Goal: Task Accomplishment & Management: Complete application form

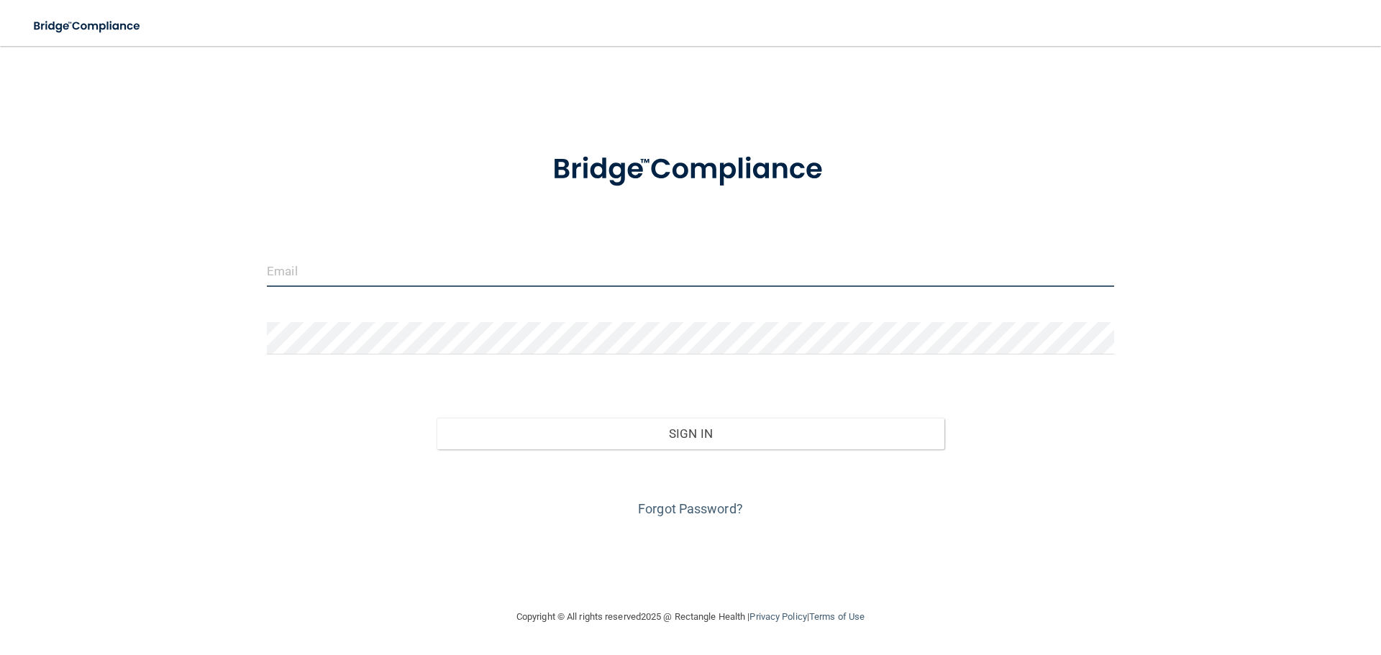
click at [319, 272] on input "email" at bounding box center [690, 271] width 847 height 32
type input "[EMAIL_ADDRESS][DOMAIN_NAME]"
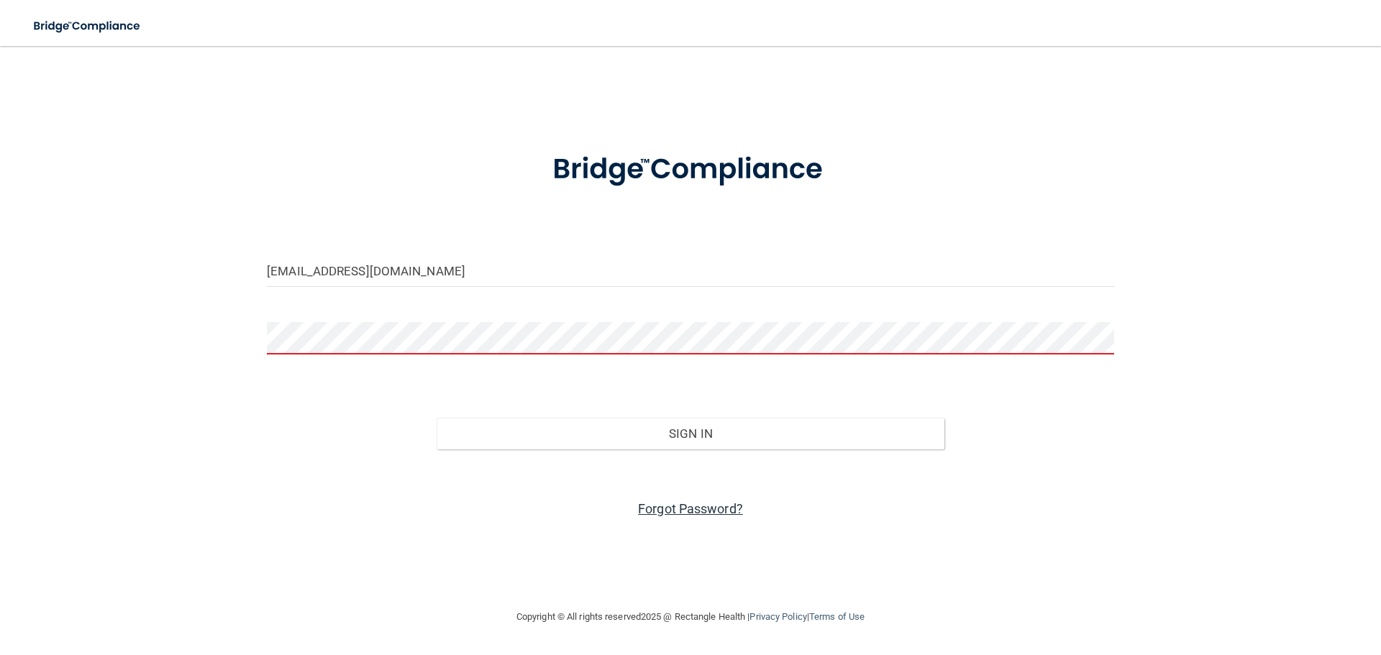
click at [652, 511] on link "Forgot Password?" at bounding box center [690, 508] width 105 height 15
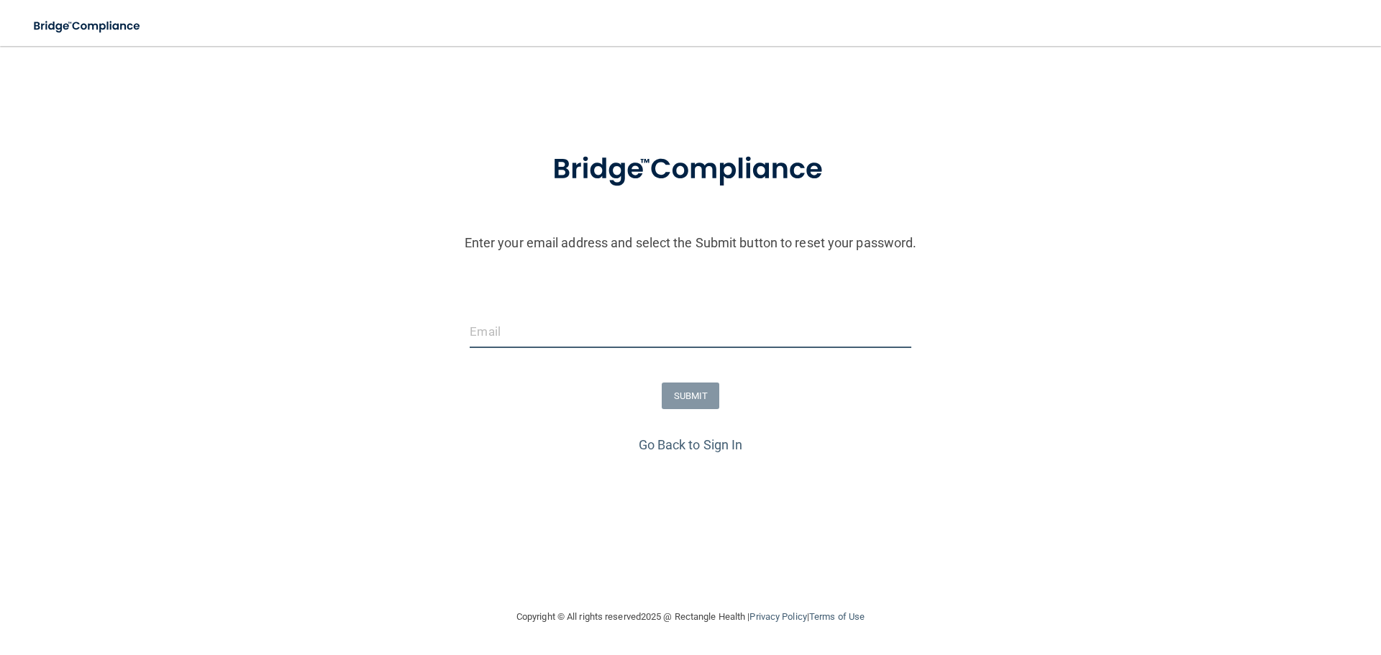
click at [484, 335] on input "email" at bounding box center [690, 332] width 441 height 32
type input "[EMAIL_ADDRESS][DOMAIN_NAME]"
click at [702, 401] on button "SUBMIT" at bounding box center [691, 396] width 58 height 27
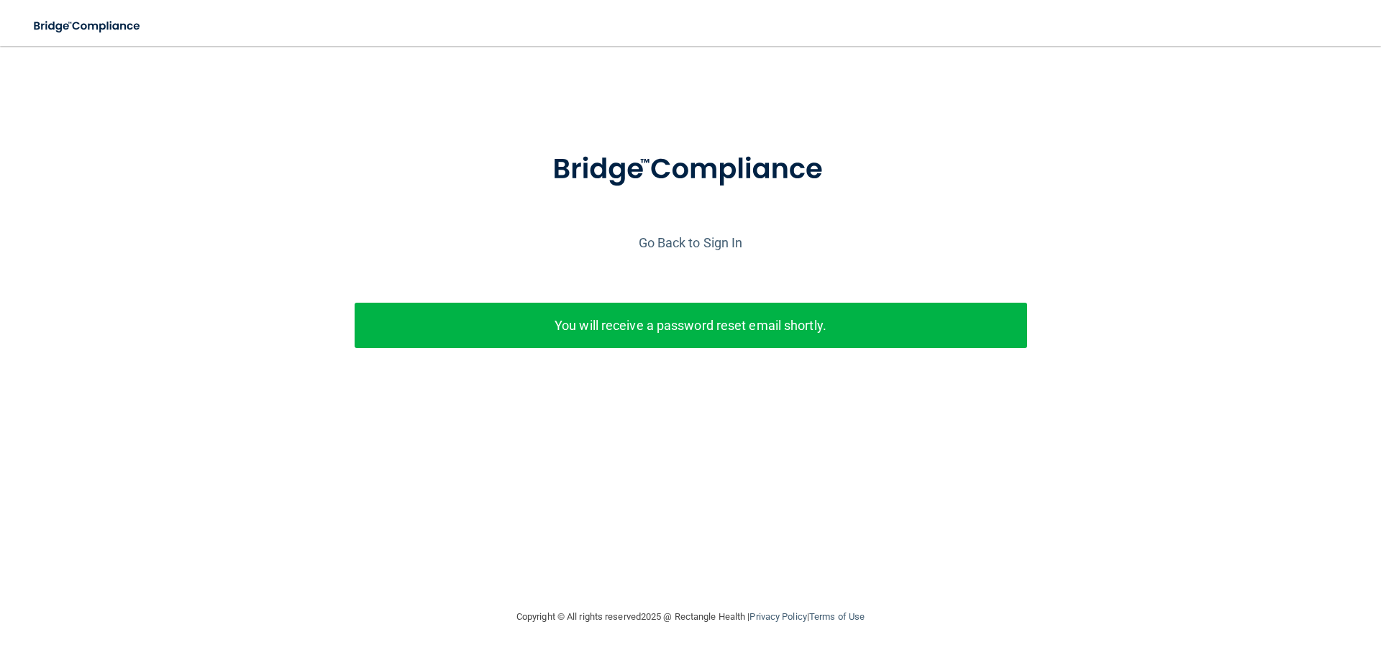
click at [729, 331] on p "You will receive a password reset email shortly." at bounding box center [690, 326] width 651 height 24
click at [684, 240] on link "Go Back to Sign In" at bounding box center [691, 242] width 104 height 15
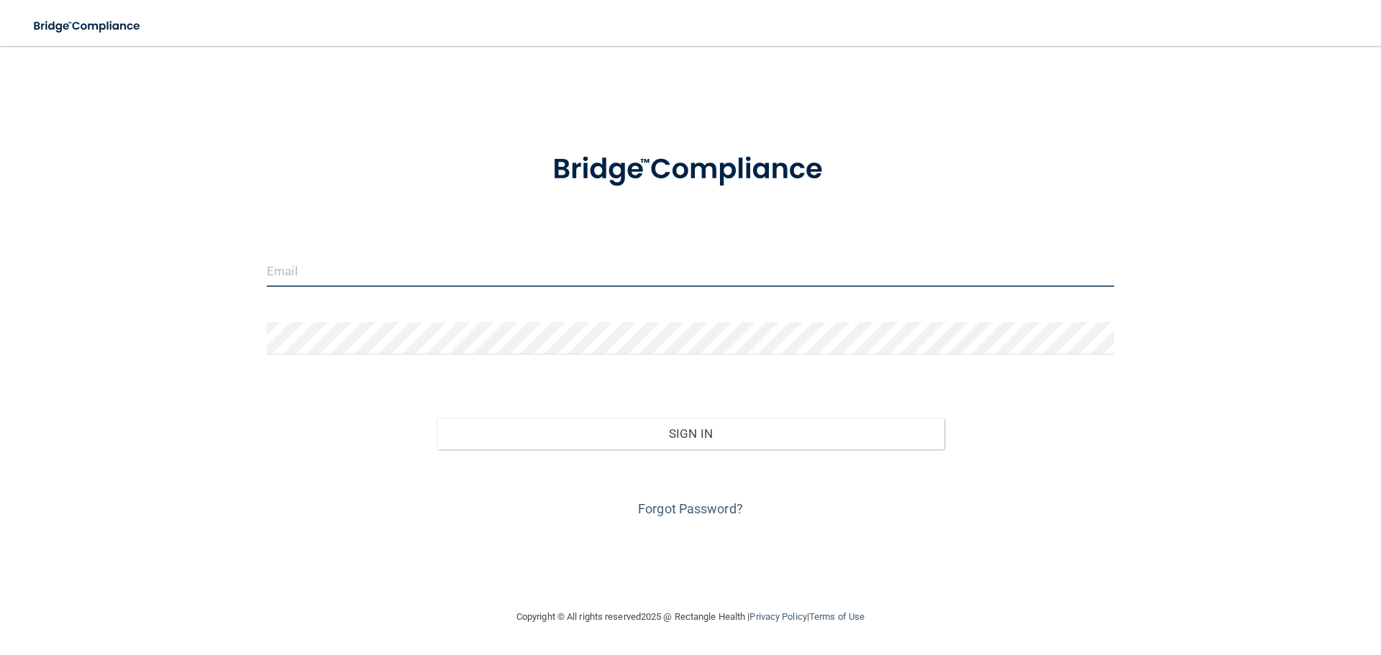
click at [308, 277] on input "email" at bounding box center [690, 271] width 847 height 32
type input "[EMAIL_ADDRESS][DOMAIN_NAME]"
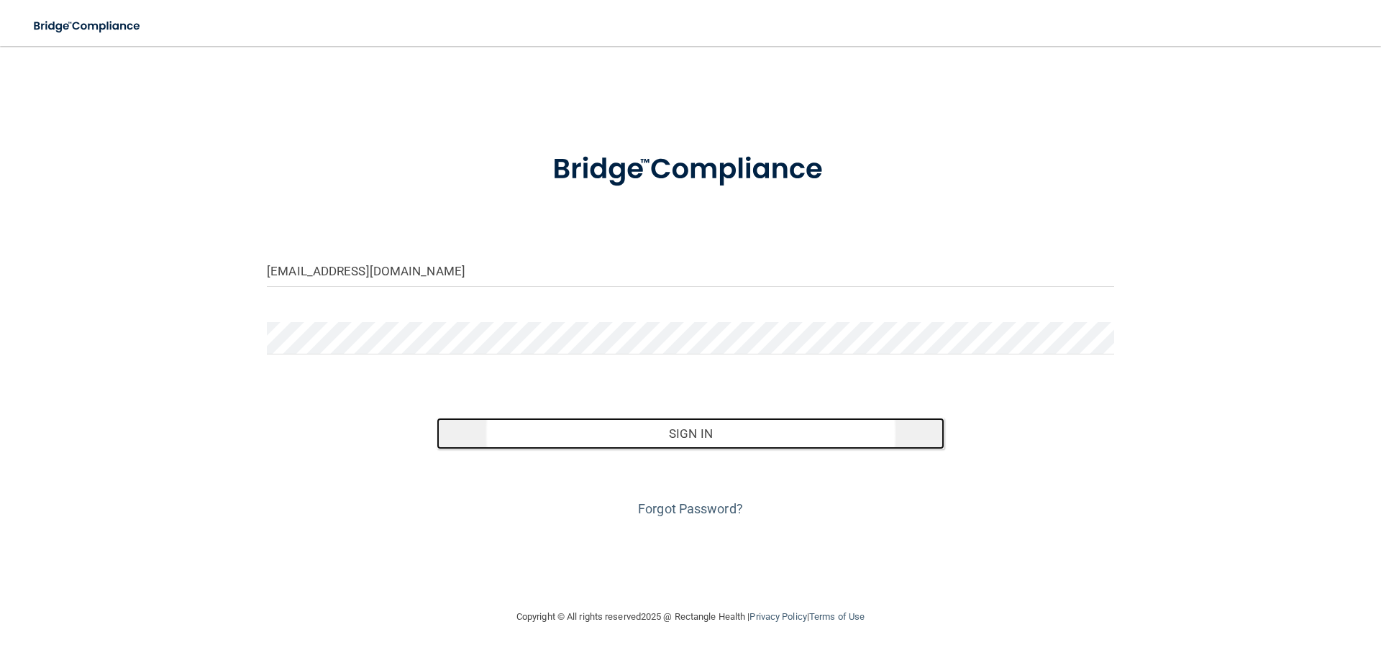
click at [691, 434] on button "Sign In" at bounding box center [691, 434] width 509 height 32
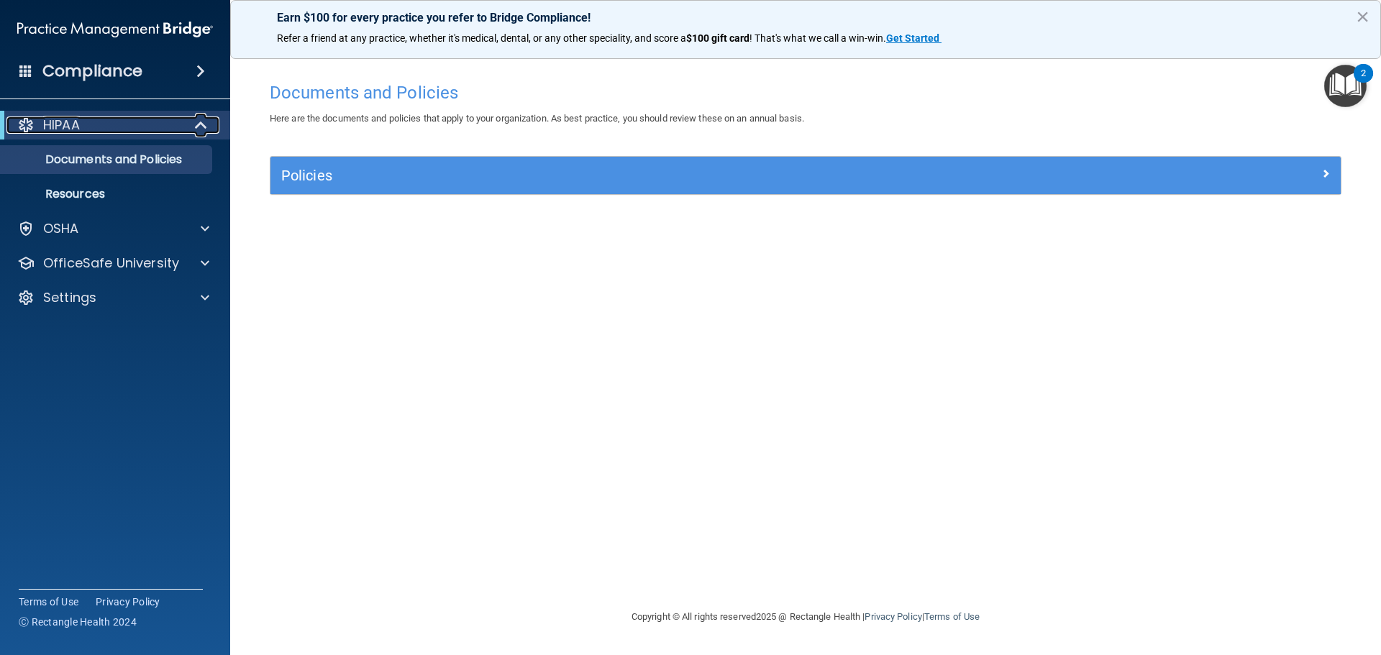
click at [197, 125] on span at bounding box center [202, 125] width 12 height 17
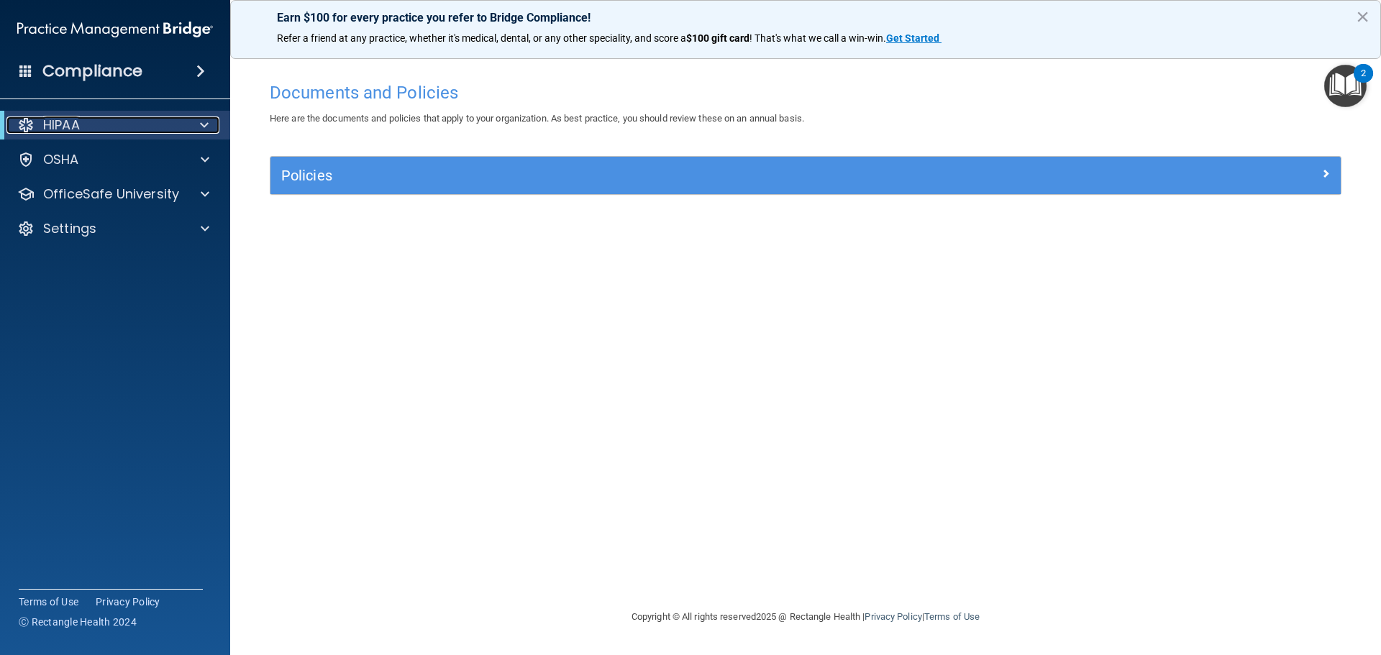
click at [203, 123] on span at bounding box center [204, 125] width 9 height 17
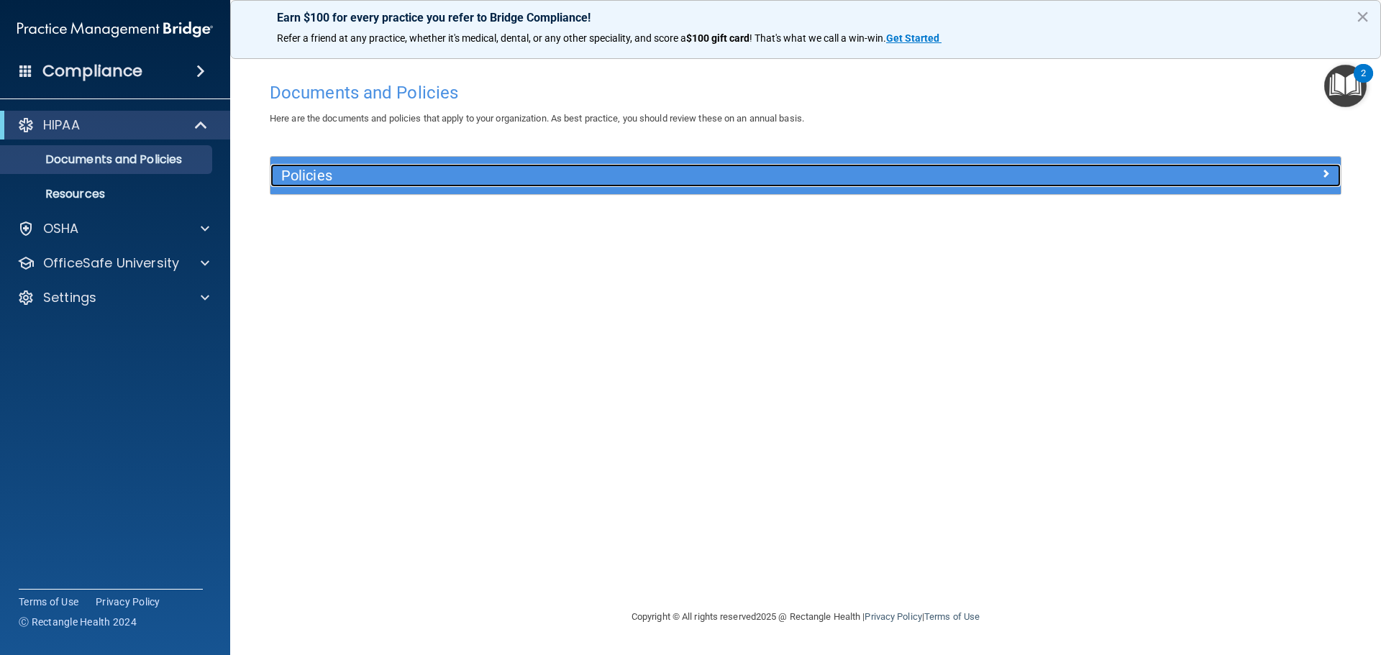
click at [1322, 174] on span at bounding box center [1326, 173] width 9 height 17
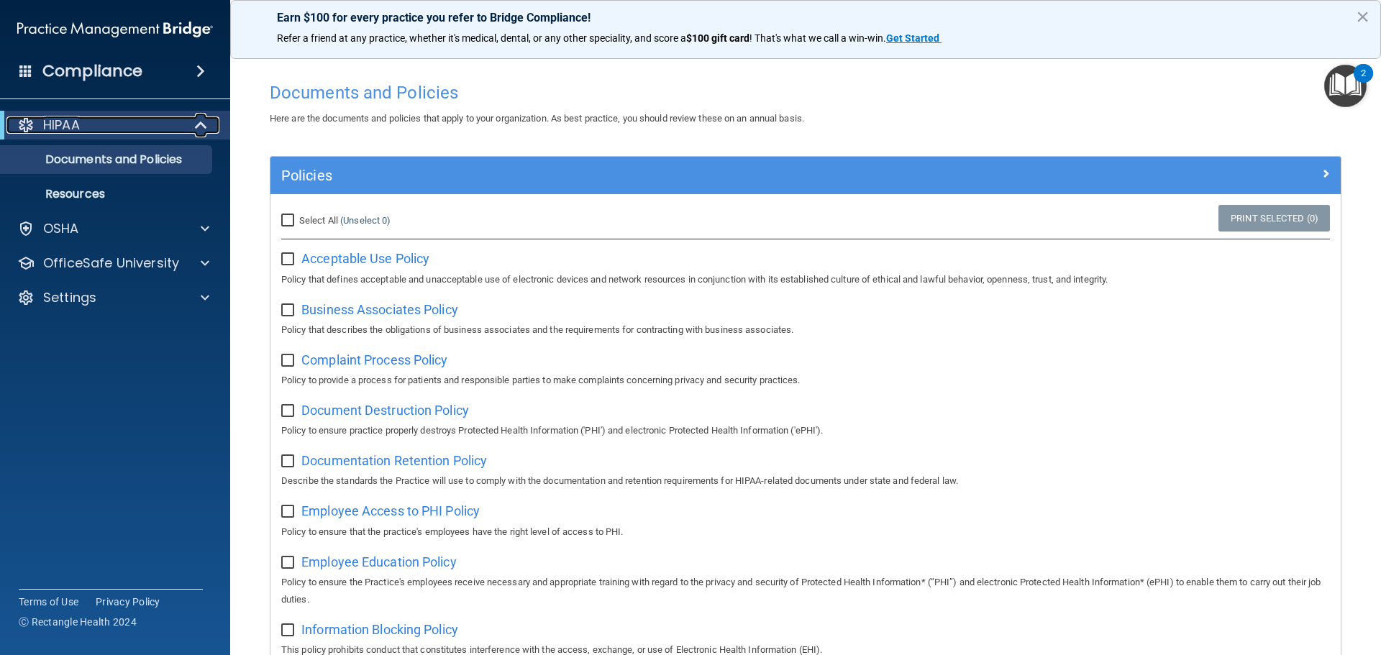
click at [199, 126] on span at bounding box center [202, 125] width 12 height 17
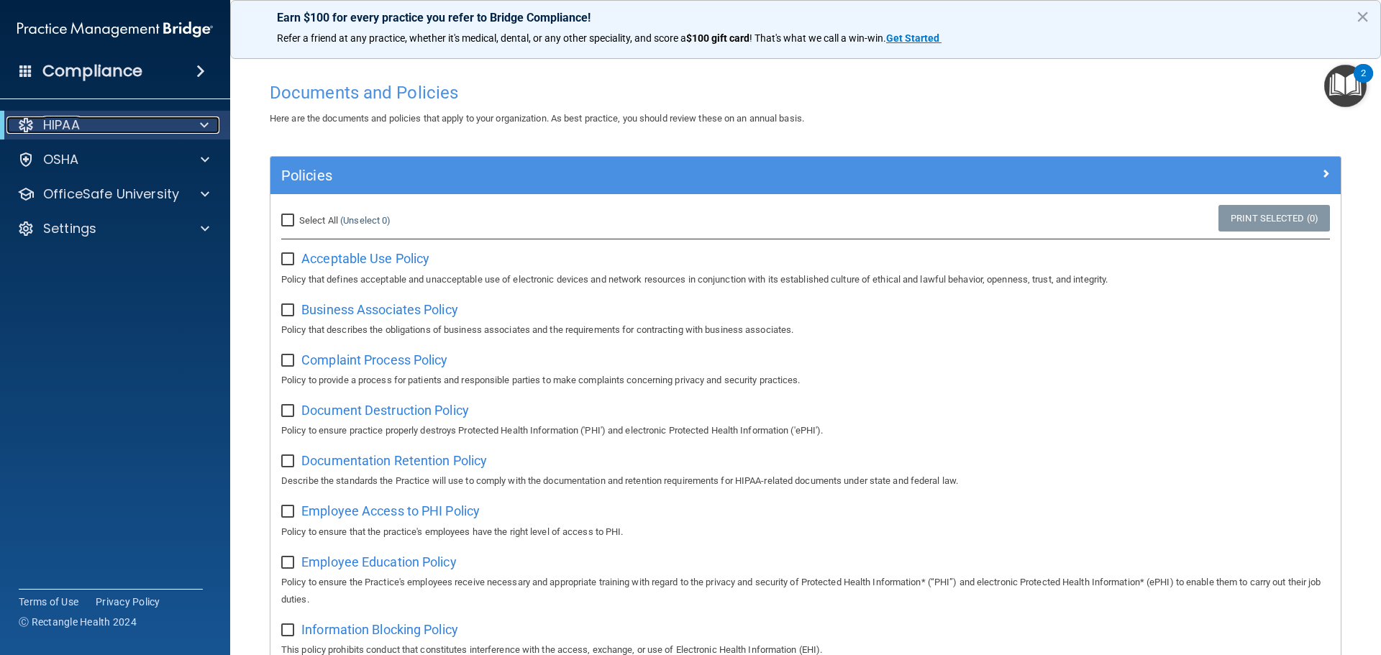
click at [88, 124] on div "HIPAA" at bounding box center [95, 125] width 178 height 17
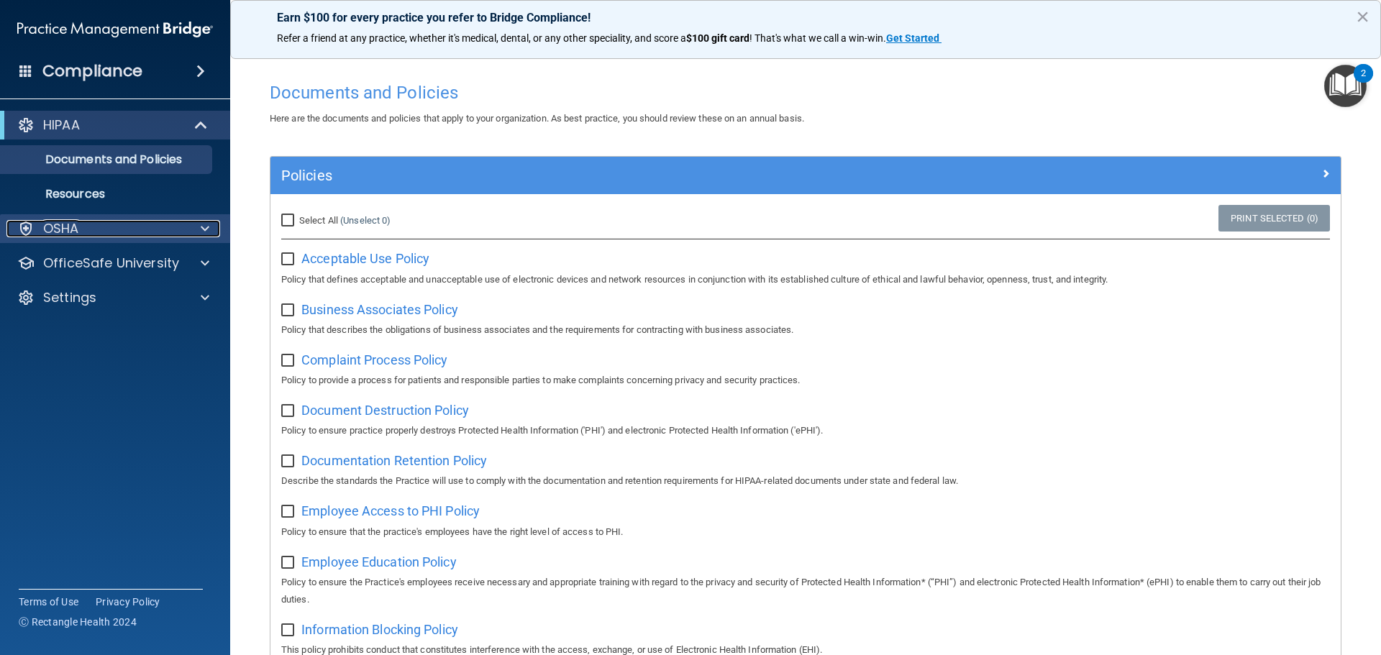
click at [65, 232] on p "OSHA" at bounding box center [61, 228] width 36 height 17
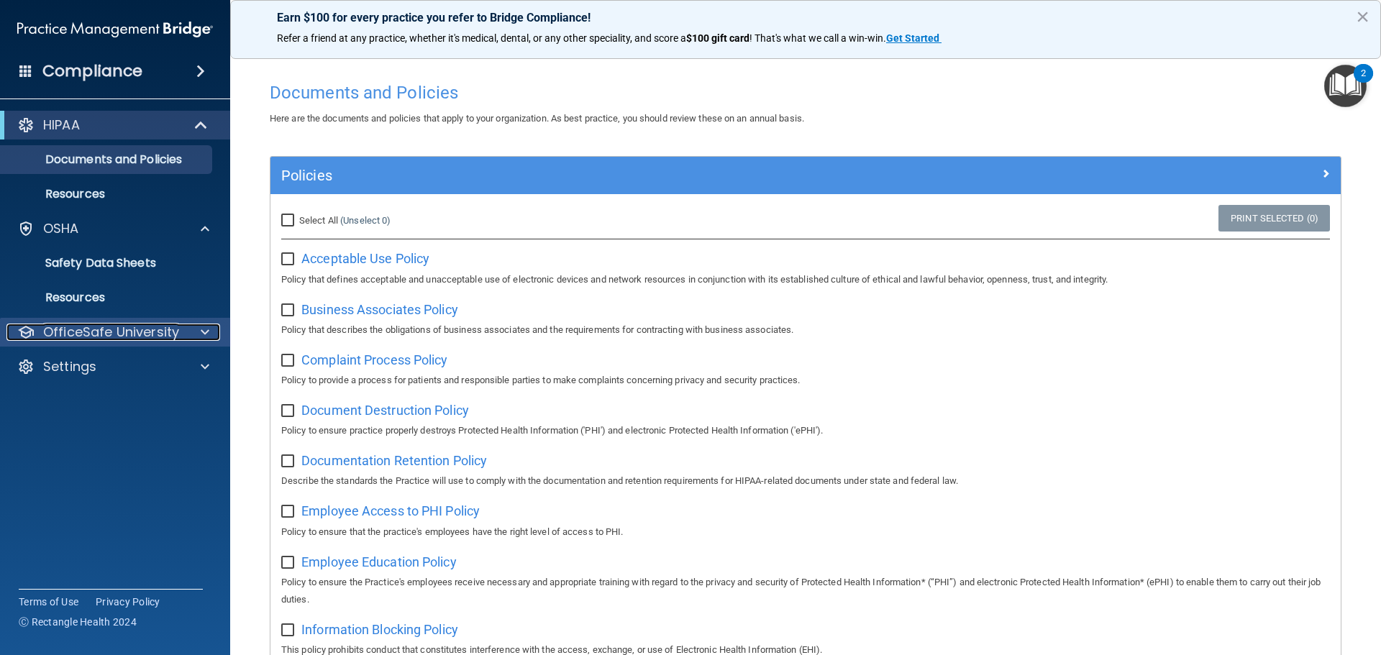
click at [204, 330] on span at bounding box center [205, 332] width 9 height 17
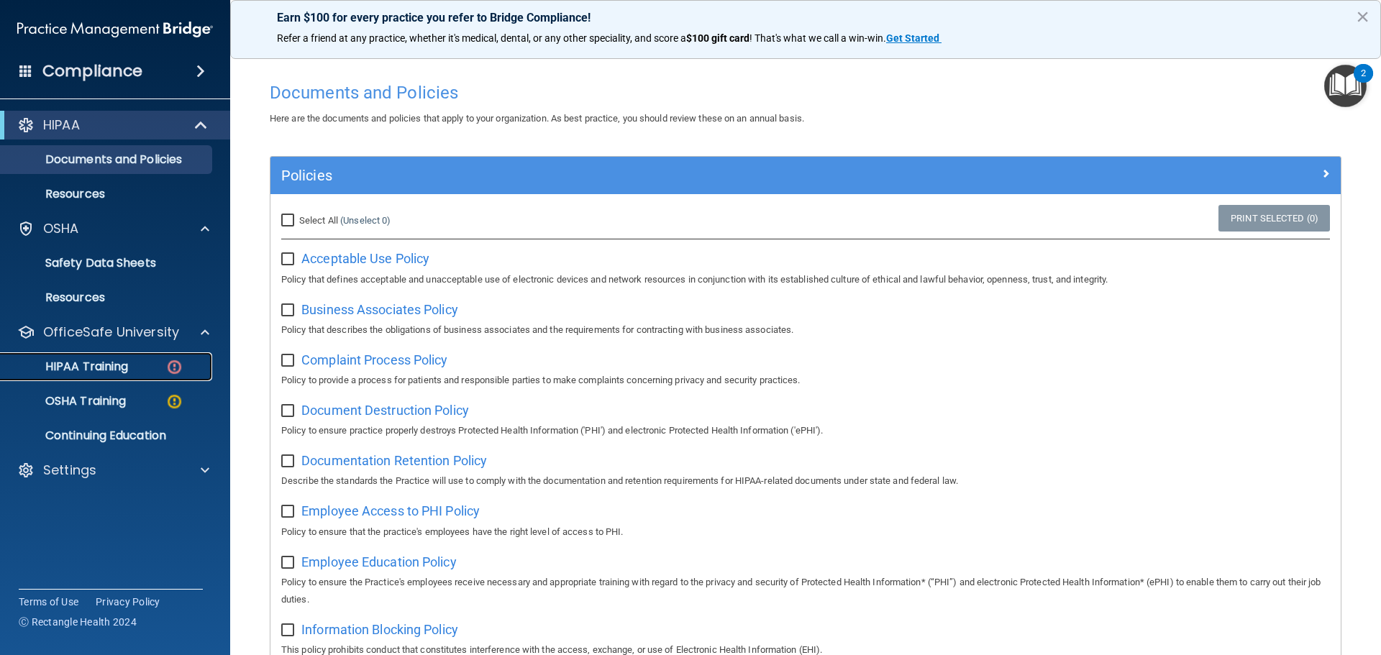
click at [173, 365] on img at bounding box center [174, 367] width 18 height 18
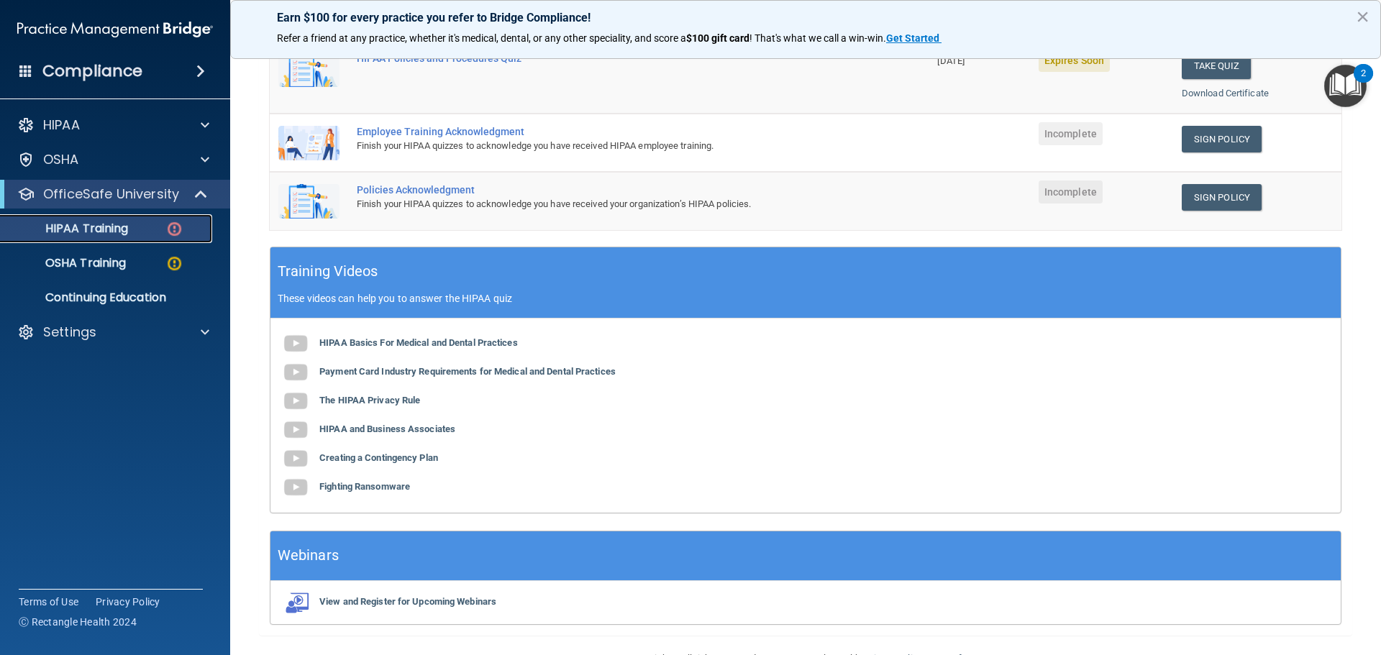
scroll to position [398, 0]
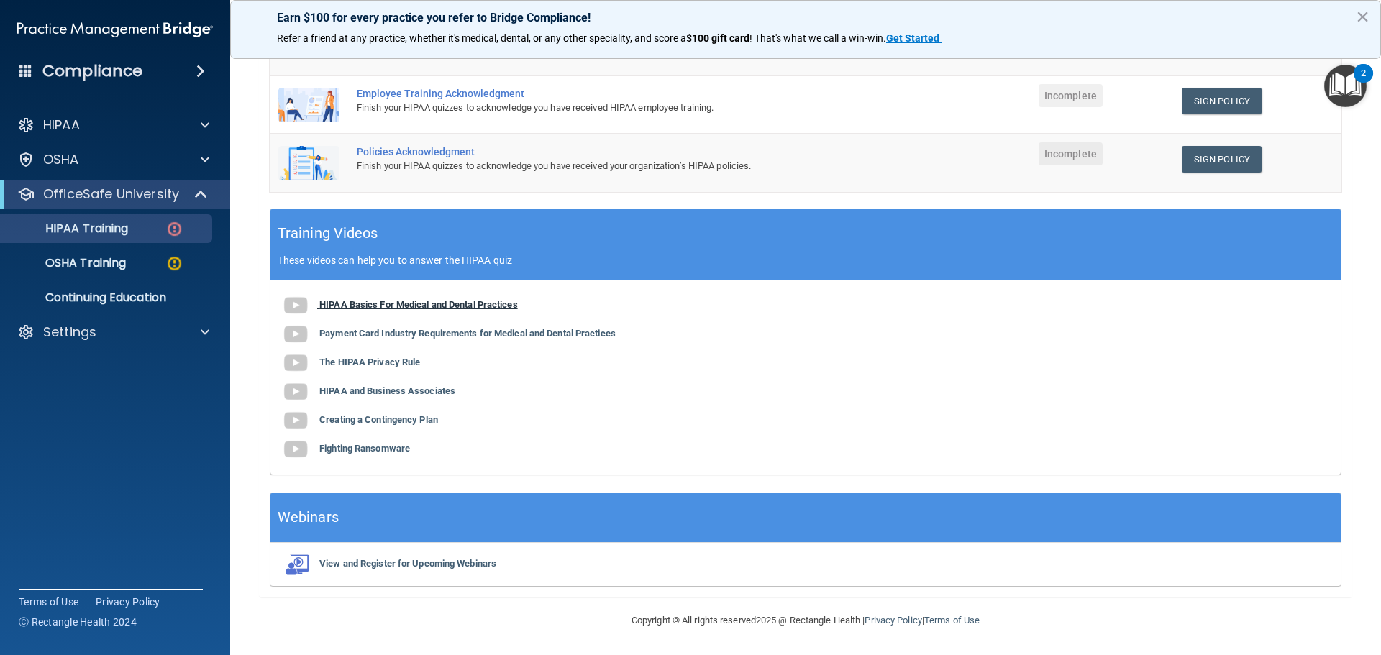
click at [295, 304] on img at bounding box center [295, 305] width 29 height 29
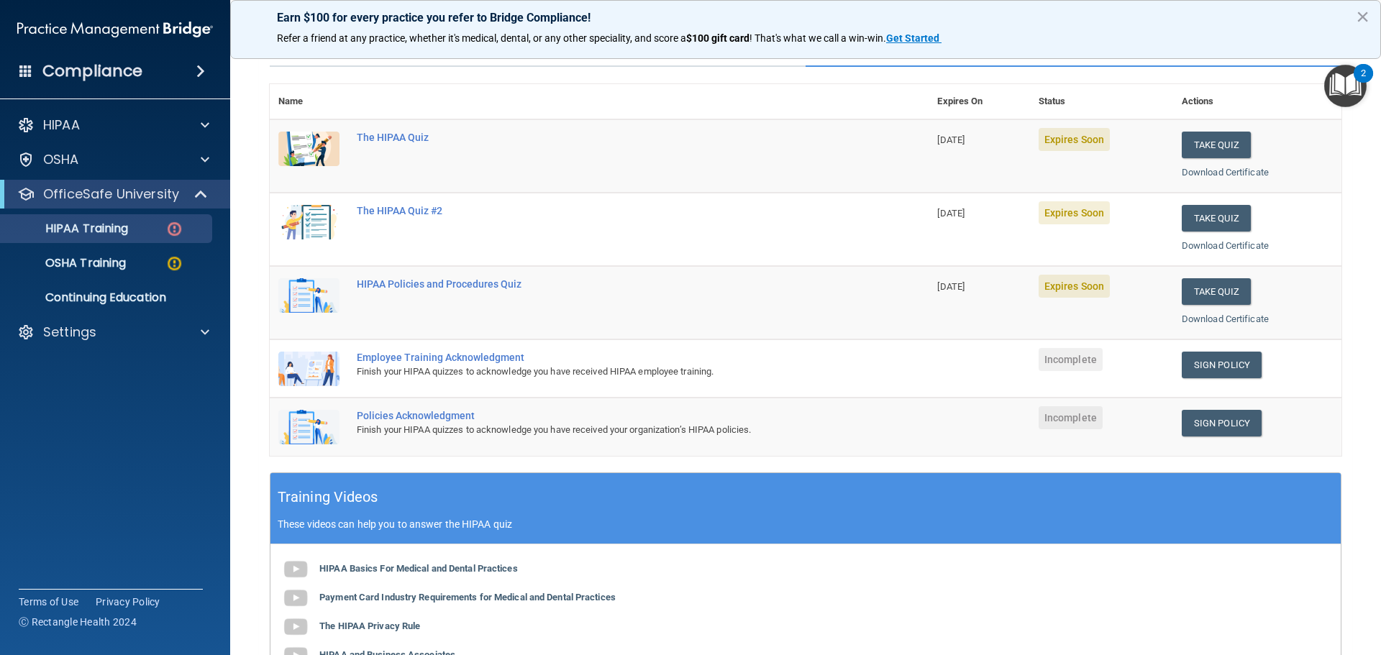
scroll to position [110, 0]
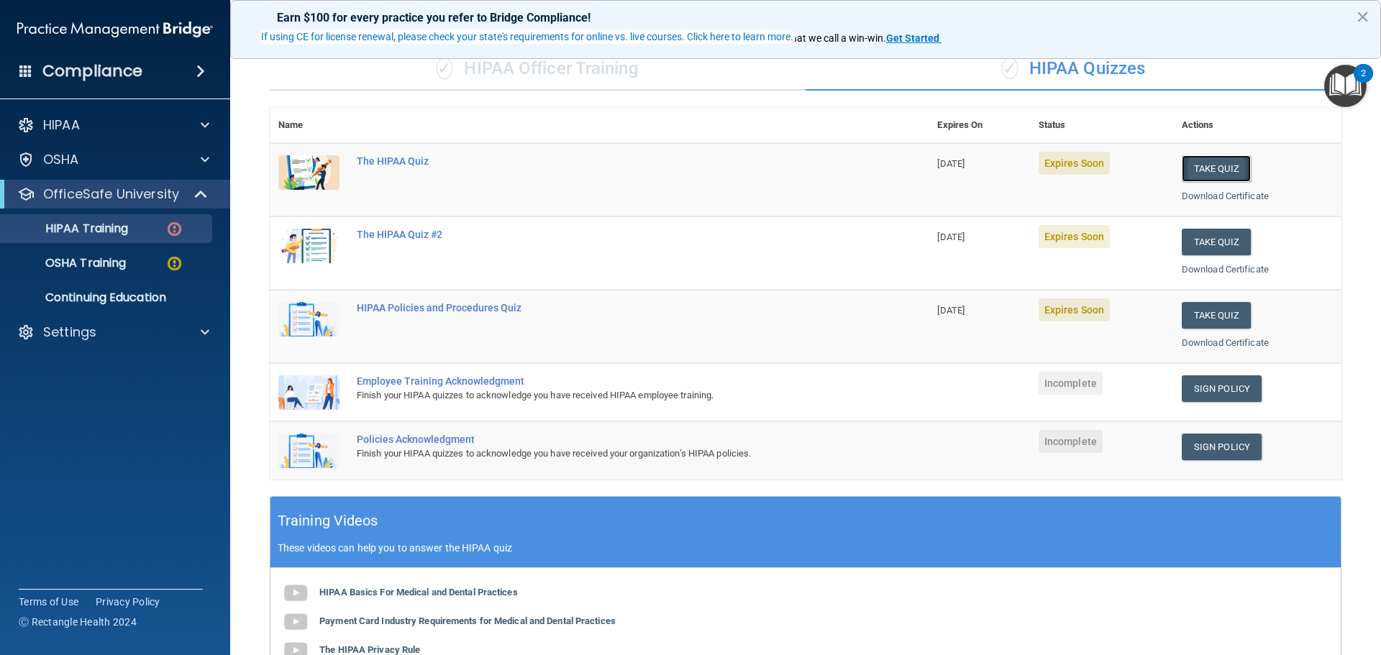
click at [1211, 165] on button "Take Quiz" at bounding box center [1216, 168] width 69 height 27
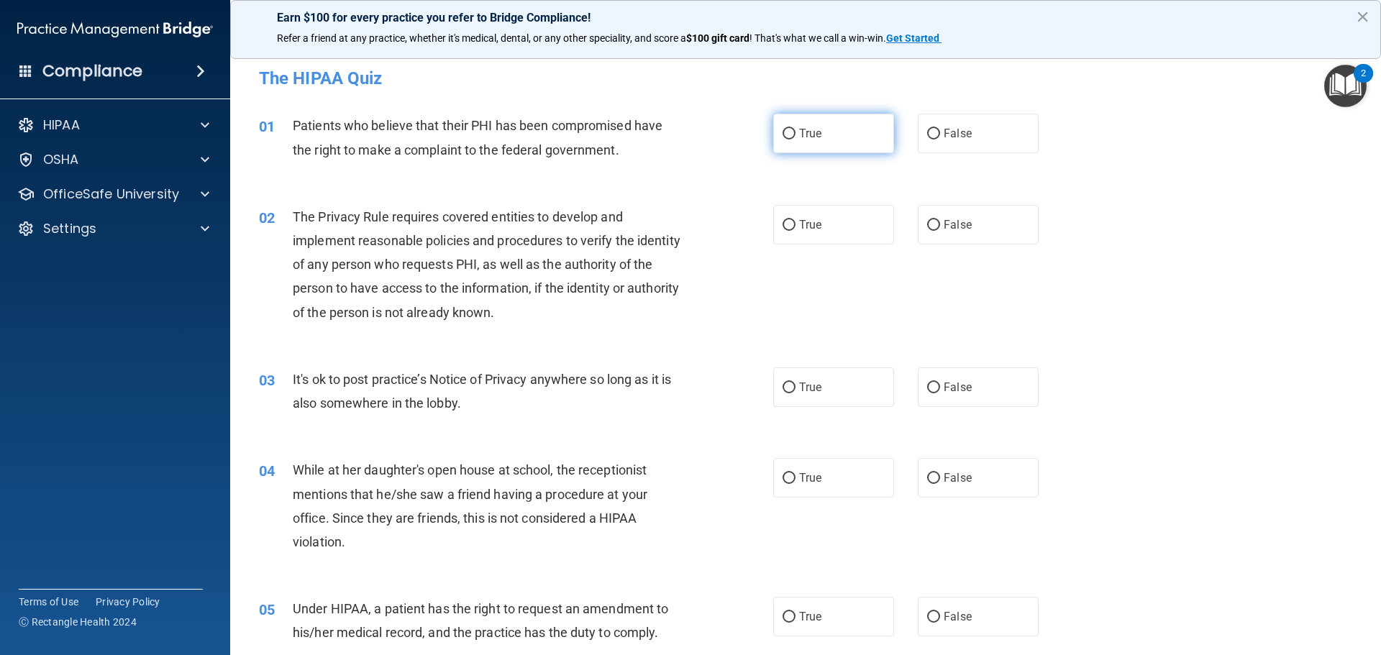
click at [783, 132] on input "True" at bounding box center [789, 134] width 13 height 11
radio input "true"
click at [786, 224] on input "True" at bounding box center [789, 225] width 13 height 11
radio input "true"
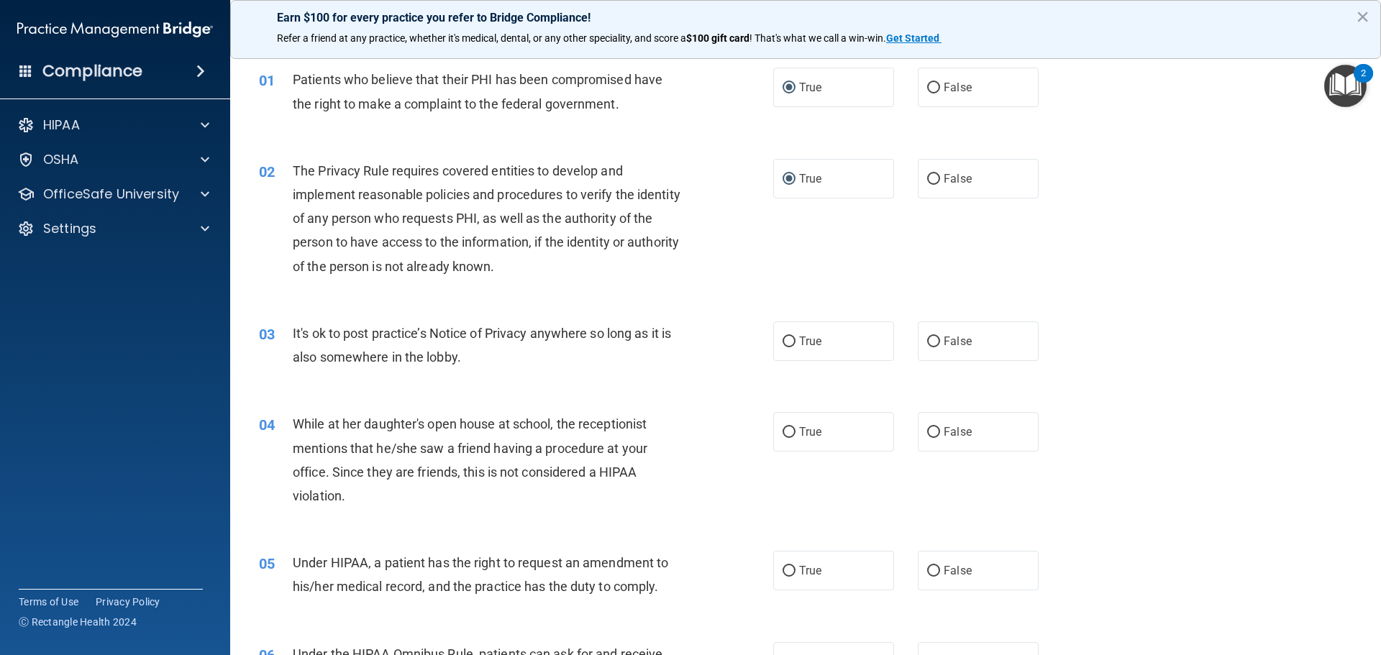
scroll to position [72, 0]
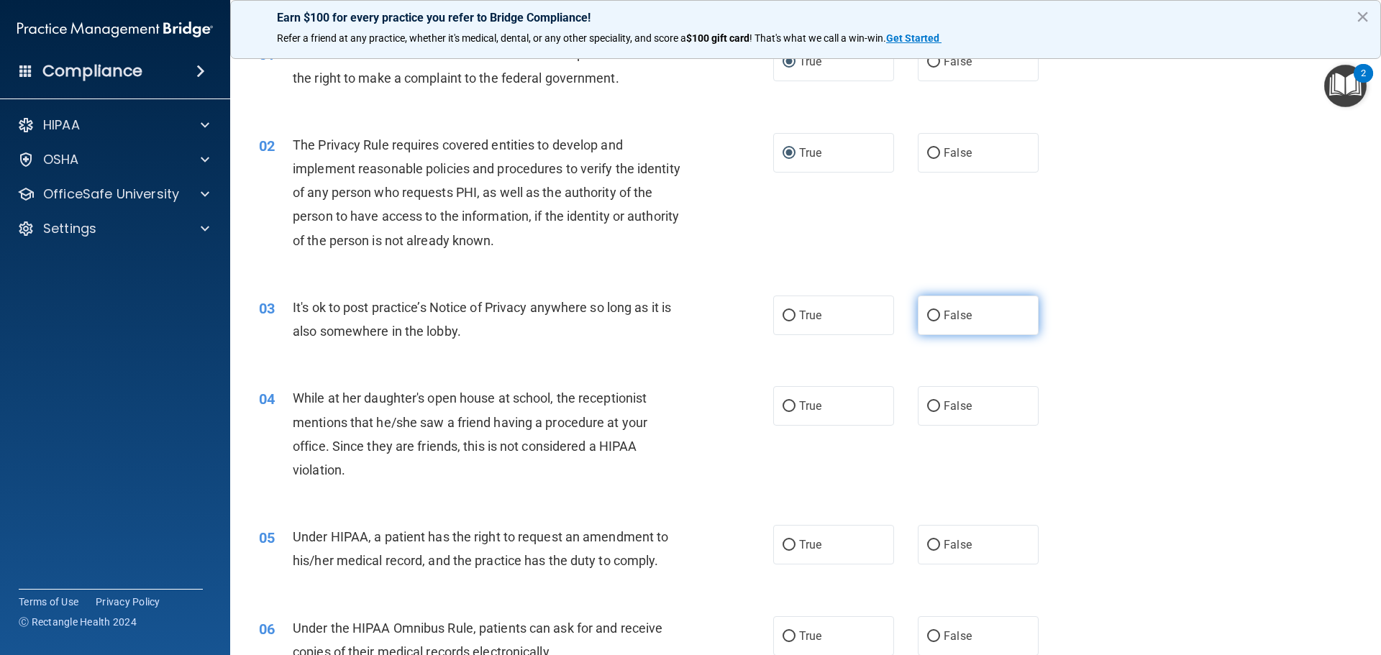
click at [927, 311] on input "False" at bounding box center [933, 316] width 13 height 11
radio input "true"
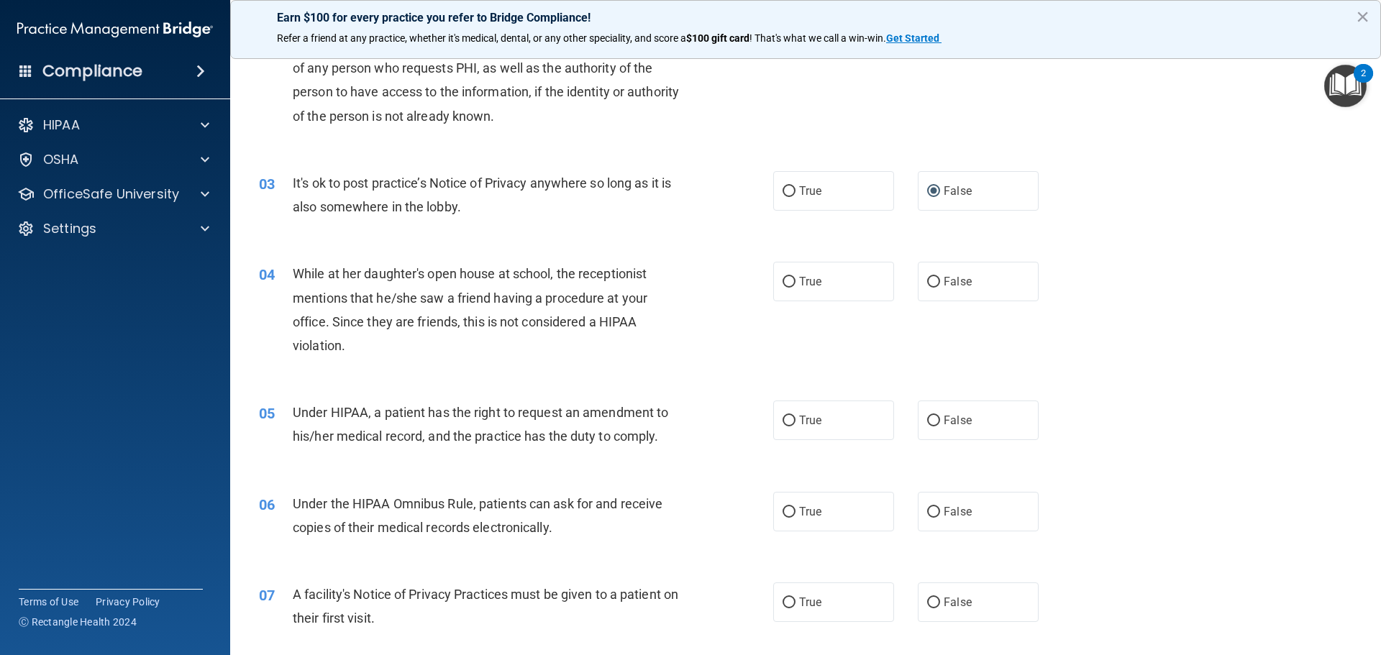
scroll to position [216, 0]
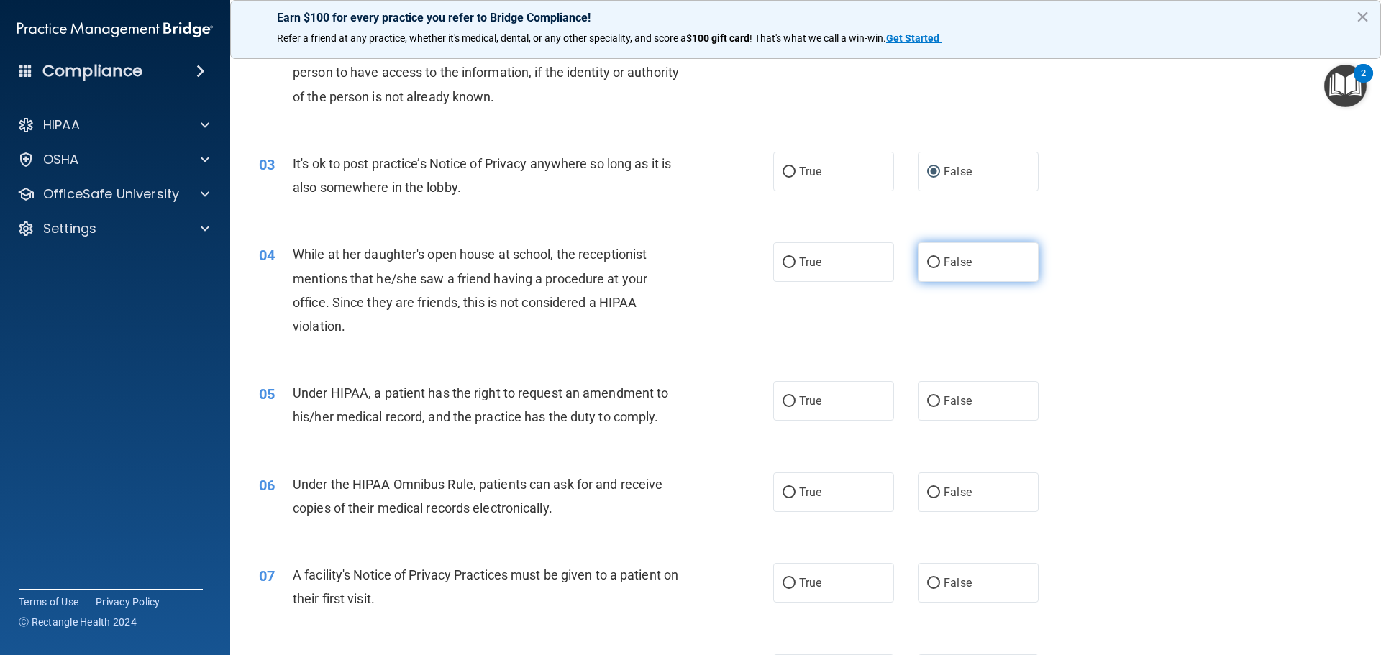
click at [927, 262] on input "False" at bounding box center [933, 263] width 13 height 11
radio input "true"
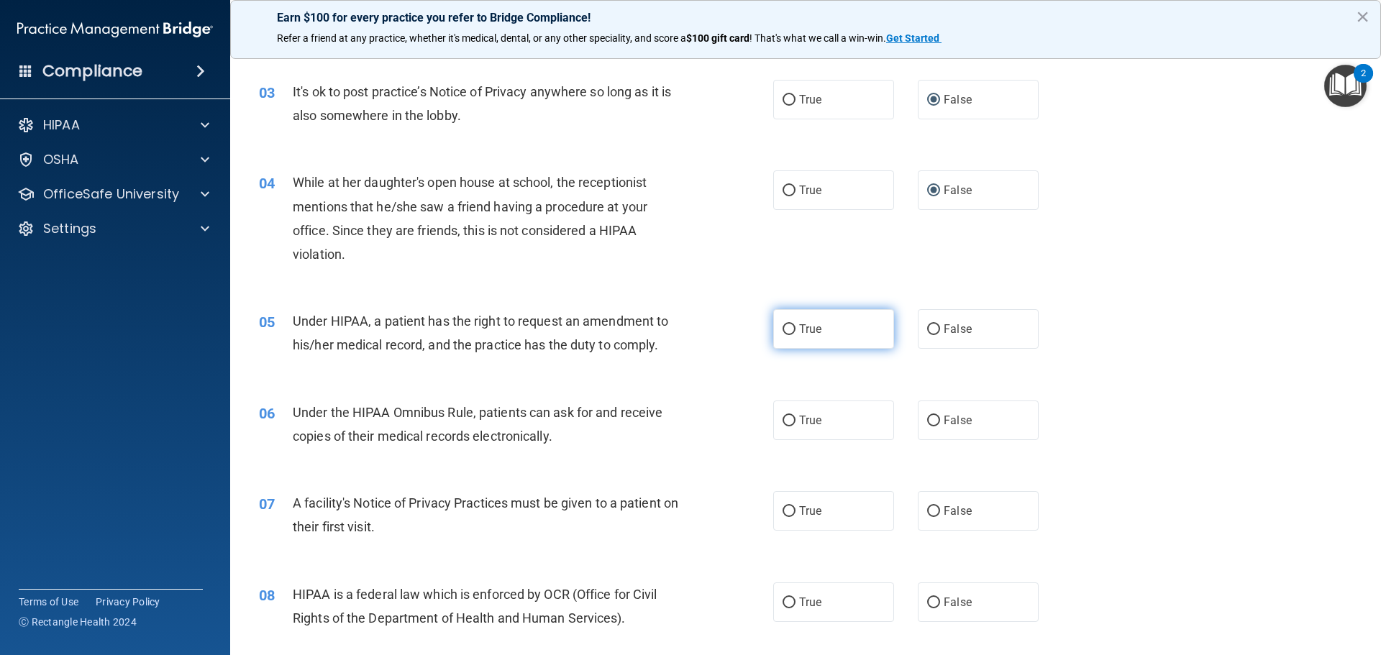
click at [783, 328] on input "True" at bounding box center [789, 329] width 13 height 11
radio input "true"
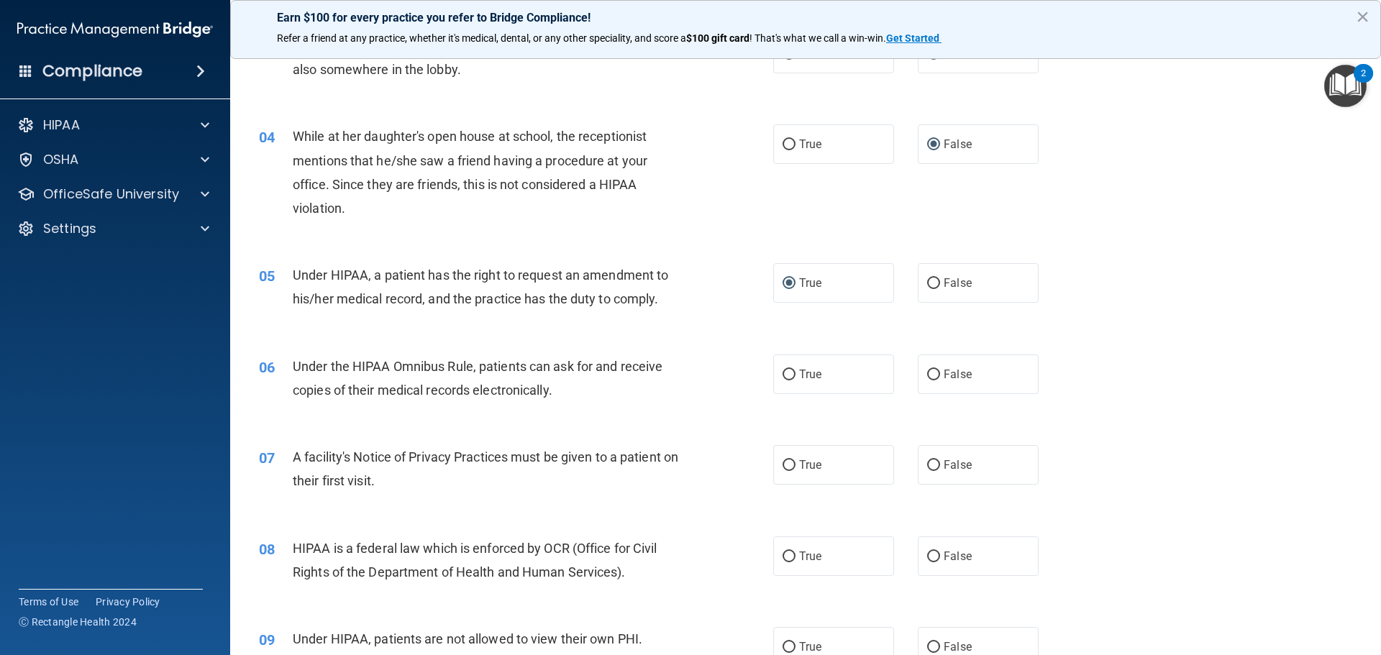
scroll to position [360, 0]
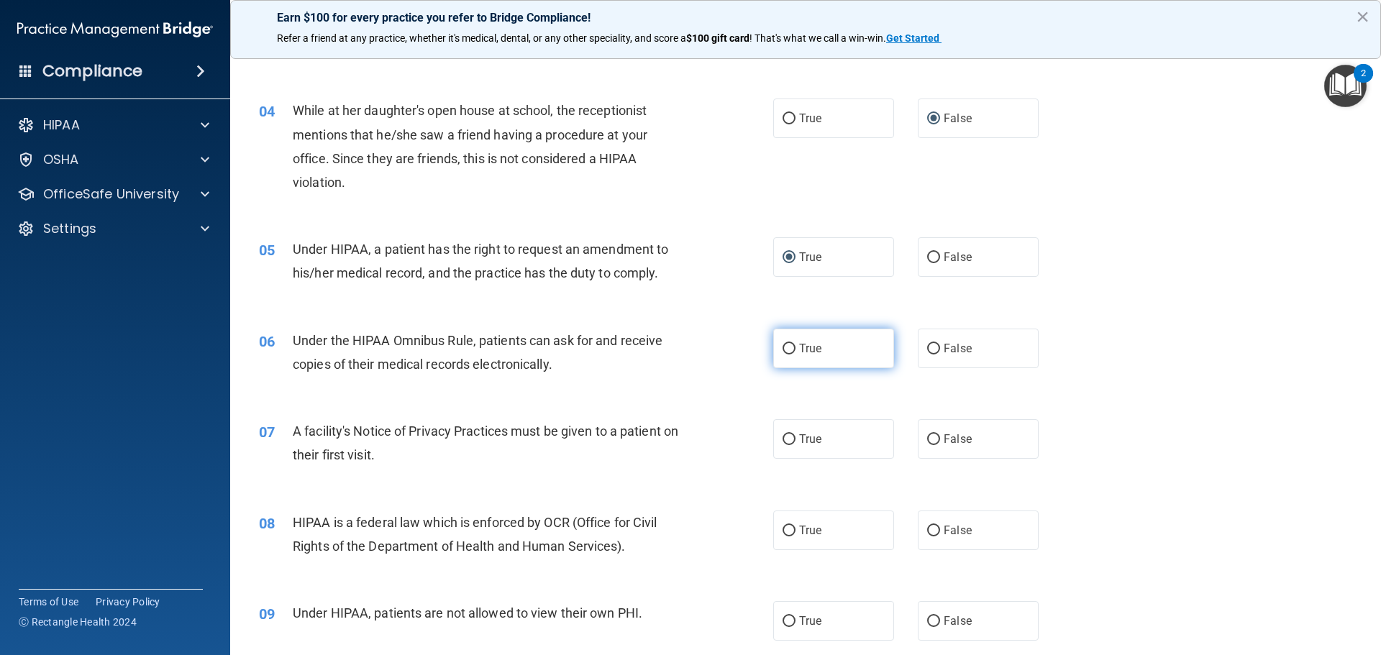
click at [783, 350] on input "True" at bounding box center [789, 349] width 13 height 11
radio input "true"
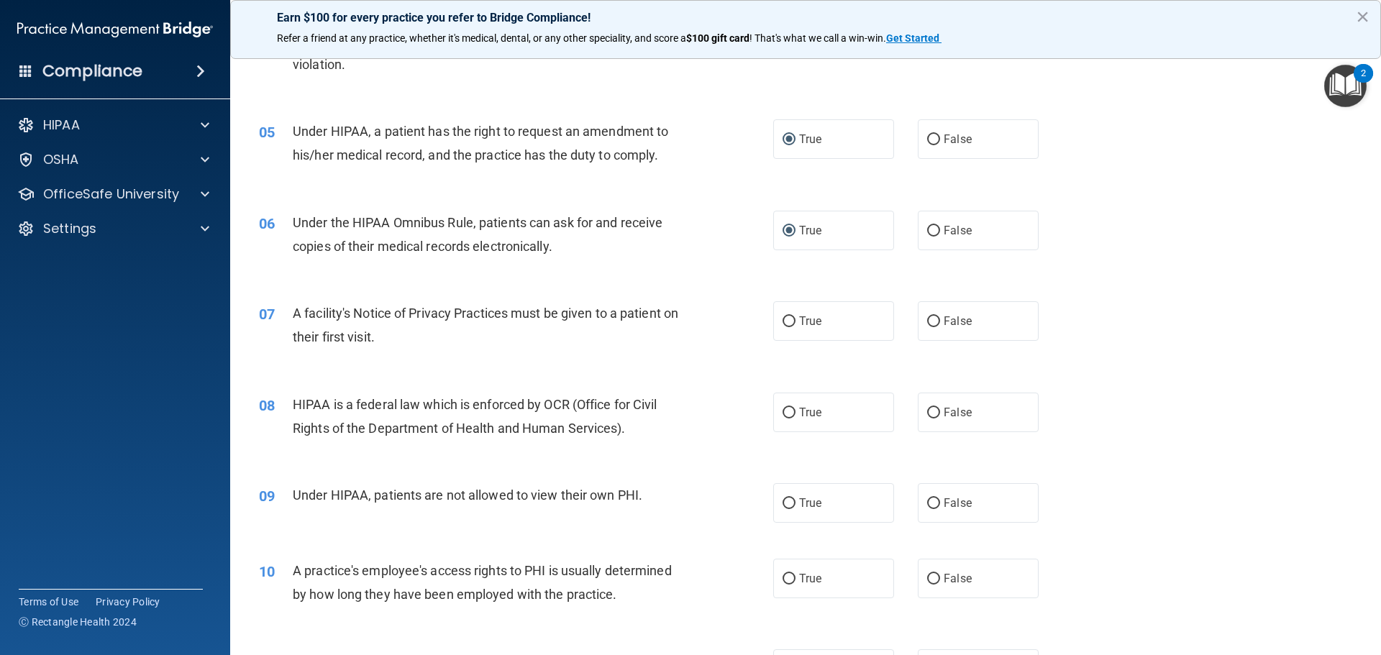
scroll to position [504, 0]
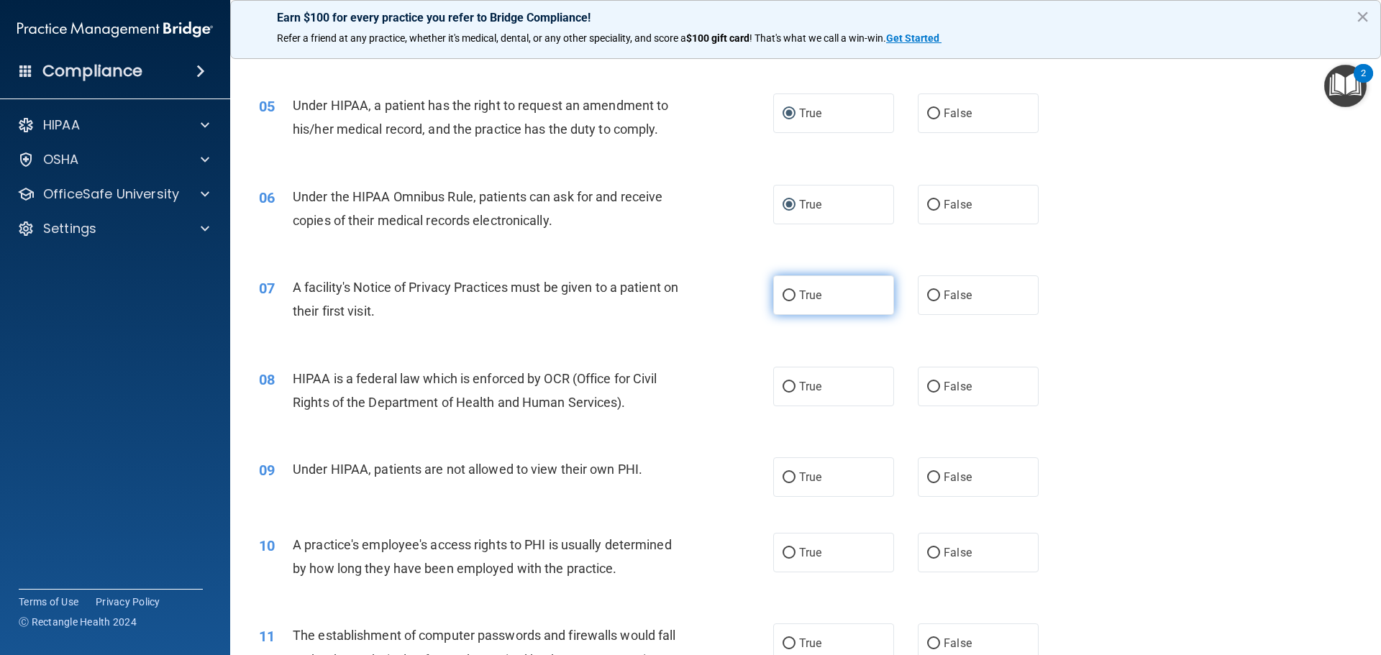
click at [783, 294] on input "True" at bounding box center [789, 296] width 13 height 11
radio input "true"
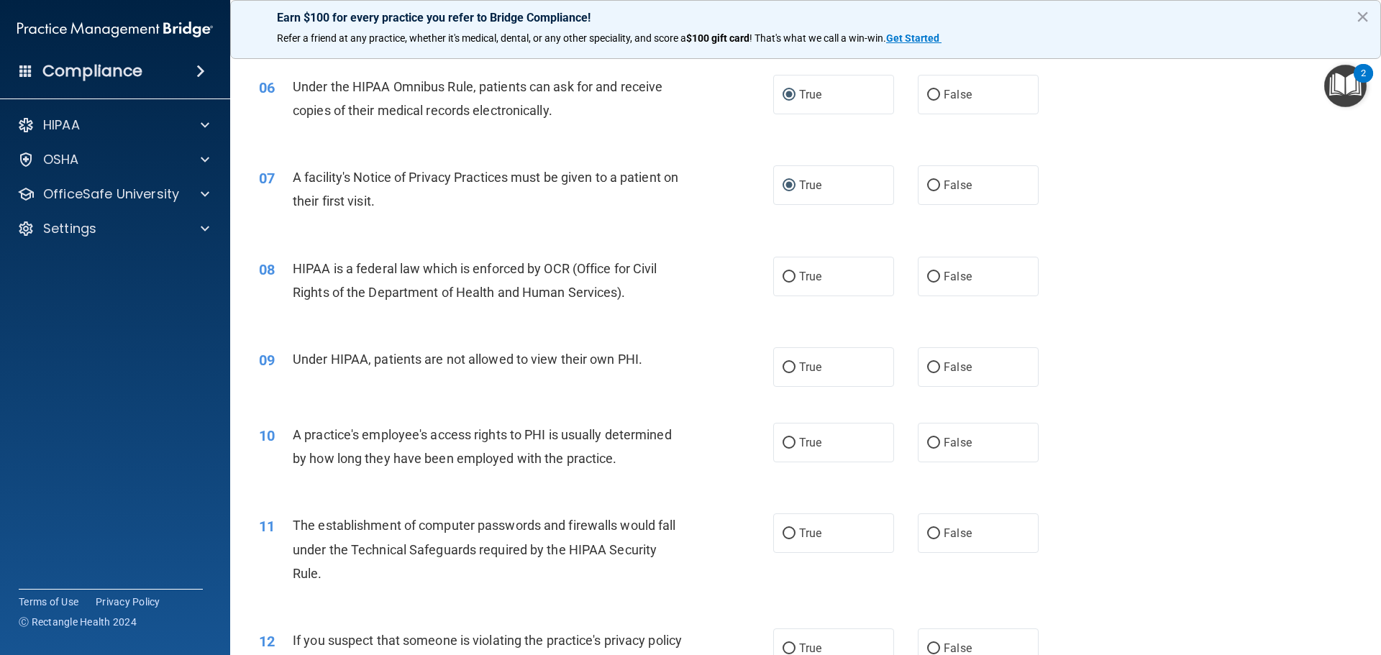
scroll to position [647, 0]
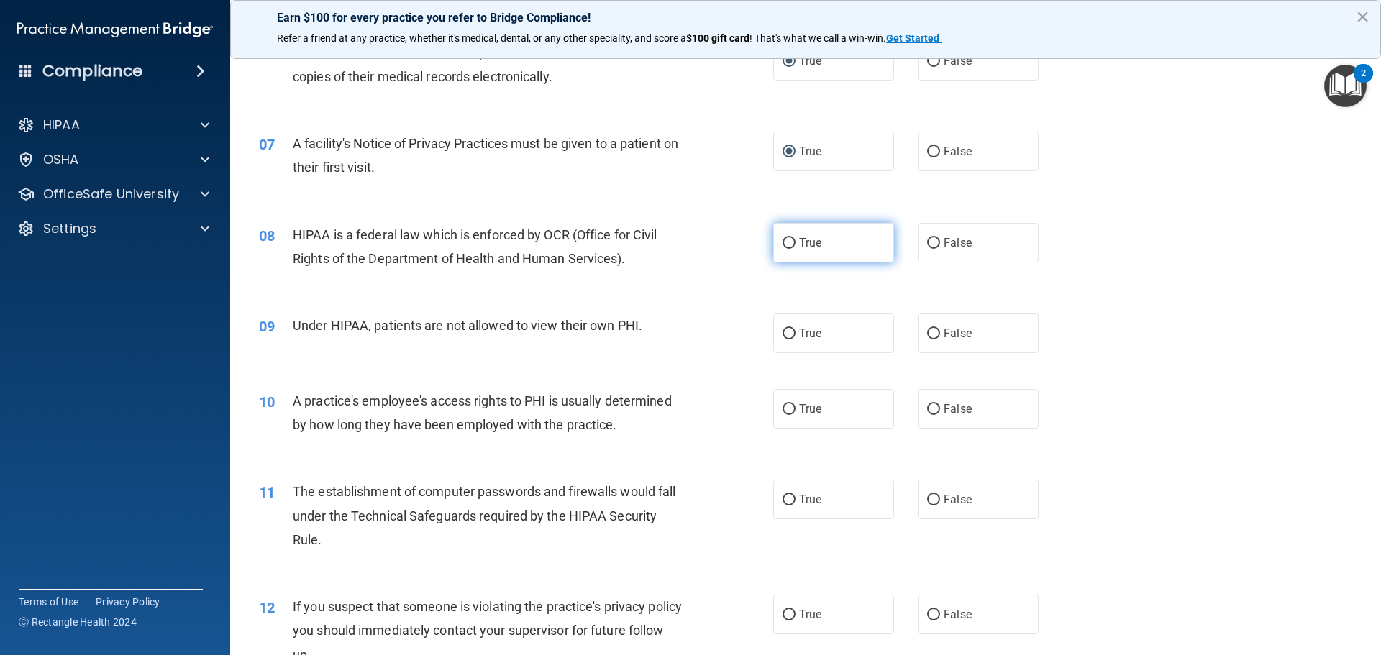
click at [785, 243] on input "True" at bounding box center [789, 243] width 13 height 11
radio input "true"
click at [927, 332] on input "False" at bounding box center [933, 334] width 13 height 11
radio input "true"
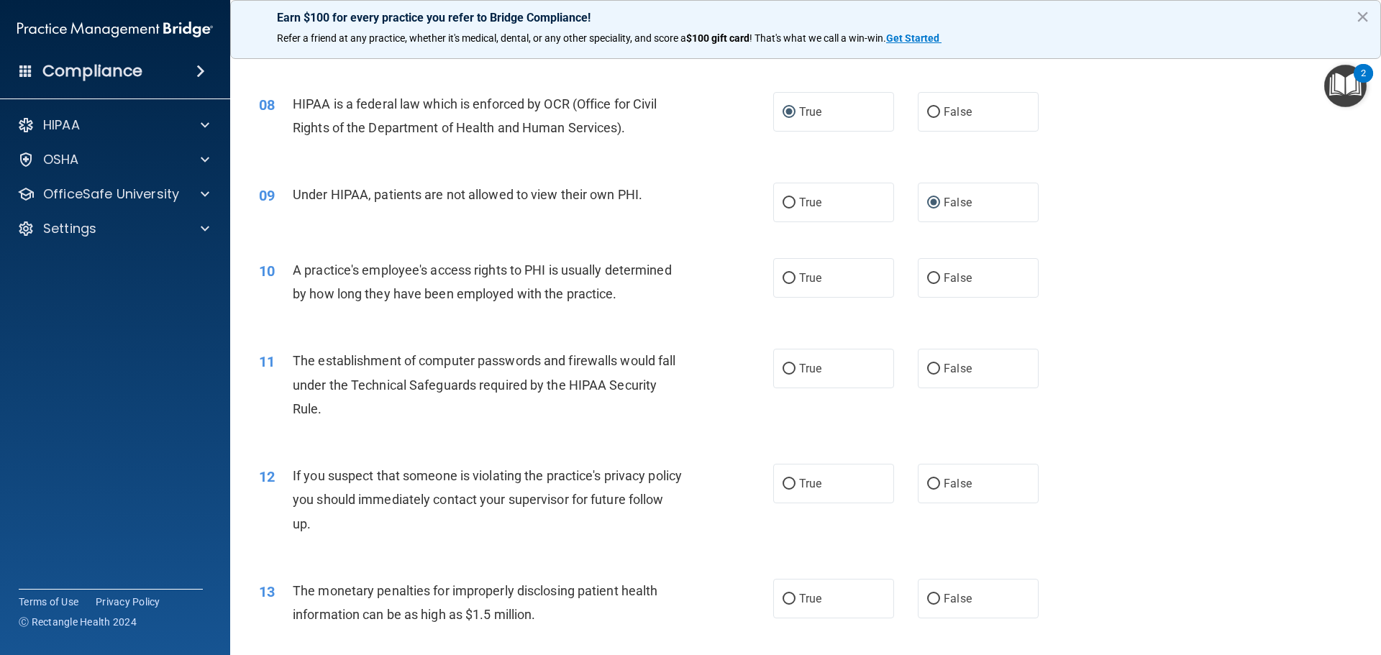
scroll to position [791, 0]
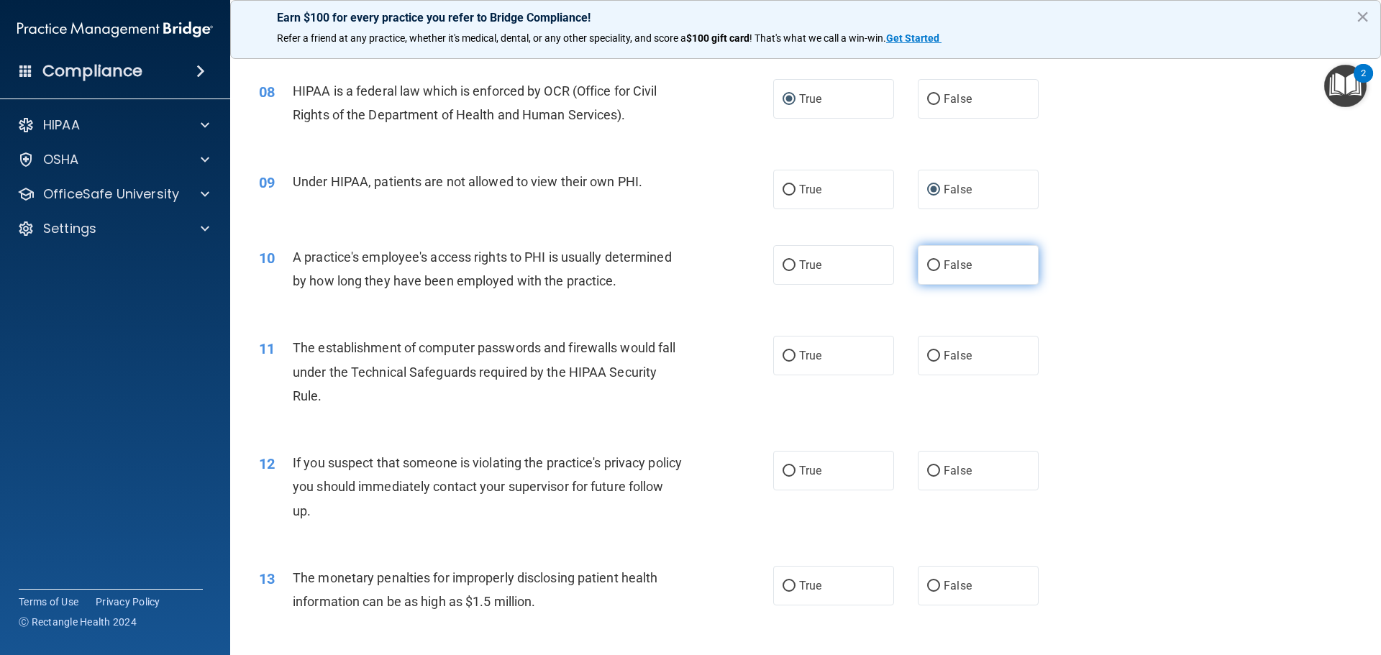
click at [927, 267] on input "False" at bounding box center [933, 265] width 13 height 11
radio input "true"
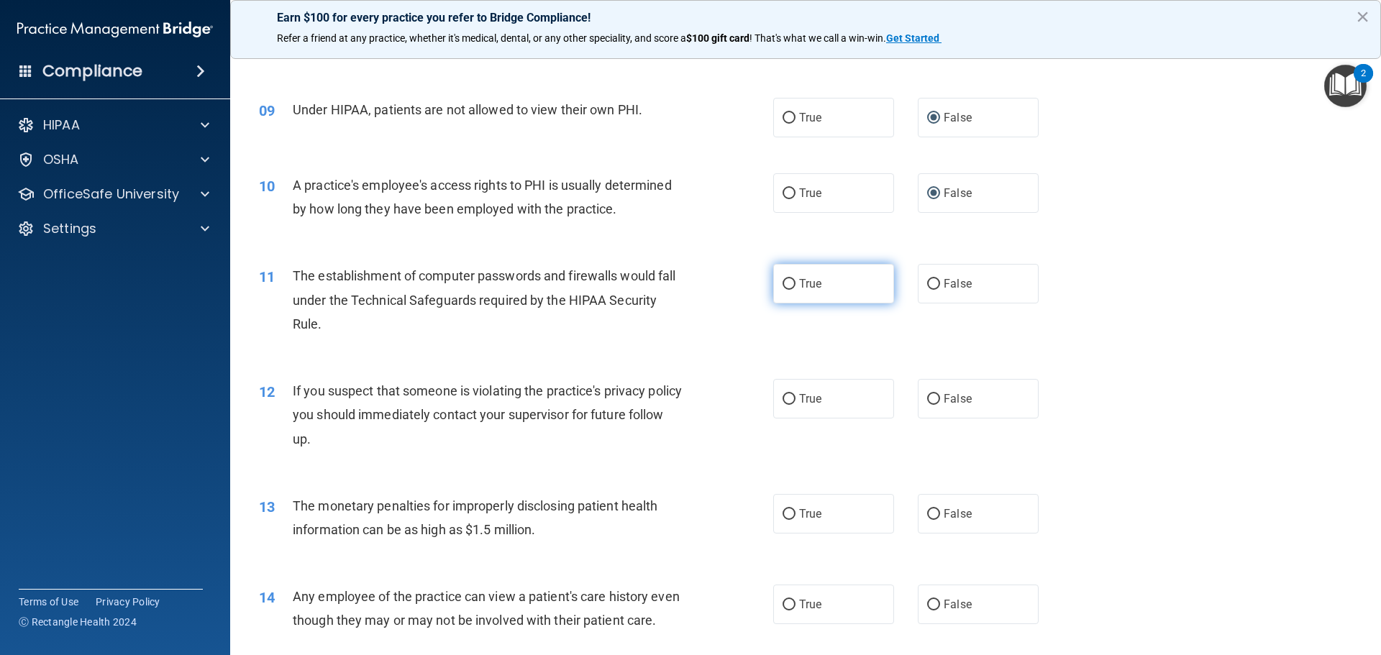
click at [783, 283] on input "True" at bounding box center [789, 284] width 13 height 11
radio input "true"
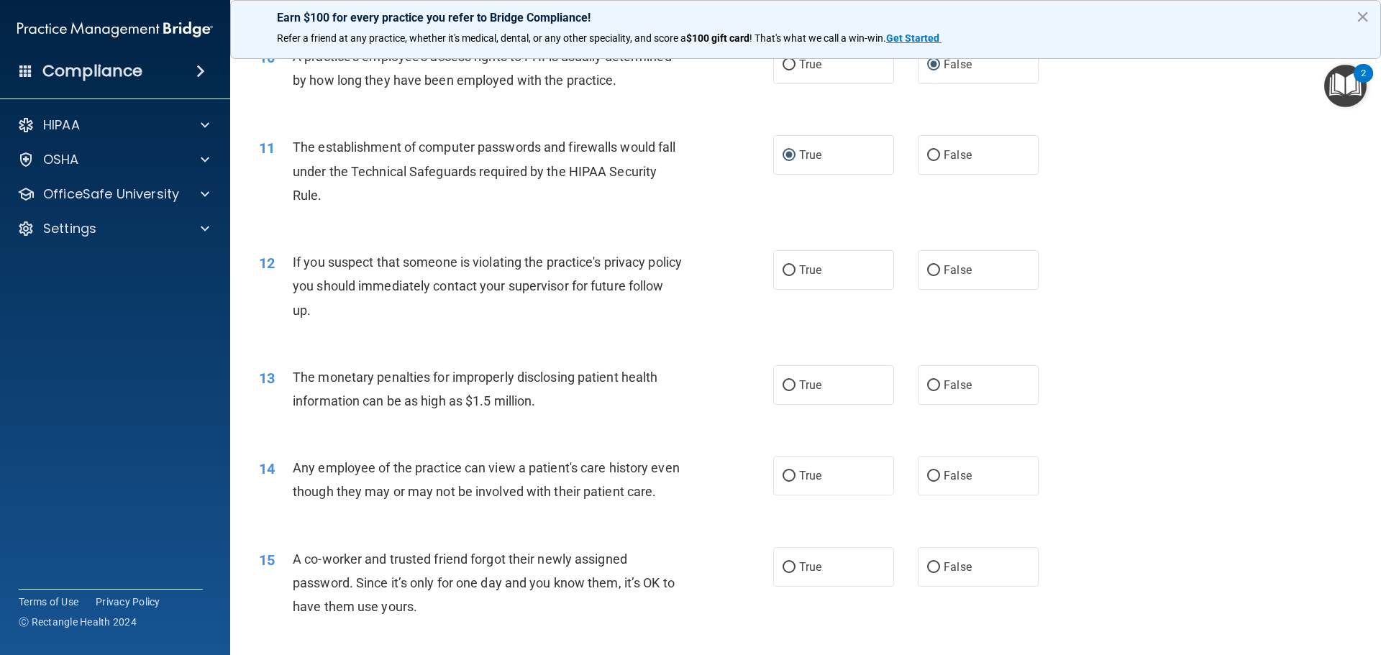
scroll to position [1007, 0]
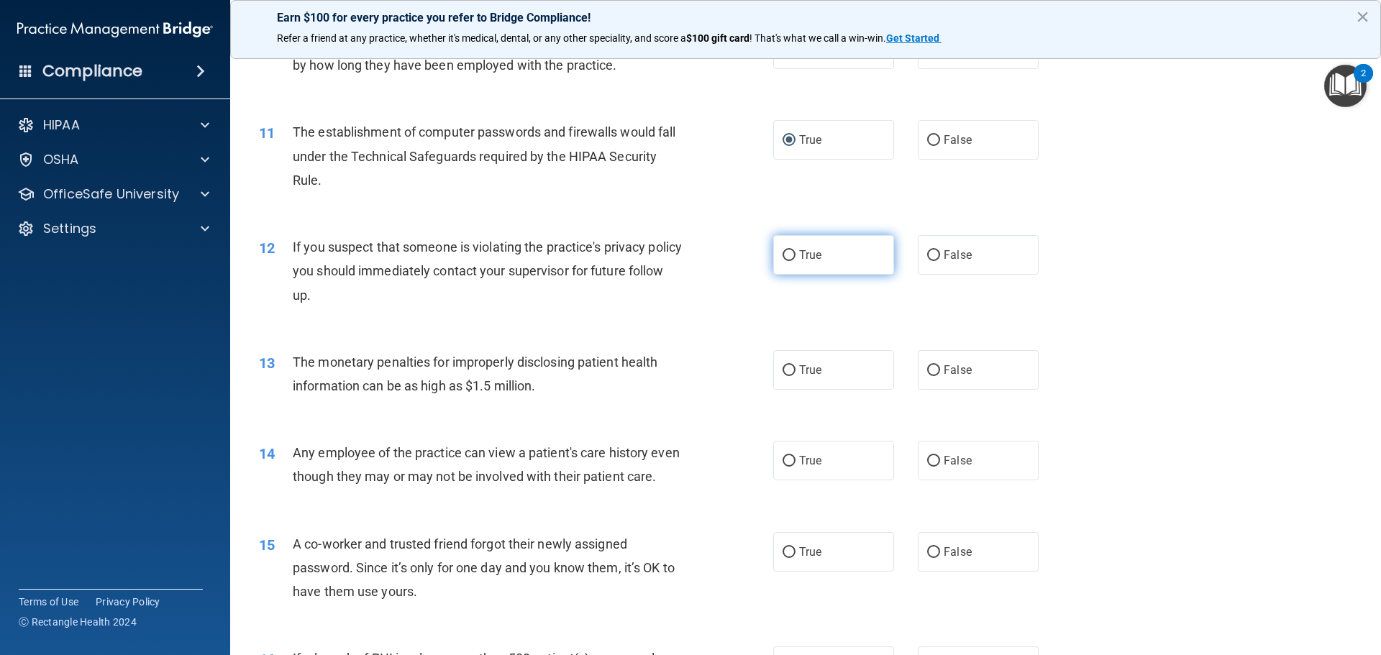
click at [783, 255] on input "True" at bounding box center [789, 255] width 13 height 11
radio input "true"
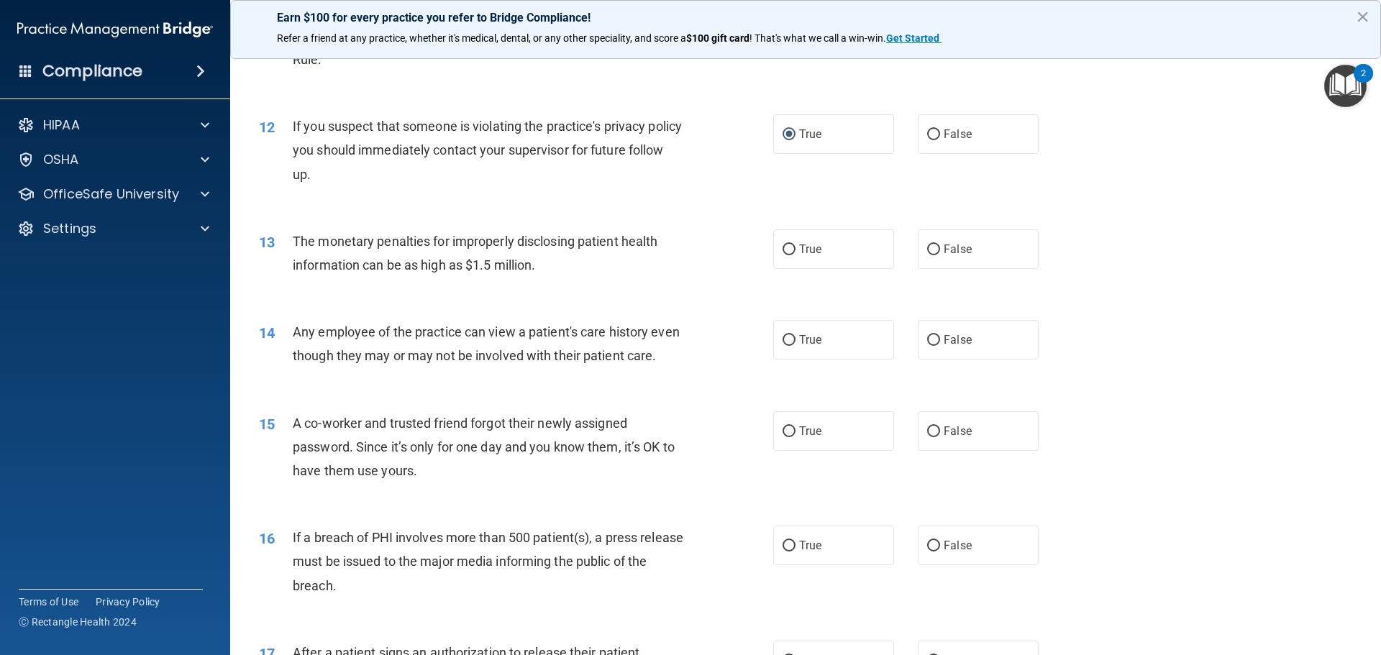
scroll to position [1151, 0]
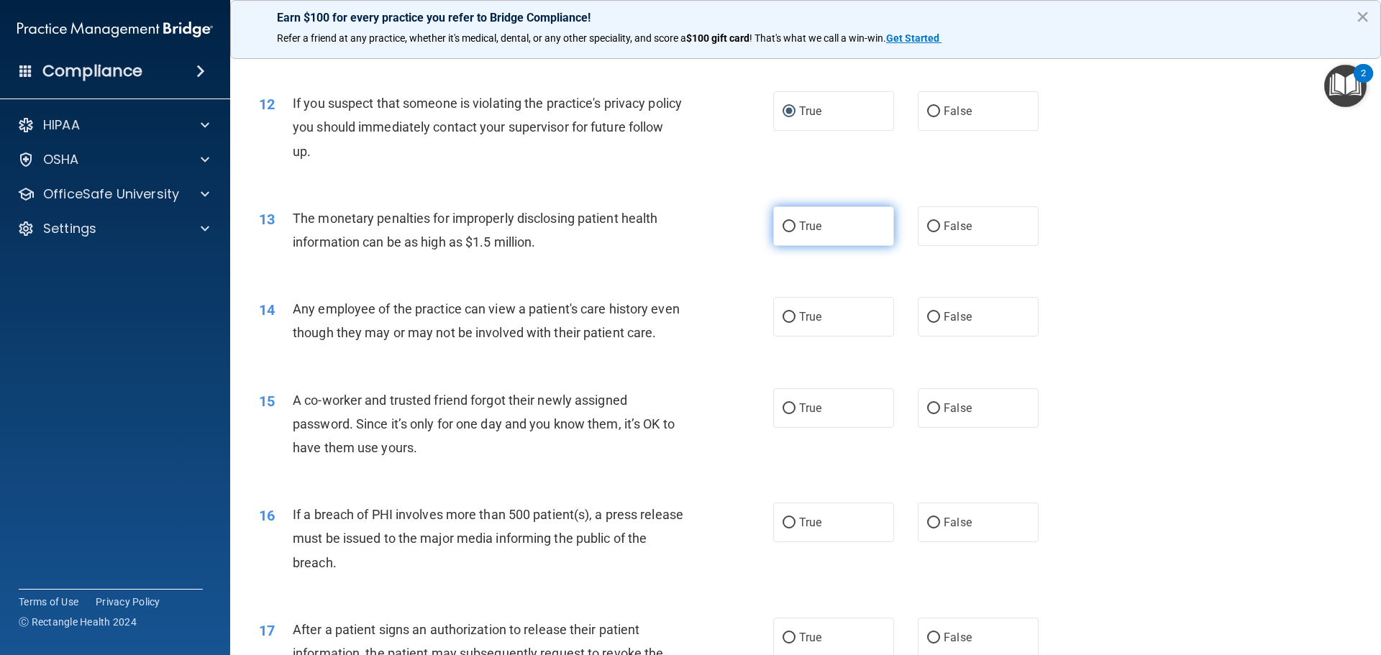
click at [783, 223] on input "True" at bounding box center [789, 227] width 13 height 11
radio input "true"
click at [927, 317] on input "False" at bounding box center [933, 317] width 13 height 11
radio input "true"
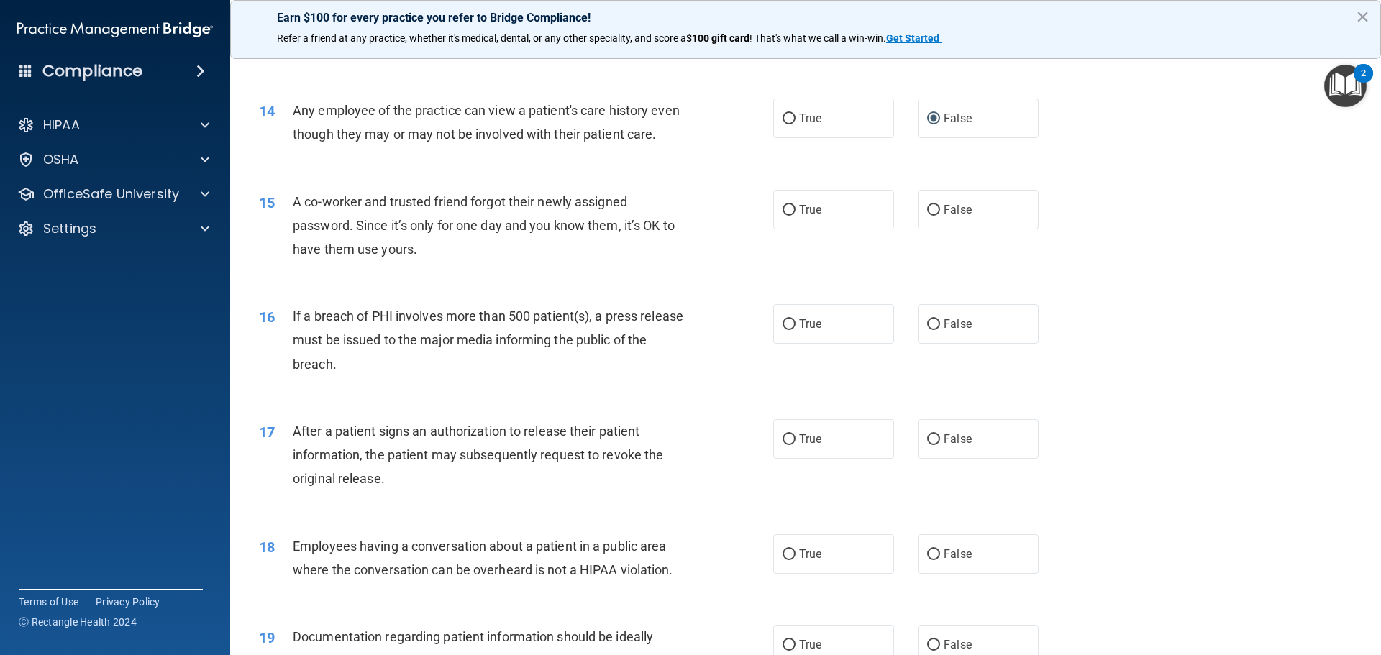
scroll to position [1367, 0]
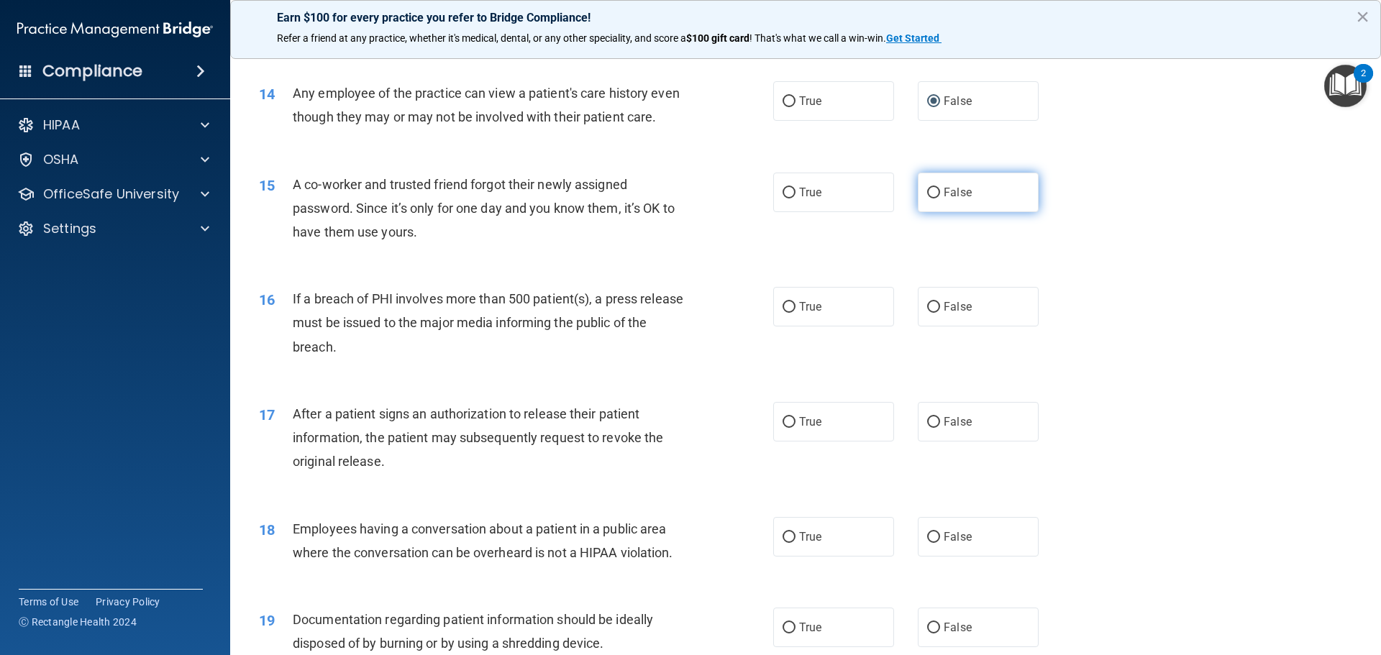
click at [928, 199] on input "False" at bounding box center [933, 193] width 13 height 11
radio input "true"
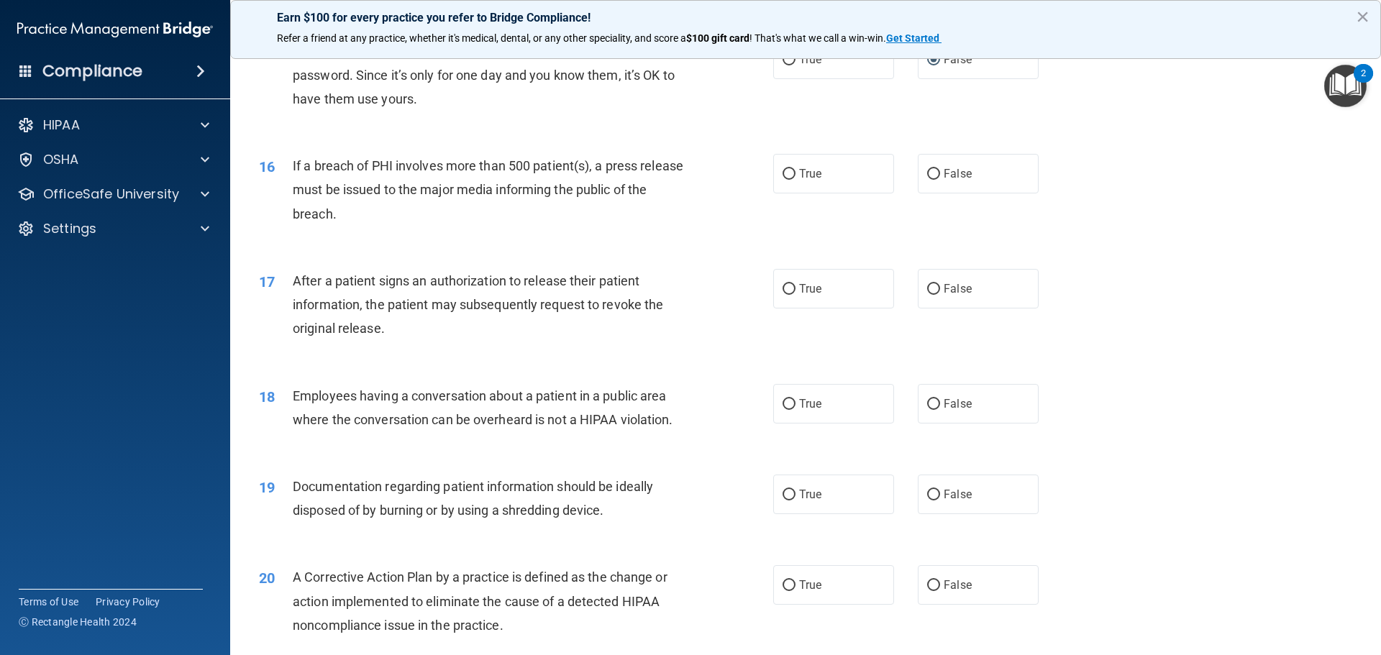
scroll to position [1511, 0]
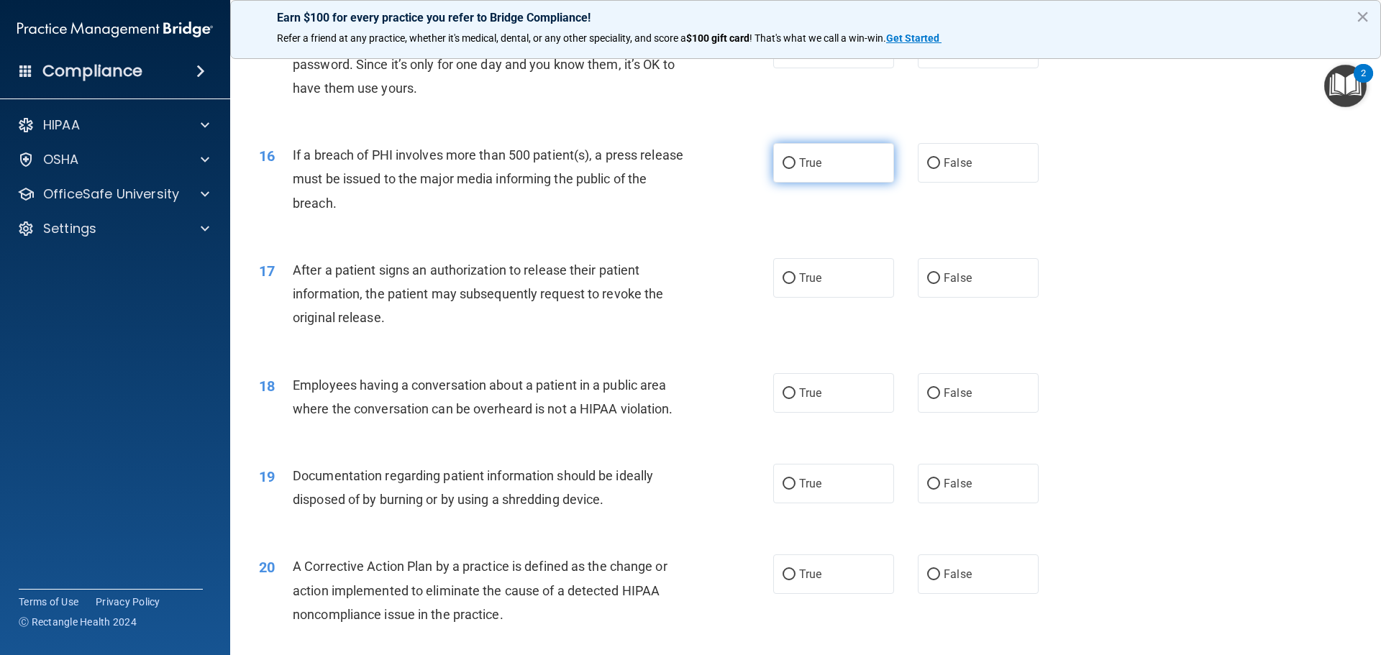
click at [783, 169] on input "True" at bounding box center [789, 163] width 13 height 11
radio input "true"
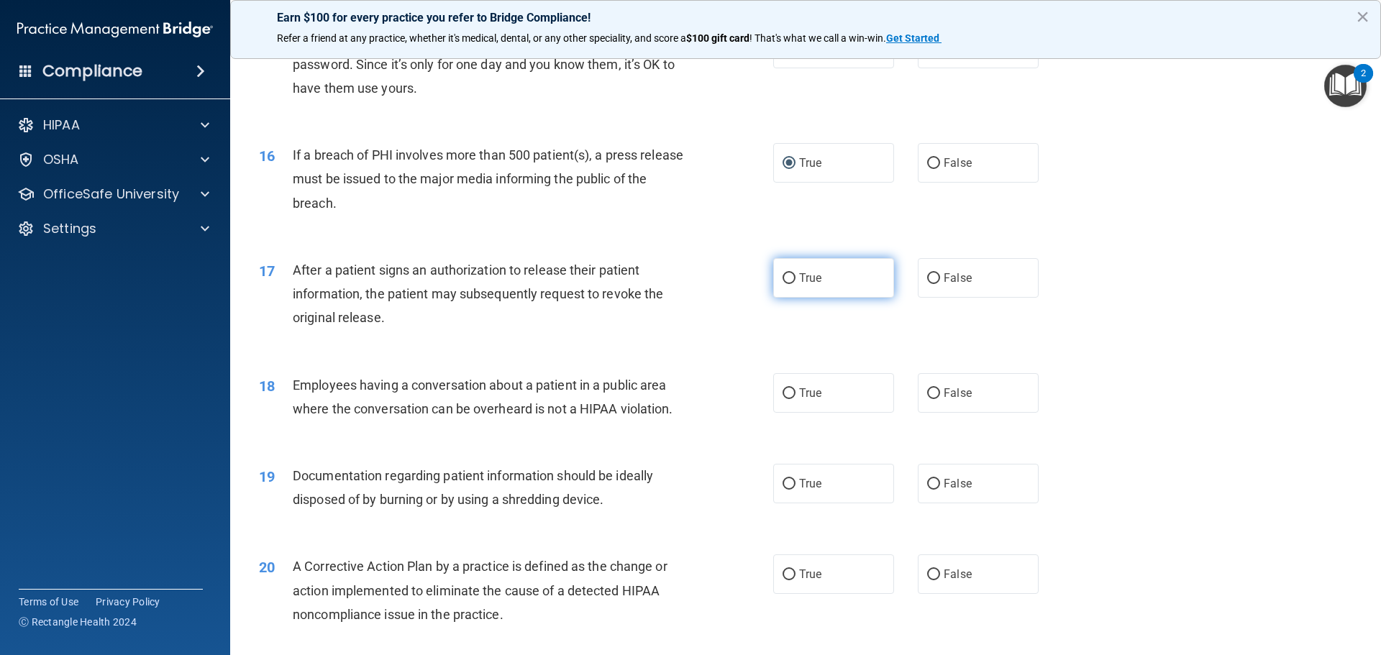
click at [783, 284] on input "True" at bounding box center [789, 278] width 13 height 11
radio input "true"
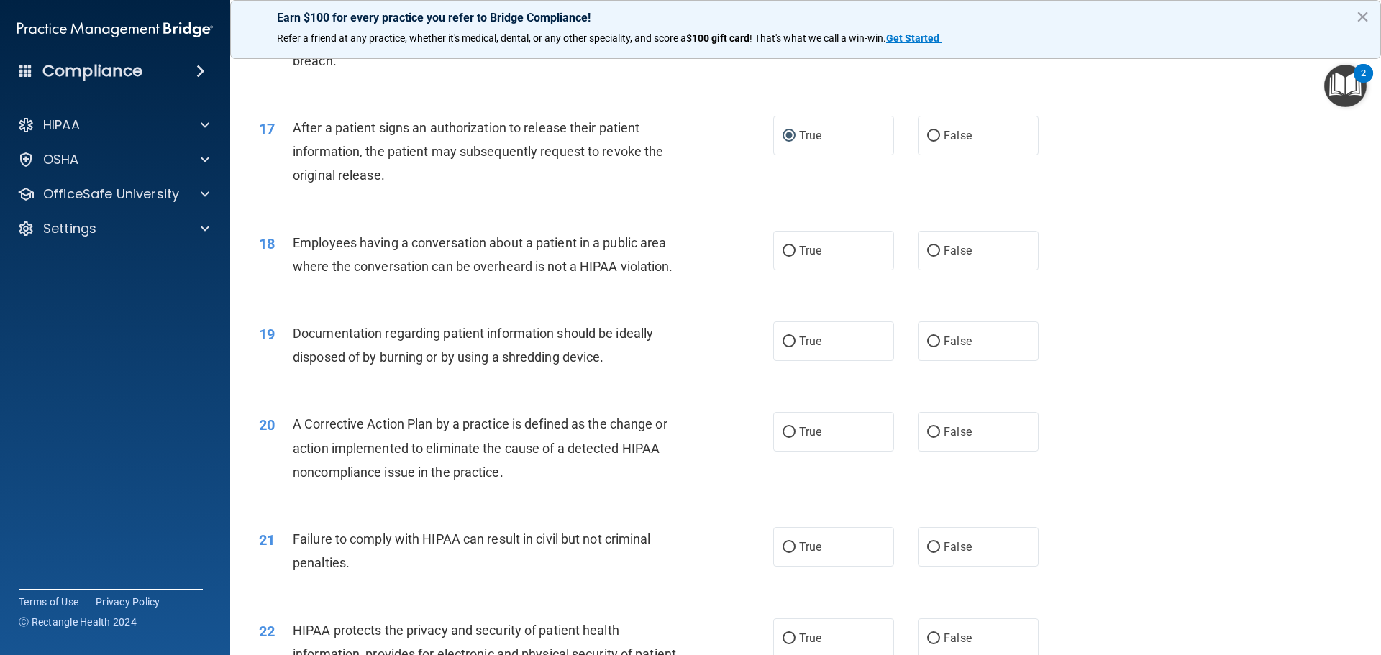
scroll to position [1655, 0]
click at [927, 255] on input "False" at bounding box center [933, 250] width 13 height 11
radio input "true"
click at [785, 346] on input "True" at bounding box center [789, 340] width 13 height 11
radio input "true"
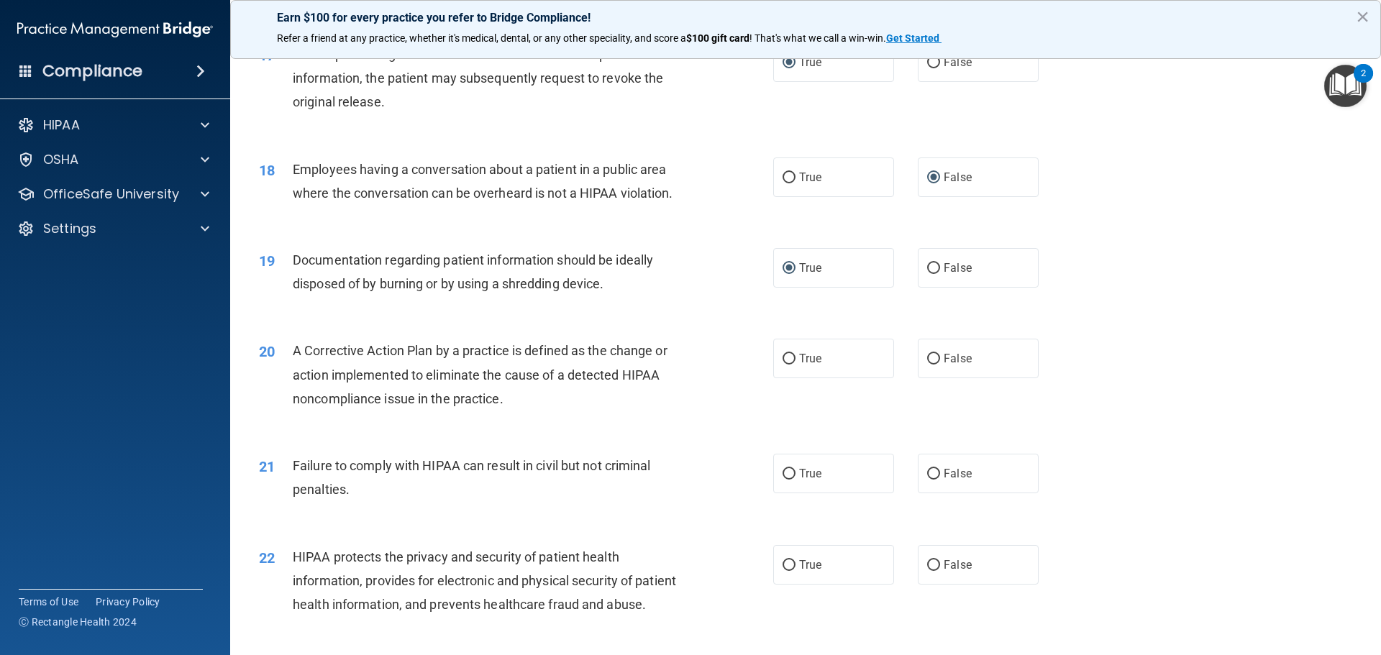
scroll to position [1798, 0]
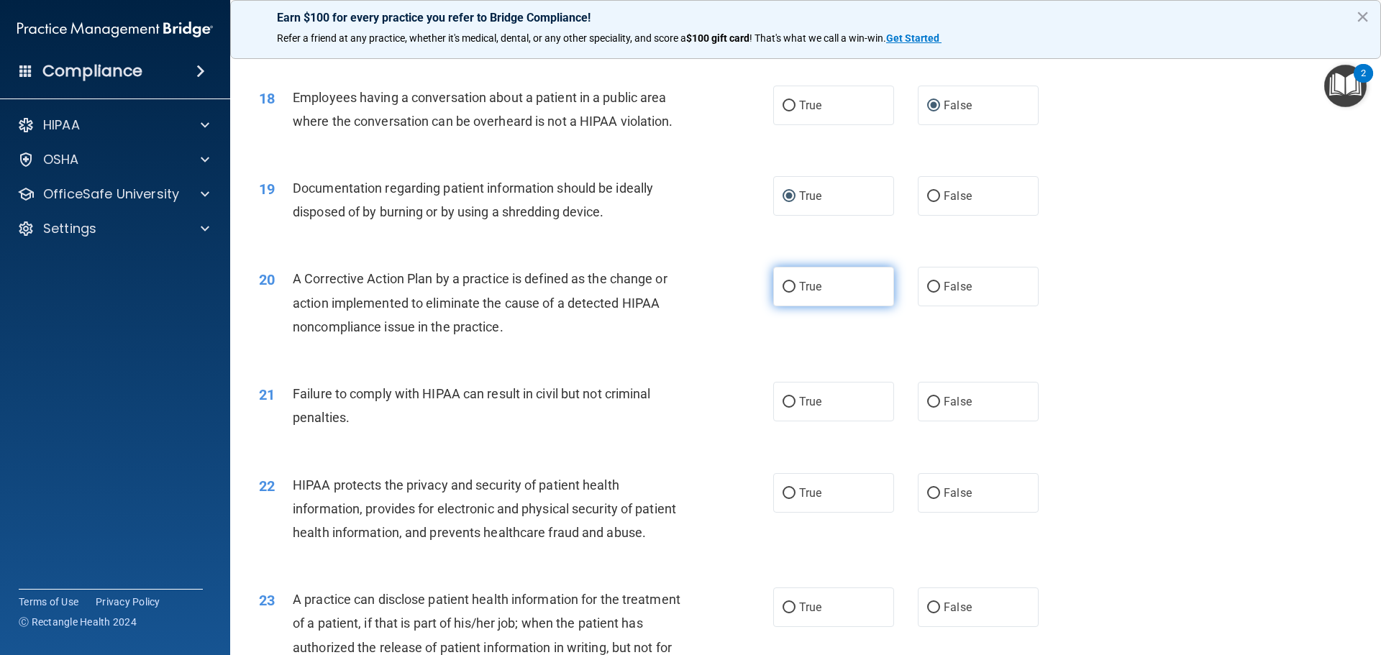
click at [783, 293] on input "True" at bounding box center [789, 287] width 13 height 11
radio input "true"
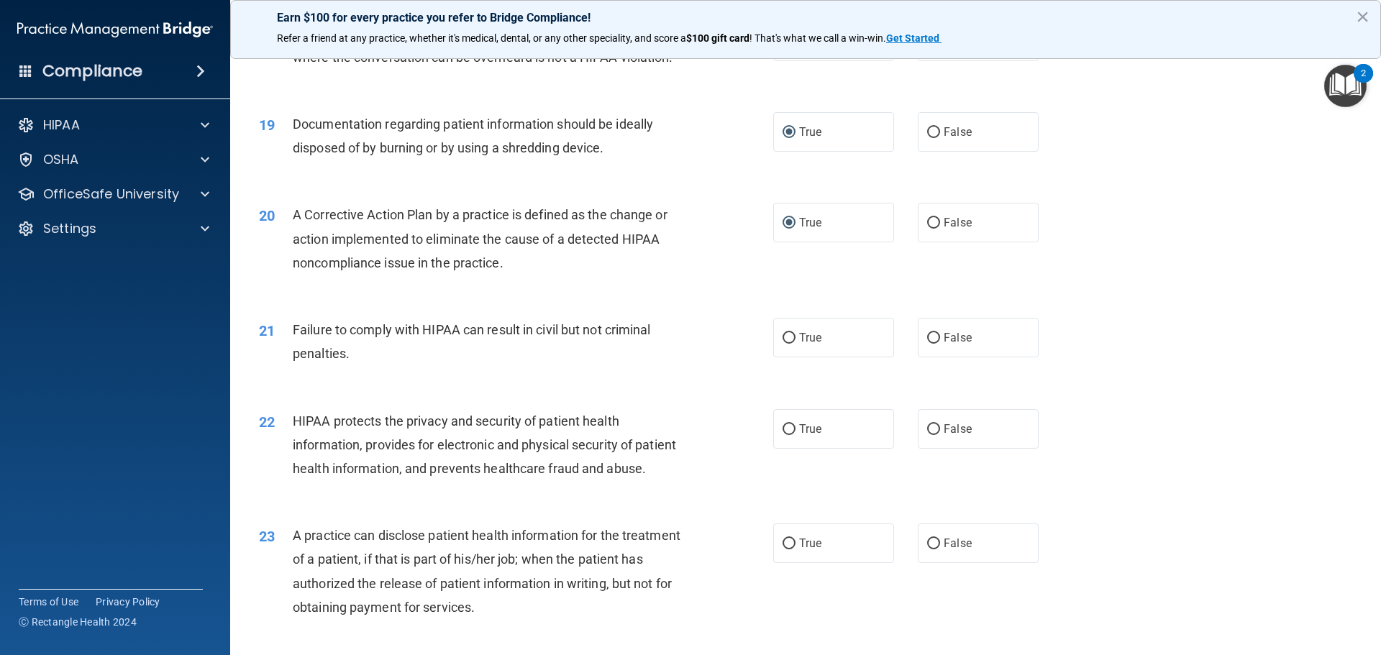
scroll to position [2014, 0]
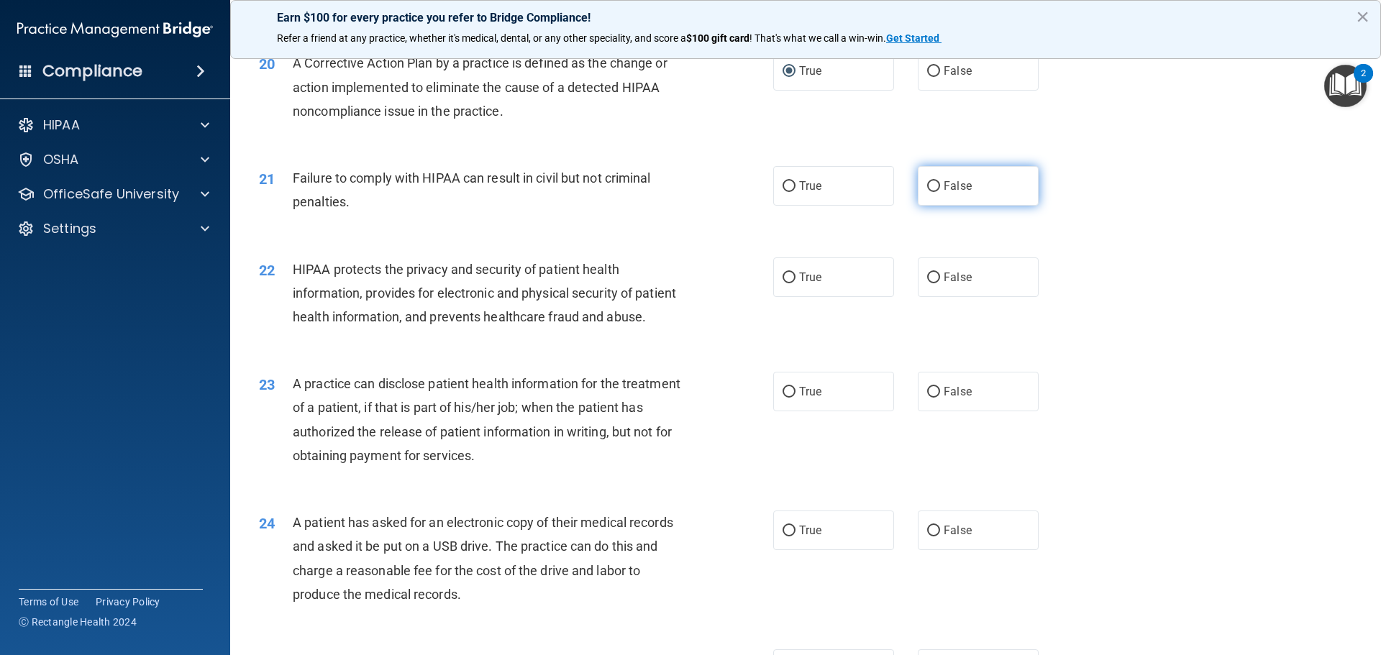
click at [927, 192] on input "False" at bounding box center [933, 186] width 13 height 11
radio input "true"
click at [929, 283] on input "False" at bounding box center [933, 278] width 13 height 11
radio input "true"
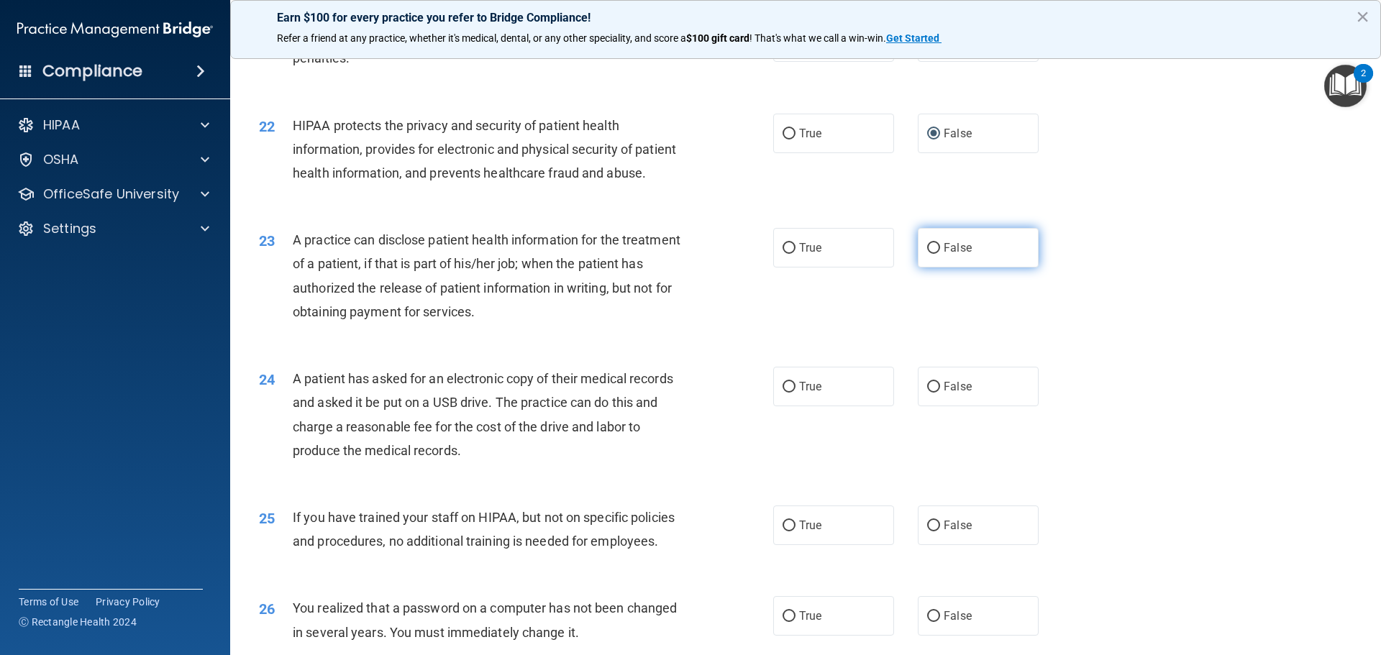
click at [927, 254] on input "False" at bounding box center [933, 248] width 13 height 11
radio input "true"
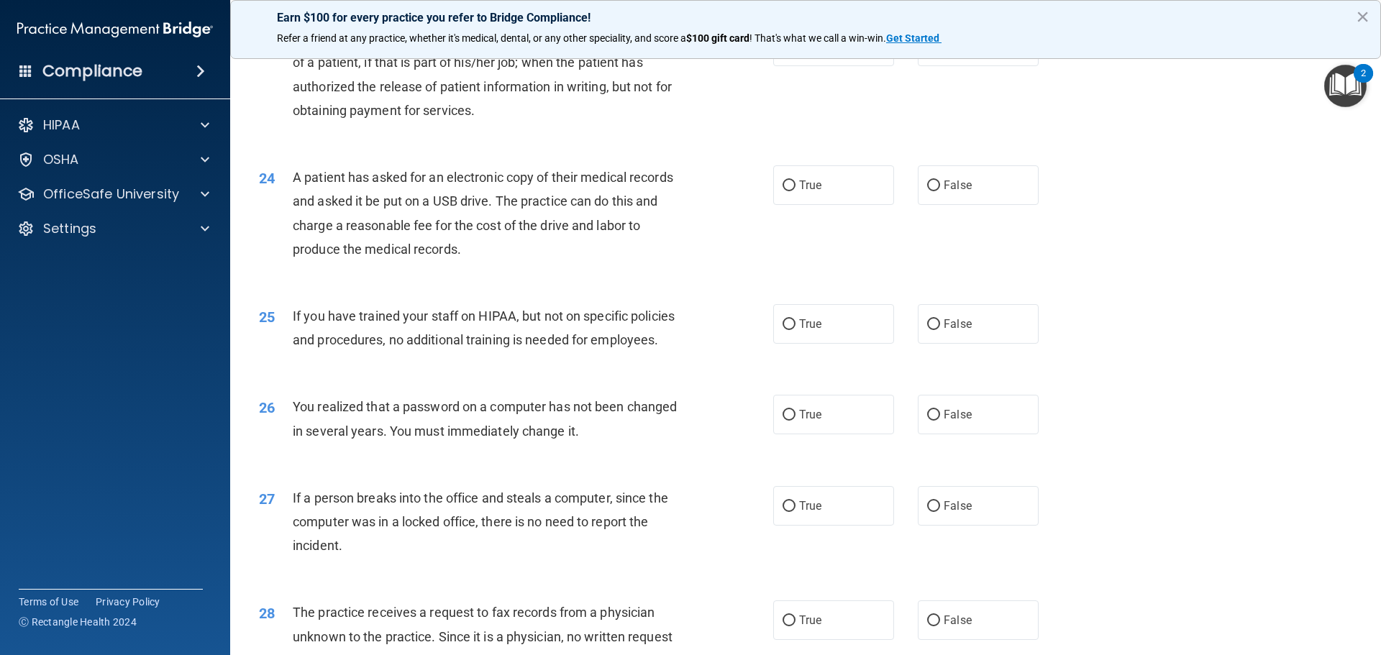
scroll to position [2374, 0]
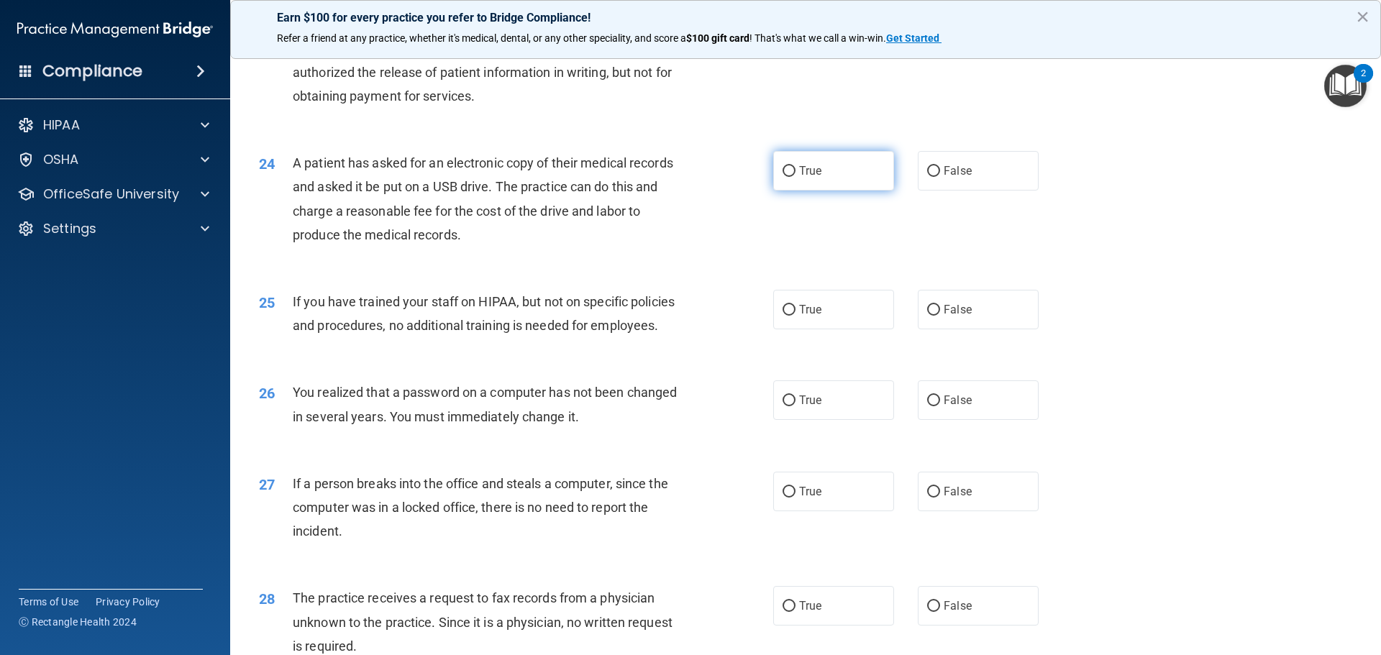
click at [784, 177] on input "True" at bounding box center [789, 171] width 13 height 11
radio input "true"
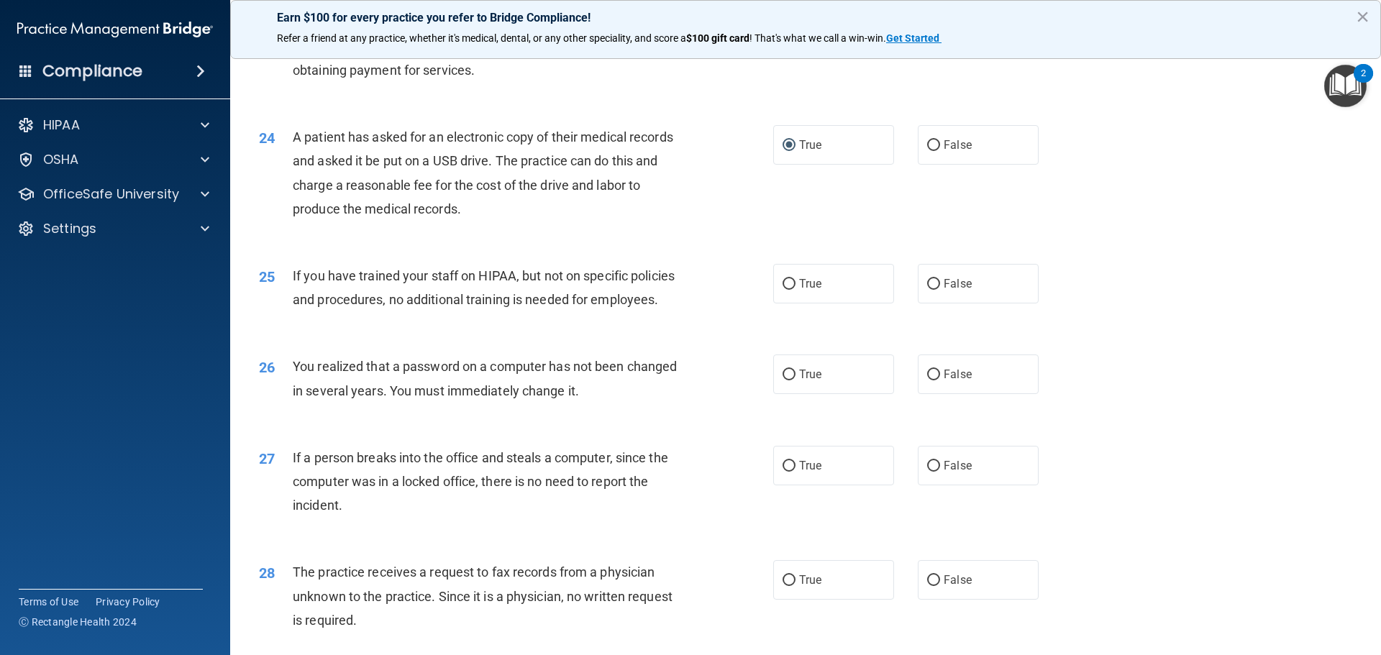
scroll to position [2446, 0]
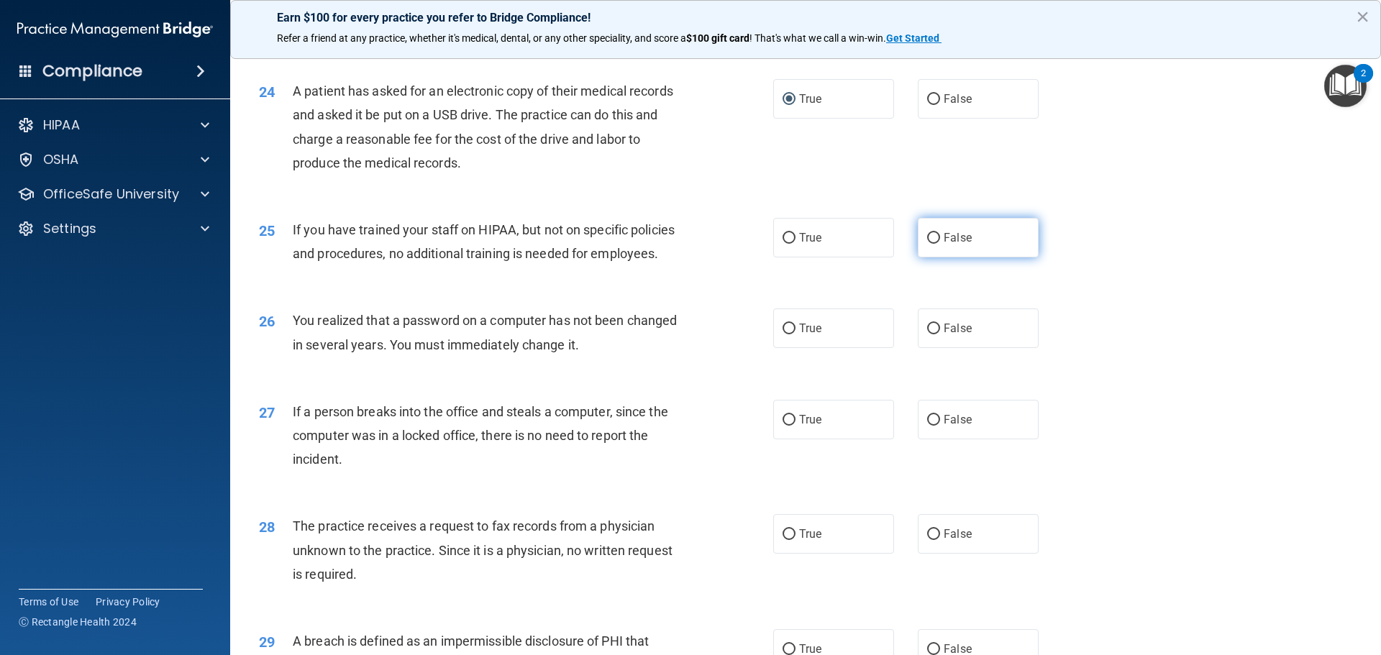
click at [929, 244] on input "False" at bounding box center [933, 238] width 13 height 11
radio input "true"
click at [783, 335] on input "True" at bounding box center [789, 329] width 13 height 11
radio input "true"
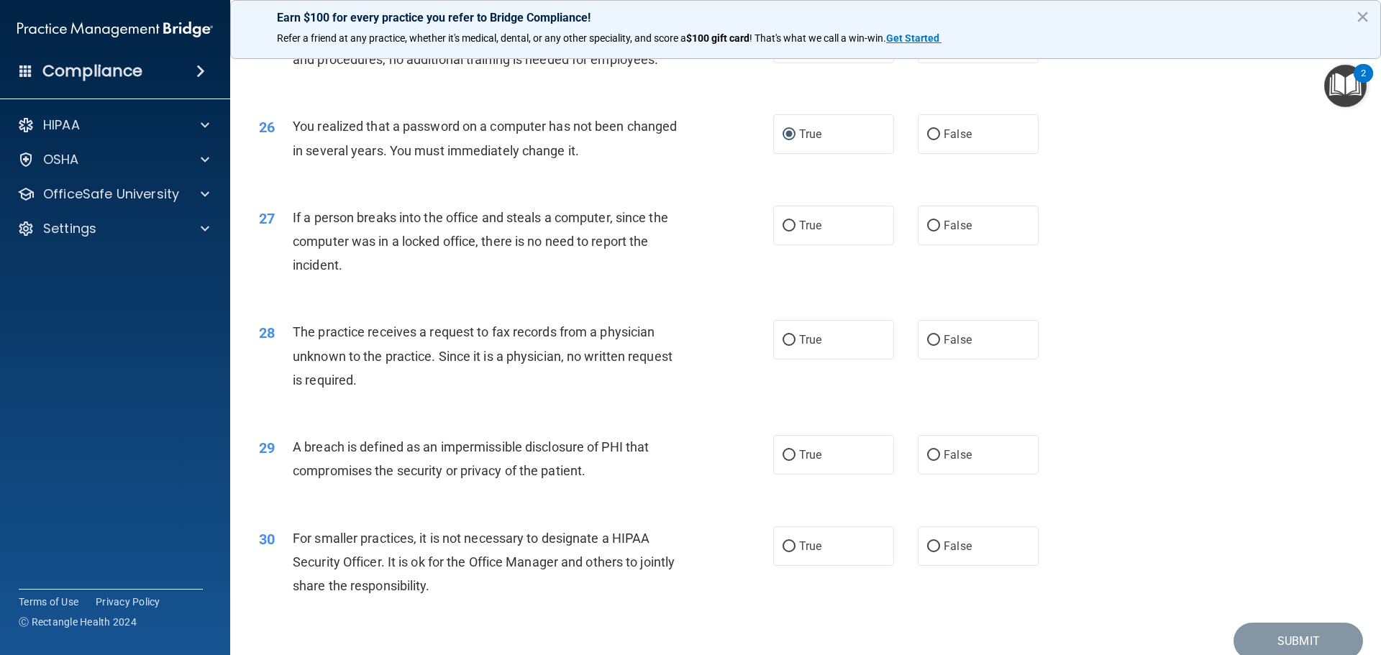
scroll to position [2662, 0]
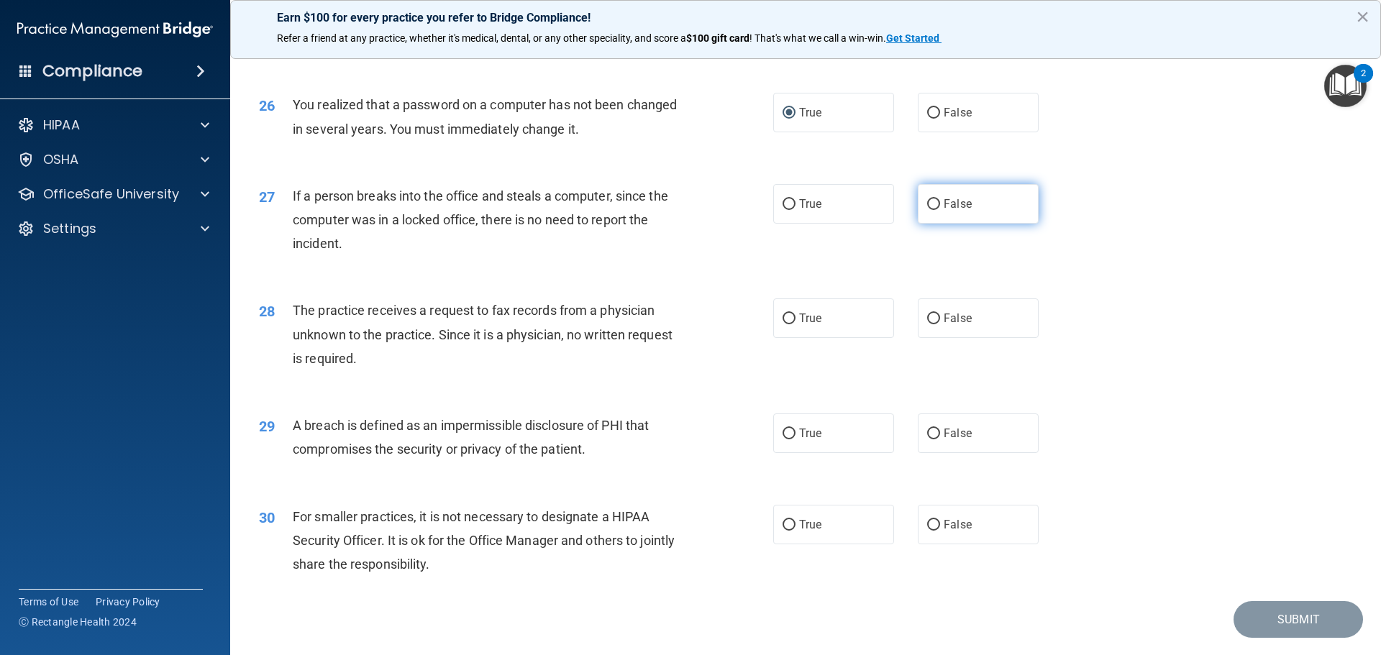
click at [927, 210] on input "False" at bounding box center [933, 204] width 13 height 11
radio input "true"
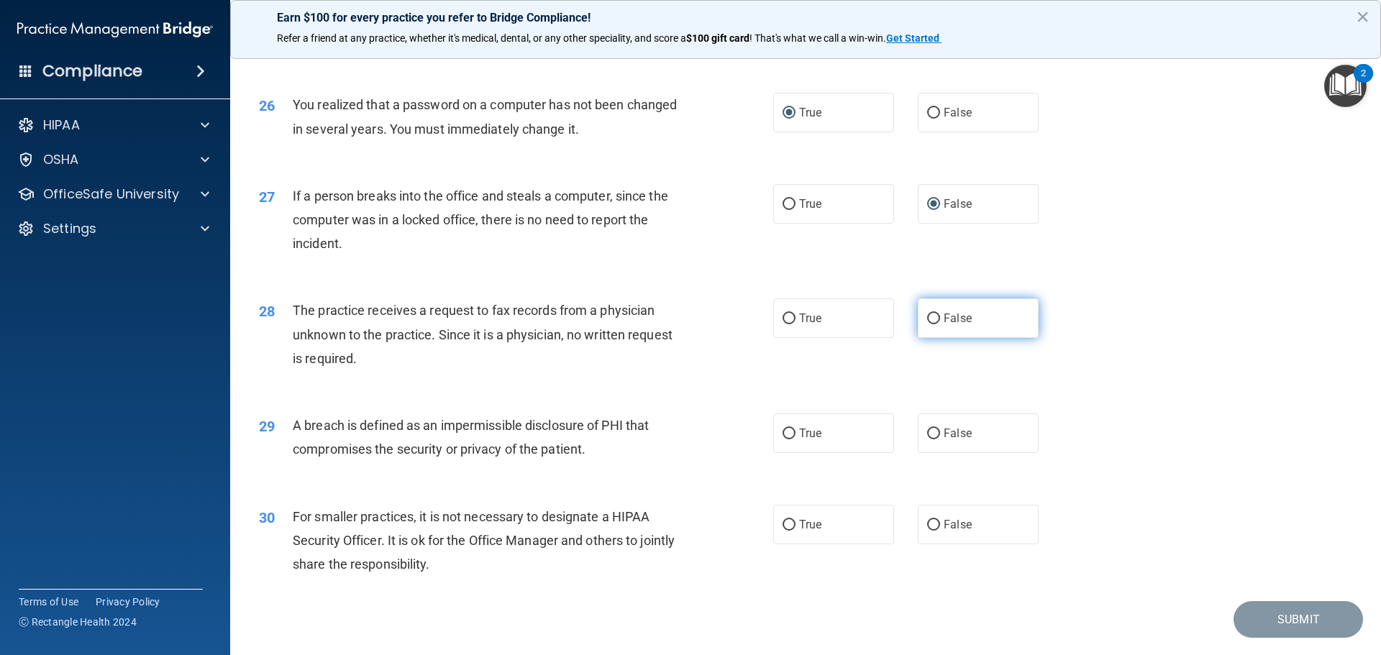
click at [928, 324] on input "False" at bounding box center [933, 319] width 13 height 11
radio input "true"
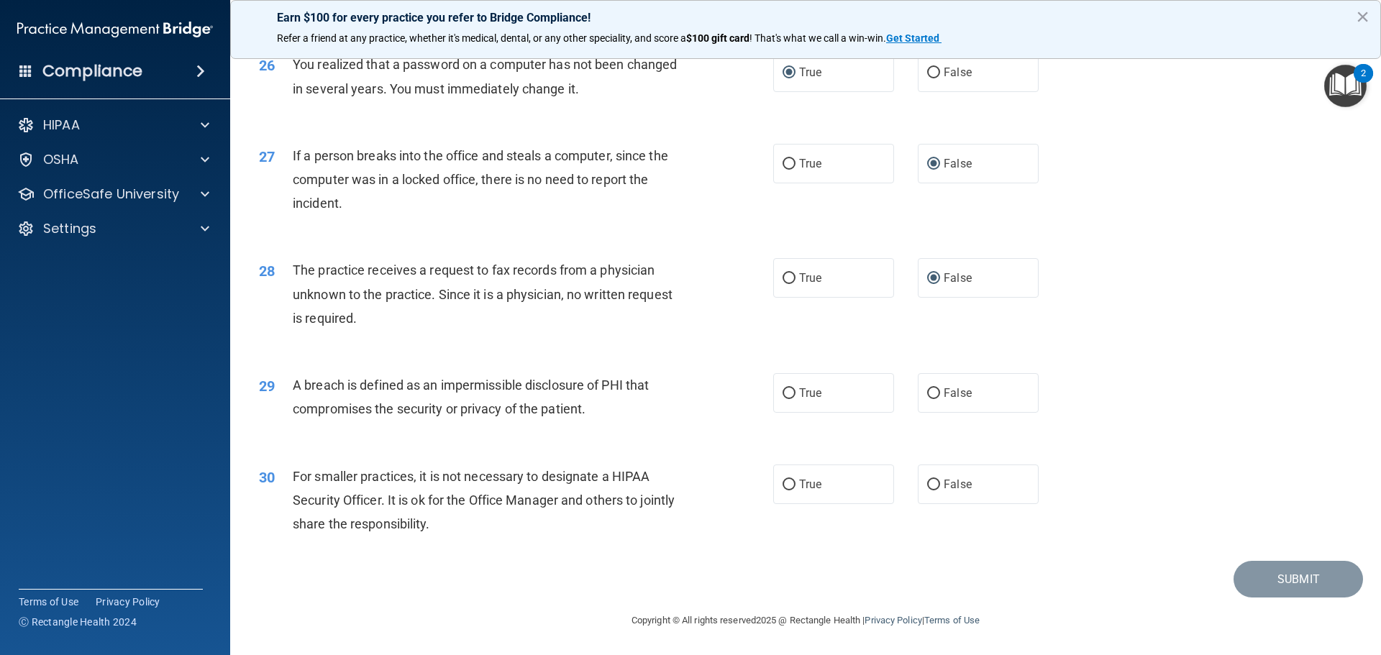
scroll to position [2734, 0]
click at [787, 399] on input "True" at bounding box center [789, 393] width 13 height 11
radio input "true"
click at [927, 486] on input "False" at bounding box center [933, 485] width 13 height 11
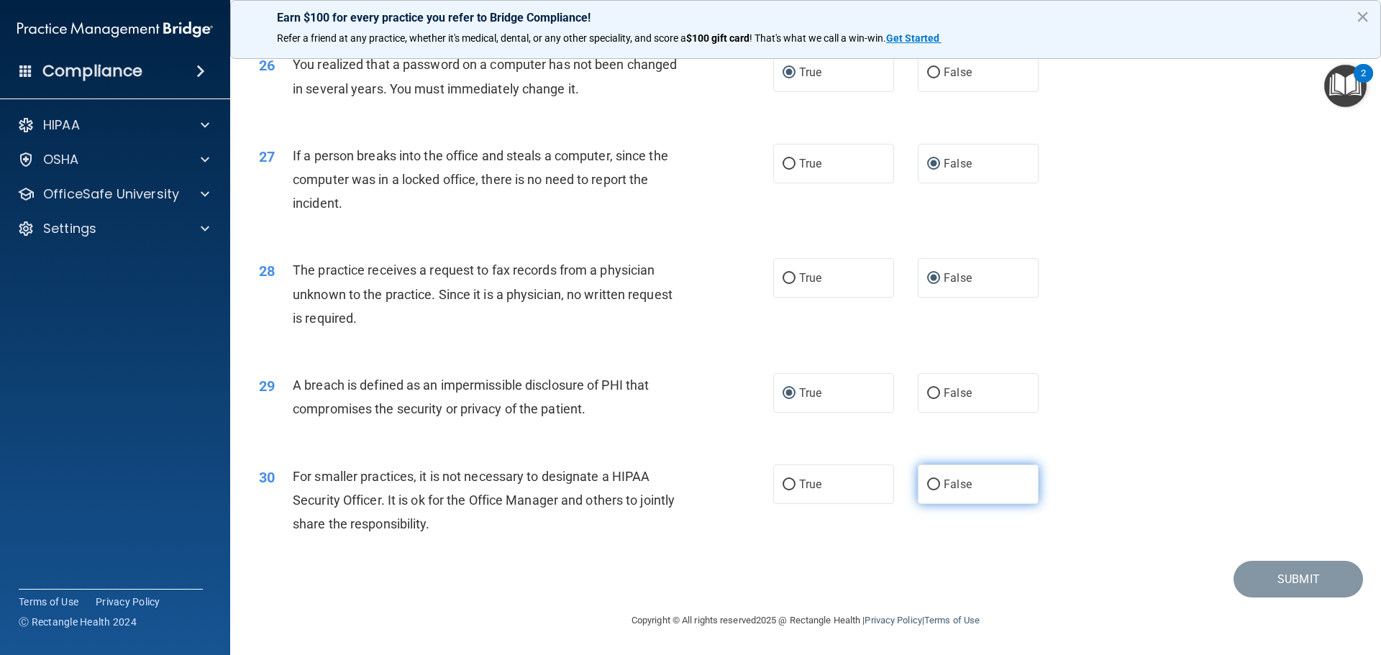
radio input "true"
click at [1281, 584] on button "Submit" at bounding box center [1298, 579] width 129 height 37
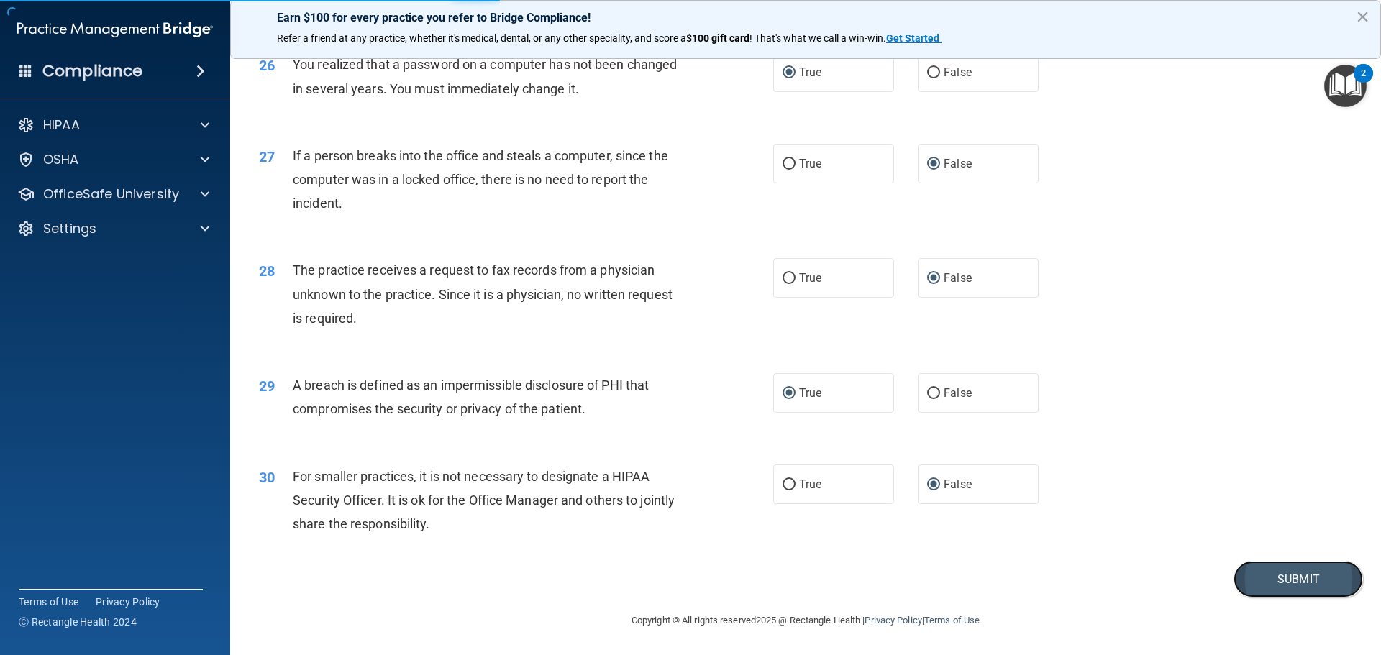
click at [1278, 578] on button "Submit" at bounding box center [1298, 579] width 129 height 37
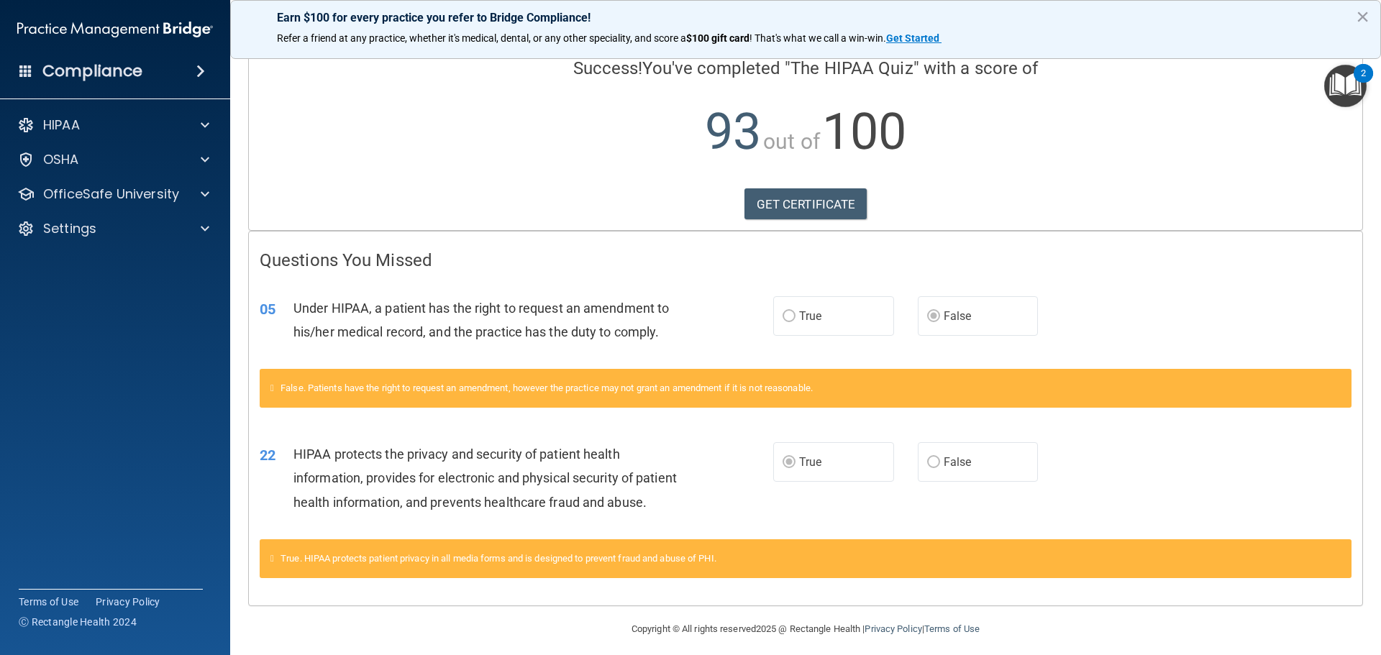
scroll to position [140, 0]
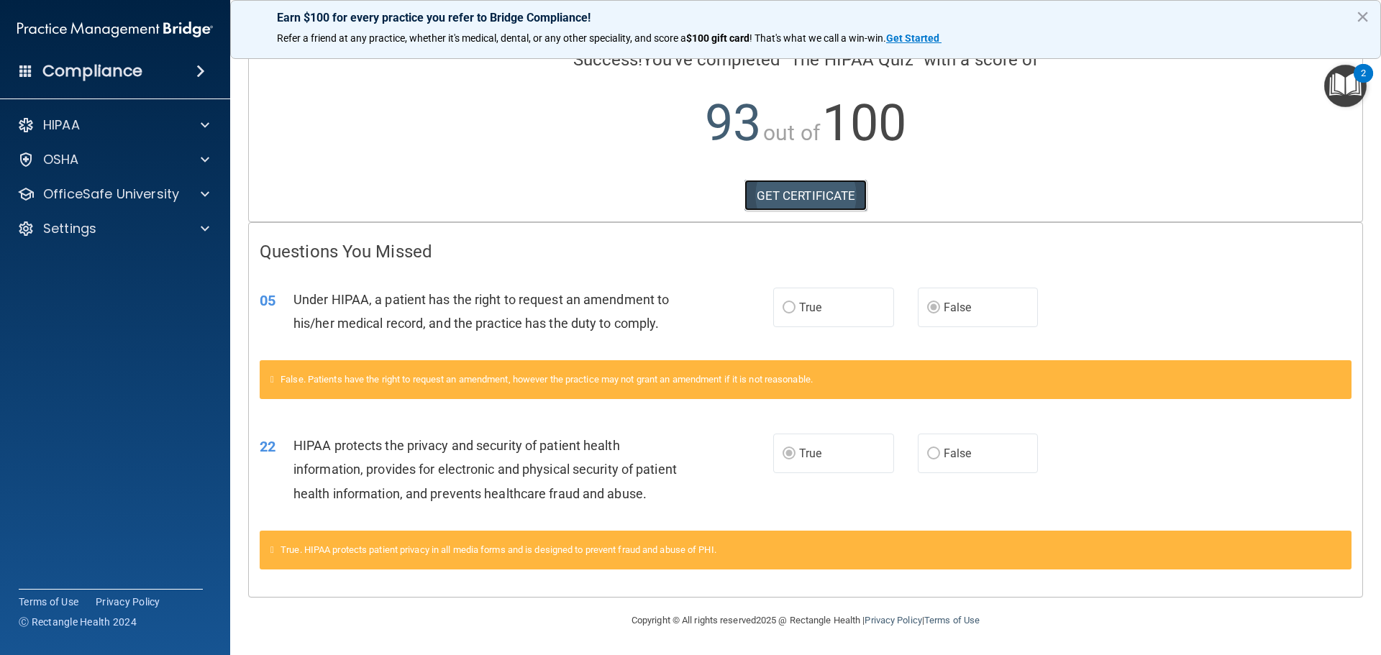
click at [817, 180] on link "GET CERTIFICATE" at bounding box center [806, 196] width 123 height 32
click at [204, 126] on span at bounding box center [205, 125] width 9 height 17
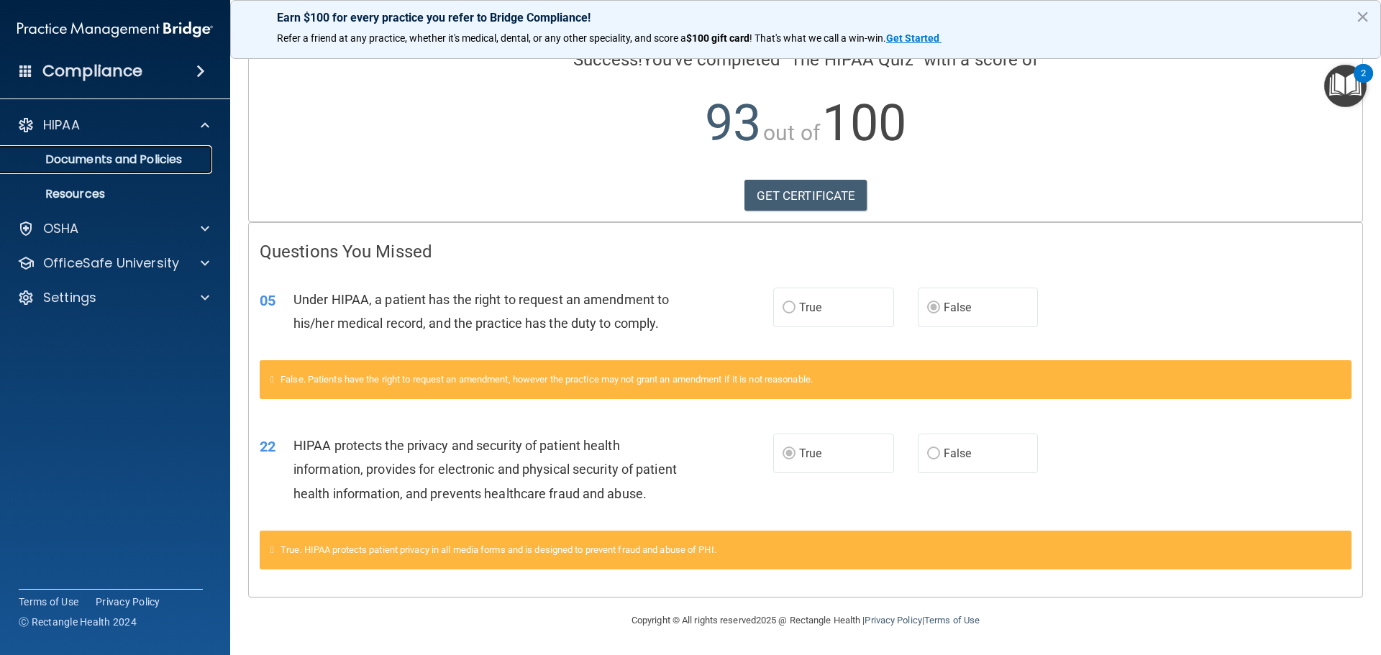
click at [150, 160] on p "Documents and Policies" at bounding box center [107, 160] width 196 height 14
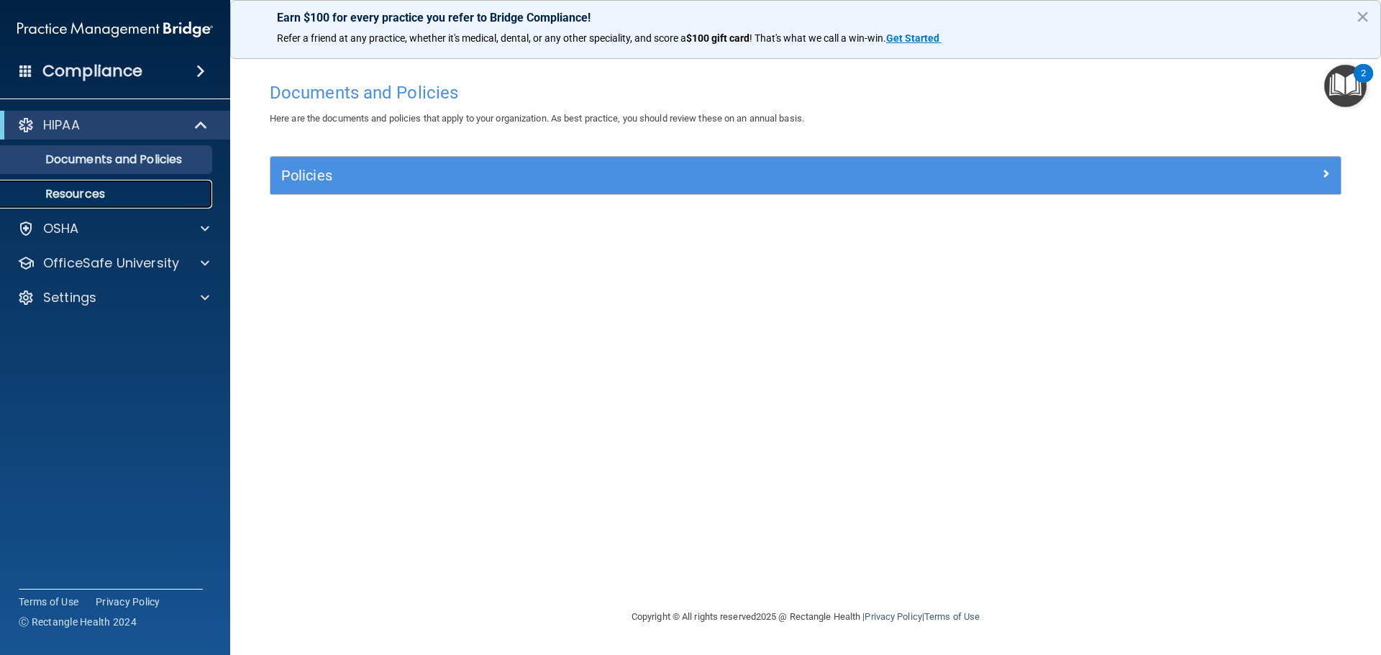
click at [98, 194] on p "Resources" at bounding box center [107, 194] width 196 height 14
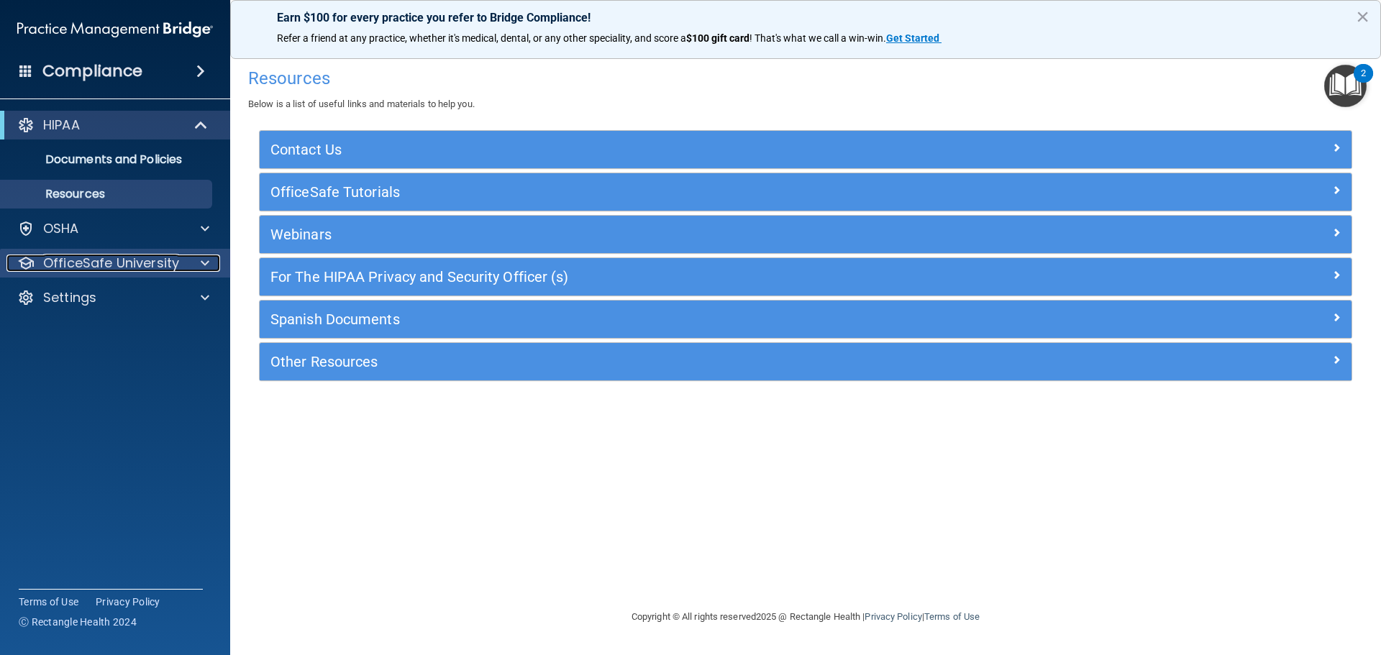
click at [204, 261] on span at bounding box center [205, 263] width 9 height 17
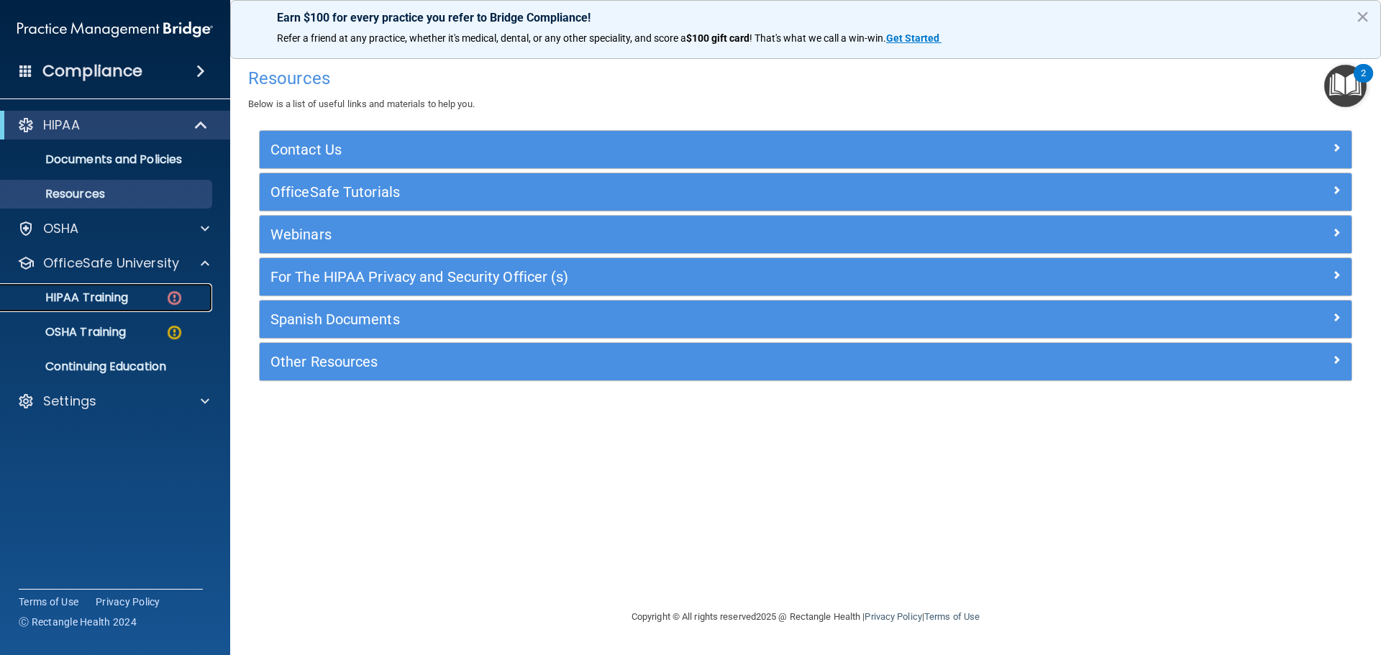
click at [171, 298] on img at bounding box center [174, 298] width 18 height 18
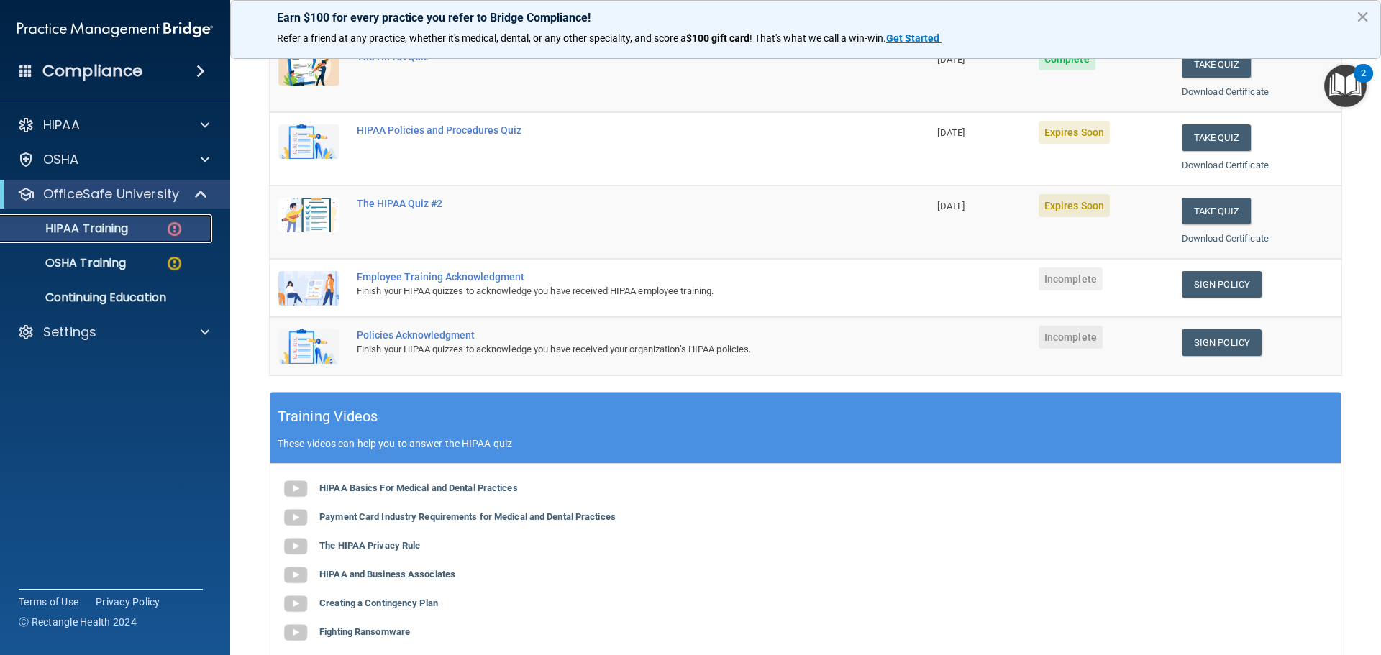
scroll to position [72, 0]
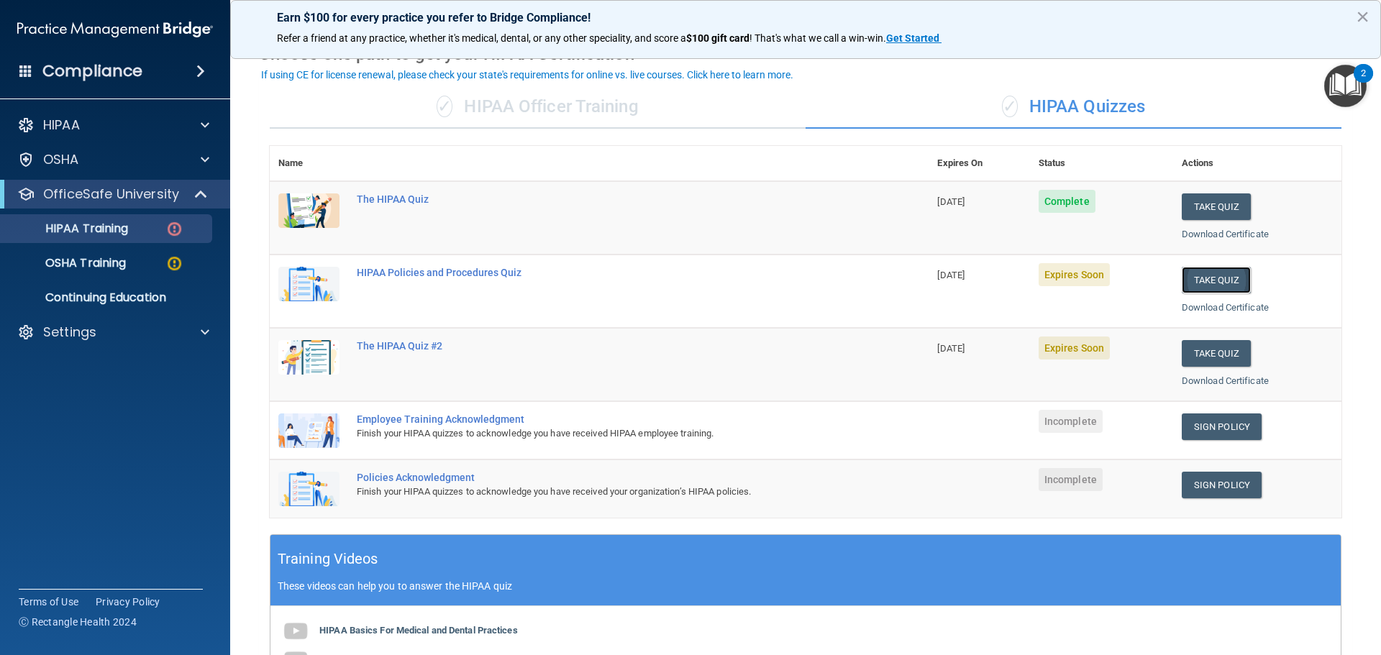
click at [1193, 278] on button "Take Quiz" at bounding box center [1216, 280] width 69 height 27
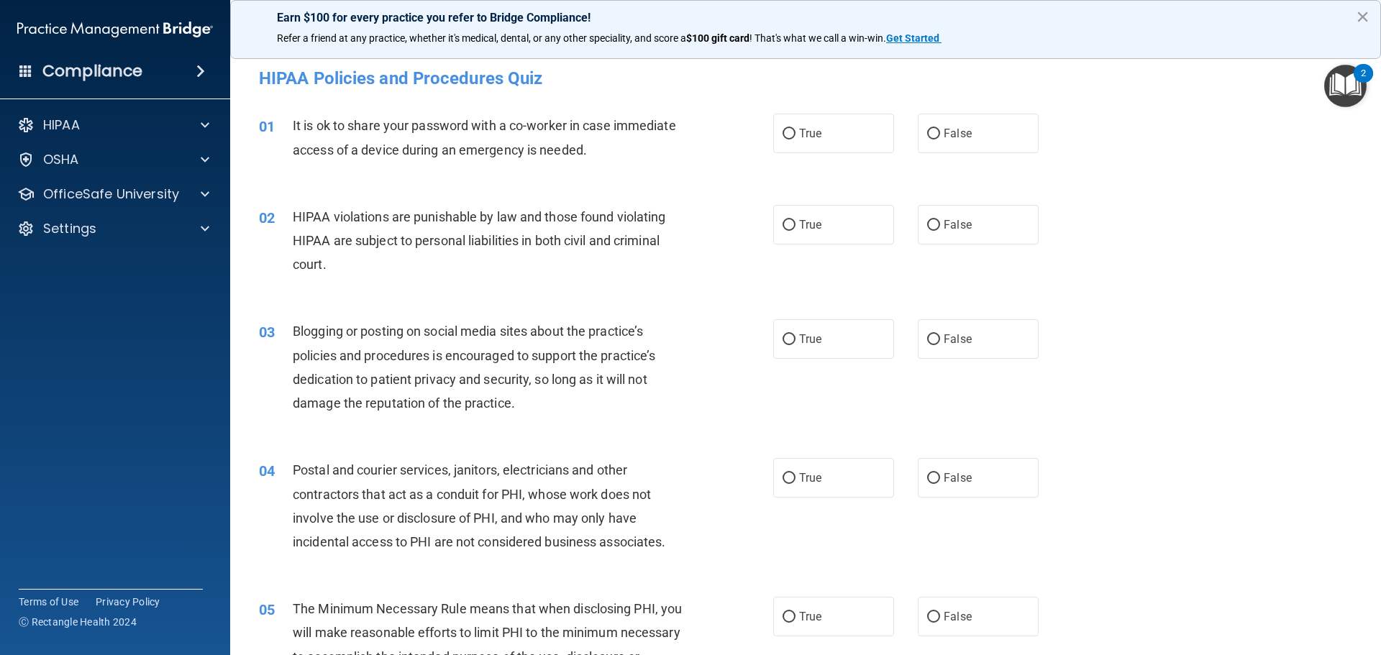
click at [1362, 22] on button "×" at bounding box center [1363, 16] width 14 height 23
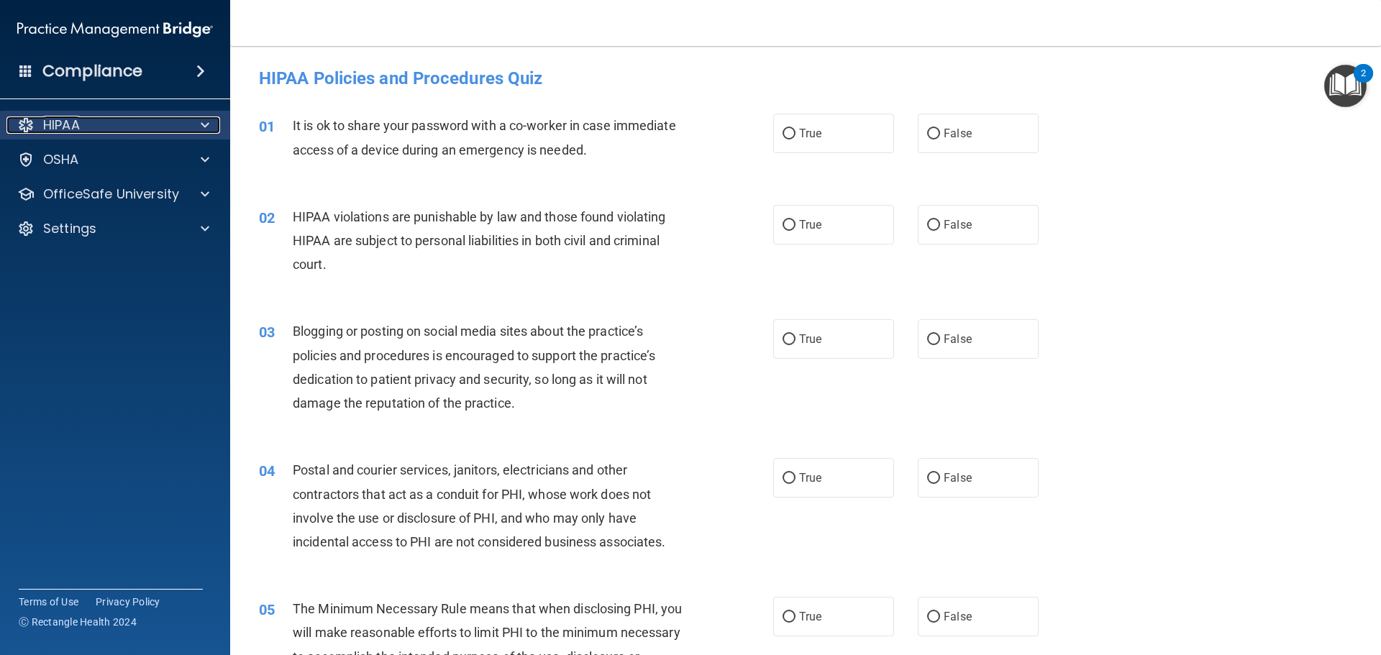
click at [202, 122] on span at bounding box center [205, 125] width 9 height 17
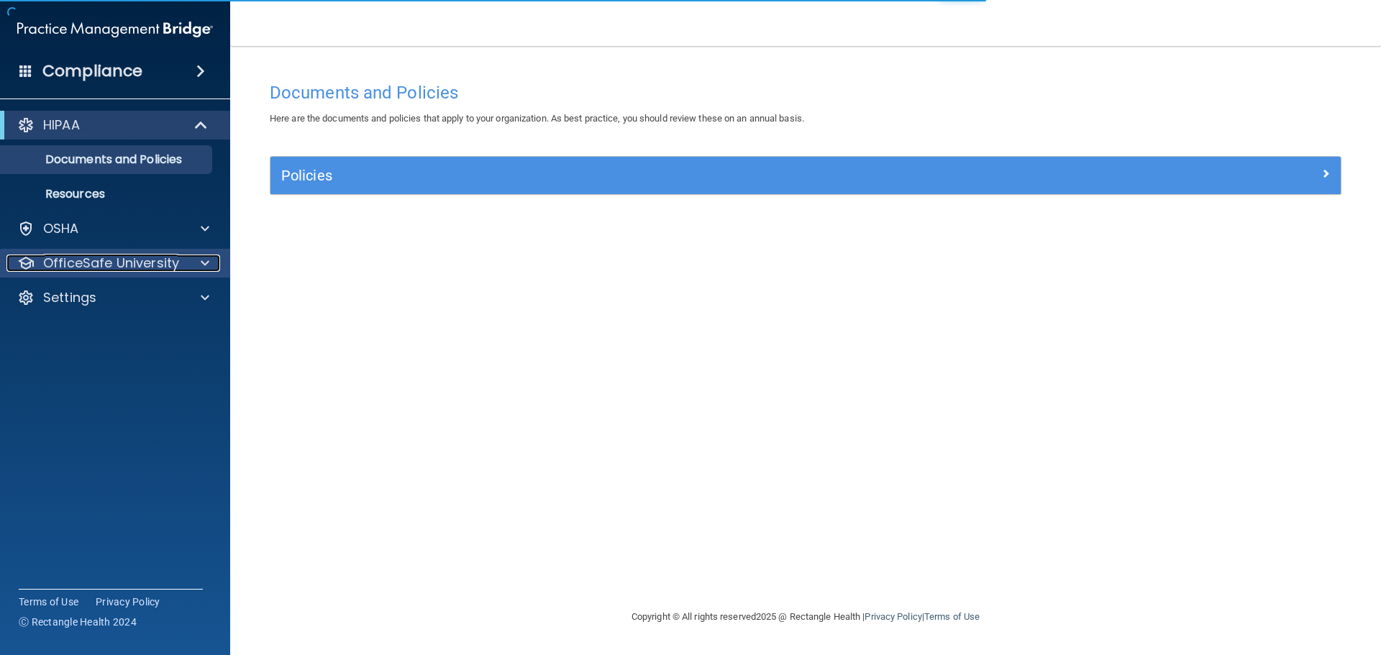
click at [65, 265] on p "OfficeSafe University" at bounding box center [111, 263] width 136 height 17
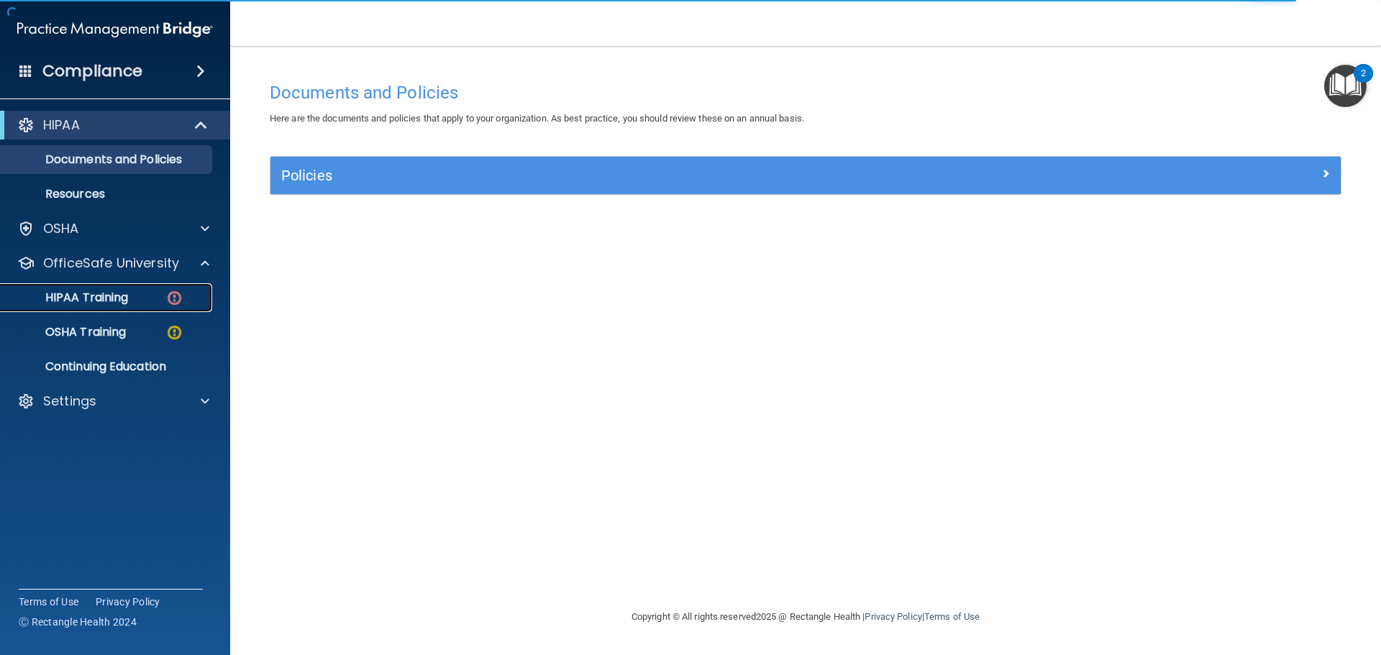
click at [176, 295] on img at bounding box center [174, 298] width 18 height 18
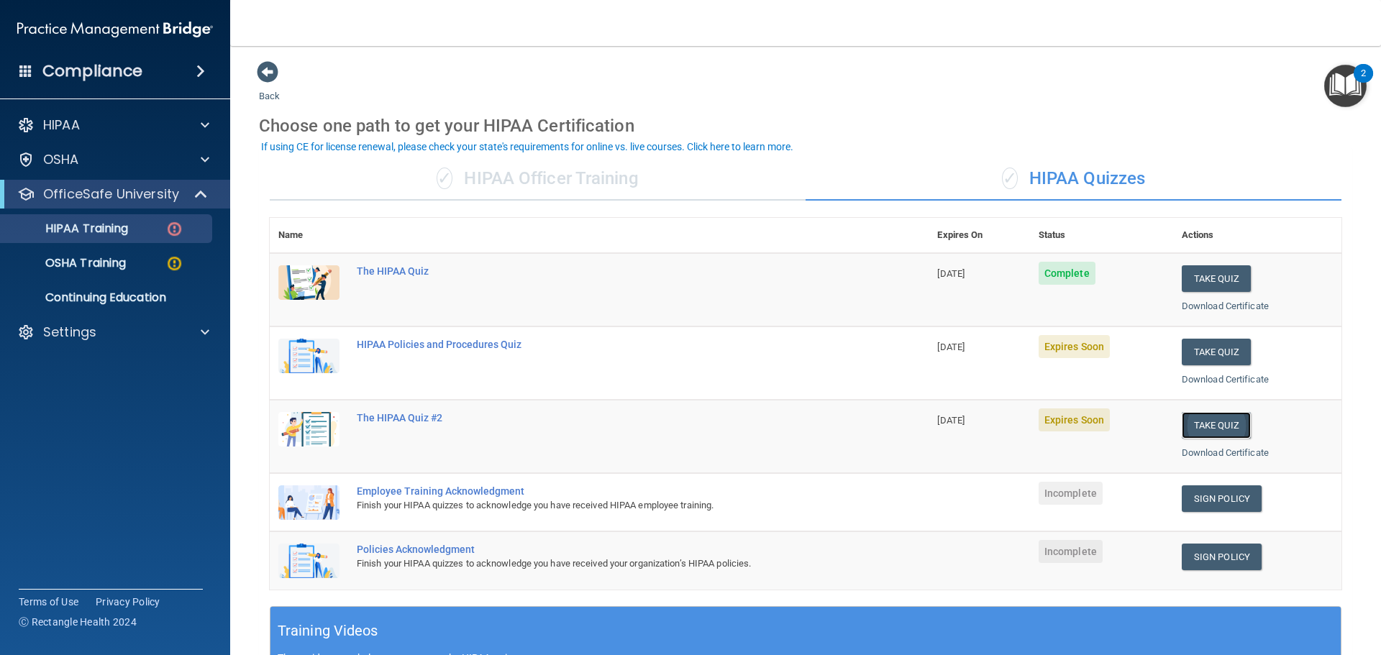
click at [1213, 430] on button "Take Quiz" at bounding box center [1216, 425] width 69 height 27
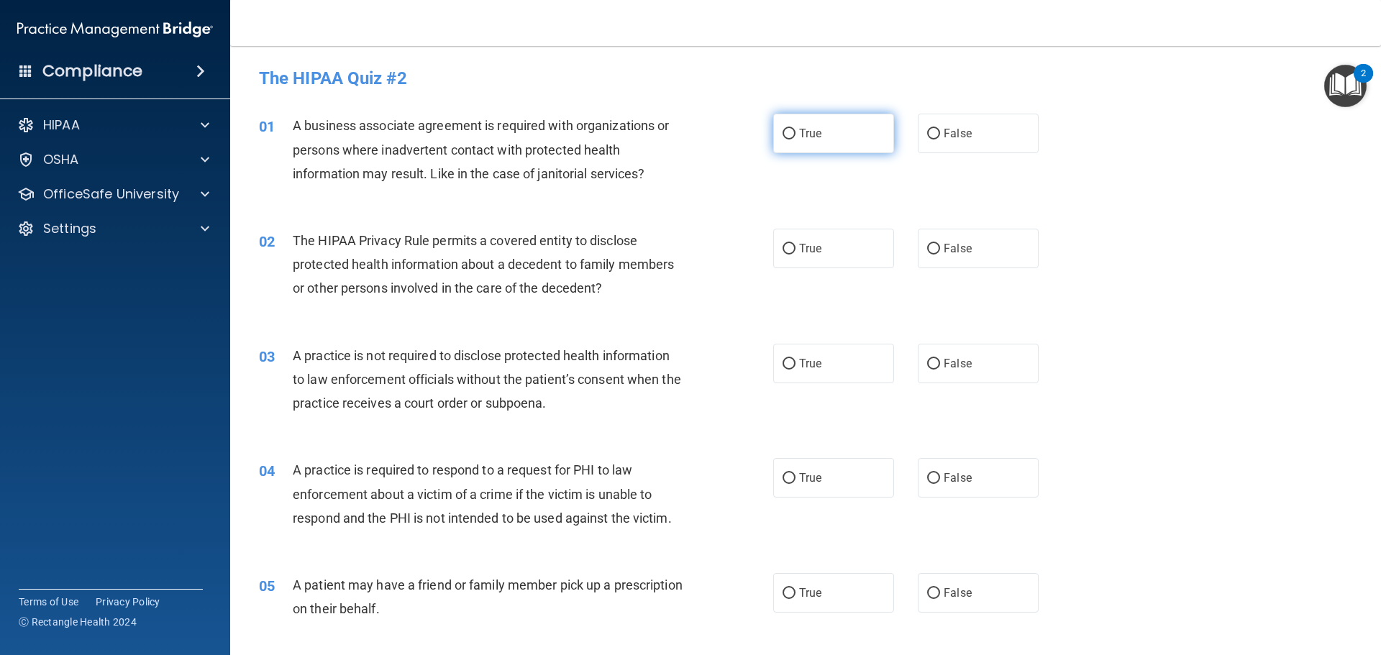
click at [783, 137] on input "True" at bounding box center [789, 134] width 13 height 11
radio input "true"
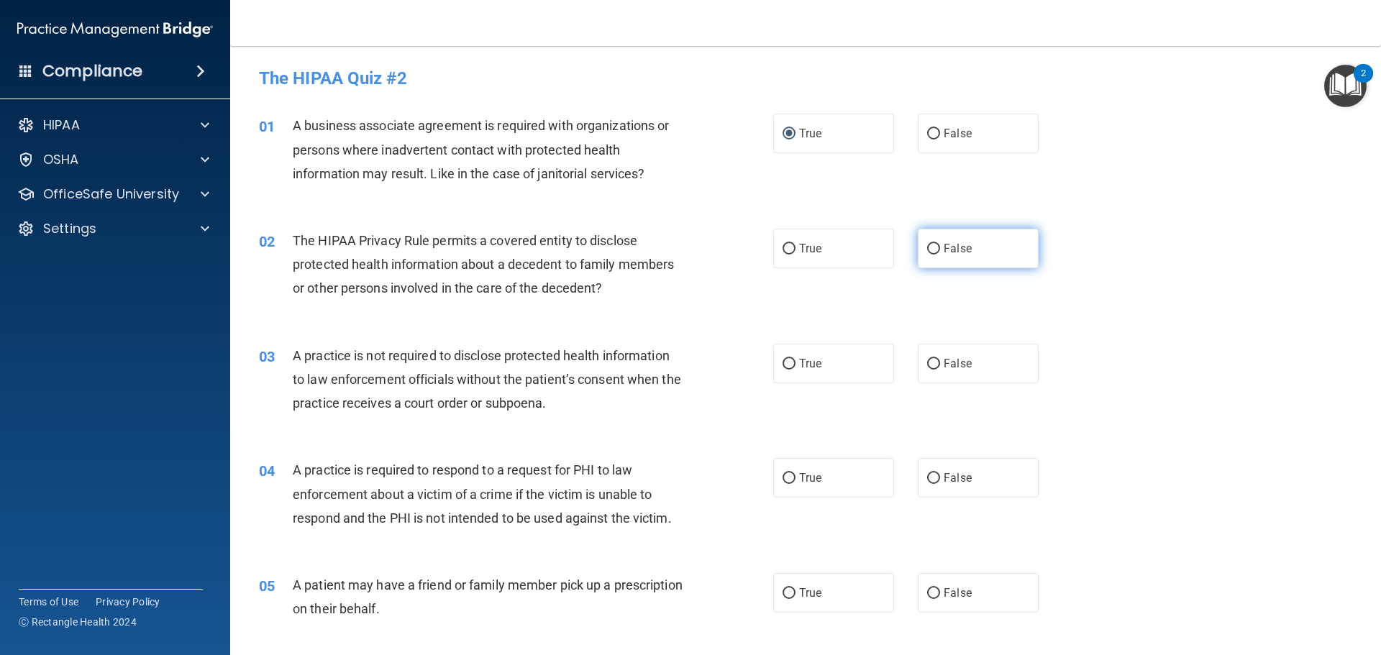
click at [928, 247] on input "False" at bounding box center [933, 249] width 13 height 11
radio input "true"
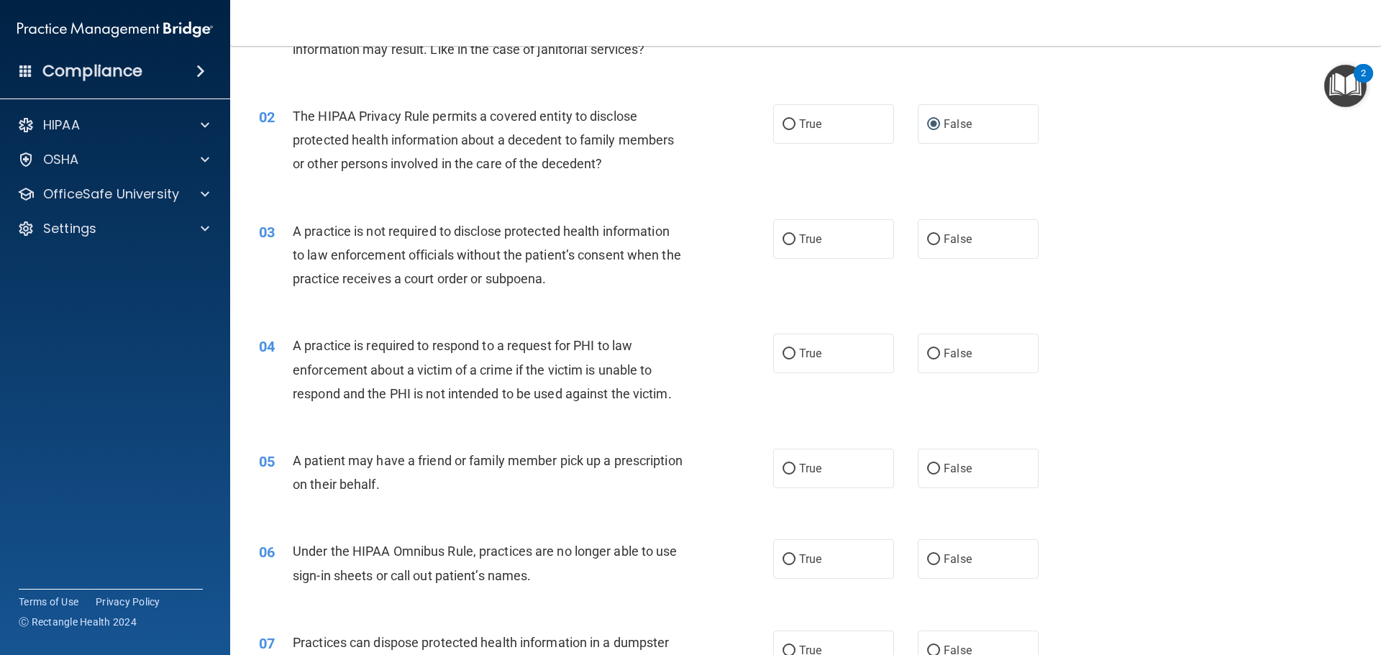
scroll to position [144, 0]
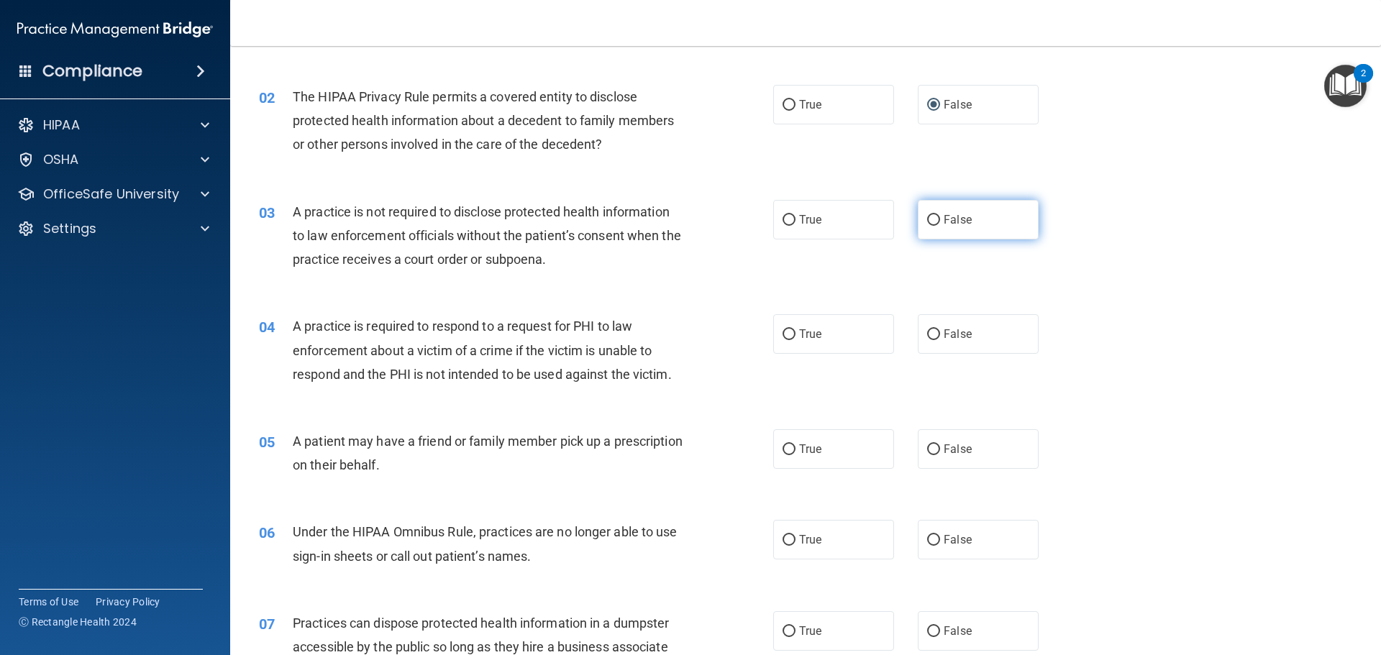
click at [927, 219] on input "False" at bounding box center [933, 220] width 13 height 11
radio input "true"
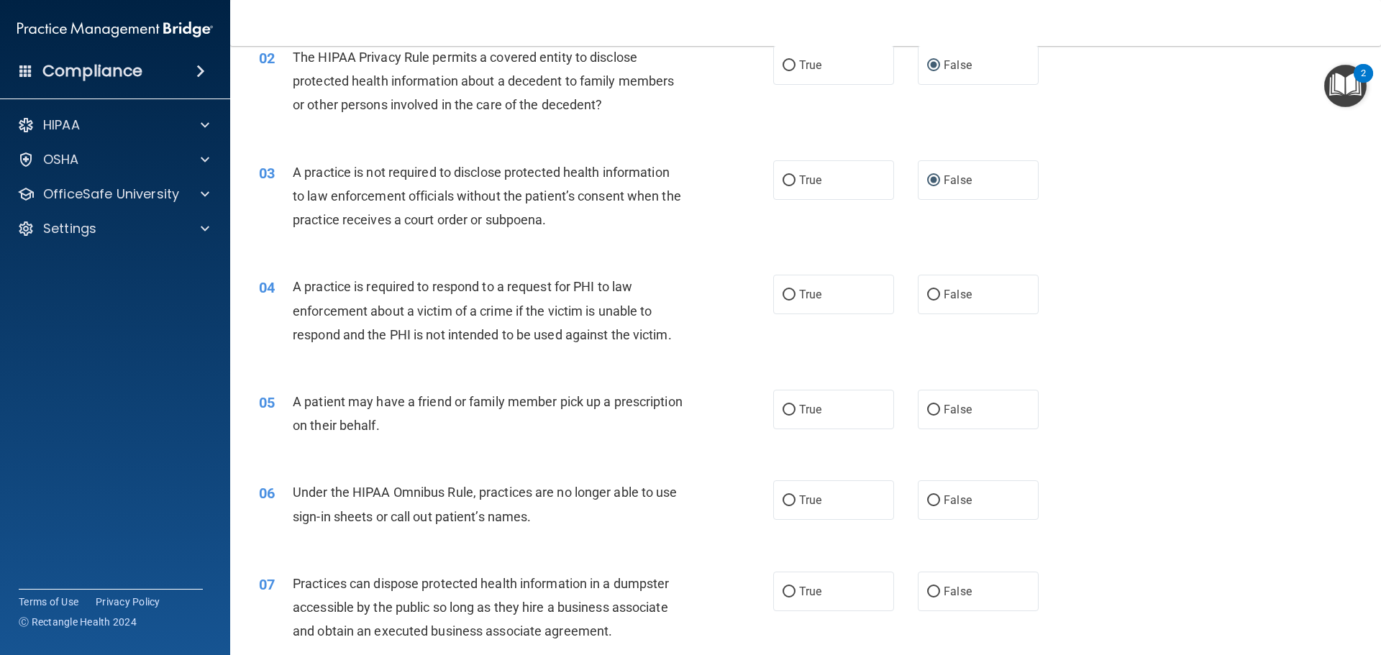
scroll to position [216, 0]
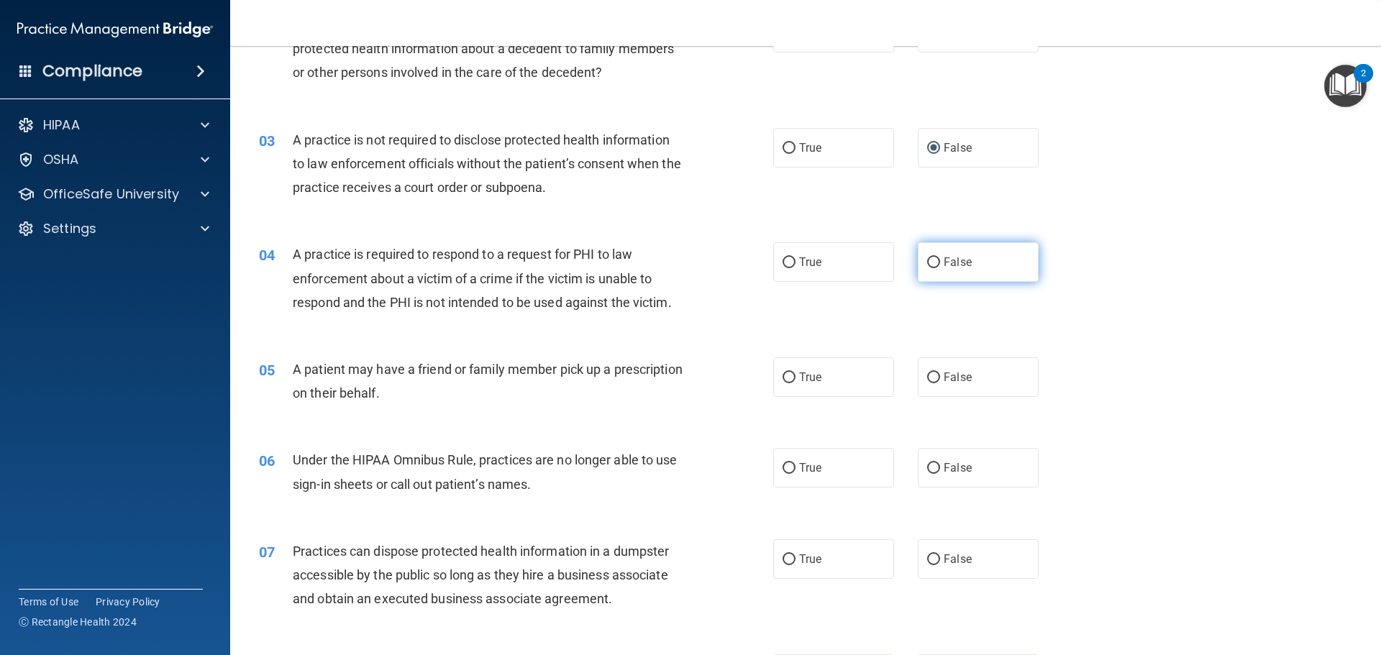
click at [928, 258] on input "False" at bounding box center [933, 263] width 13 height 11
radio input "true"
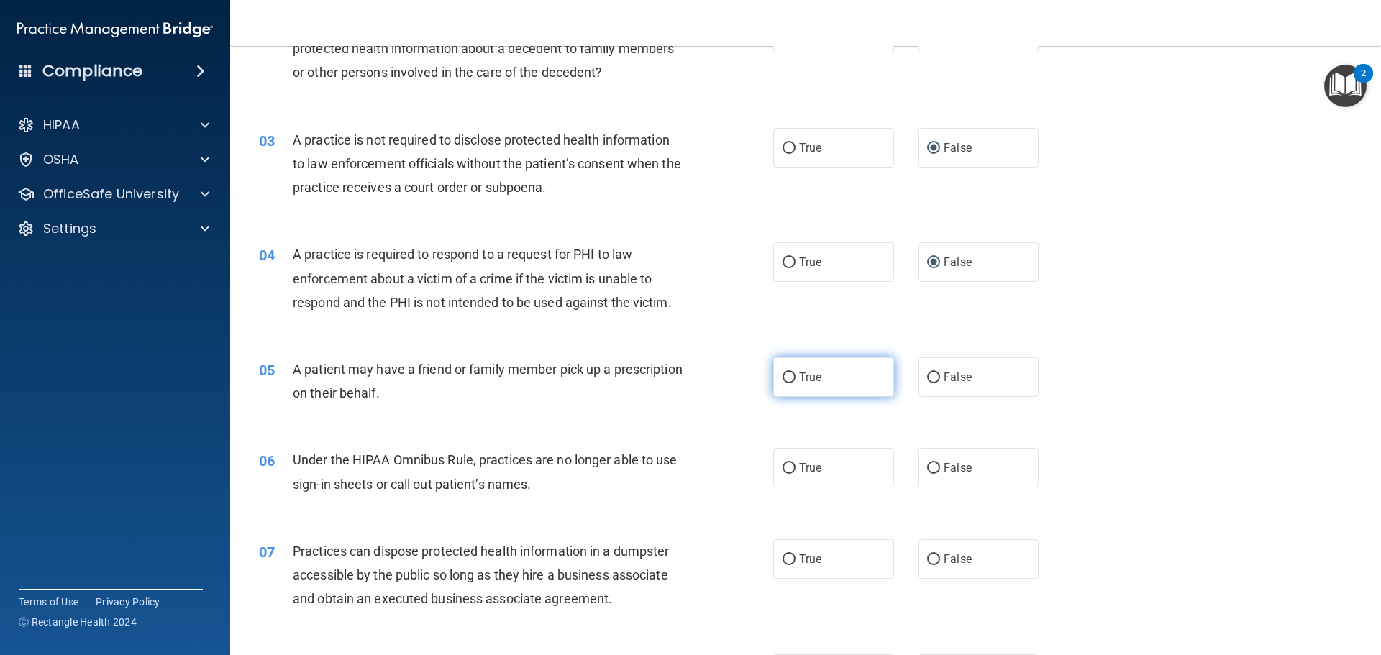
click at [786, 374] on input "True" at bounding box center [789, 378] width 13 height 11
radio input "true"
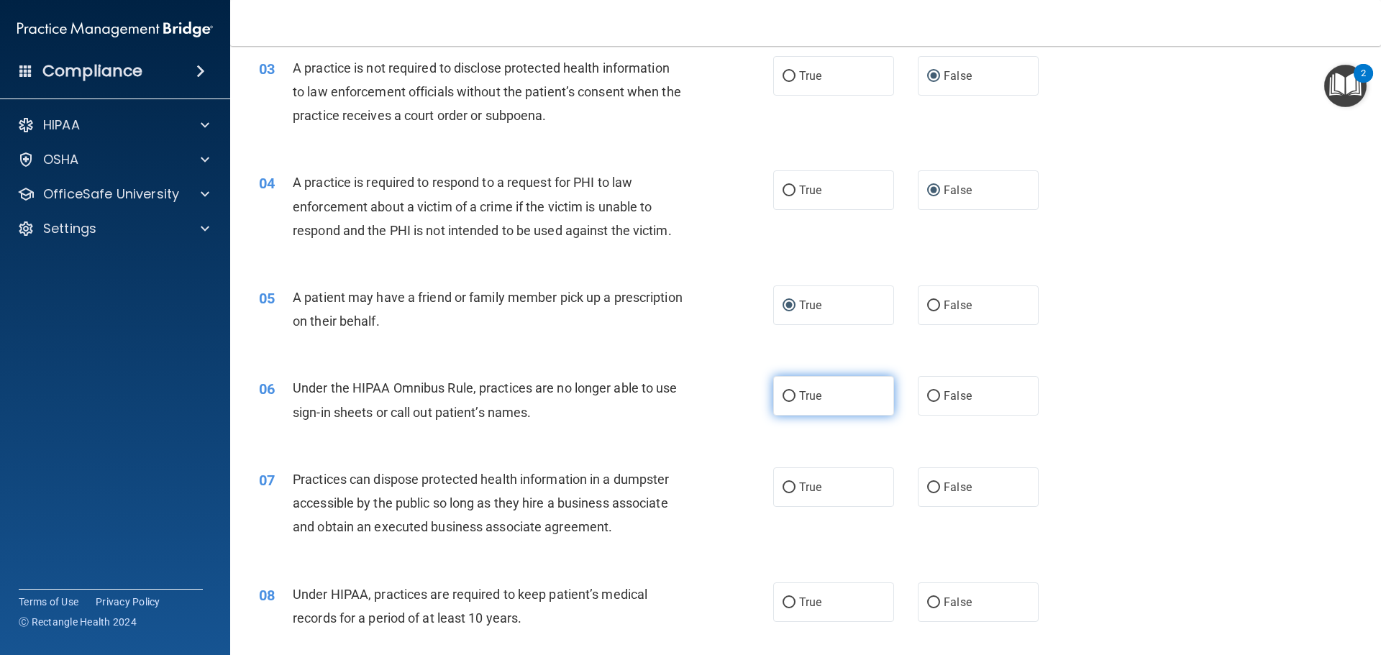
click at [783, 396] on input "True" at bounding box center [789, 396] width 13 height 11
radio input "true"
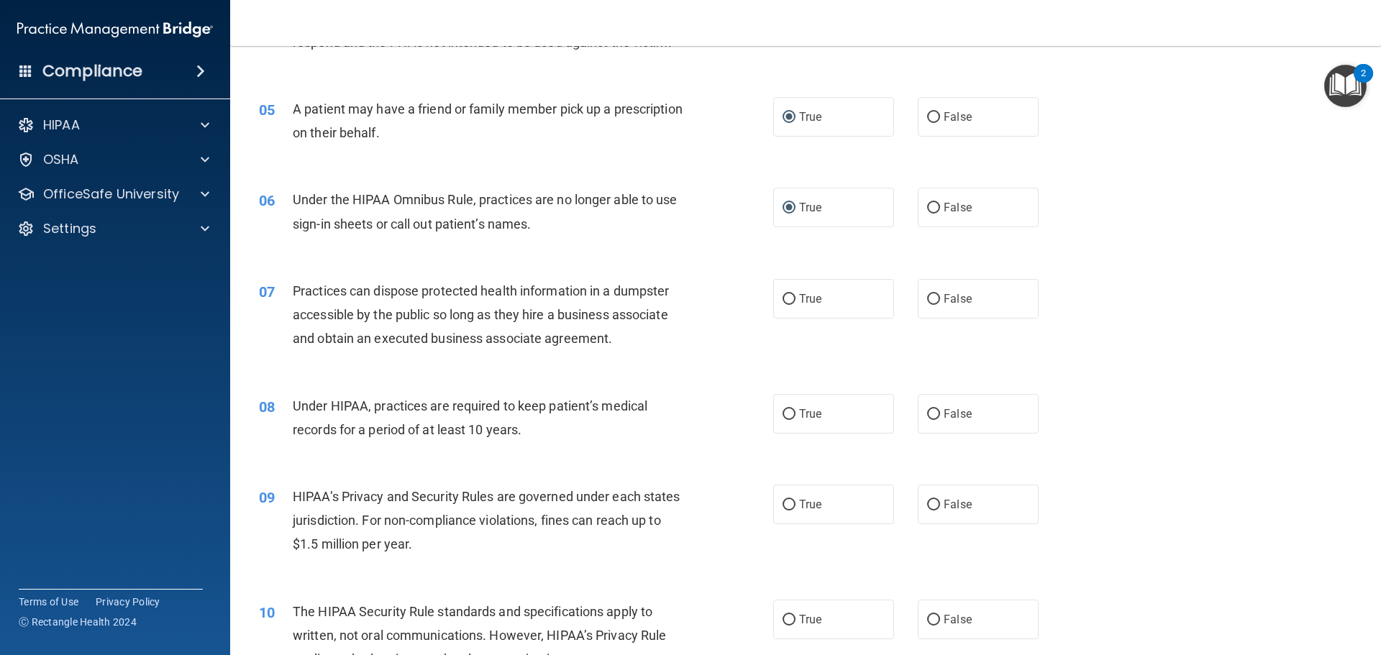
scroll to position [504, 0]
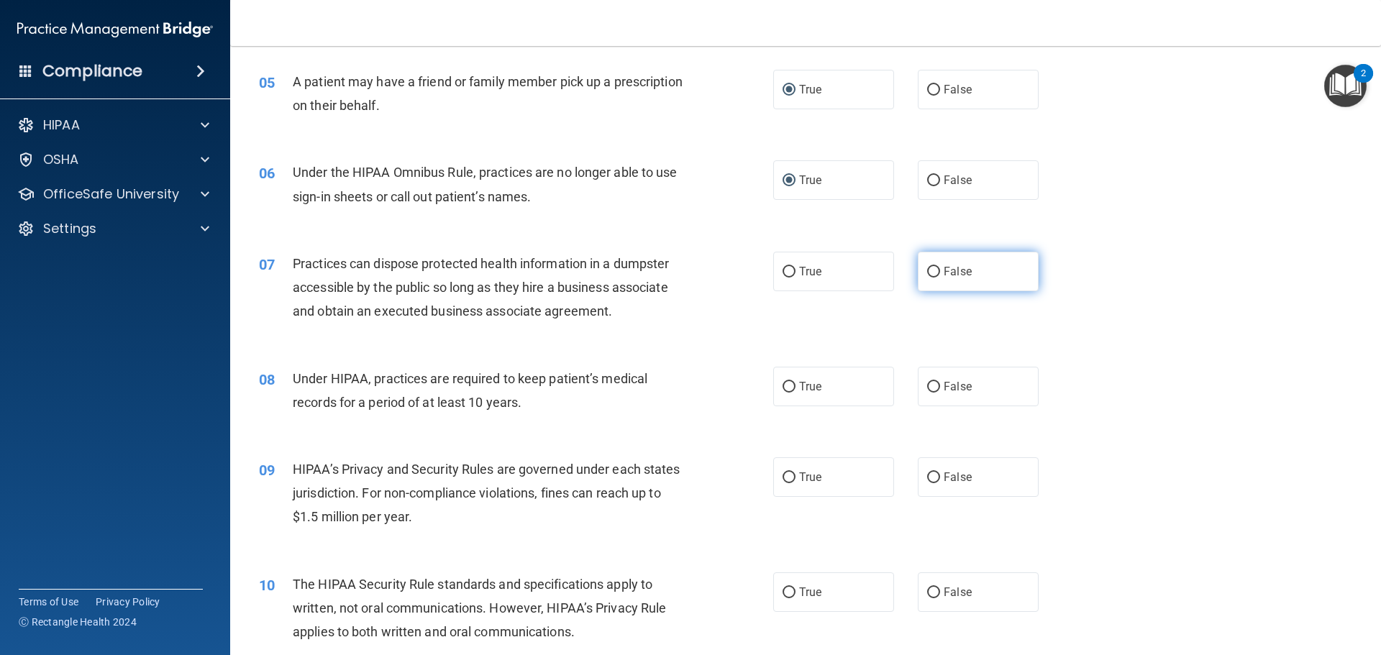
click at [927, 270] on input "False" at bounding box center [933, 272] width 13 height 11
radio input "true"
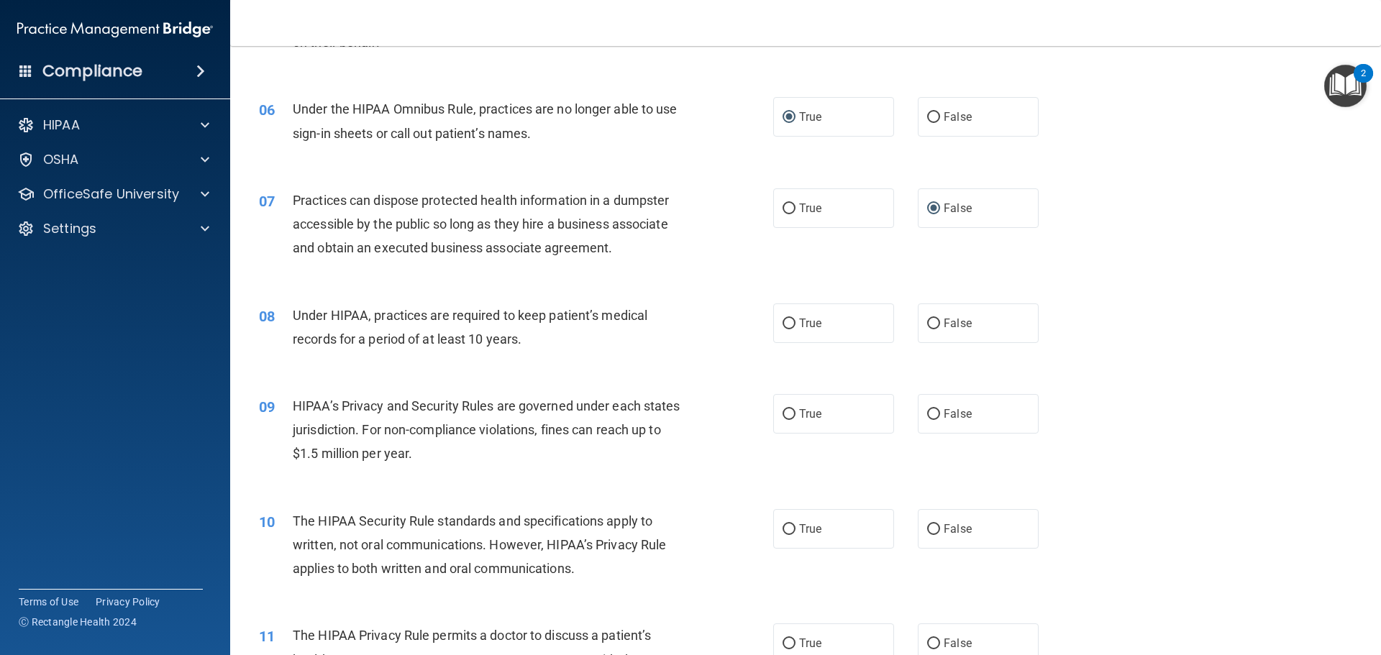
scroll to position [647, 0]
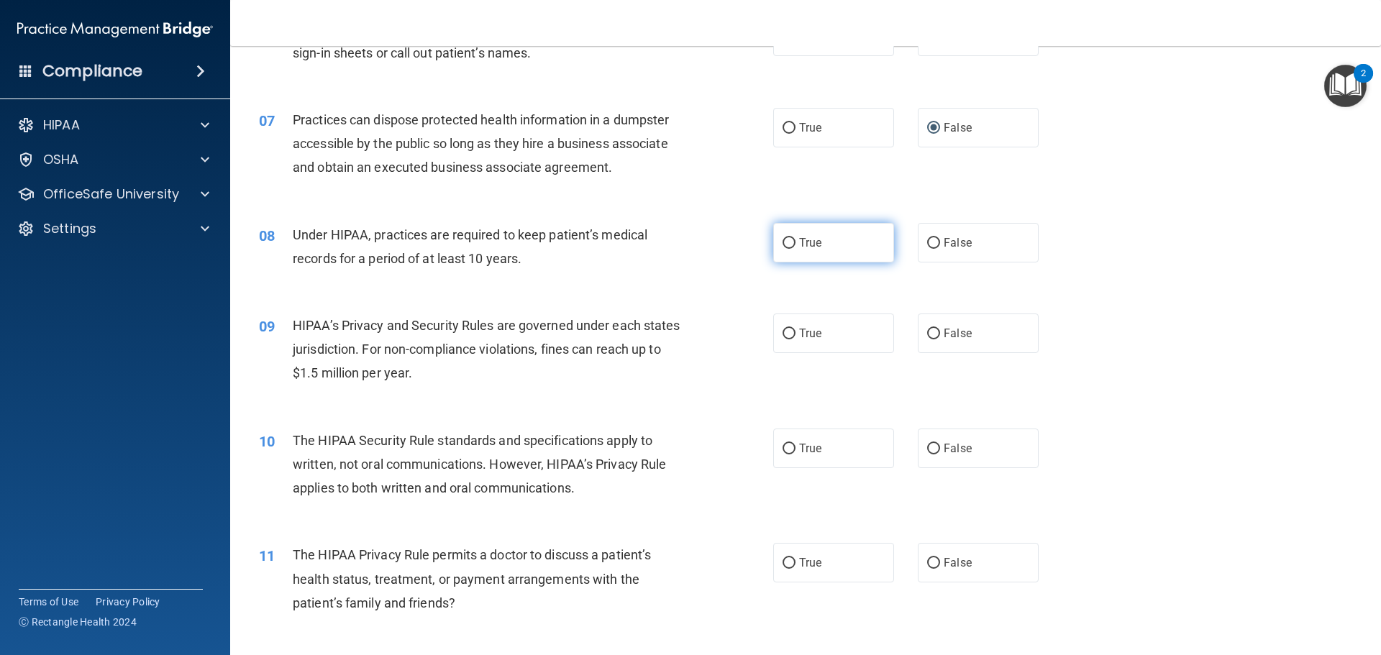
click at [783, 242] on input "True" at bounding box center [789, 243] width 13 height 11
radio input "true"
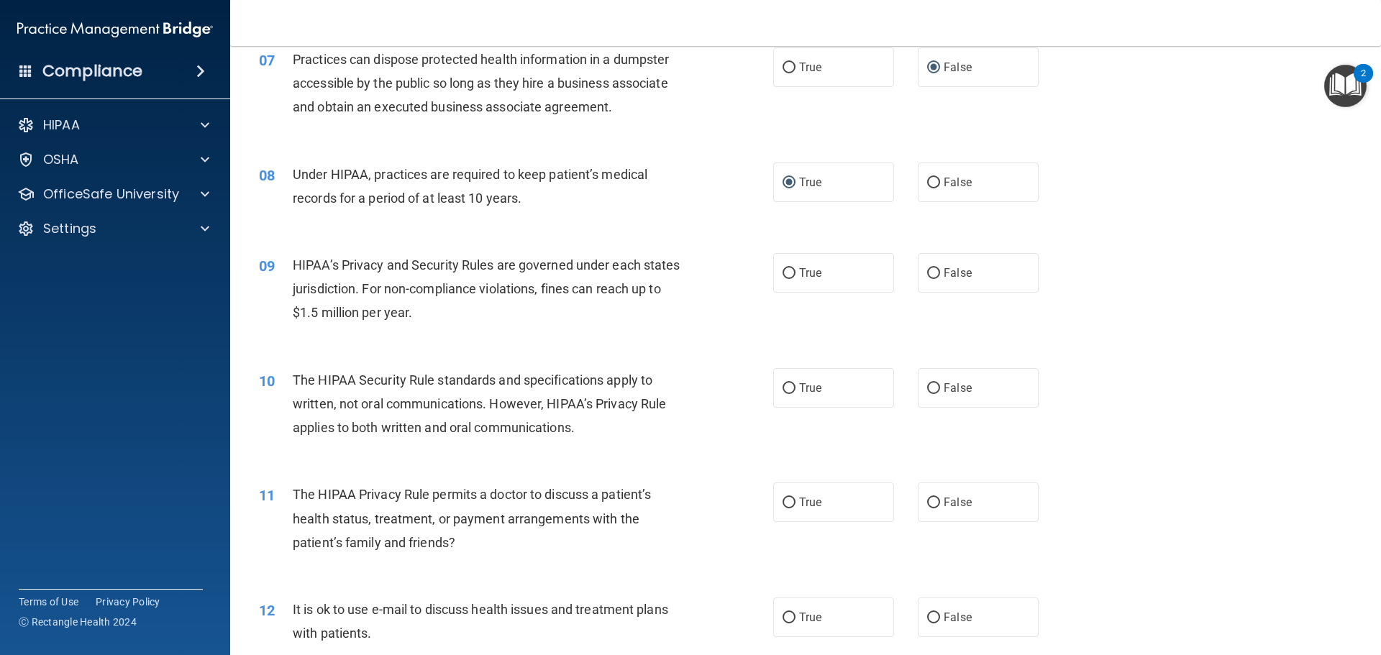
scroll to position [791, 0]
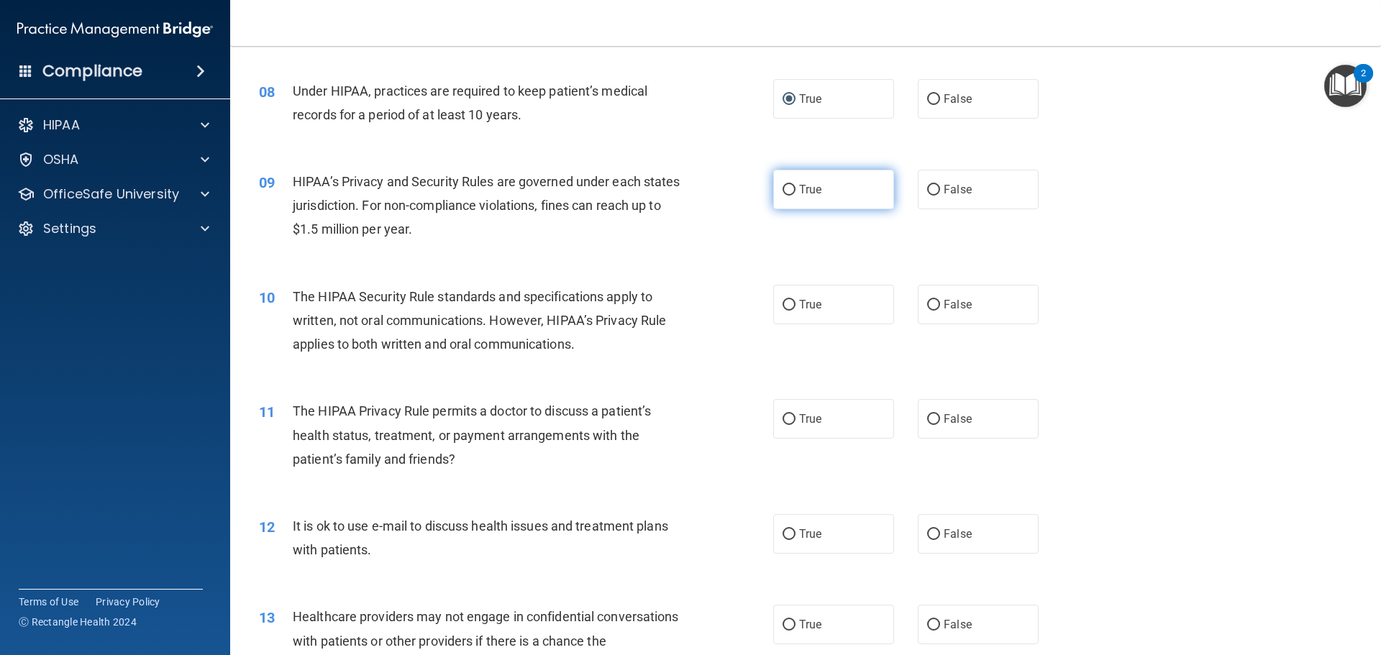
click at [783, 186] on input "True" at bounding box center [789, 190] width 13 height 11
radio input "true"
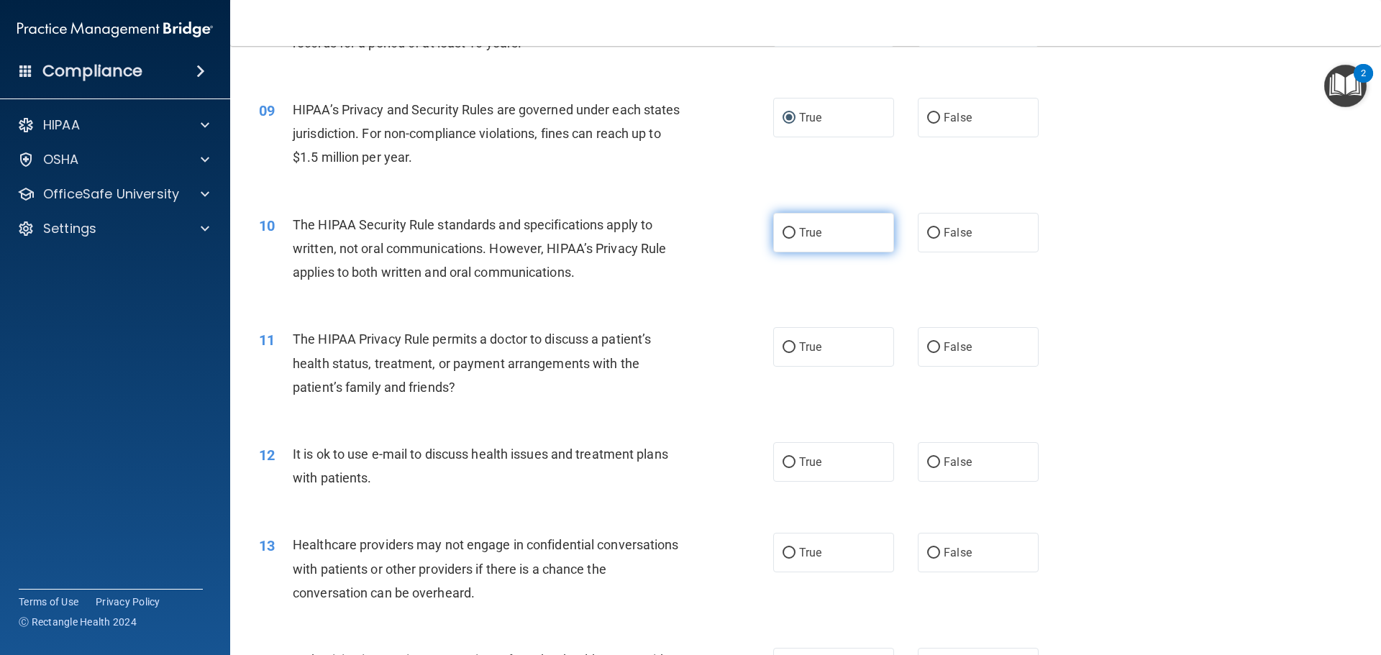
click at [784, 231] on input "True" at bounding box center [789, 233] width 13 height 11
radio input "true"
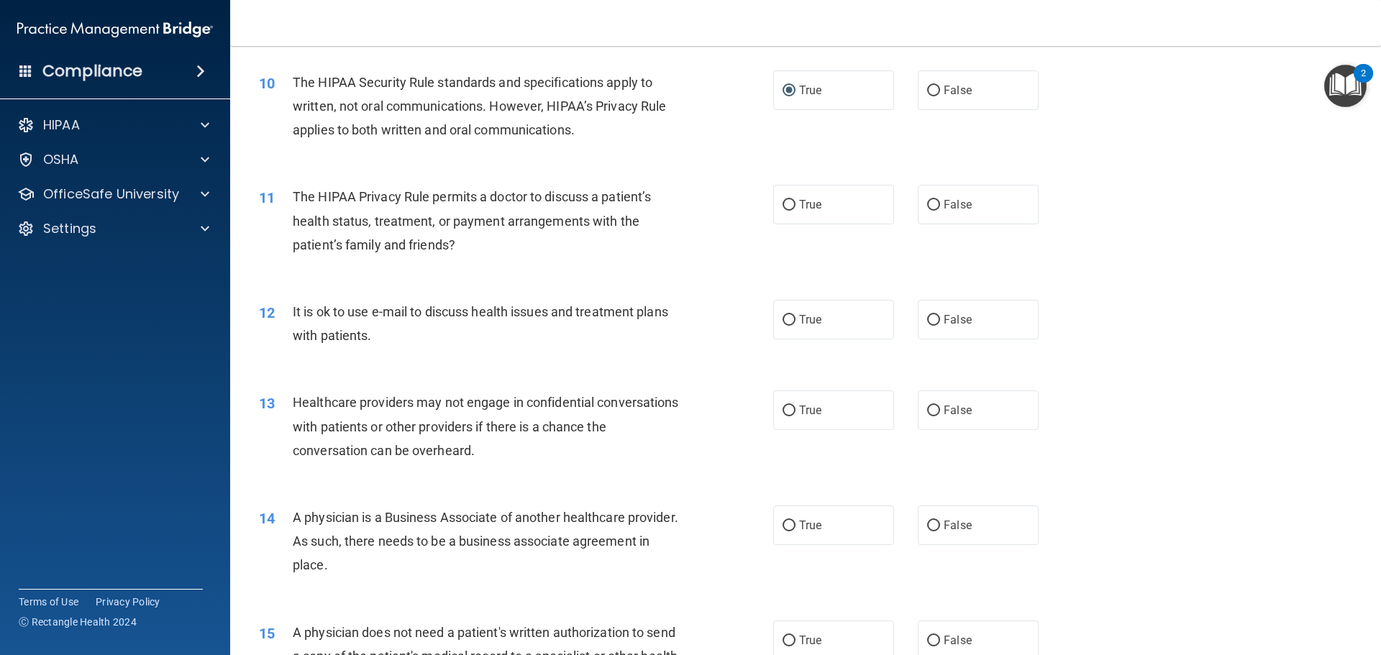
scroll to position [1007, 0]
click at [927, 194] on label "False" at bounding box center [978, 203] width 121 height 40
click at [927, 199] on input "False" at bounding box center [933, 204] width 13 height 11
radio input "true"
click at [927, 319] on input "False" at bounding box center [933, 319] width 13 height 11
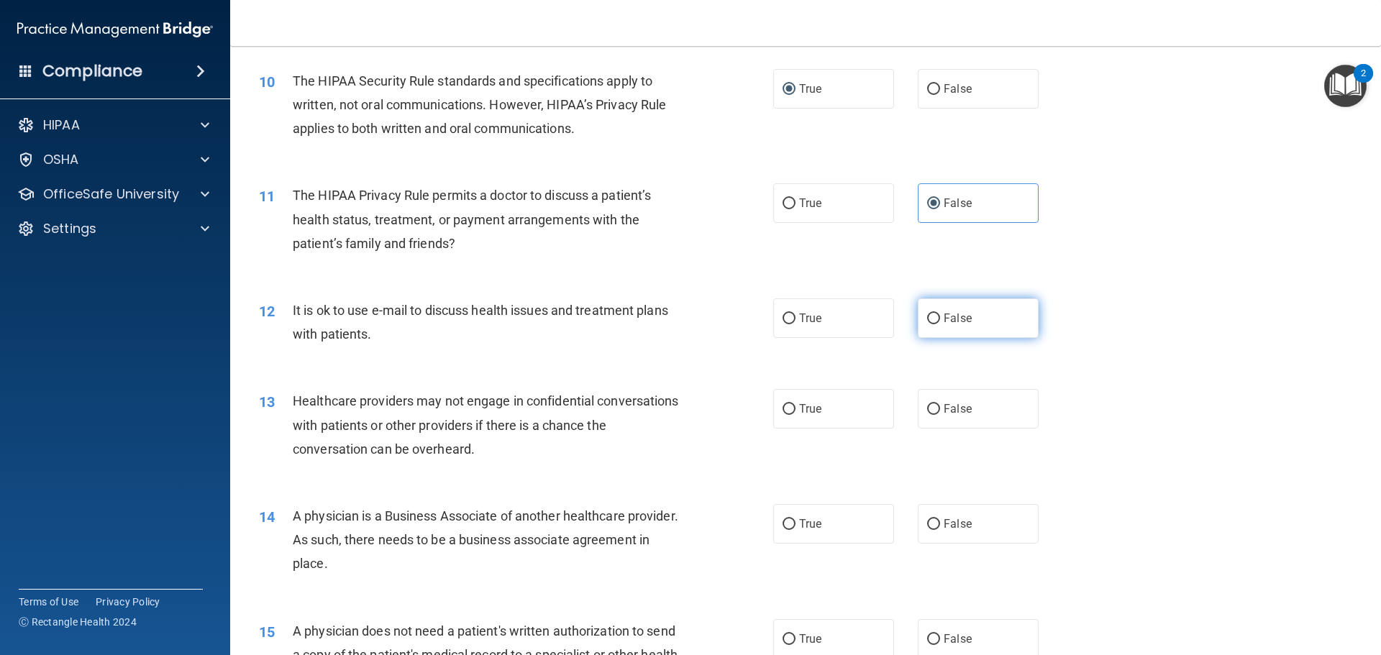
radio input "true"
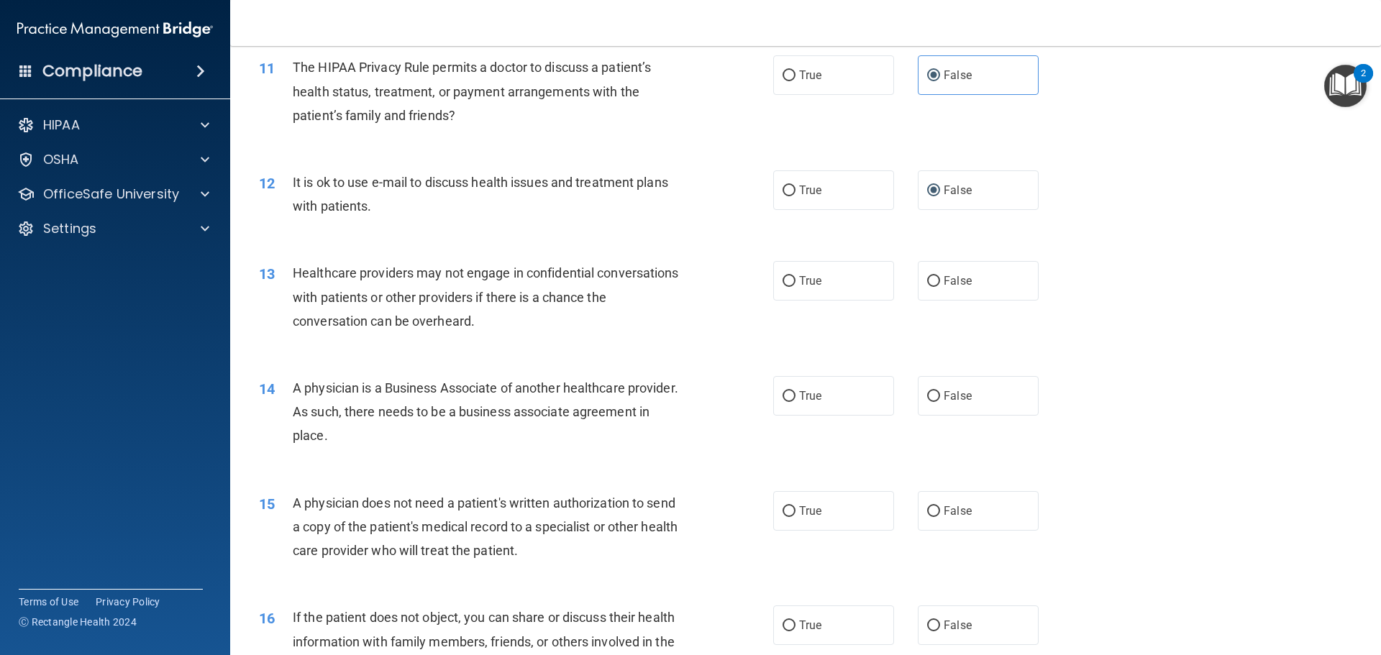
scroll to position [1151, 0]
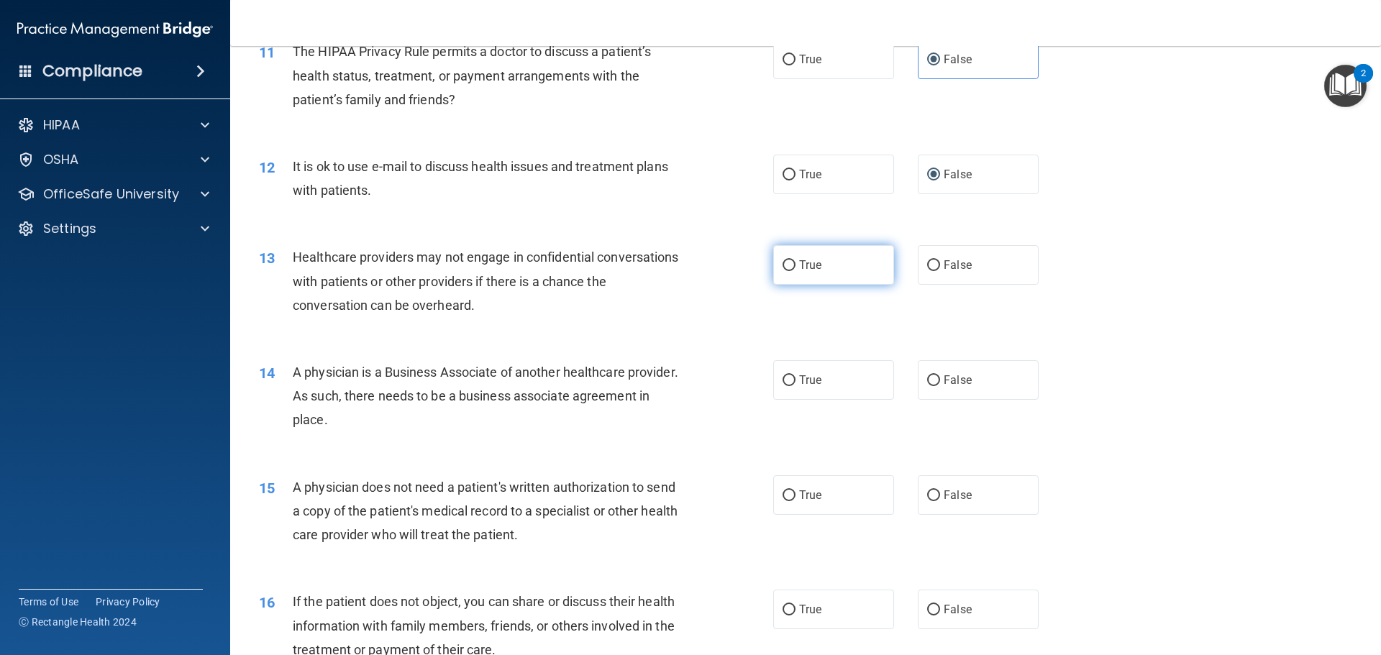
click at [783, 262] on input "True" at bounding box center [789, 265] width 13 height 11
radio input "true"
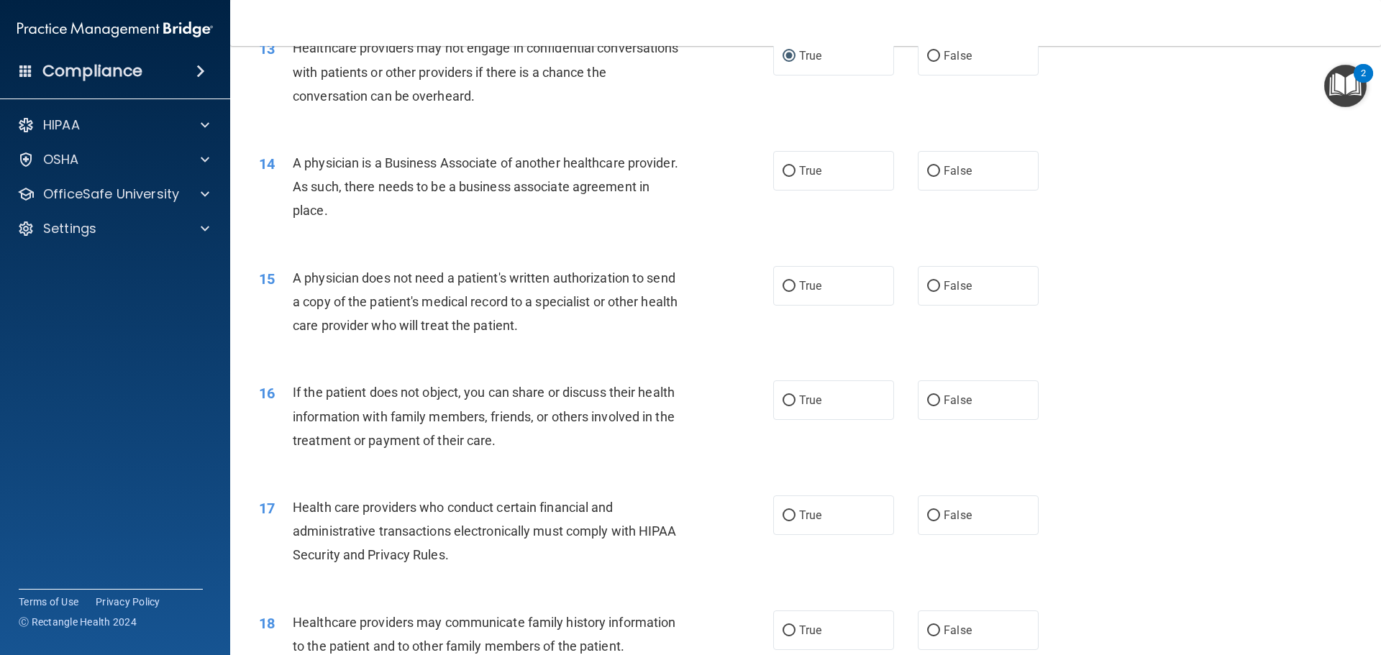
scroll to position [1367, 0]
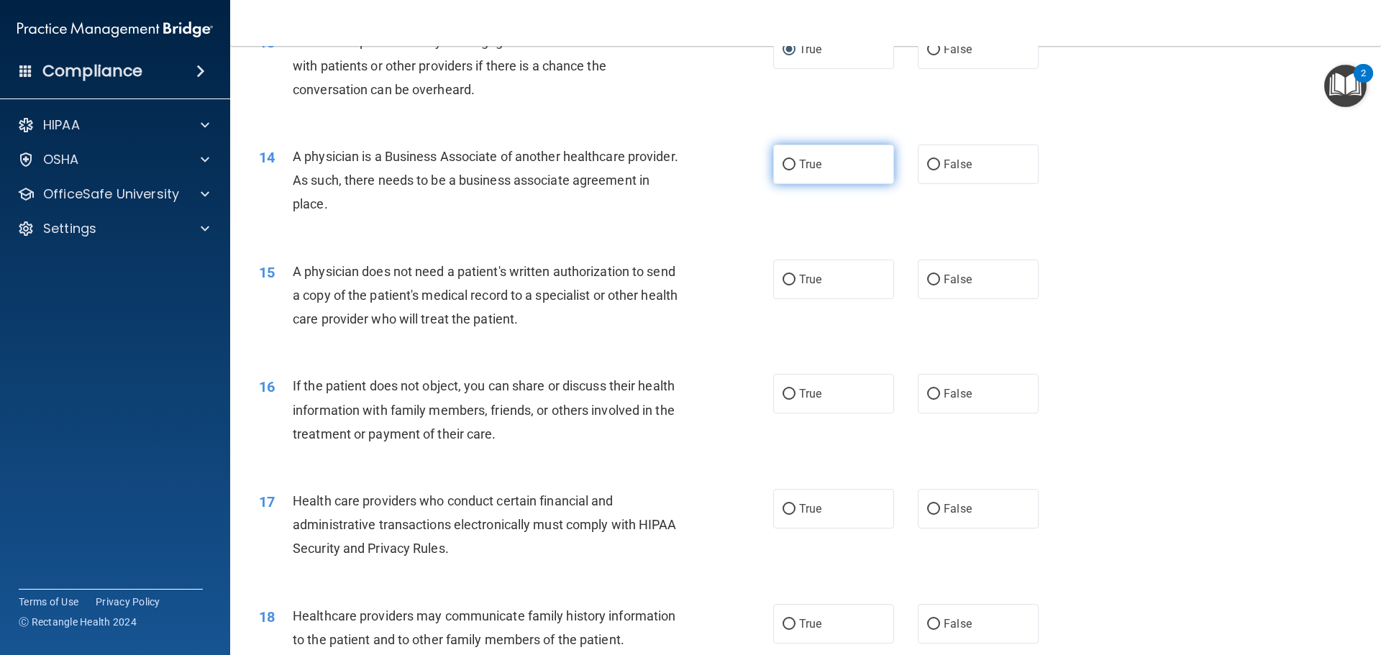
click at [783, 165] on input "True" at bounding box center [789, 165] width 13 height 11
radio input "true"
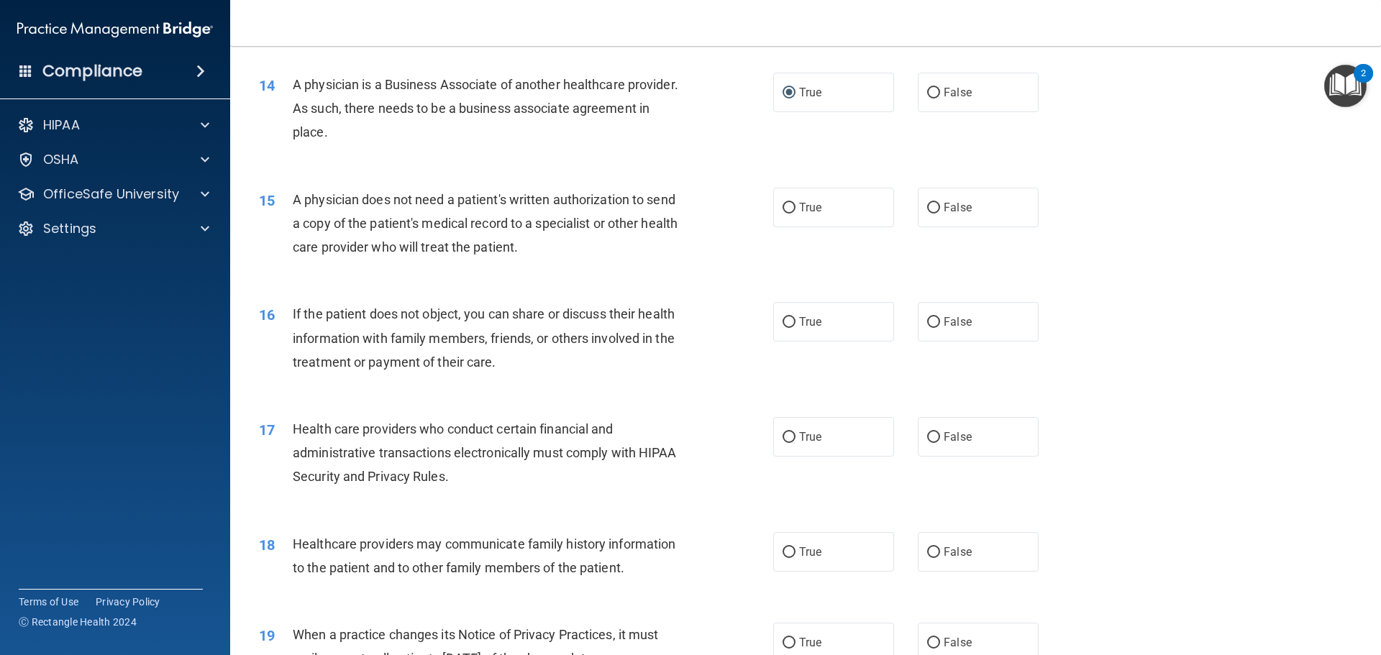
scroll to position [1511, 0]
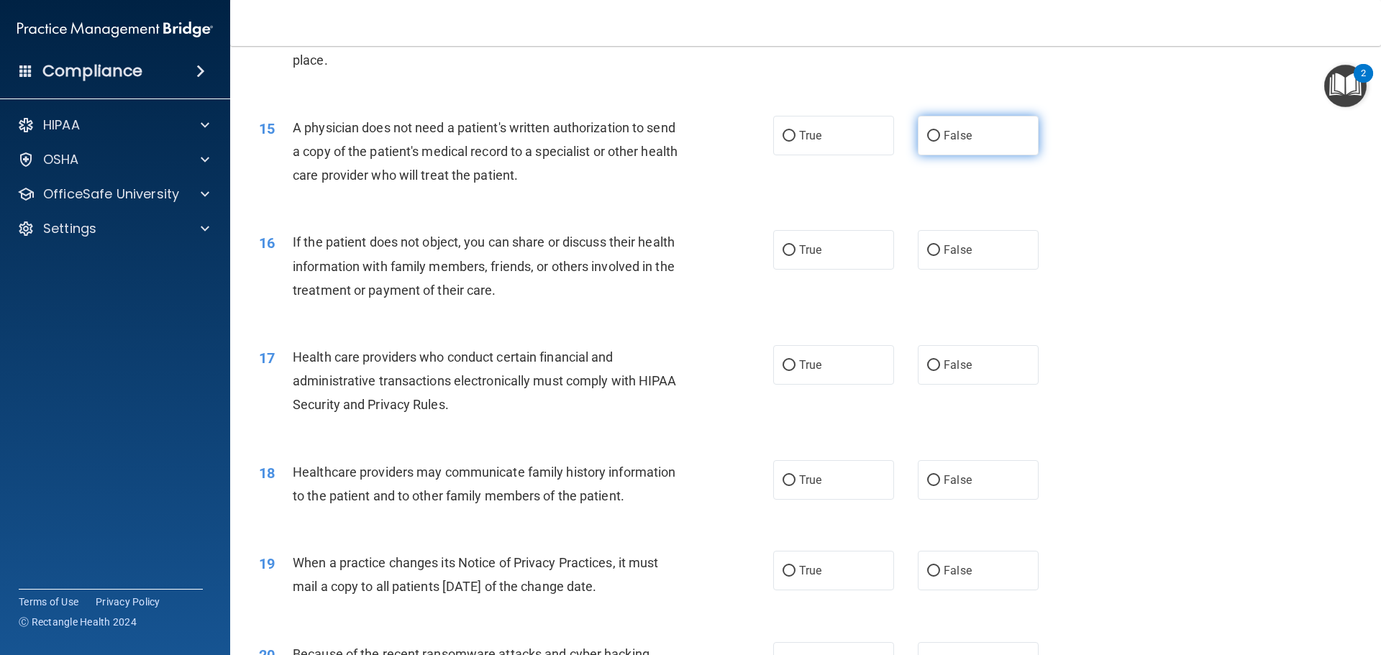
click at [927, 136] on input "False" at bounding box center [933, 136] width 13 height 11
radio input "true"
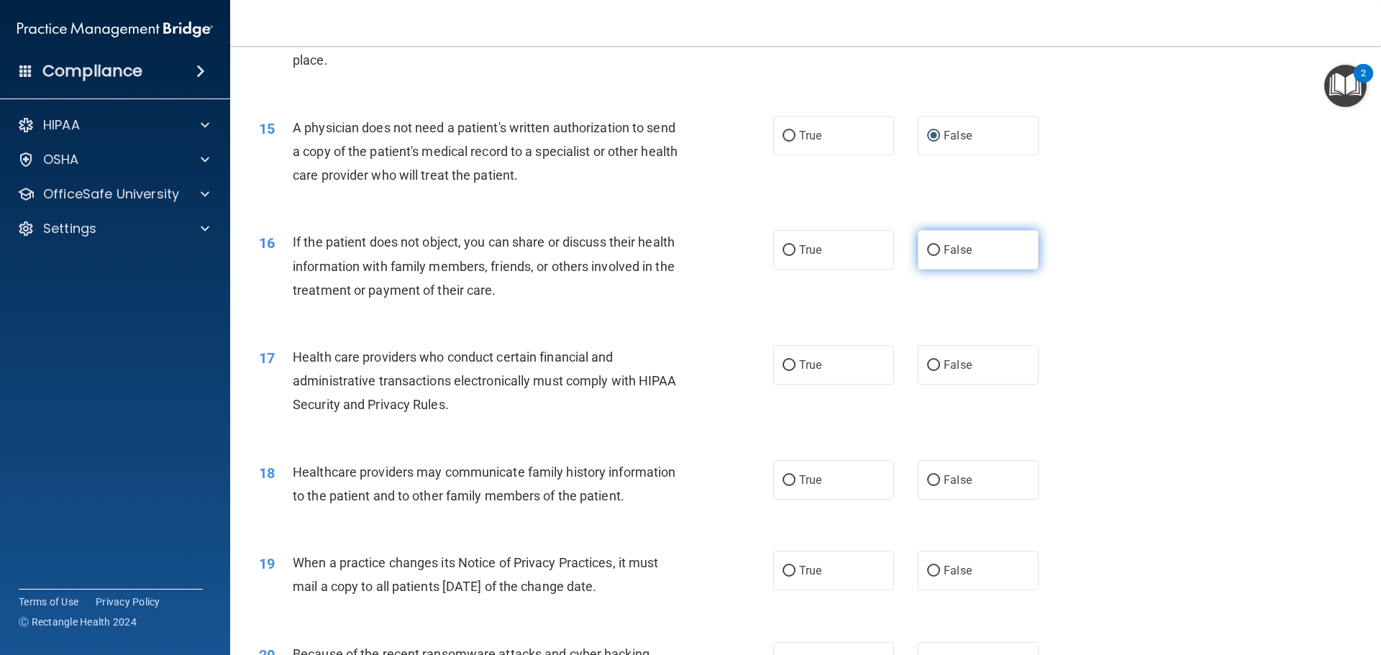
click at [927, 250] on input "False" at bounding box center [933, 250] width 13 height 11
radio input "true"
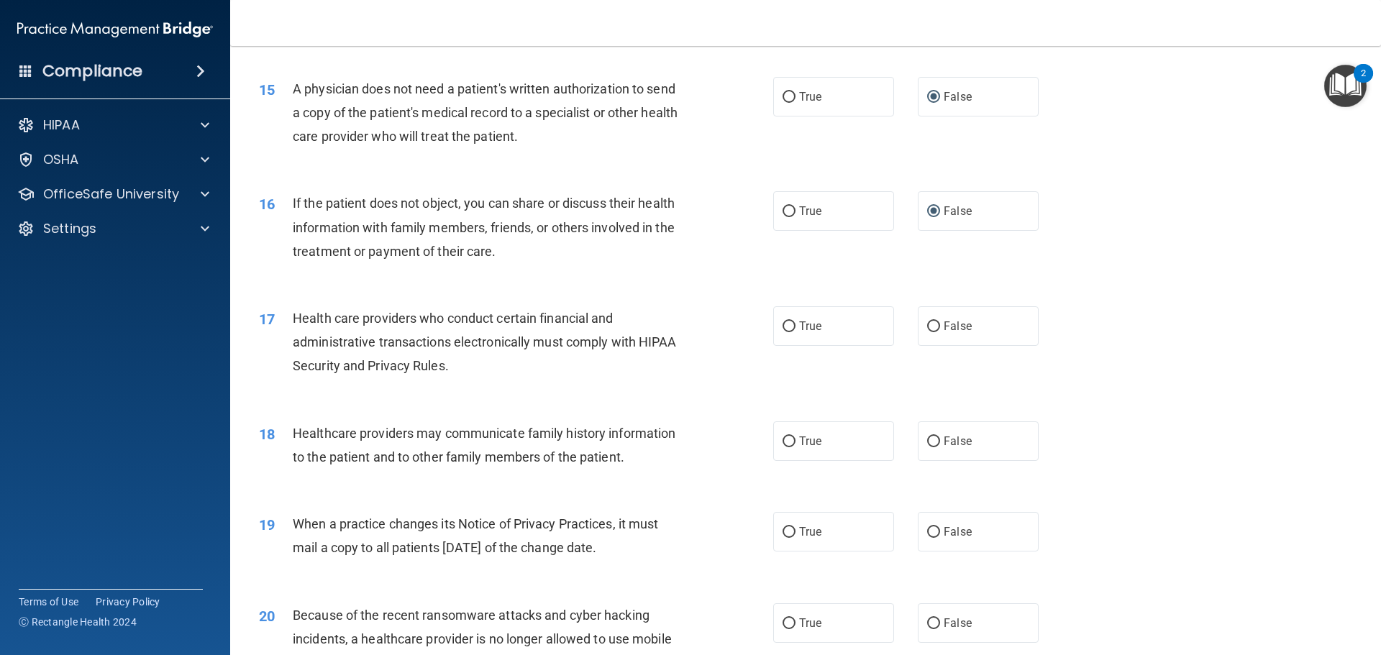
scroll to position [1583, 0]
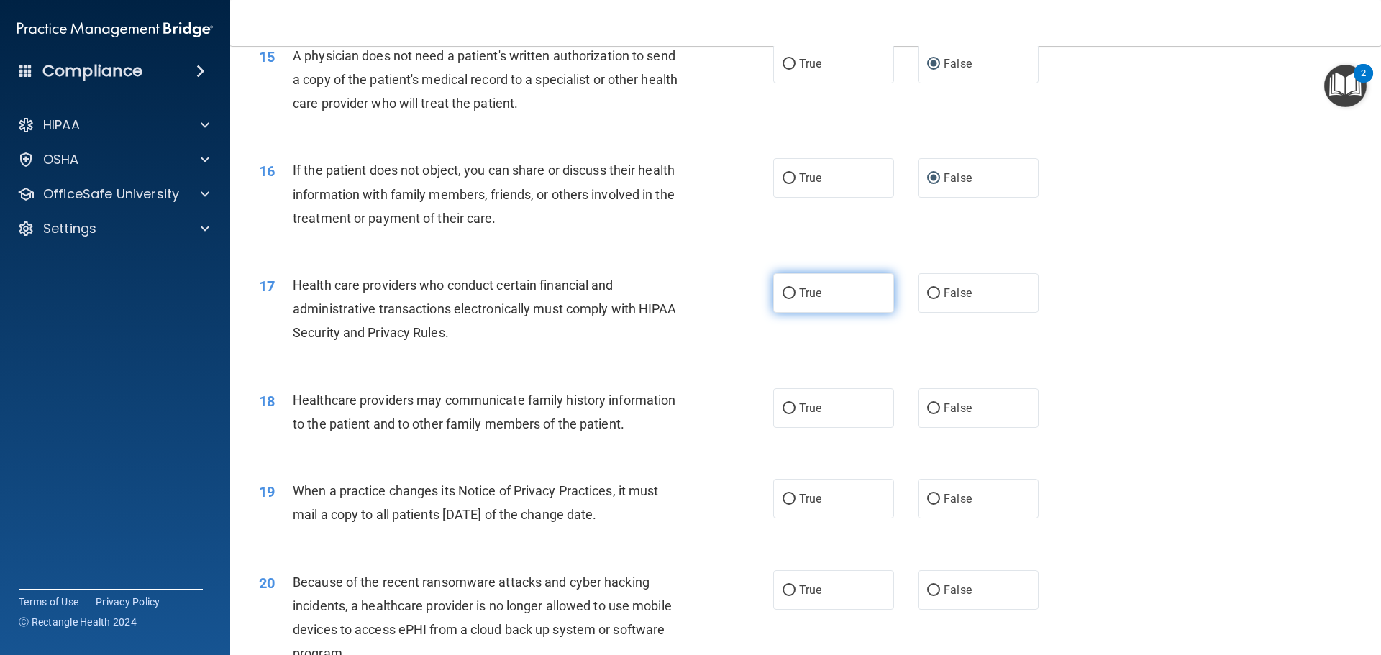
click at [784, 292] on input "True" at bounding box center [789, 293] width 13 height 11
radio input "true"
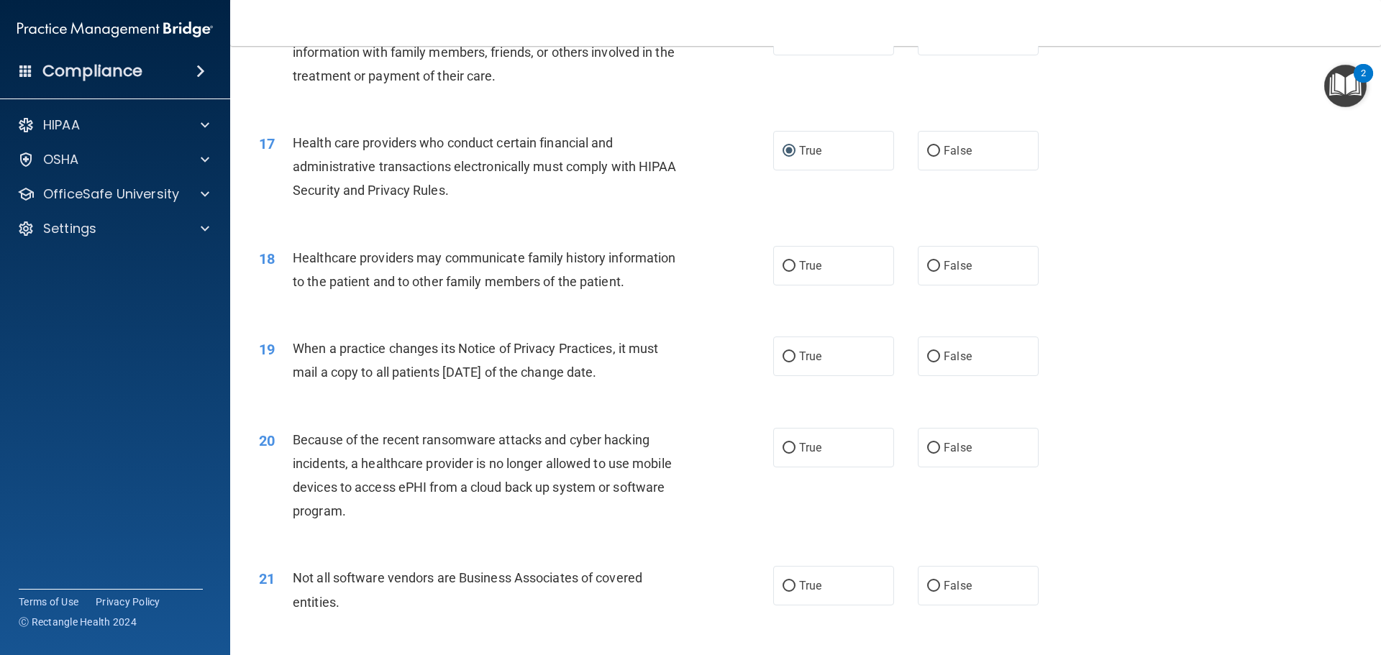
scroll to position [1727, 0]
click at [927, 264] on input "False" at bounding box center [933, 265] width 13 height 11
radio input "true"
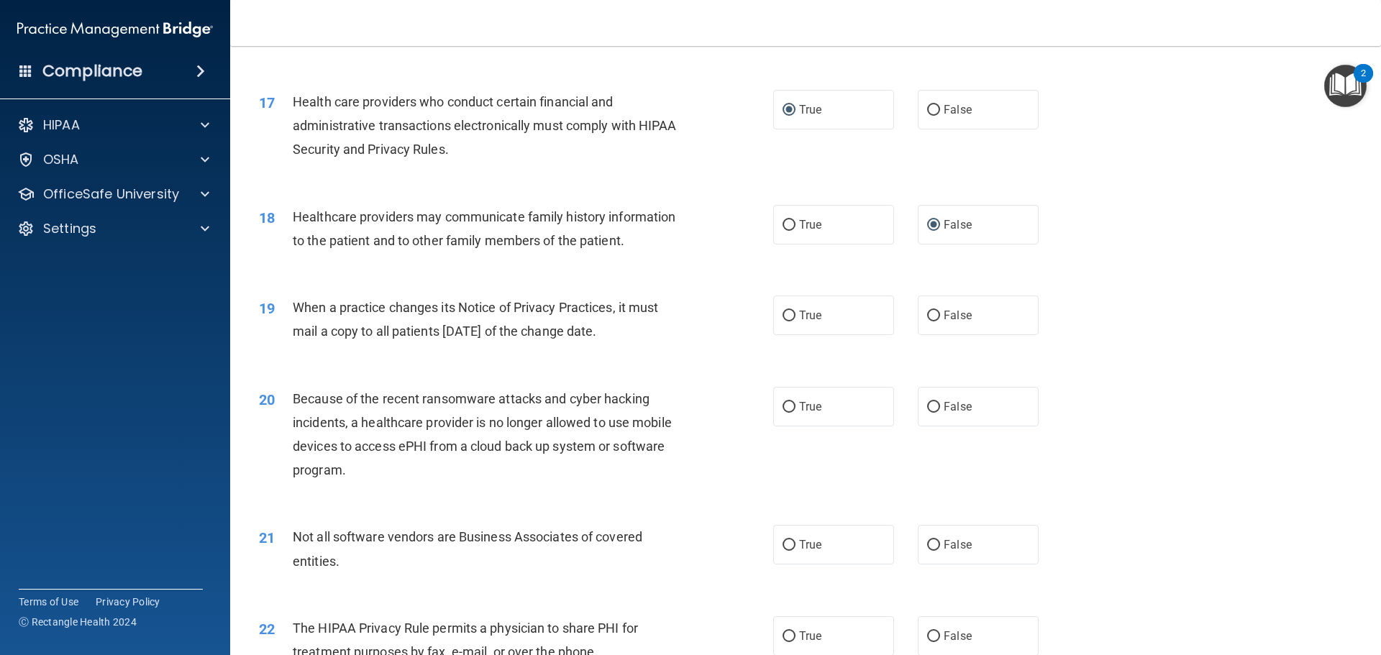
scroll to position [1798, 0]
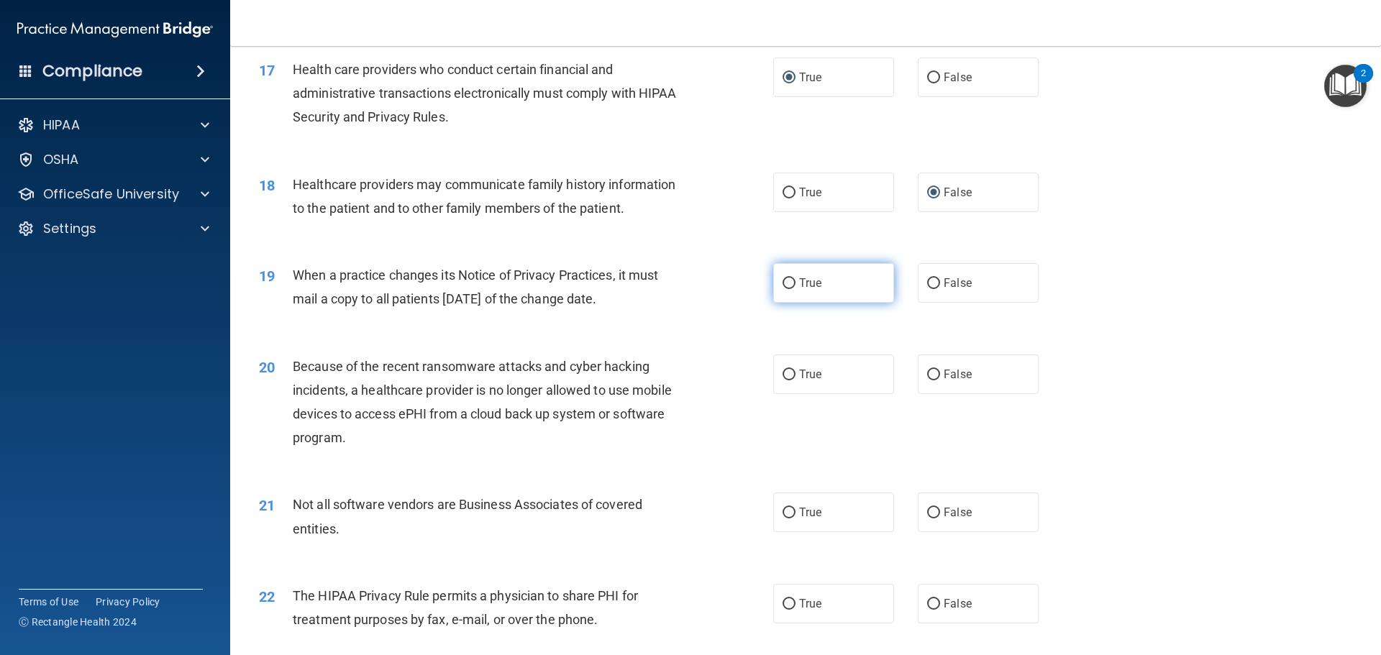
click at [783, 282] on input "True" at bounding box center [789, 283] width 13 height 11
radio input "true"
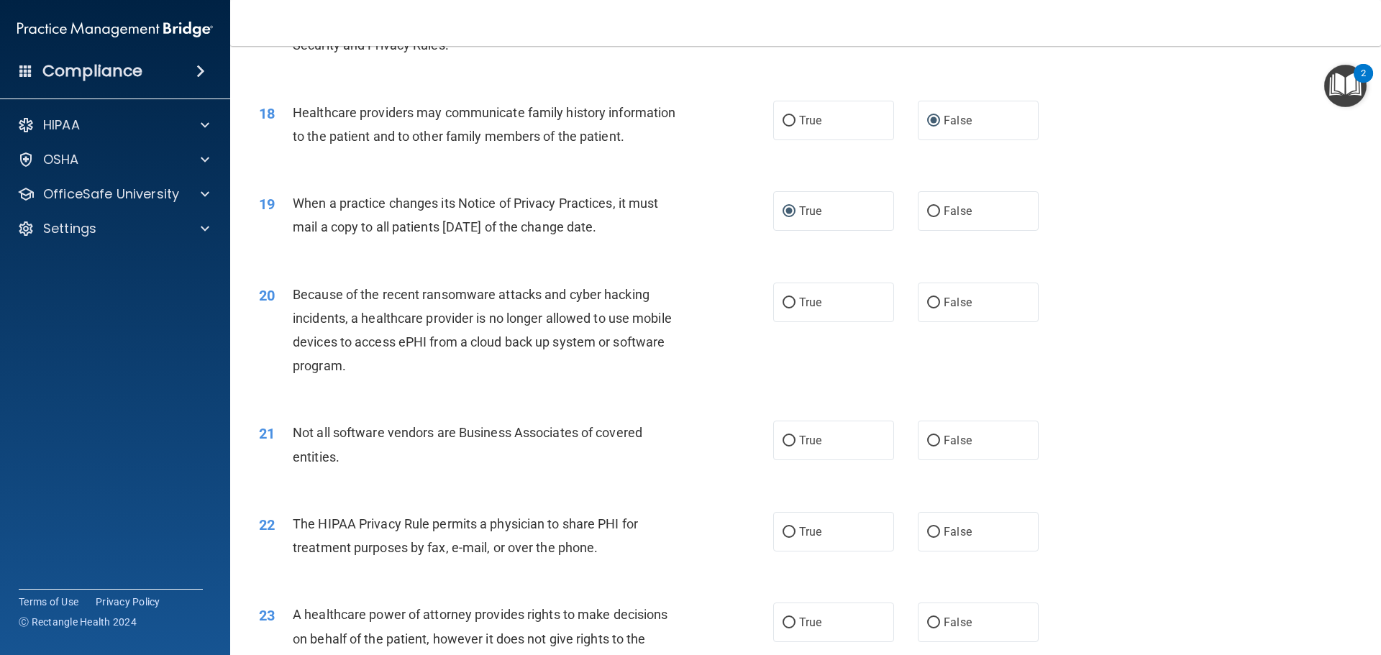
scroll to position [1942, 0]
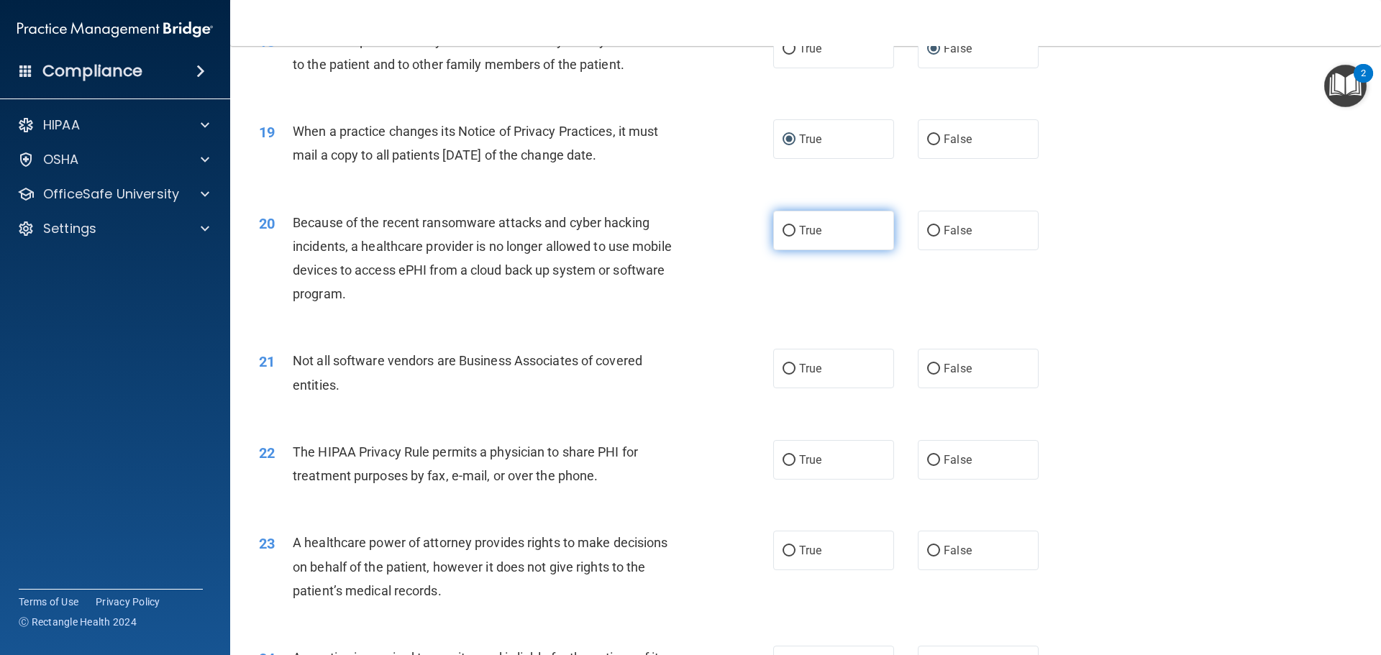
click at [783, 231] on input "True" at bounding box center [789, 231] width 13 height 11
radio input "true"
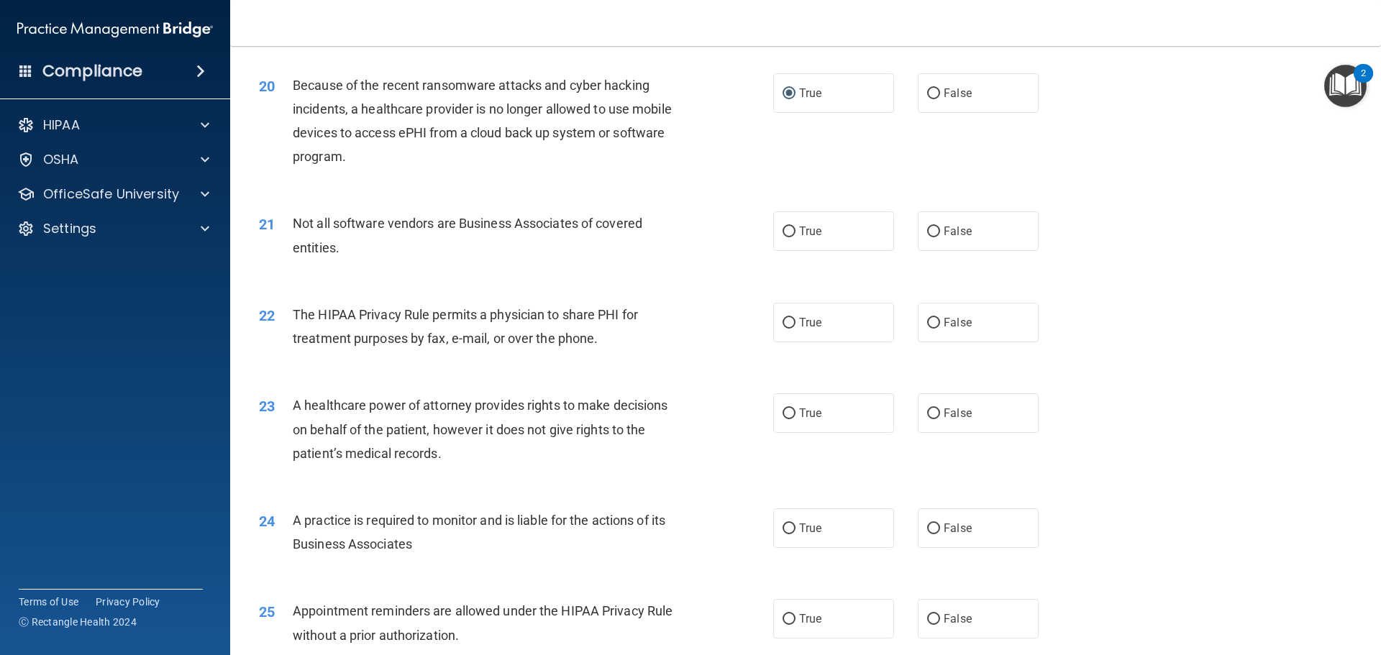
scroll to position [2086, 0]
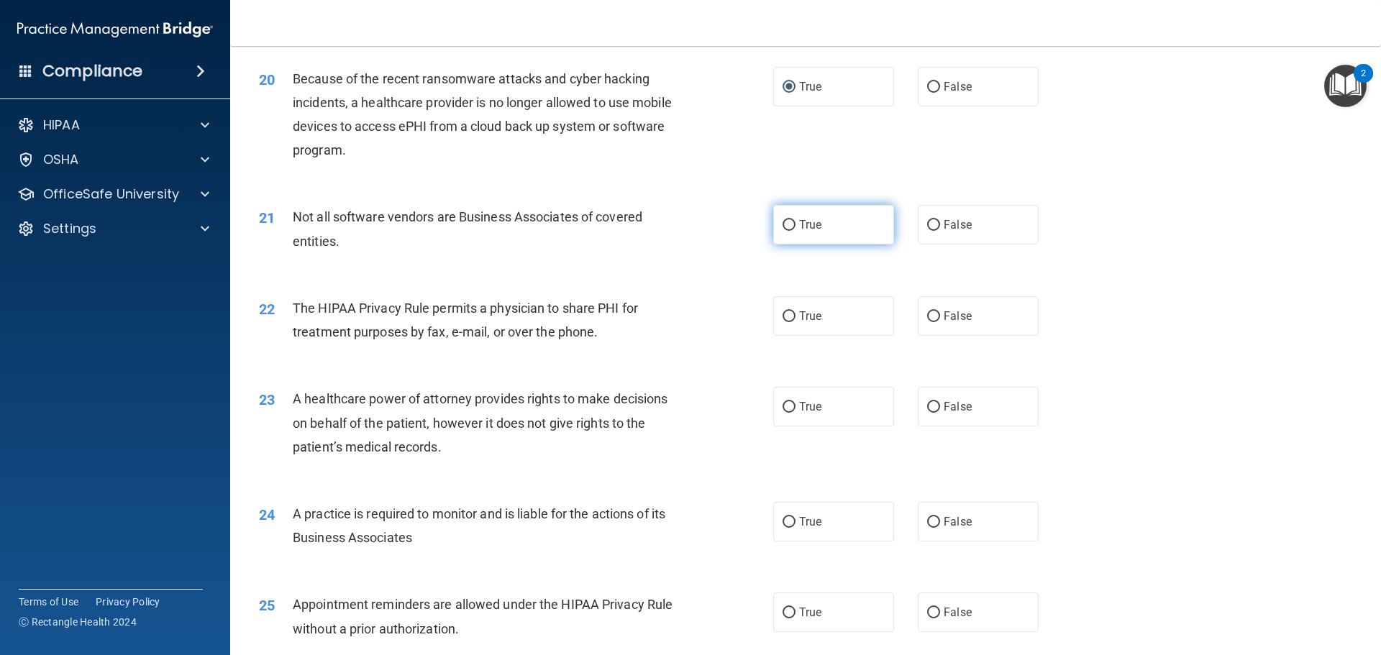
click at [783, 226] on input "True" at bounding box center [789, 225] width 13 height 11
radio input "true"
click at [927, 317] on input "False" at bounding box center [933, 316] width 13 height 11
radio input "true"
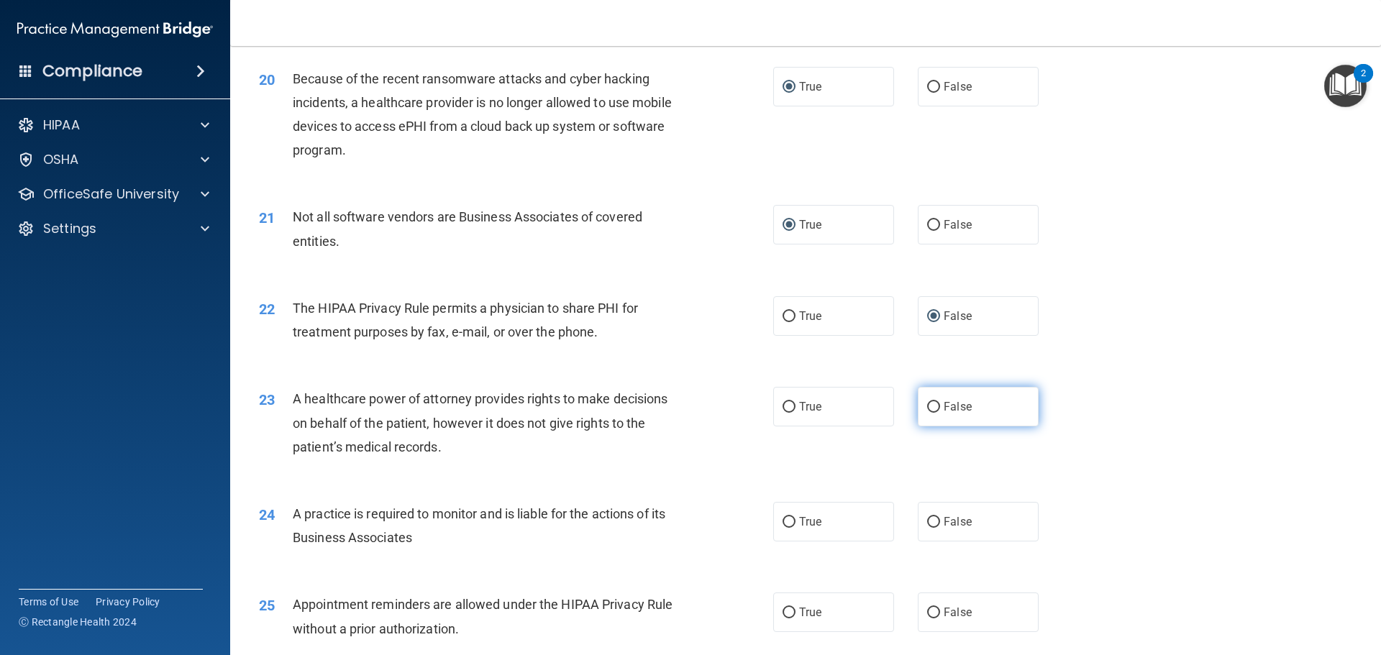
click at [928, 407] on input "False" at bounding box center [933, 407] width 13 height 11
radio input "true"
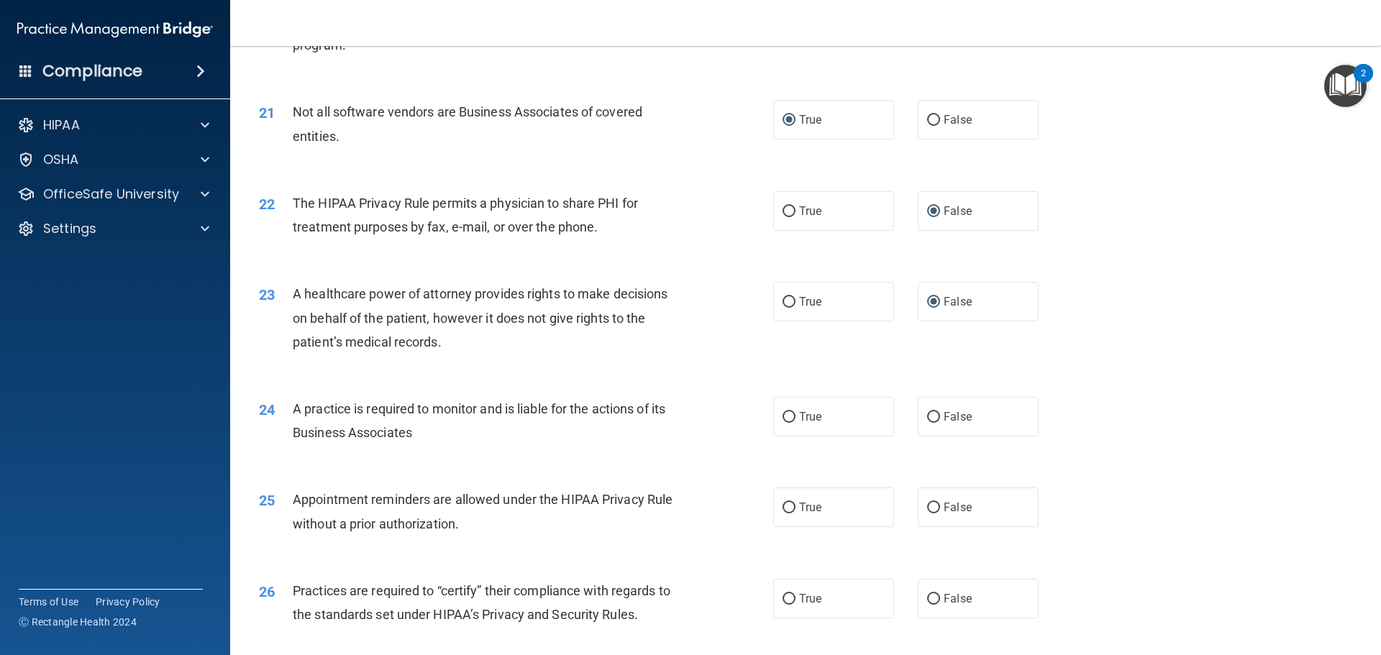
scroll to position [2230, 0]
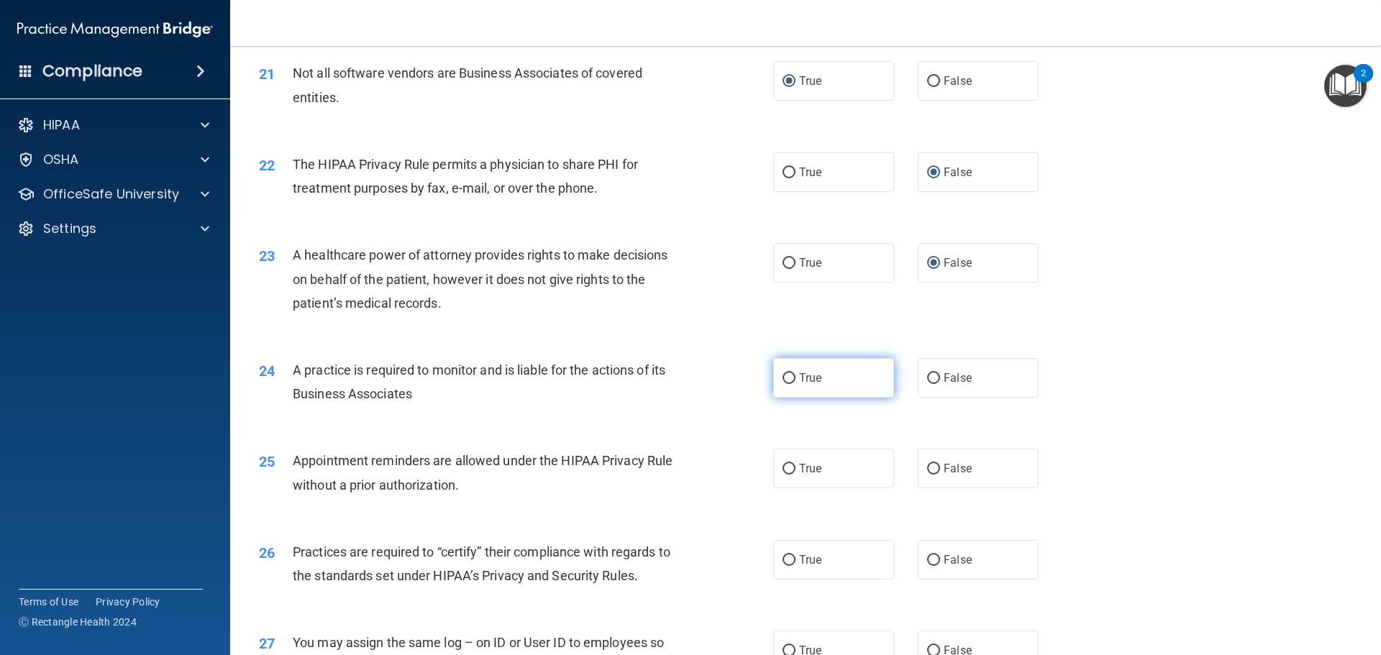
click at [783, 376] on input "True" at bounding box center [789, 378] width 13 height 11
radio input "true"
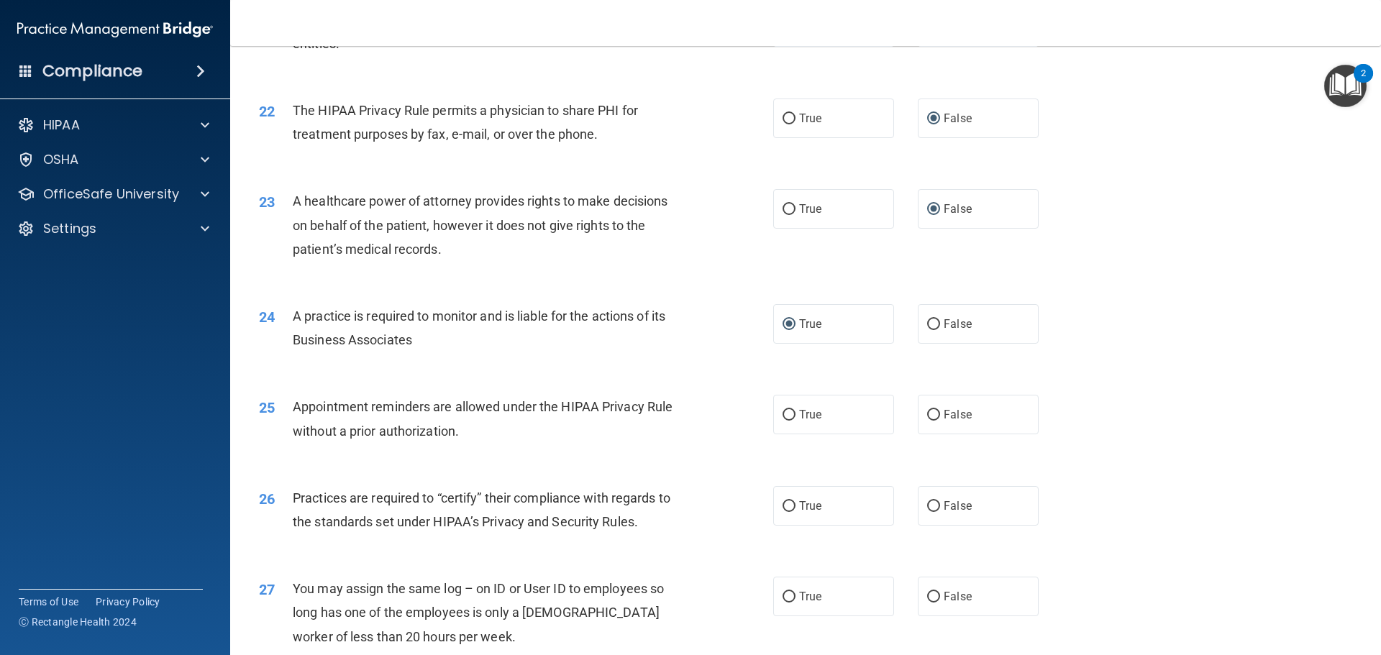
scroll to position [2374, 0]
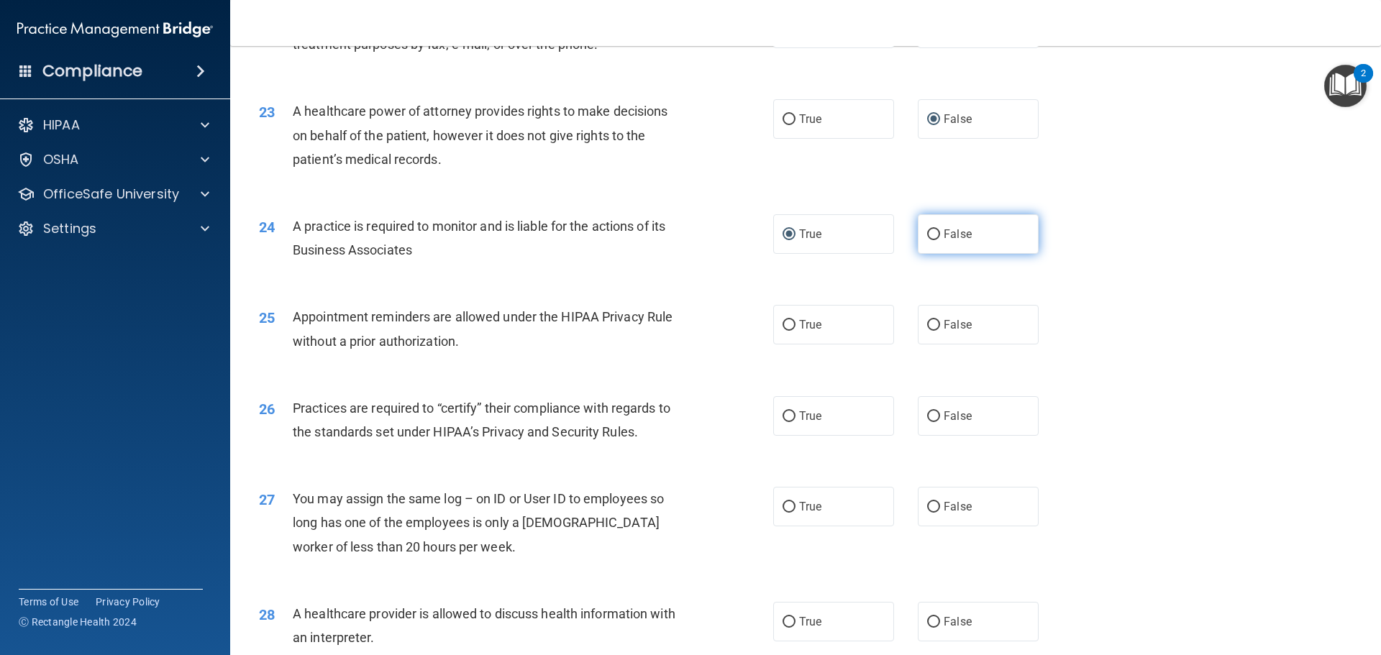
click at [929, 234] on input "False" at bounding box center [933, 234] width 13 height 11
radio input "true"
radio input "false"
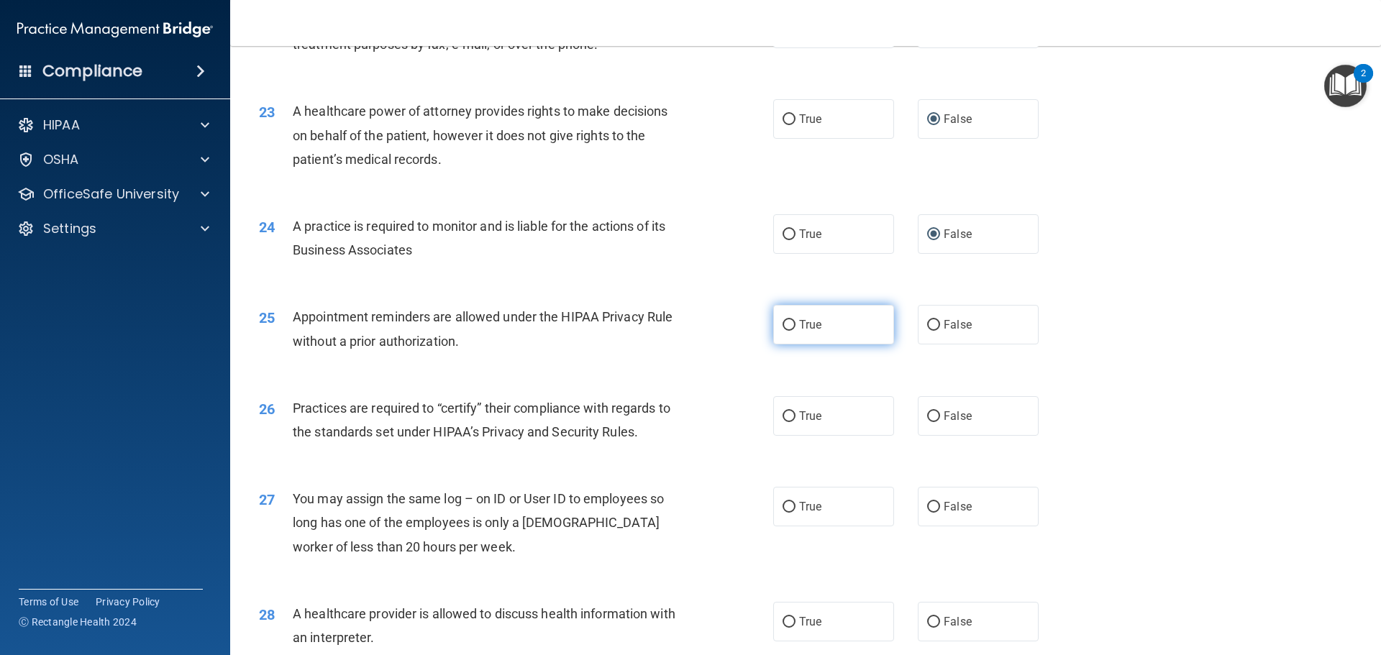
click at [786, 322] on input "True" at bounding box center [789, 325] width 13 height 11
radio input "true"
click at [927, 416] on input "False" at bounding box center [933, 416] width 13 height 11
radio input "true"
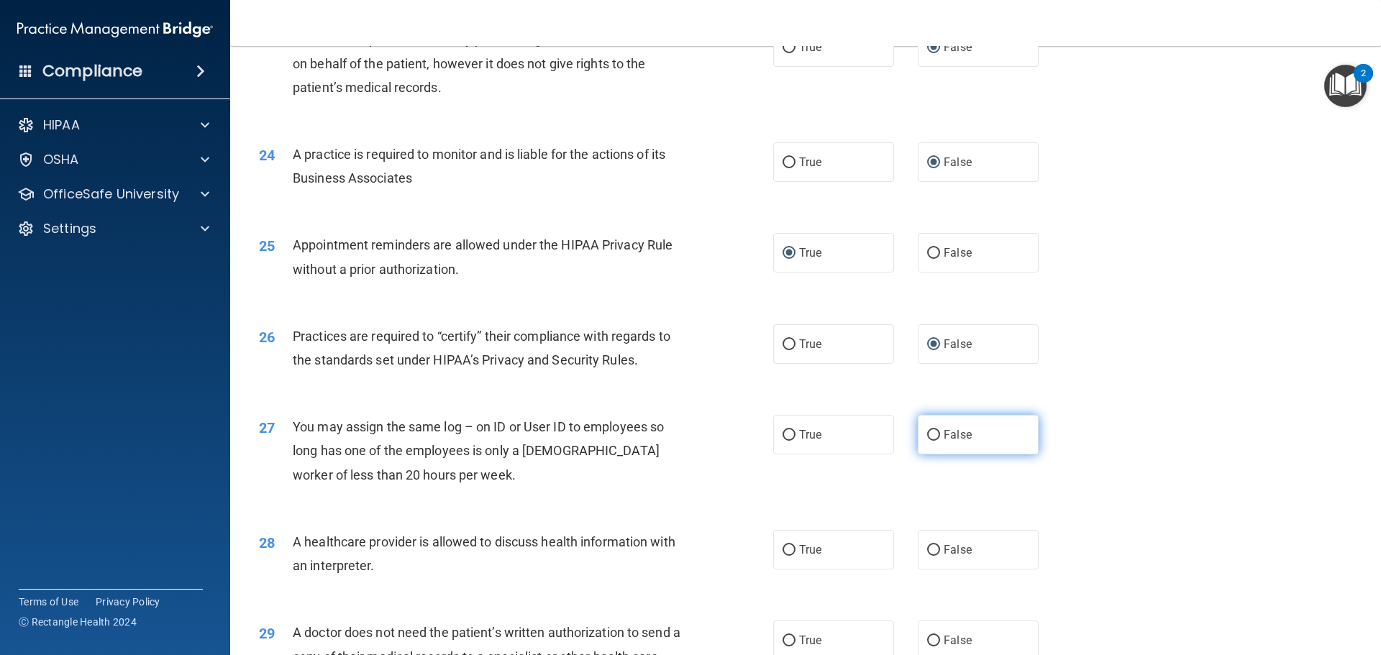
click at [927, 433] on input "False" at bounding box center [933, 435] width 13 height 11
radio input "true"
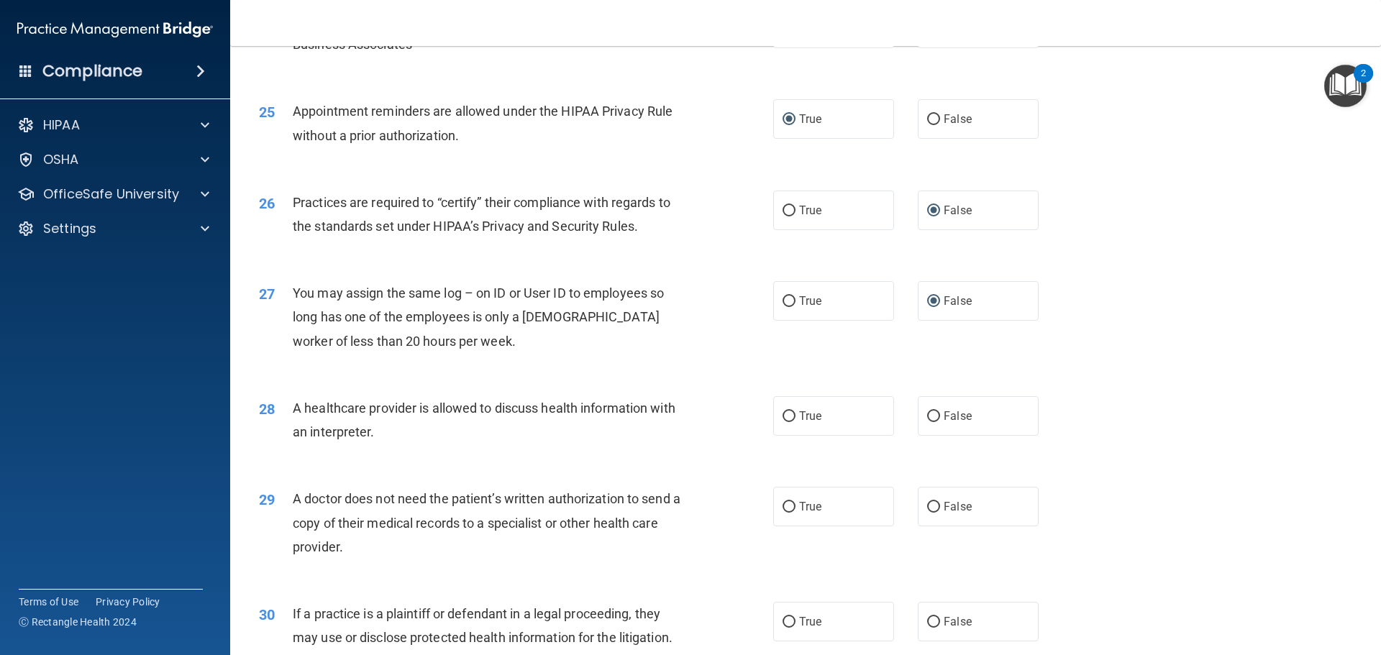
scroll to position [2662, 0]
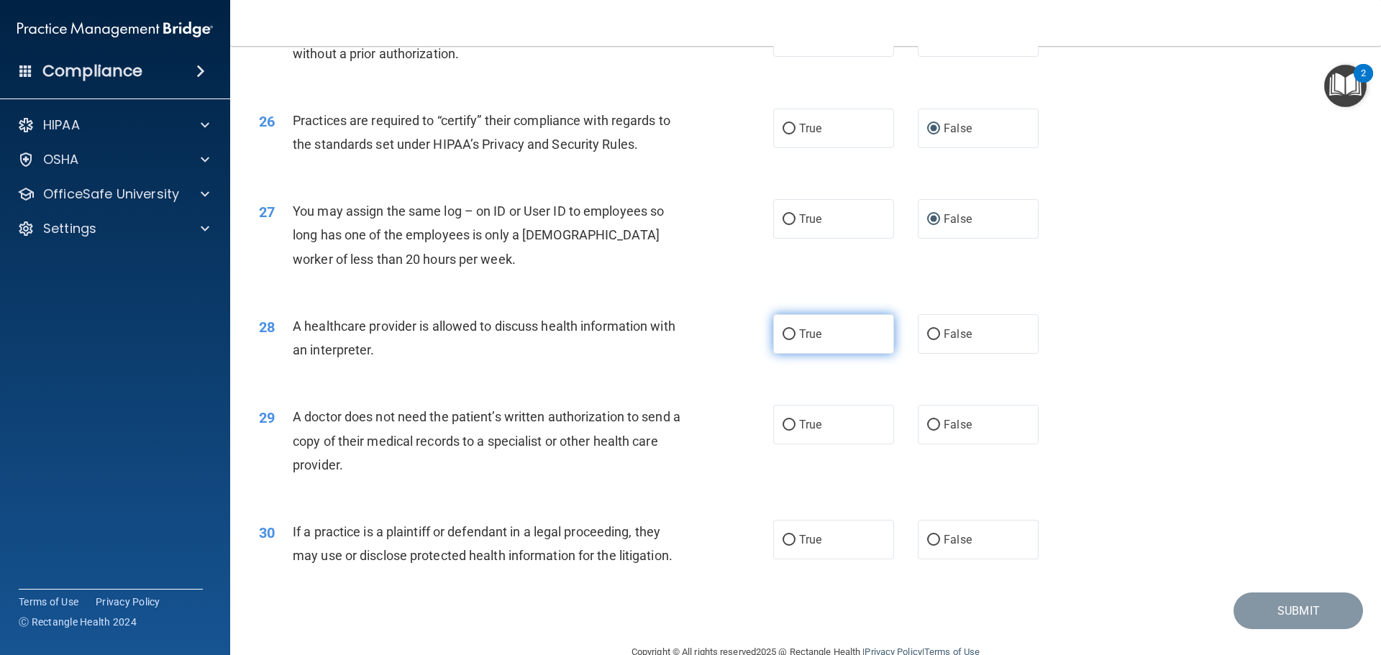
click at [787, 333] on input "True" at bounding box center [789, 334] width 13 height 11
radio input "true"
click at [784, 423] on input "True" at bounding box center [789, 425] width 13 height 11
radio input "true"
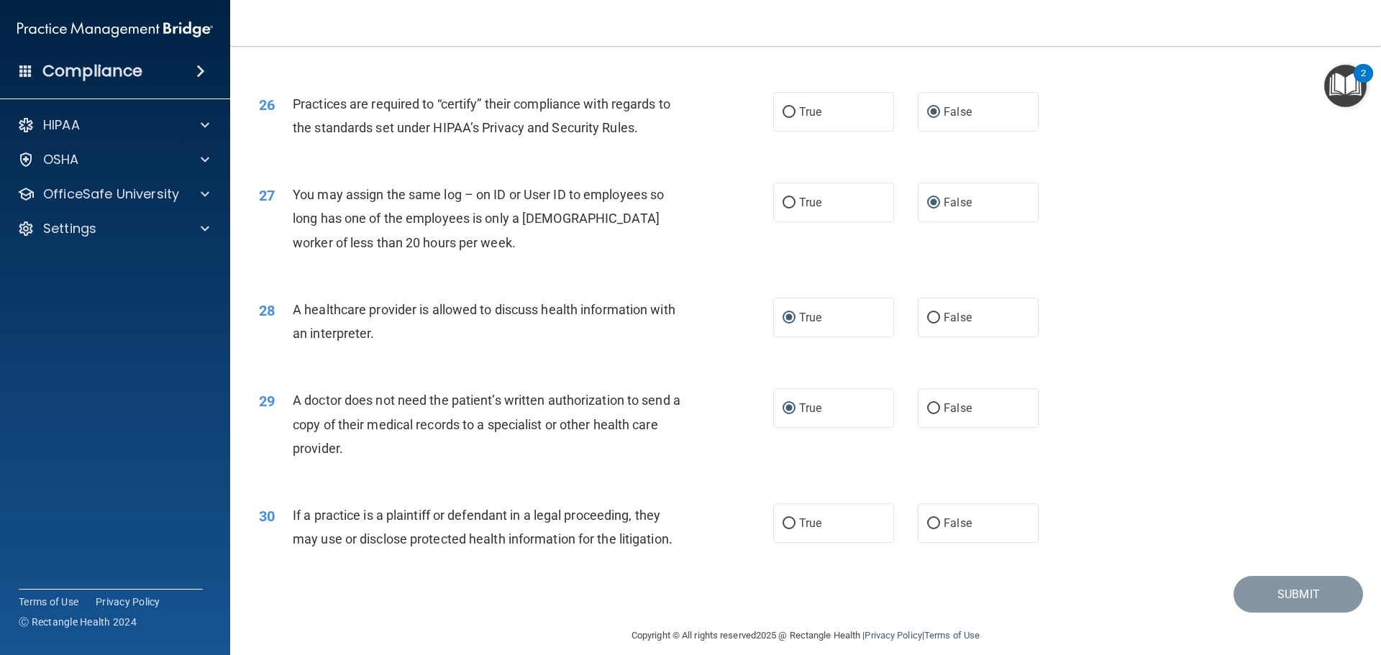
scroll to position [2693, 0]
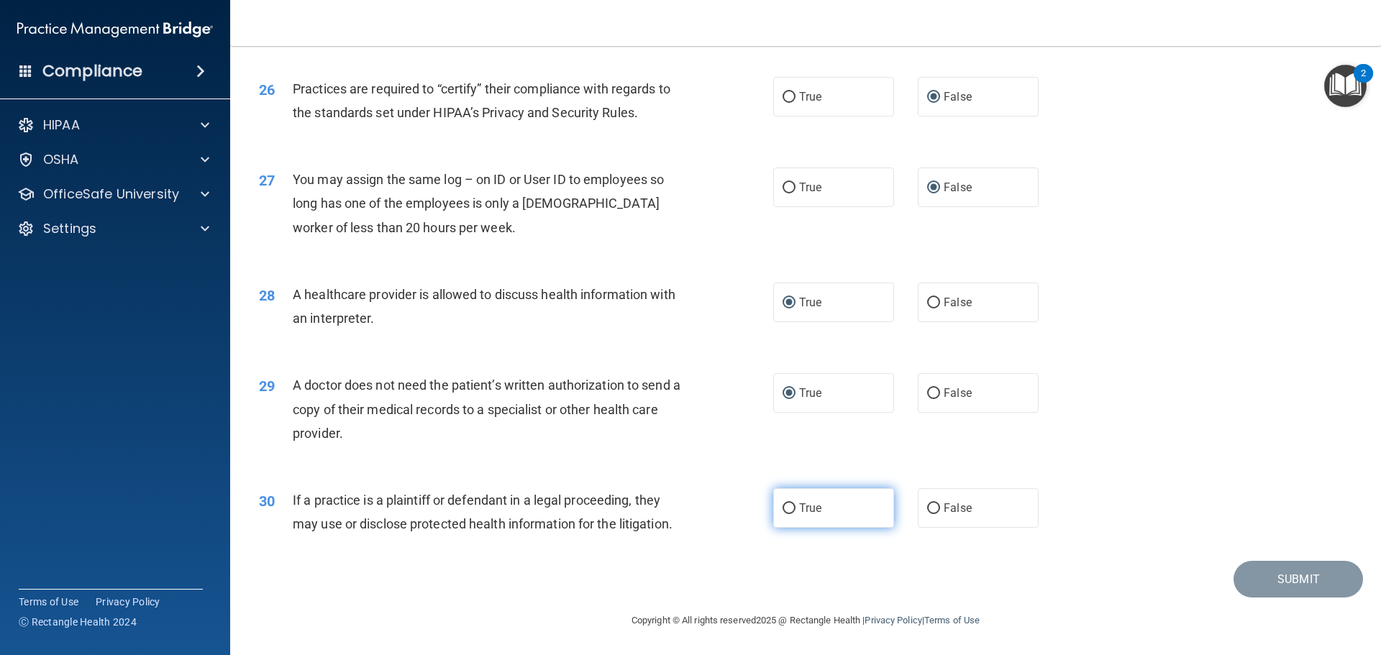
click at [783, 506] on input "True" at bounding box center [789, 509] width 13 height 11
radio input "true"
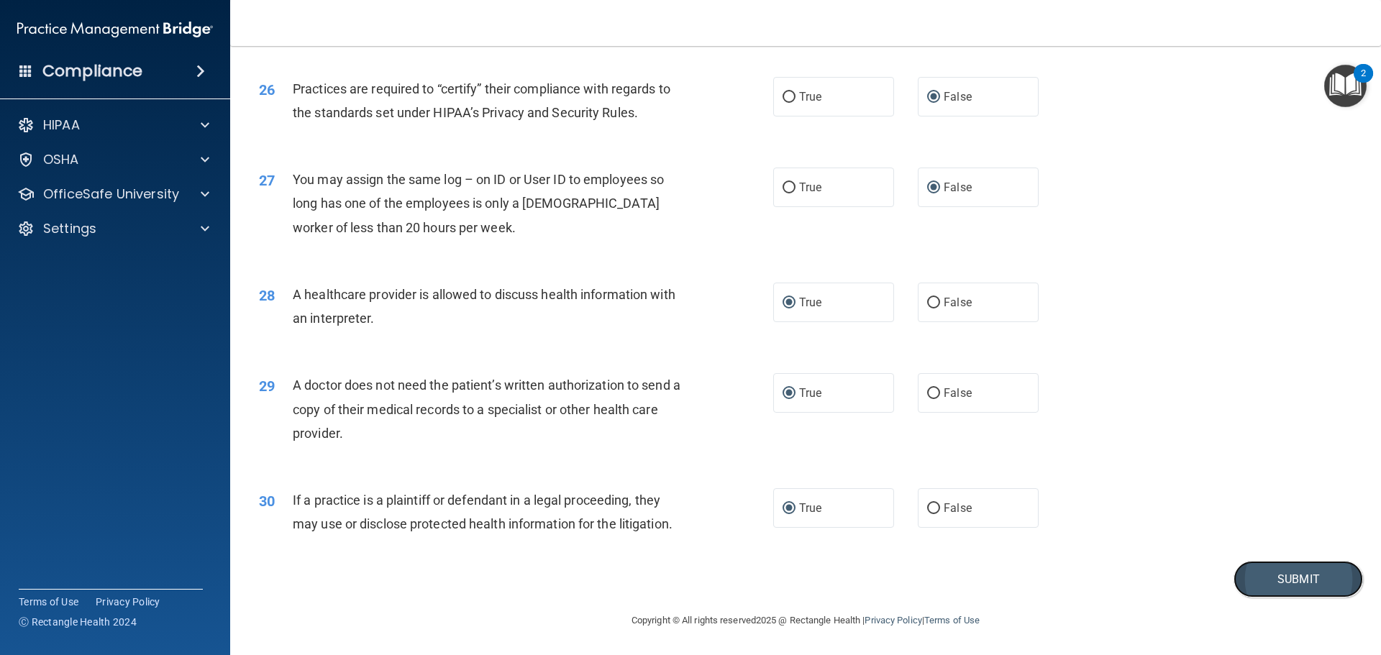
click at [1275, 583] on button "Submit" at bounding box center [1298, 579] width 129 height 37
click at [1275, 574] on button "Submit" at bounding box center [1298, 579] width 129 height 37
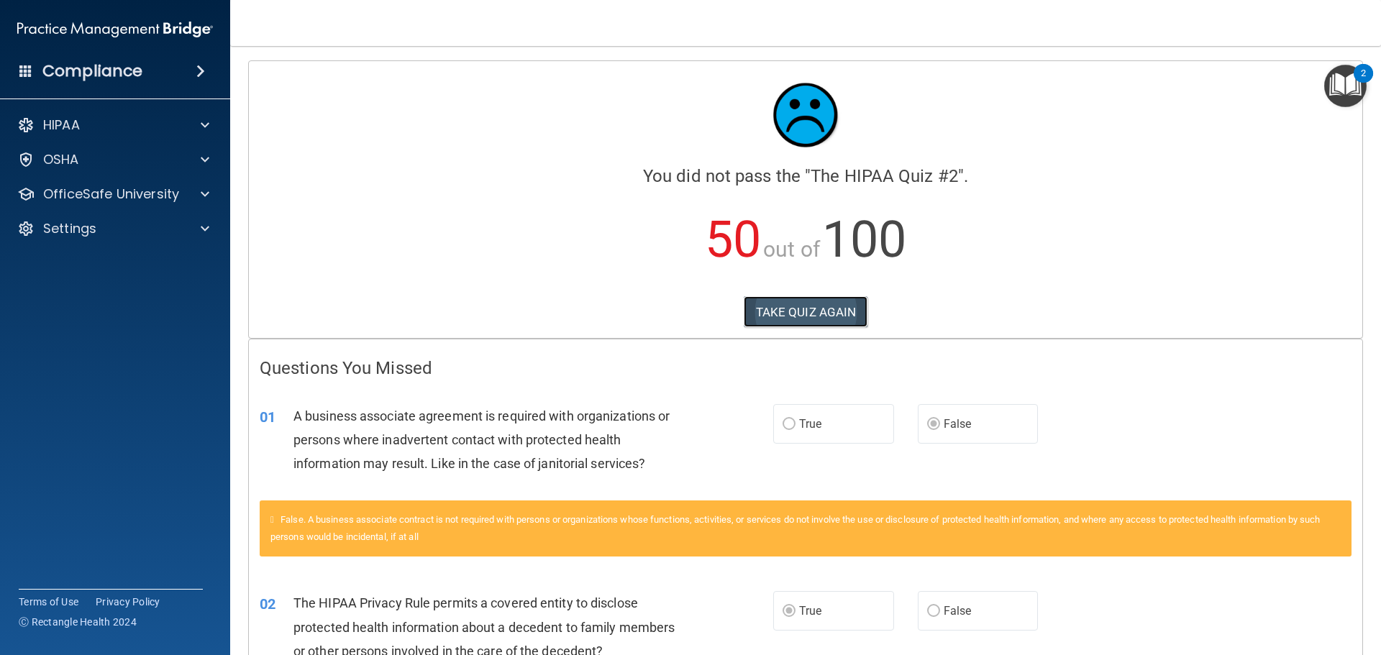
click at [788, 315] on button "TAKE QUIZ AGAIN" at bounding box center [806, 312] width 124 height 32
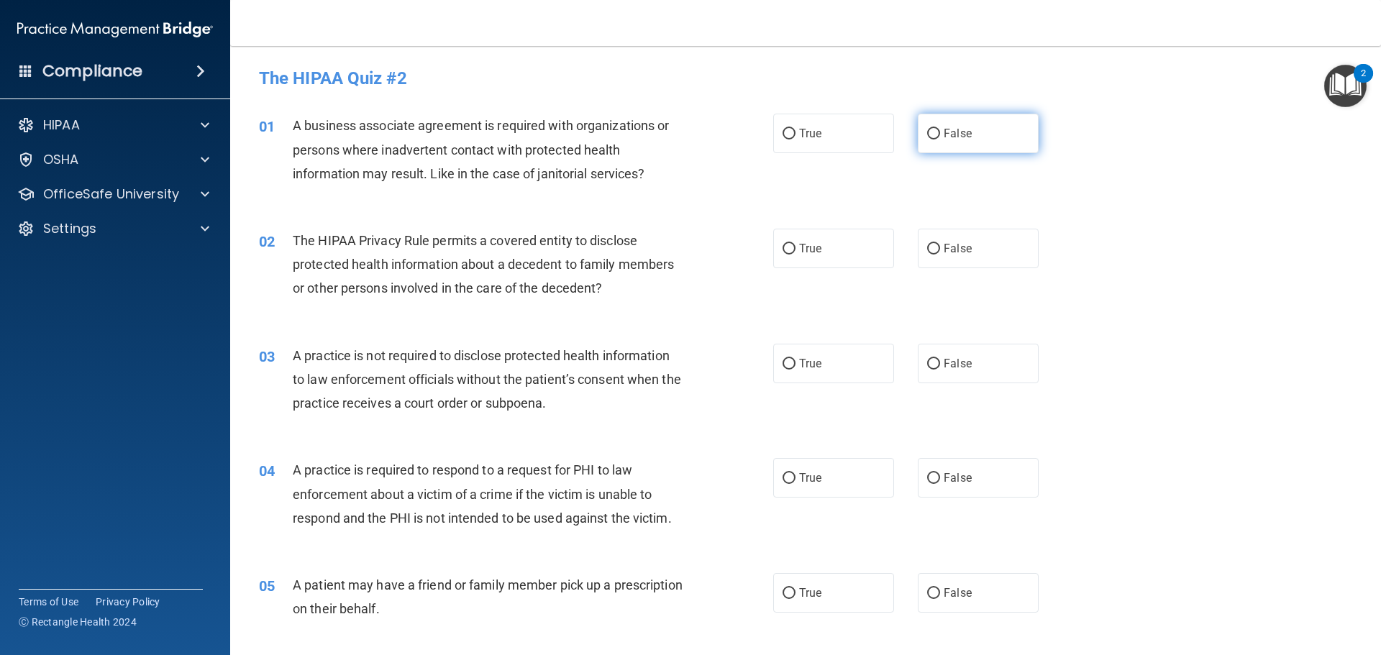
click at [928, 135] on input "False" at bounding box center [933, 134] width 13 height 11
radio input "true"
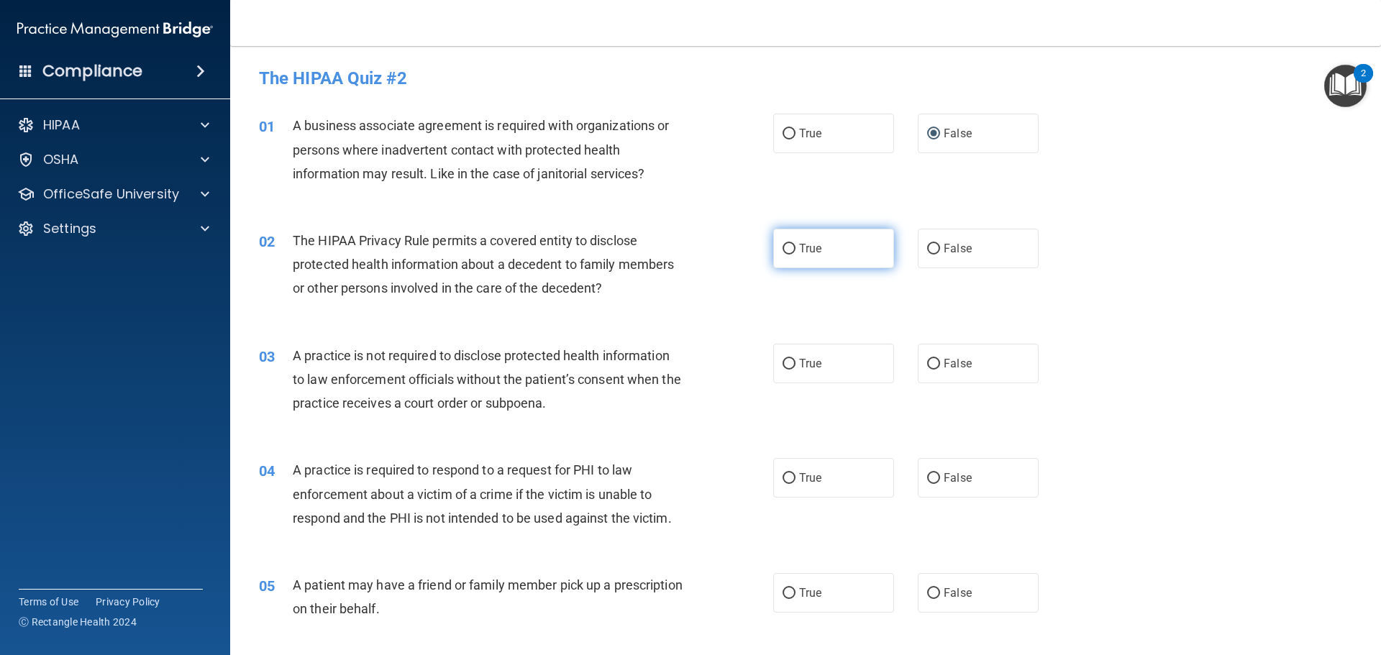
click at [783, 248] on input "True" at bounding box center [789, 249] width 13 height 11
radio input "true"
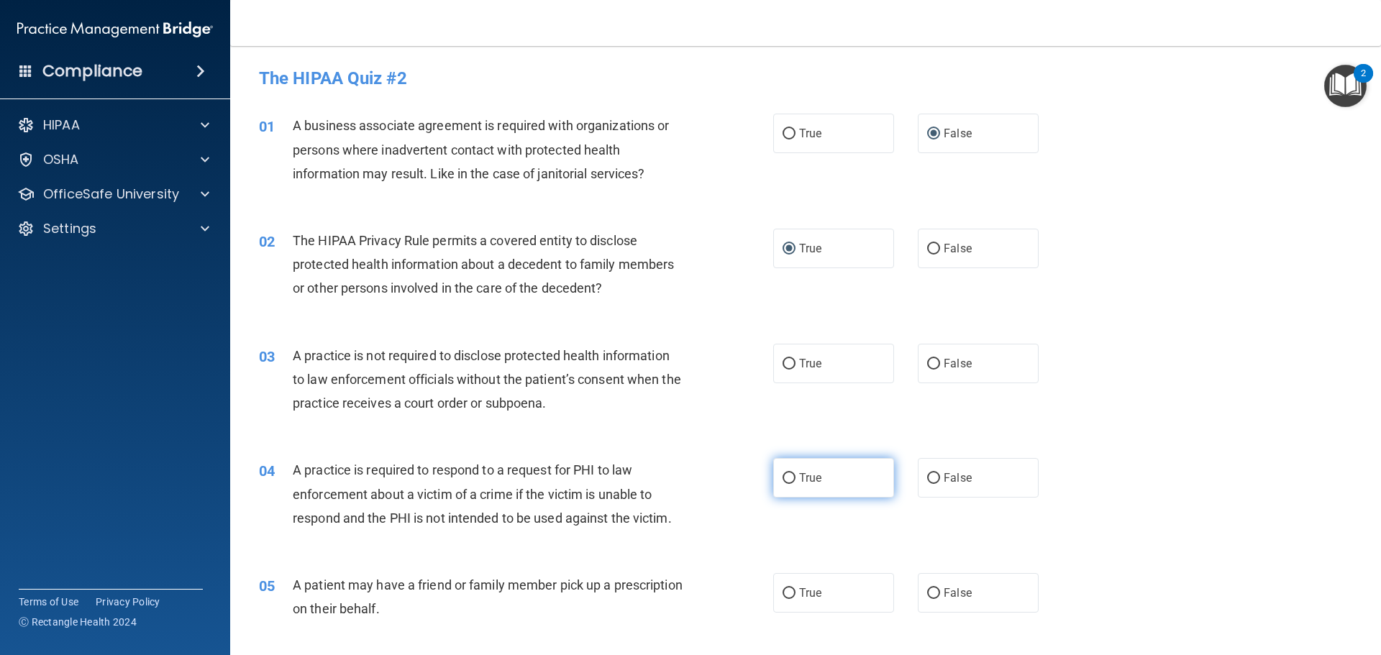
click at [783, 478] on input "True" at bounding box center [789, 478] width 13 height 11
radio input "true"
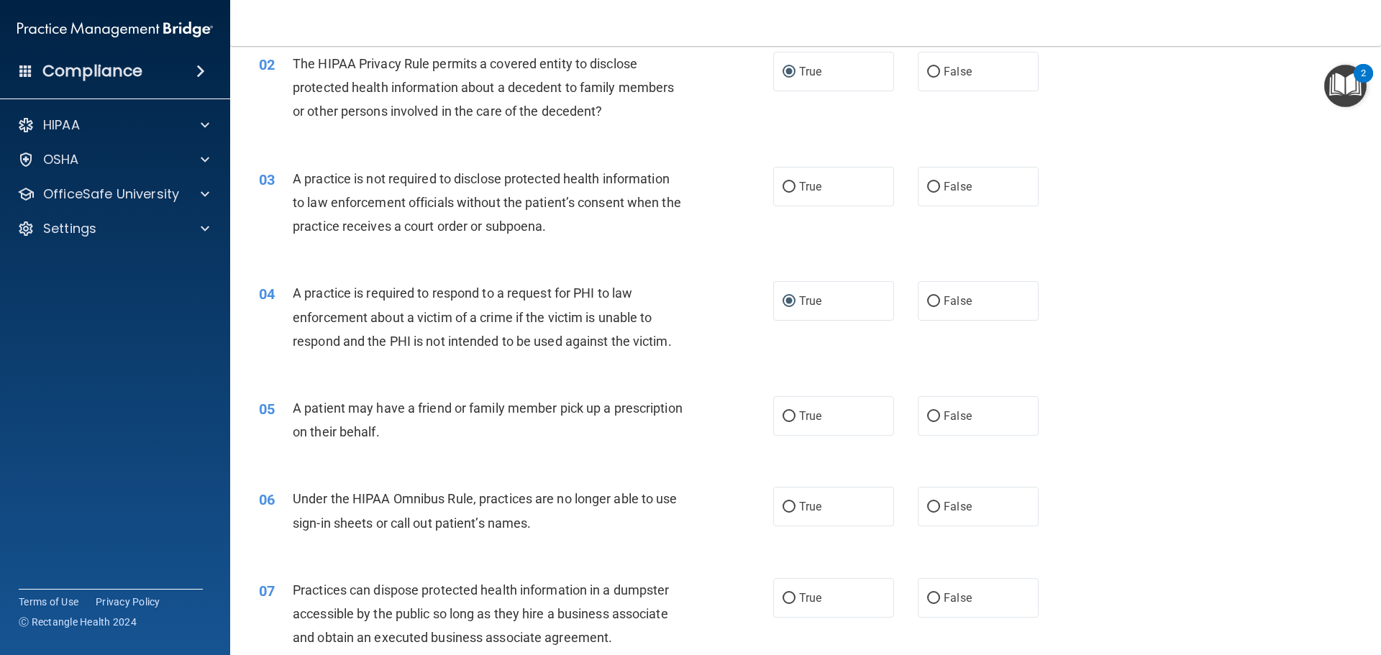
scroll to position [216, 0]
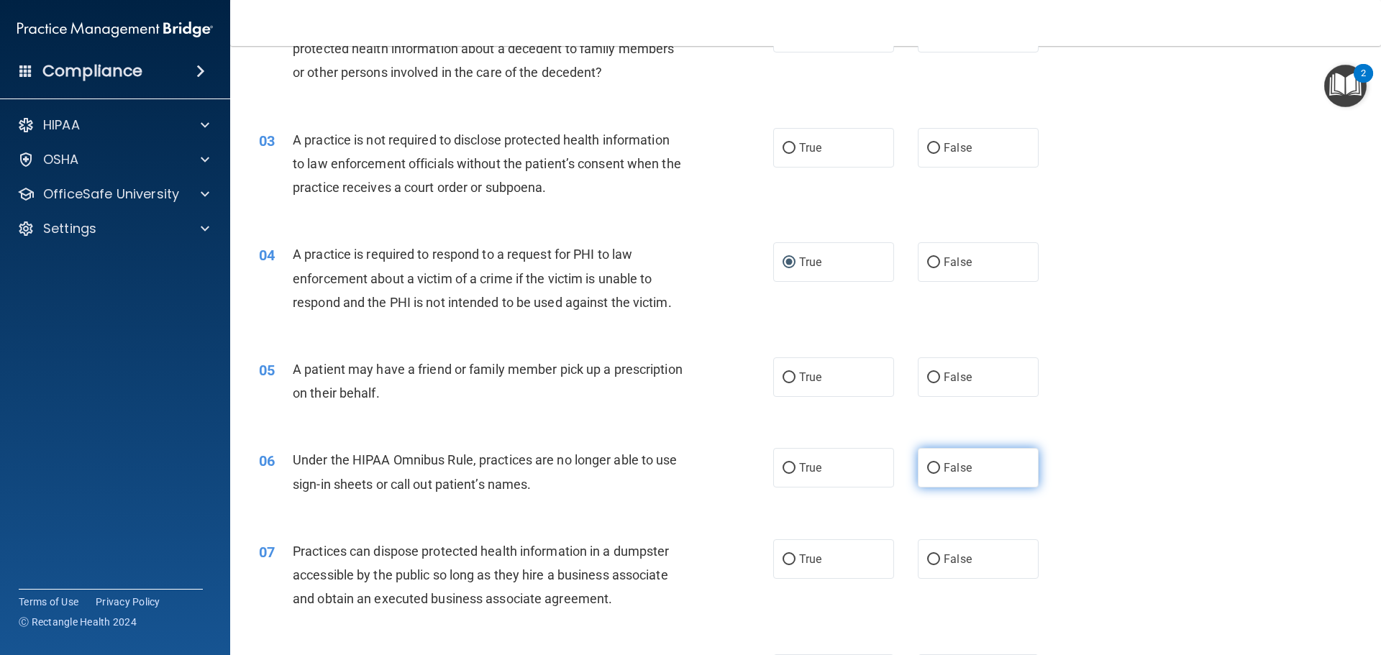
click at [931, 468] on input "False" at bounding box center [933, 468] width 13 height 11
radio input "true"
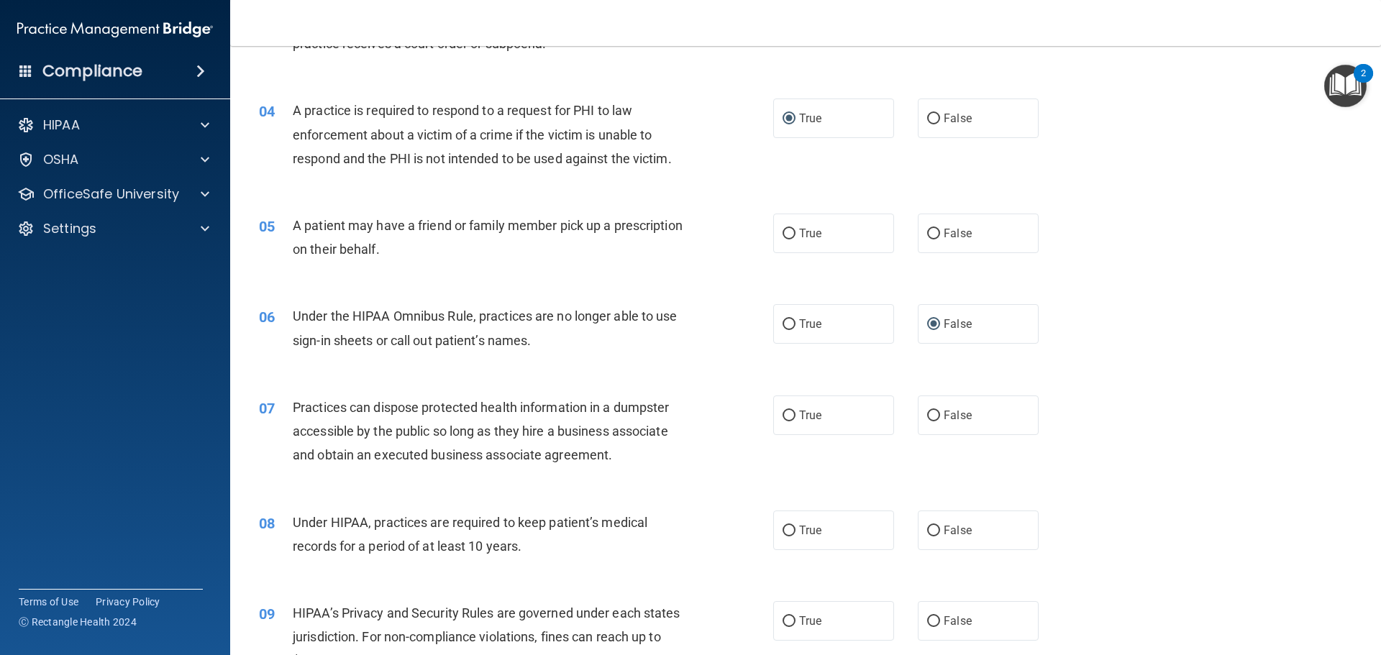
scroll to position [432, 0]
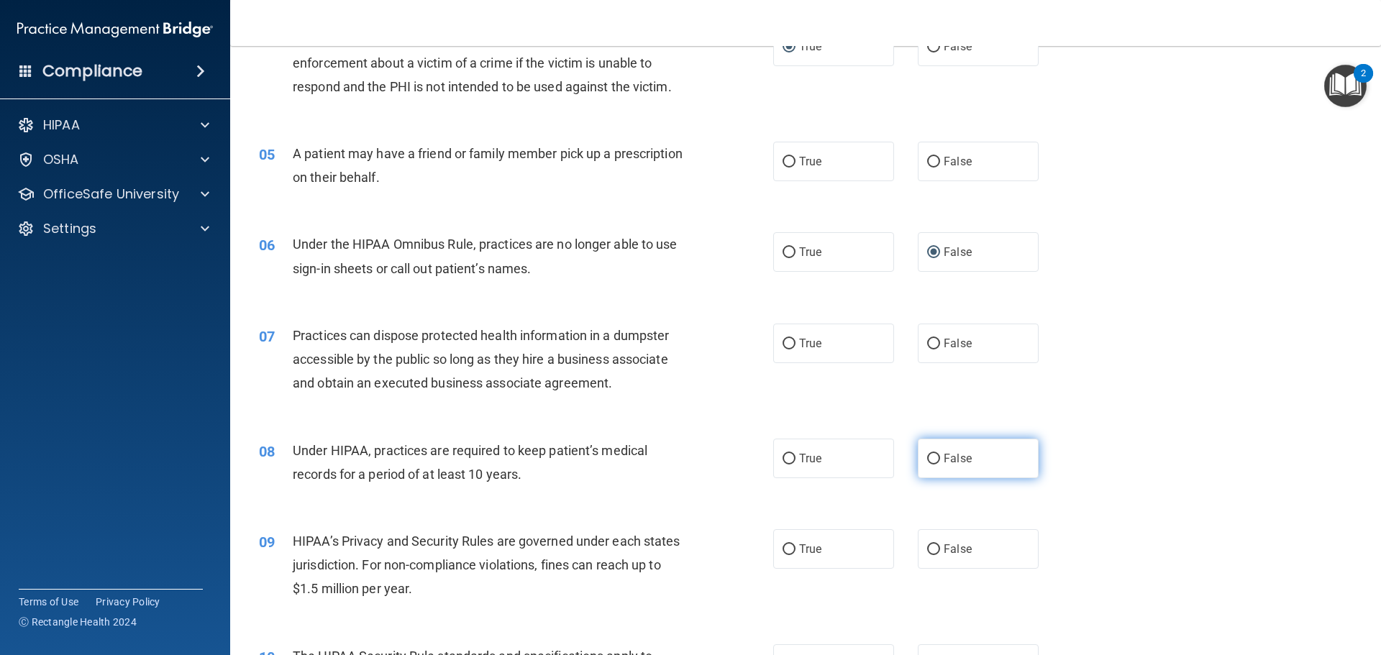
click at [927, 457] on input "False" at bounding box center [933, 459] width 13 height 11
radio input "true"
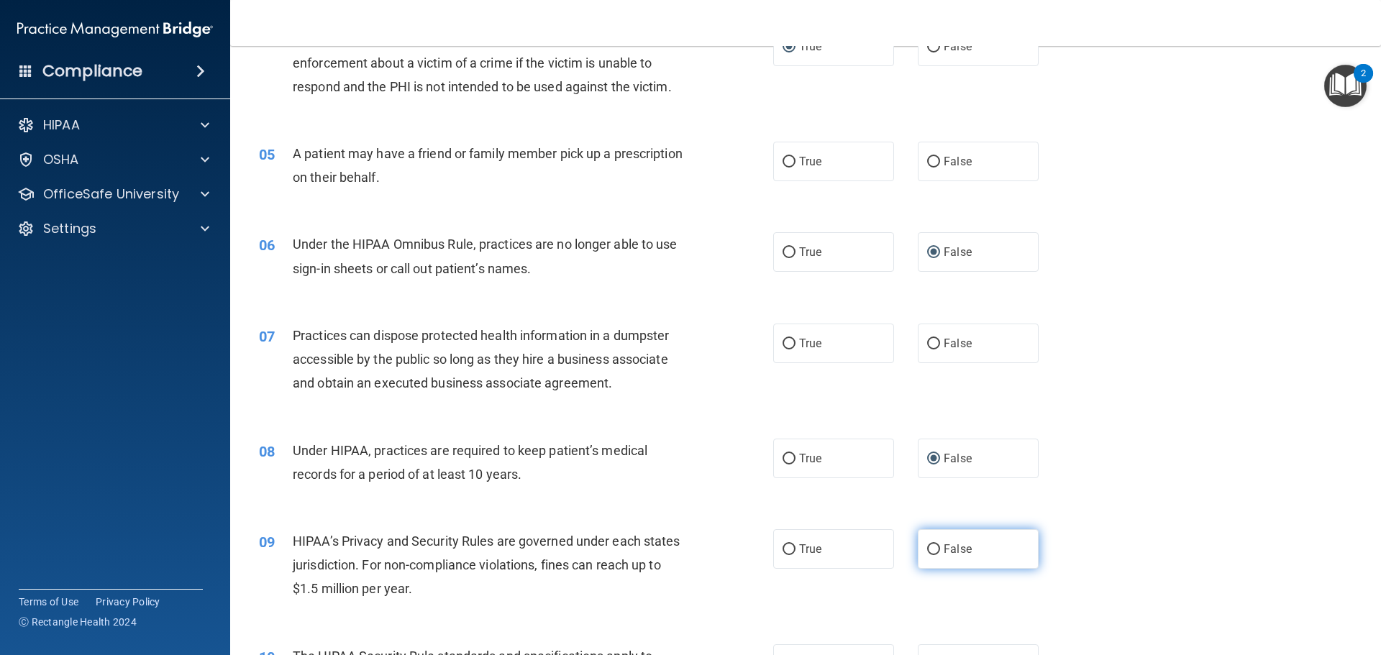
click at [929, 549] on input "False" at bounding box center [933, 550] width 13 height 11
radio input "true"
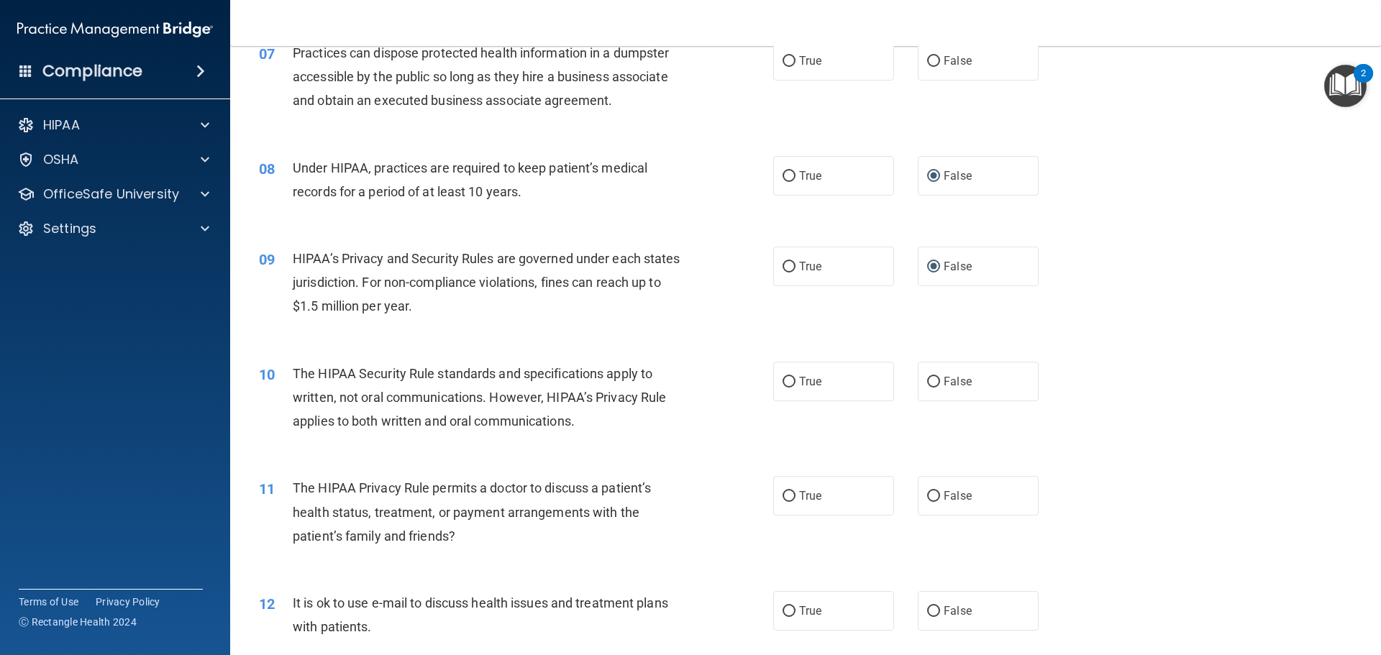
scroll to position [719, 0]
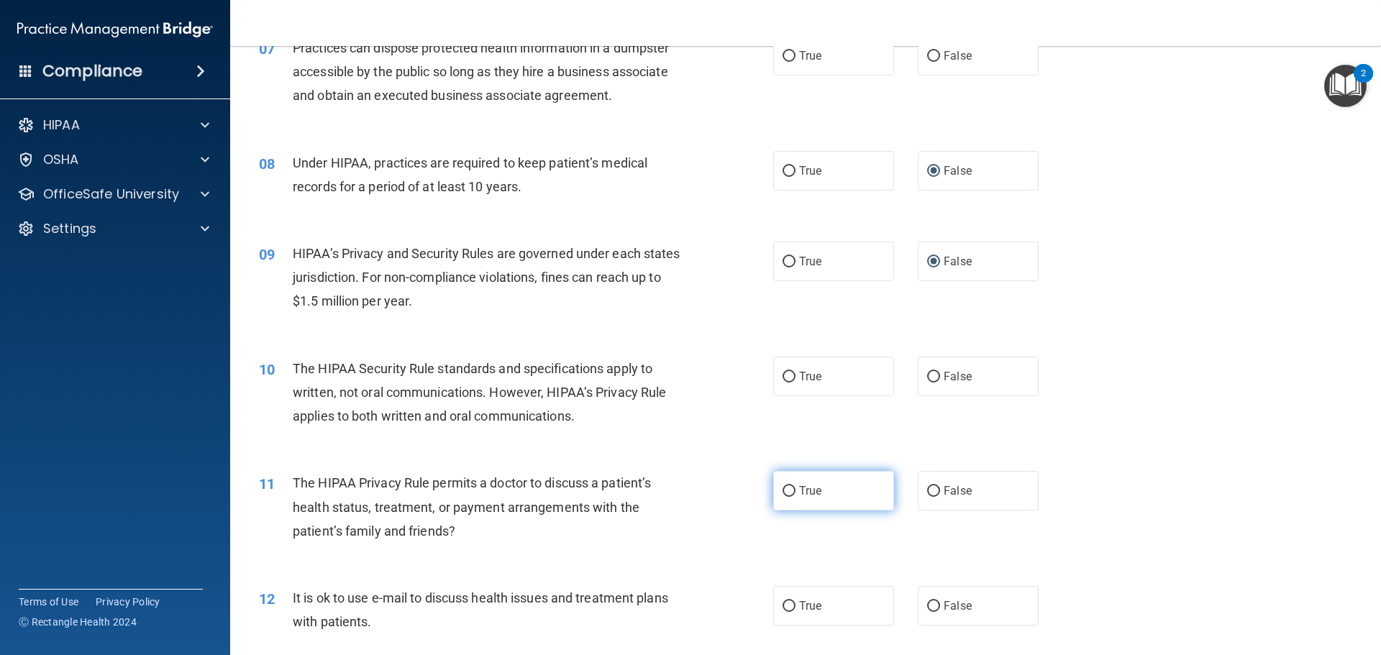
click at [783, 488] on input "True" at bounding box center [789, 491] width 13 height 11
radio input "true"
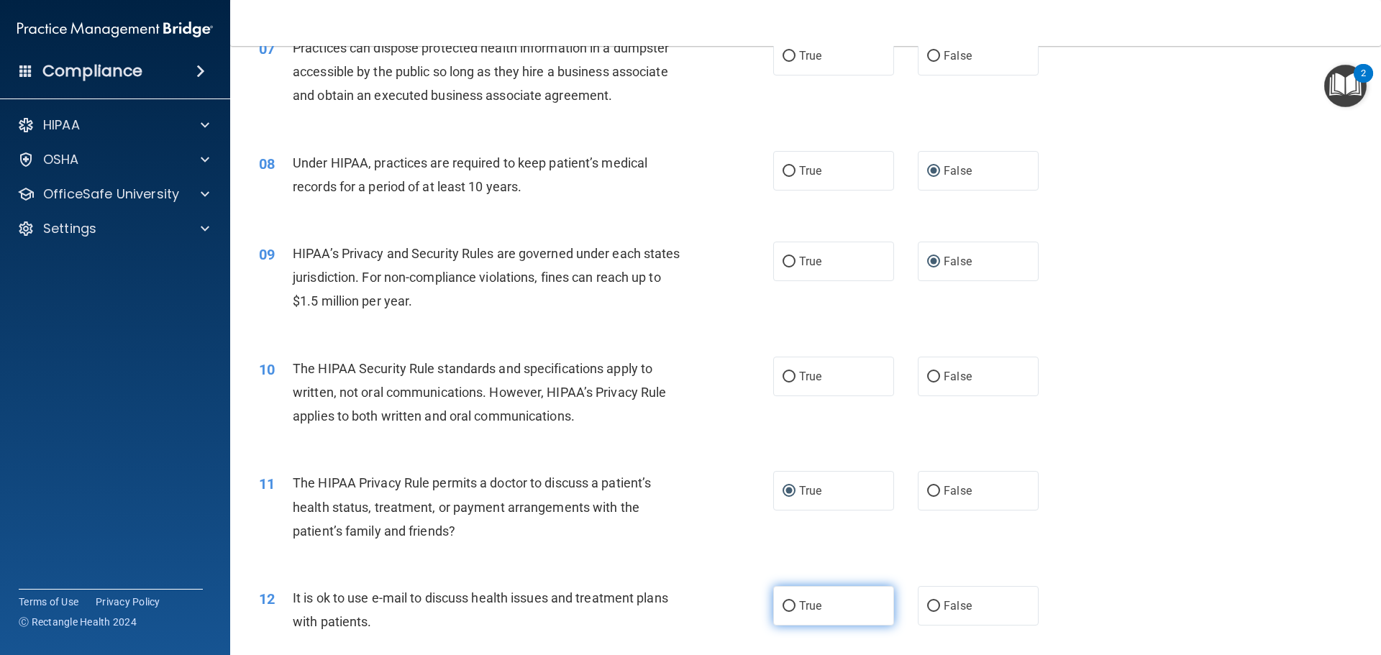
click at [783, 606] on input "True" at bounding box center [789, 606] width 13 height 11
radio input "true"
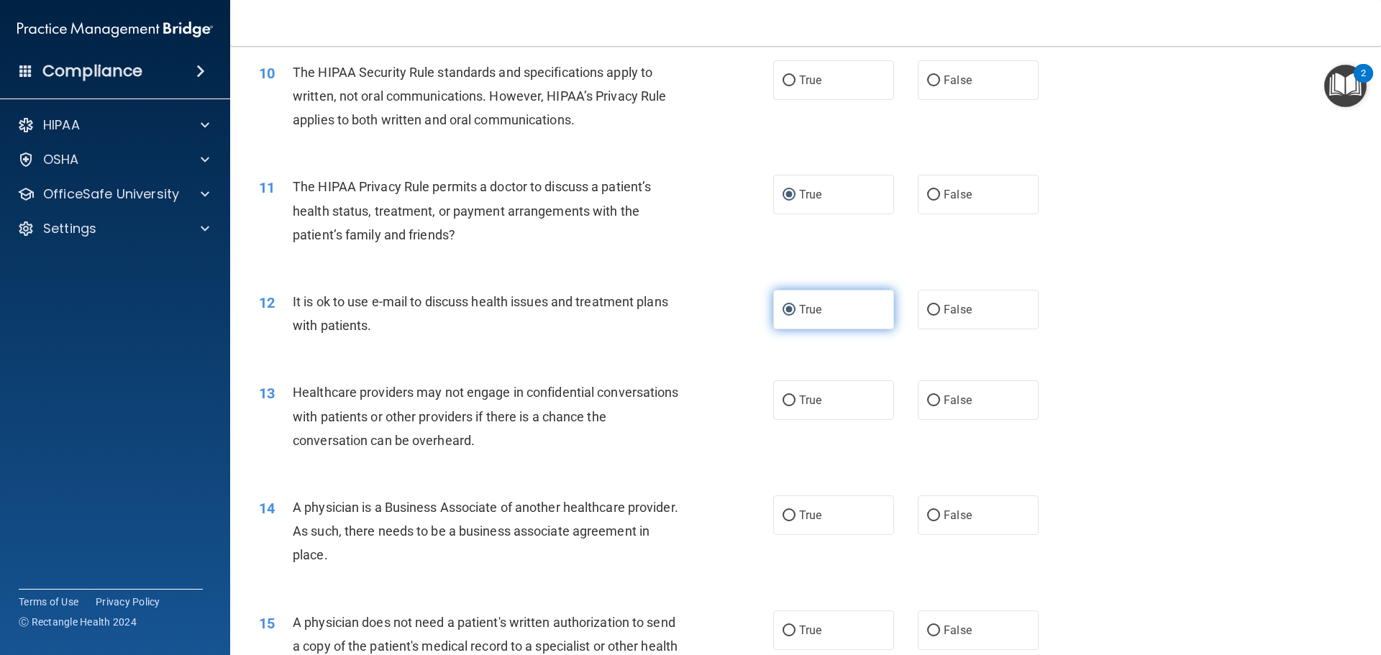
scroll to position [1079, 0]
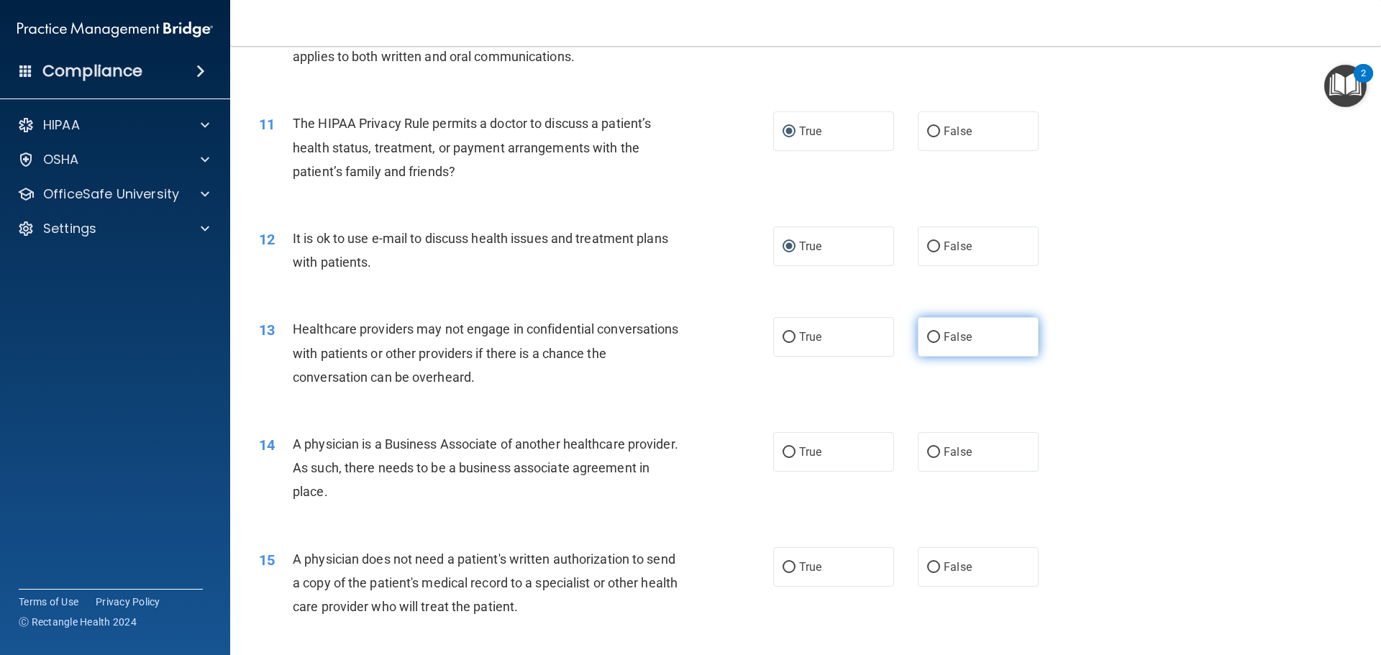
click at [928, 339] on input "False" at bounding box center [933, 337] width 13 height 11
radio input "true"
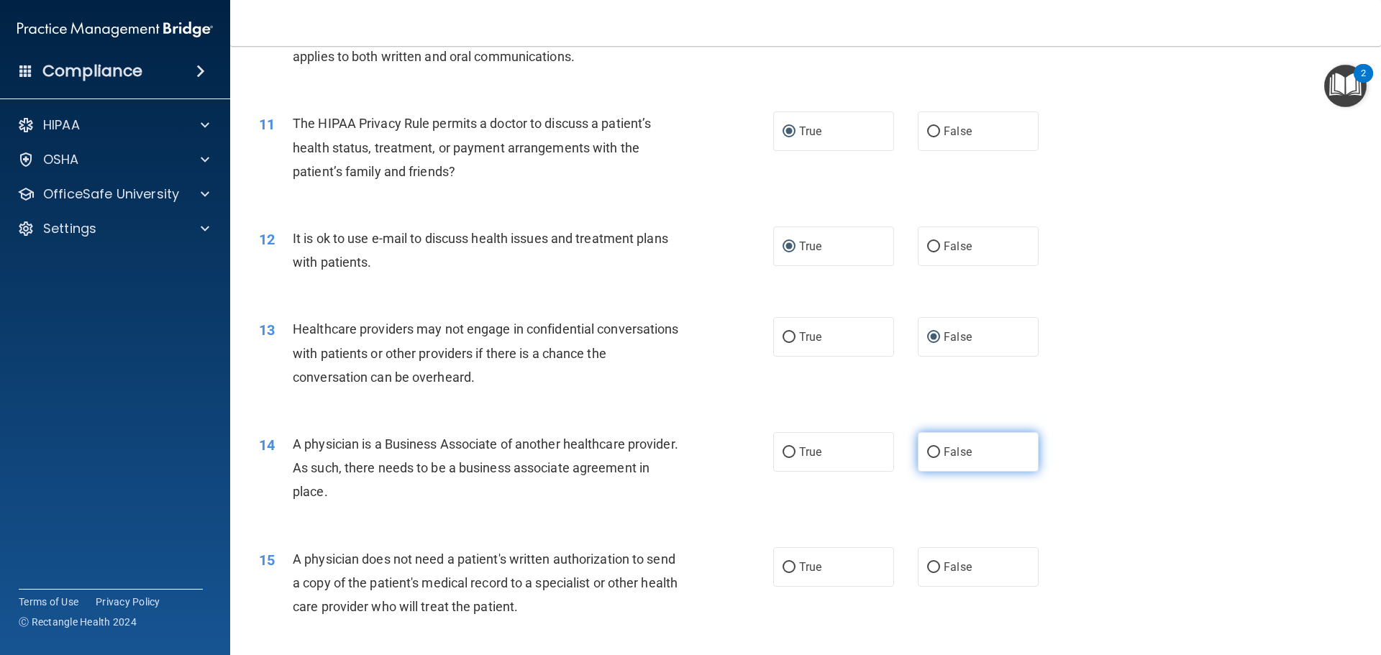
click at [927, 451] on input "False" at bounding box center [933, 452] width 13 height 11
radio input "true"
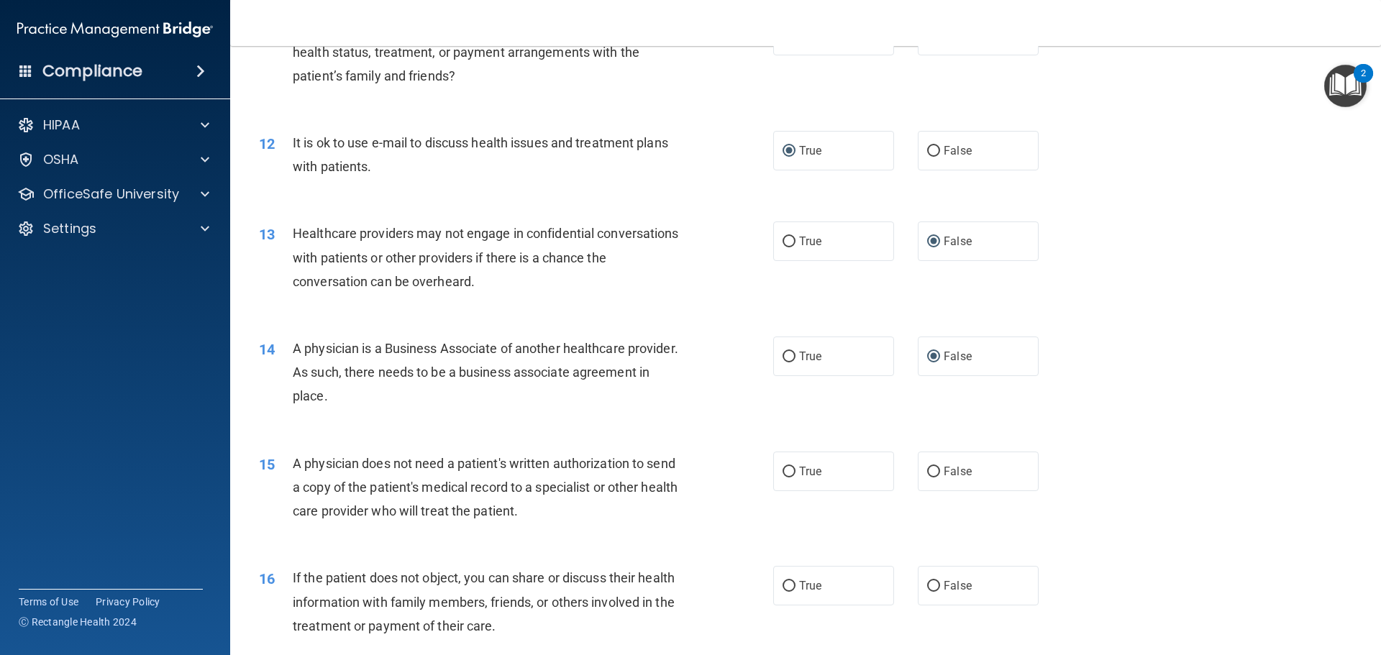
scroll to position [1367, 0]
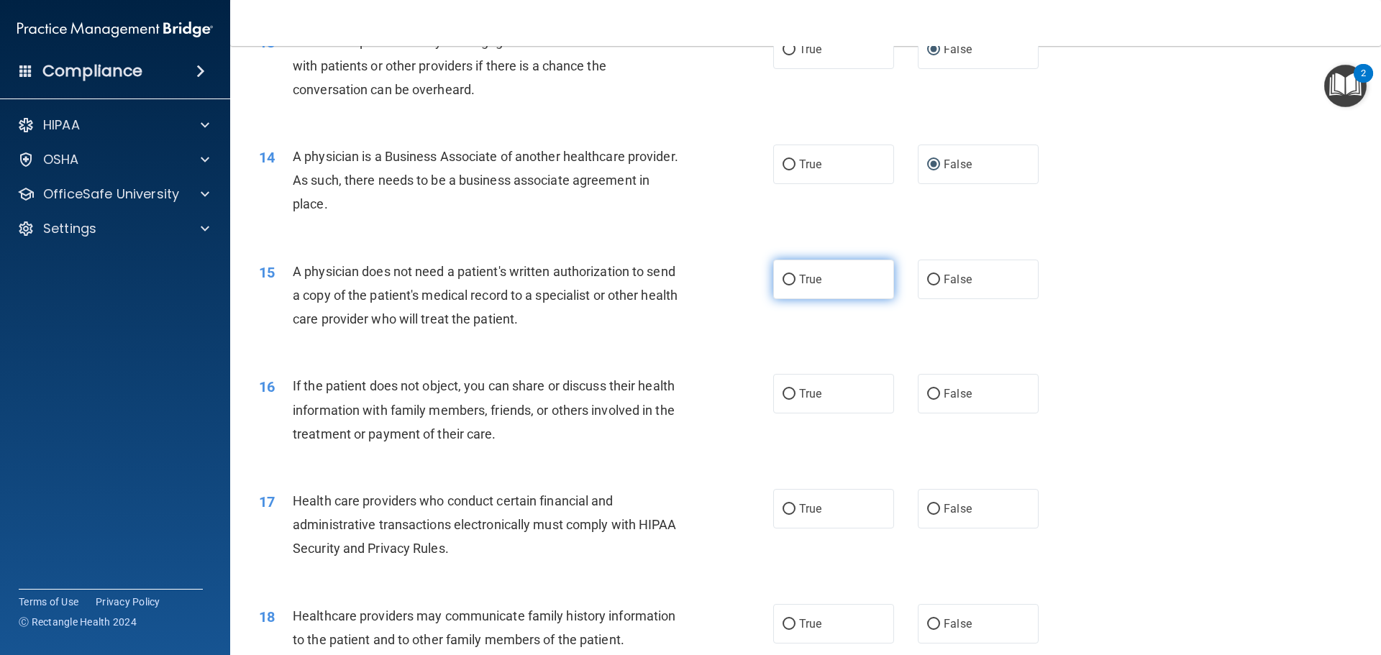
click at [783, 280] on input "True" at bounding box center [789, 280] width 13 height 11
radio input "true"
click at [788, 397] on input "True" at bounding box center [789, 394] width 13 height 11
radio input "true"
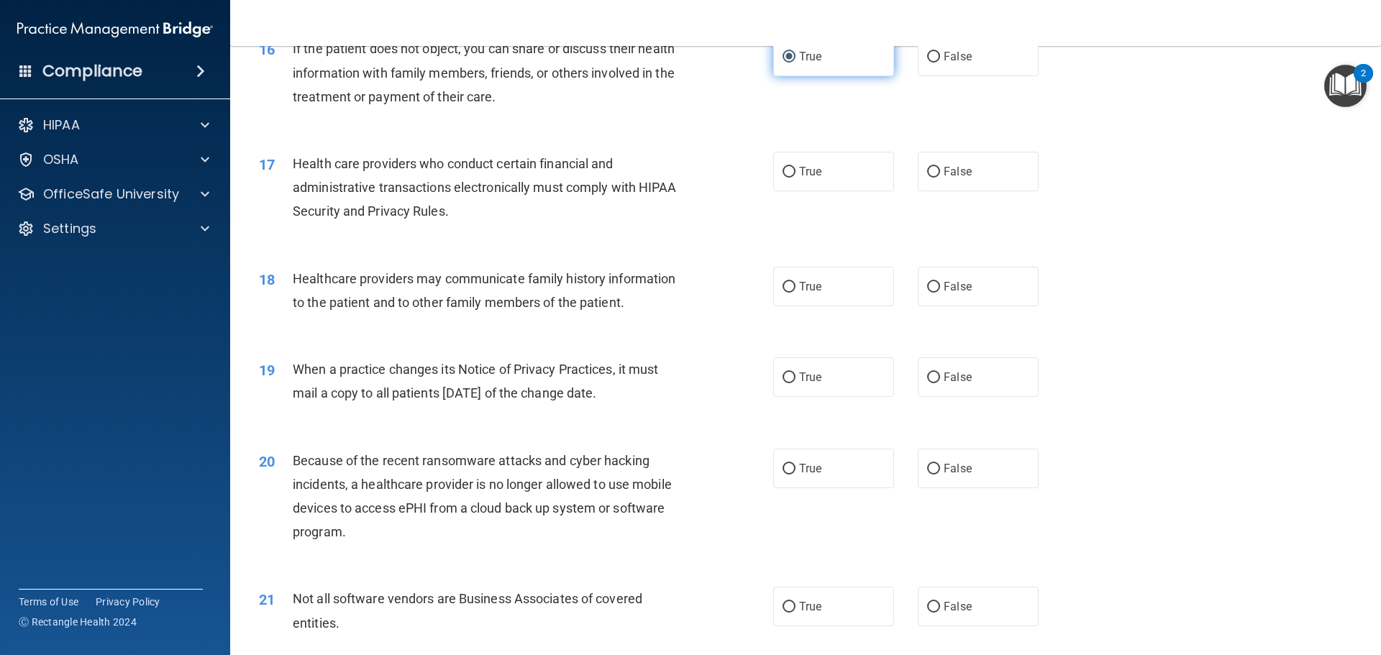
scroll to position [1727, 0]
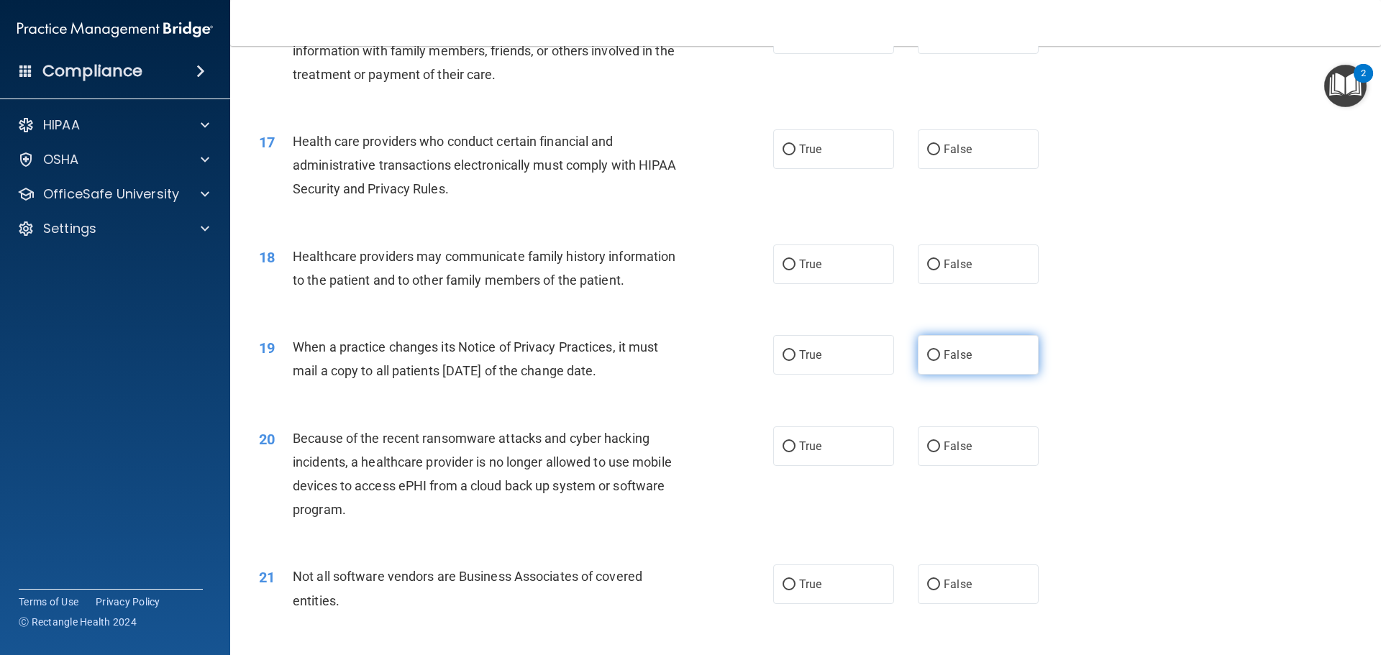
click at [931, 356] on input "False" at bounding box center [933, 355] width 13 height 11
radio input "true"
click at [927, 447] on input "False" at bounding box center [933, 447] width 13 height 11
radio input "true"
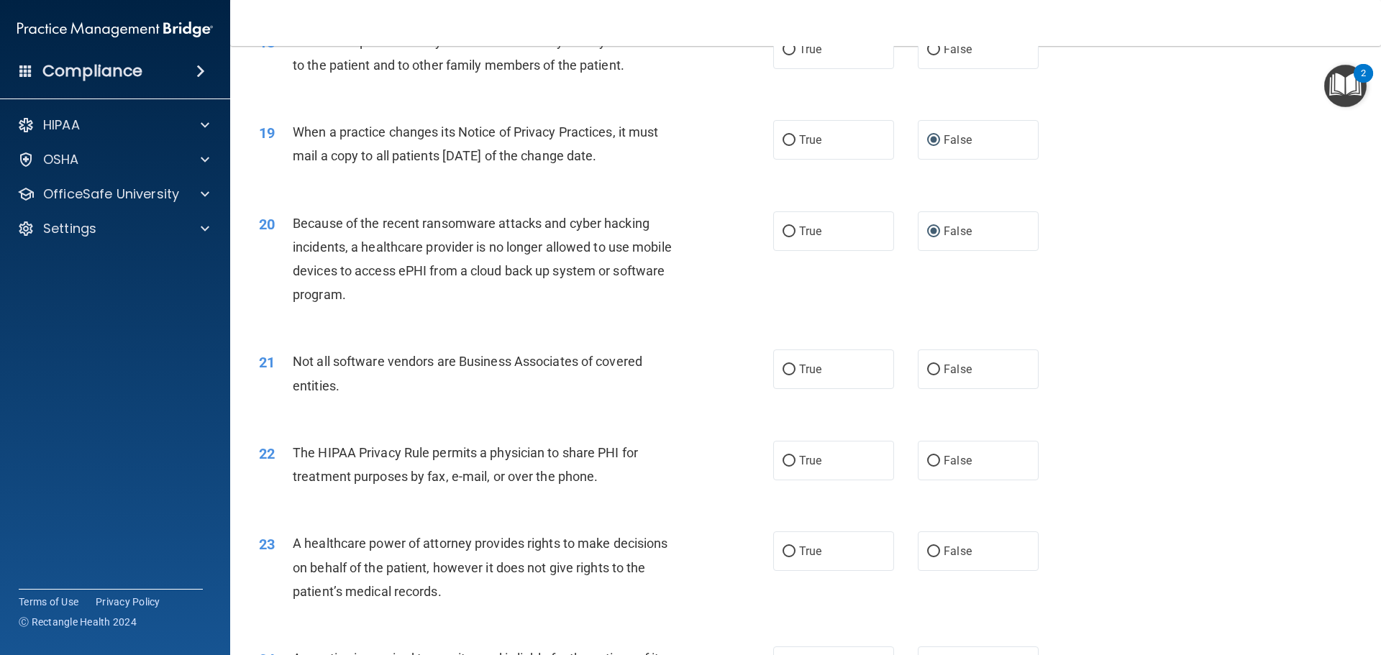
scroll to position [1942, 0]
click at [783, 455] on input "True" at bounding box center [789, 460] width 13 height 11
radio input "true"
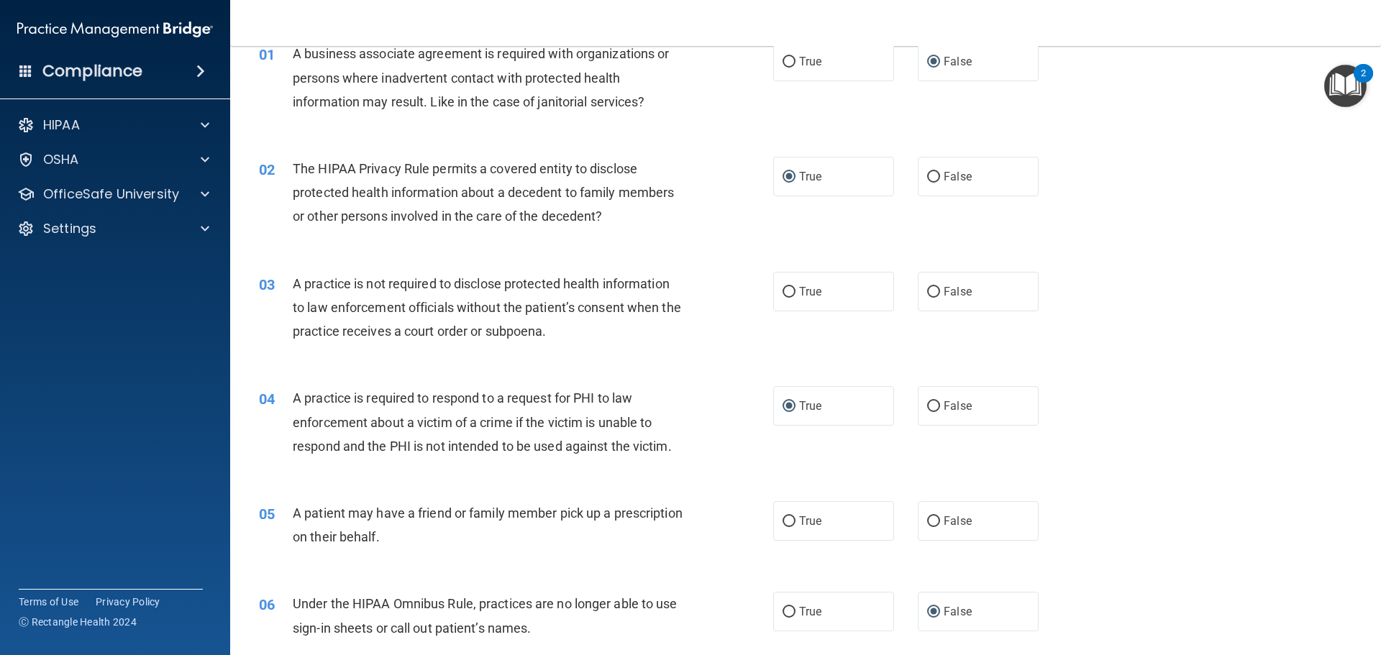
scroll to position [0, 0]
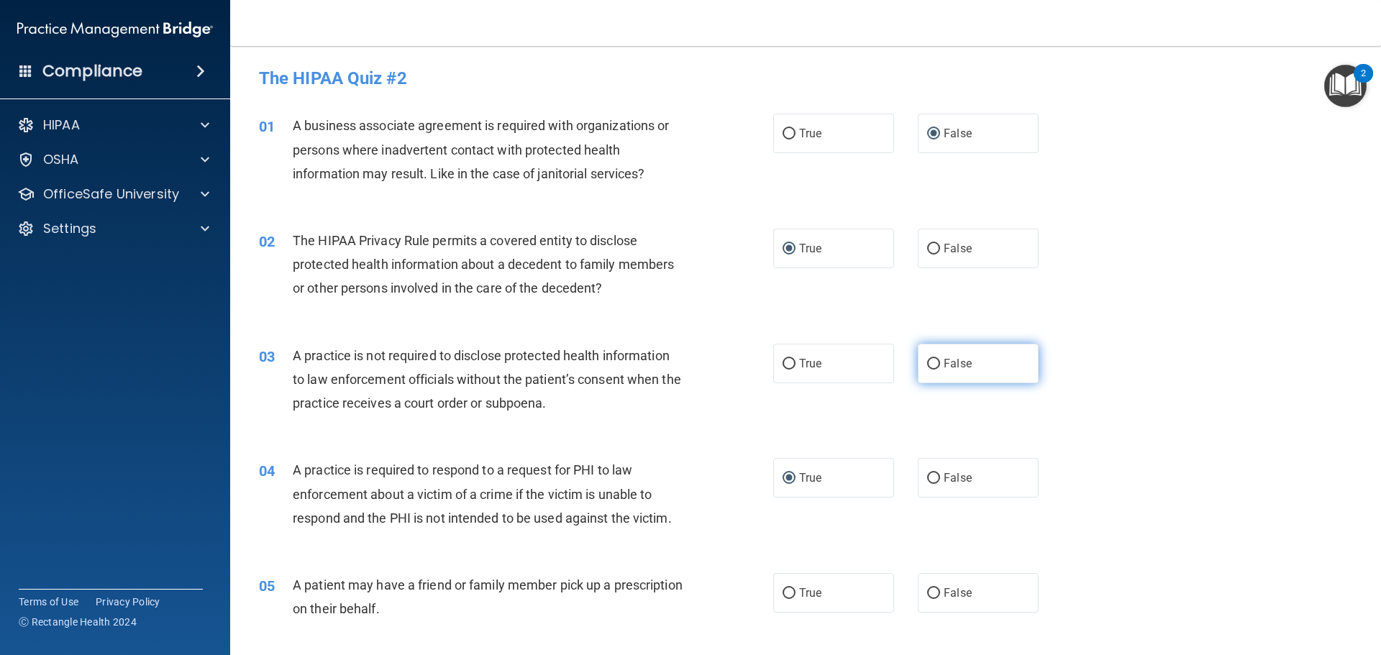
click at [927, 363] on input "False" at bounding box center [933, 364] width 13 height 11
radio input "true"
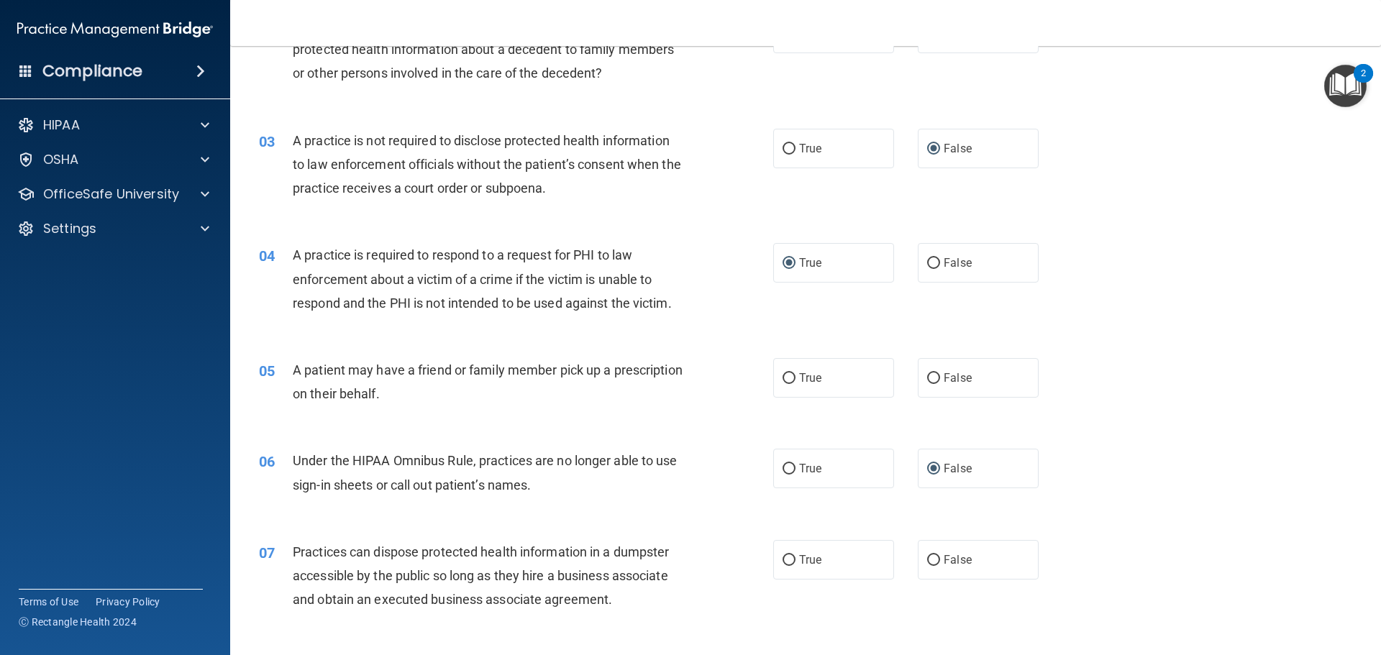
scroll to position [216, 0]
click at [786, 378] on input "True" at bounding box center [789, 378] width 13 height 11
radio input "true"
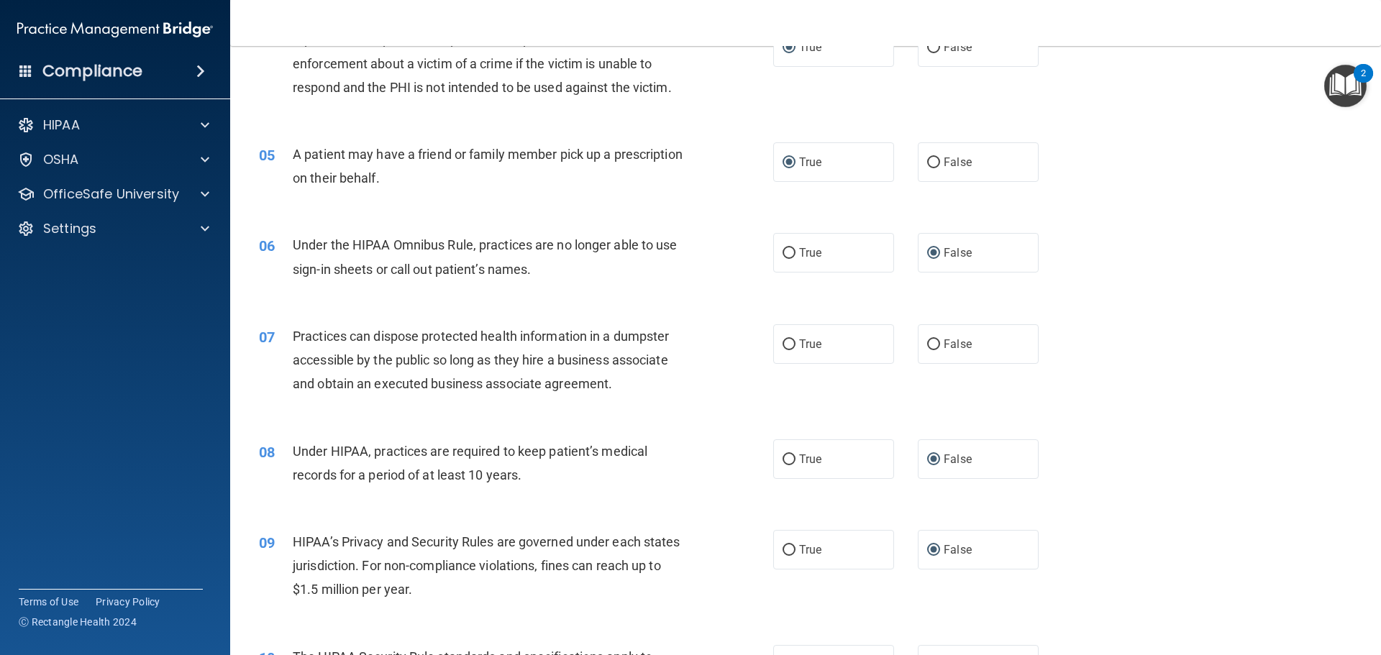
scroll to position [432, 0]
click at [927, 345] on input "False" at bounding box center [933, 344] width 13 height 11
radio input "true"
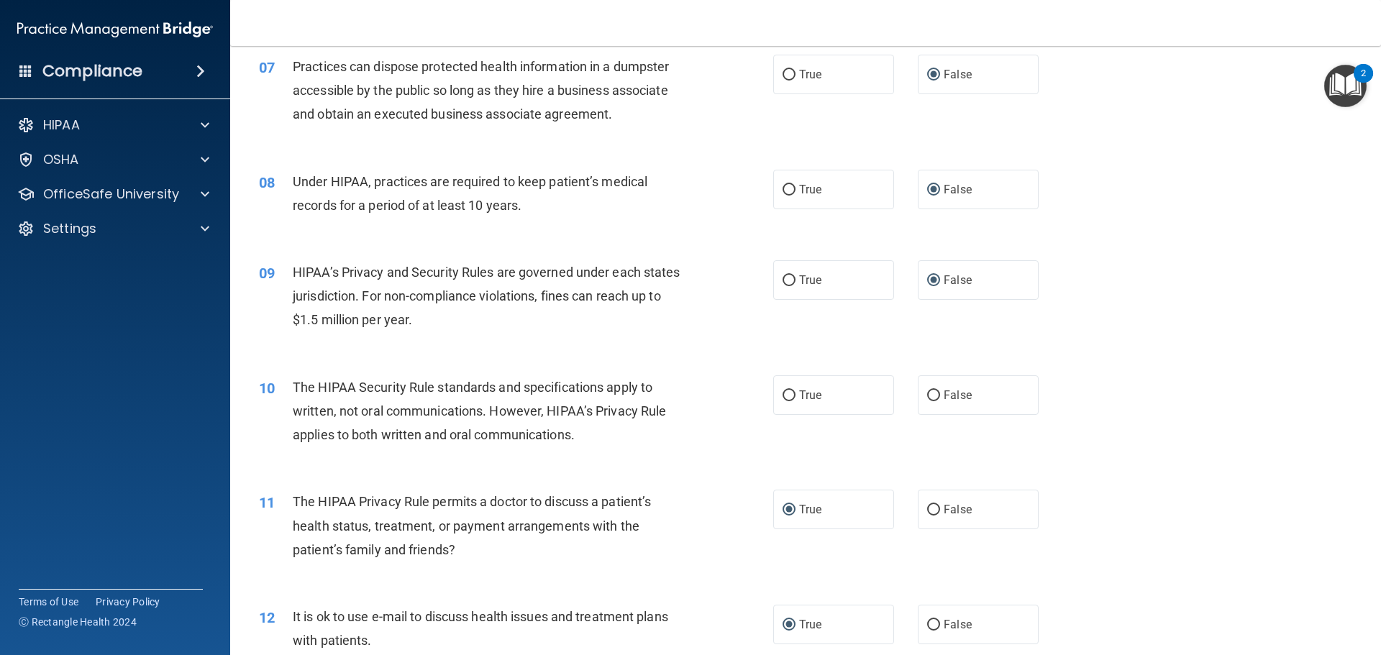
scroll to position [719, 0]
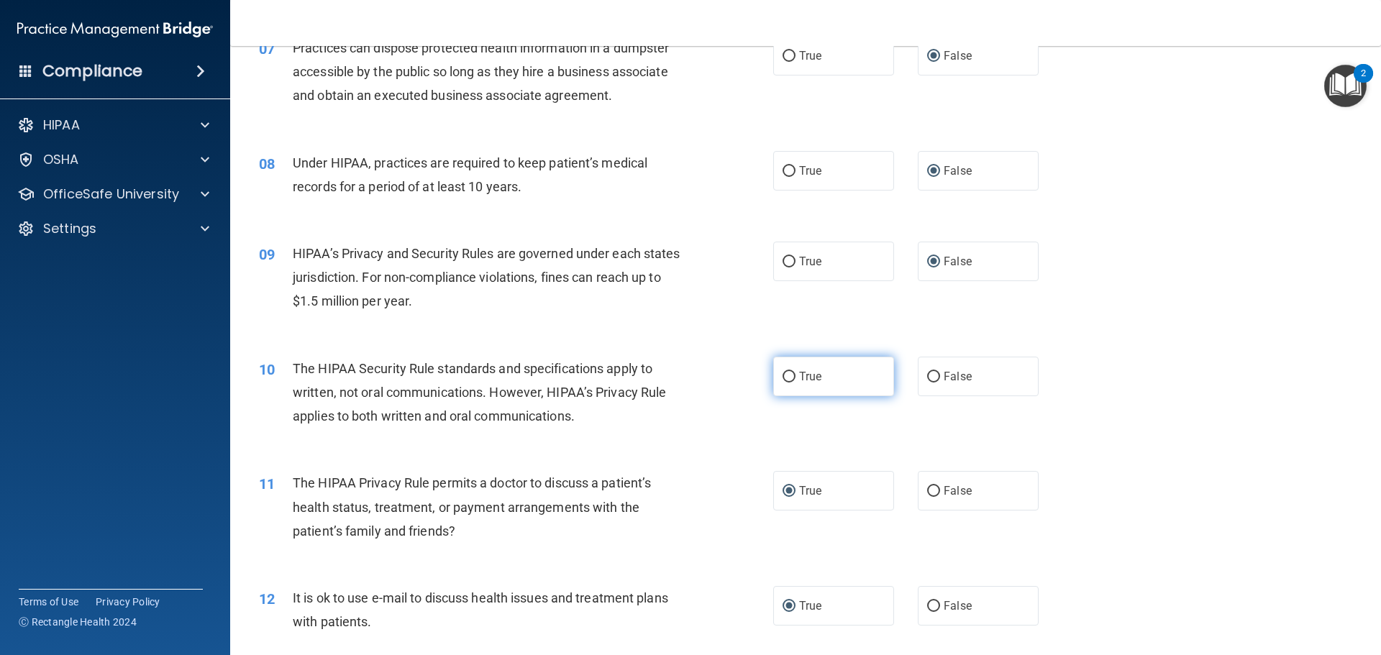
click at [783, 376] on input "True" at bounding box center [789, 377] width 13 height 11
radio input "true"
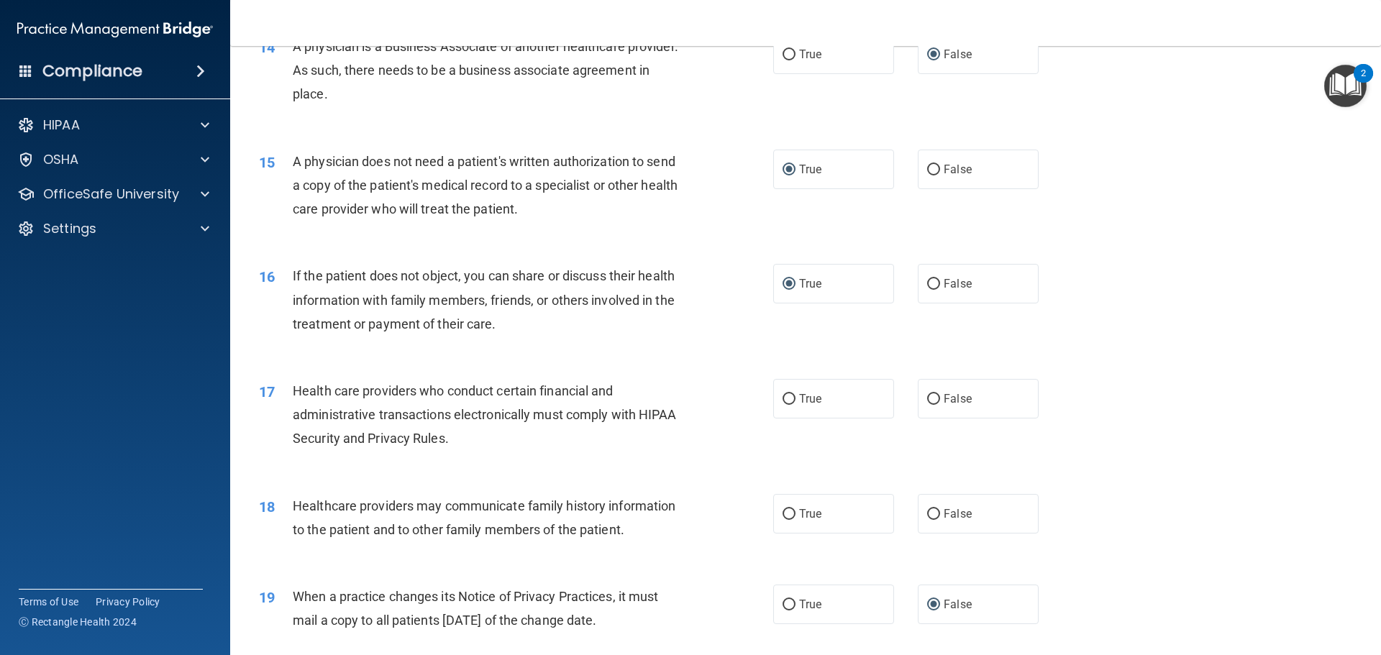
scroll to position [1511, 0]
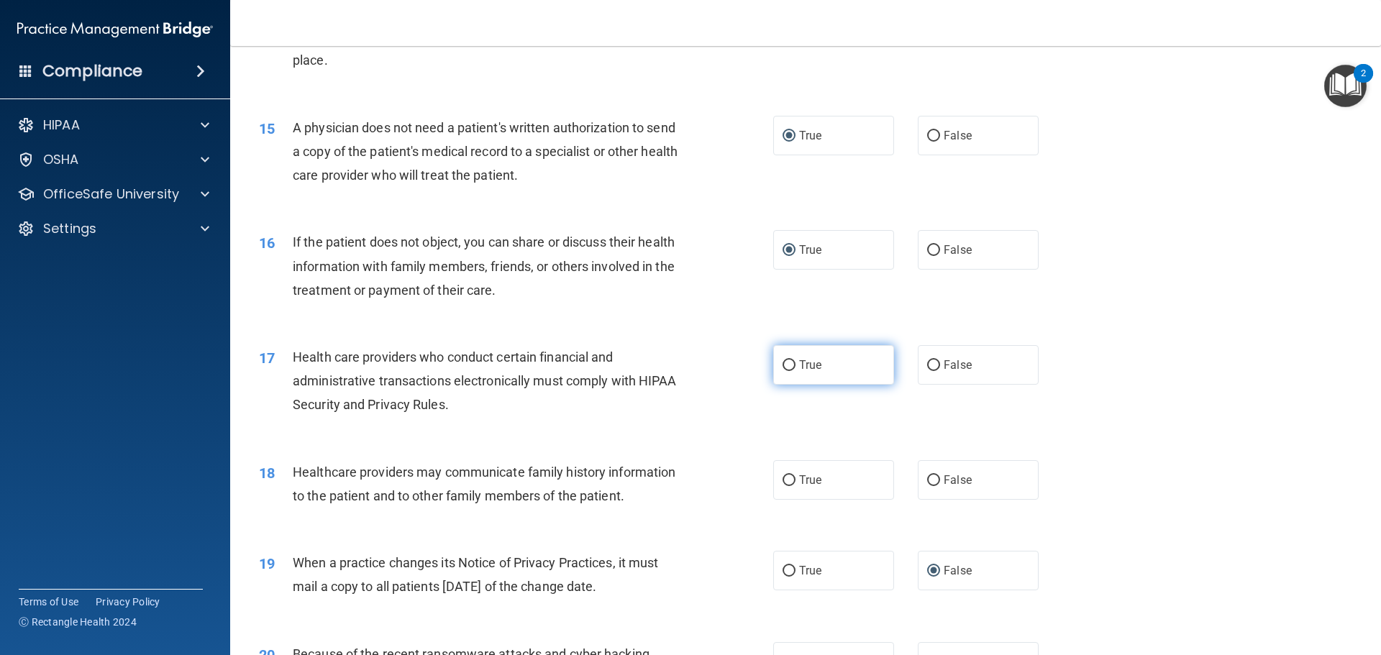
click at [784, 364] on input "True" at bounding box center [789, 365] width 13 height 11
radio input "true"
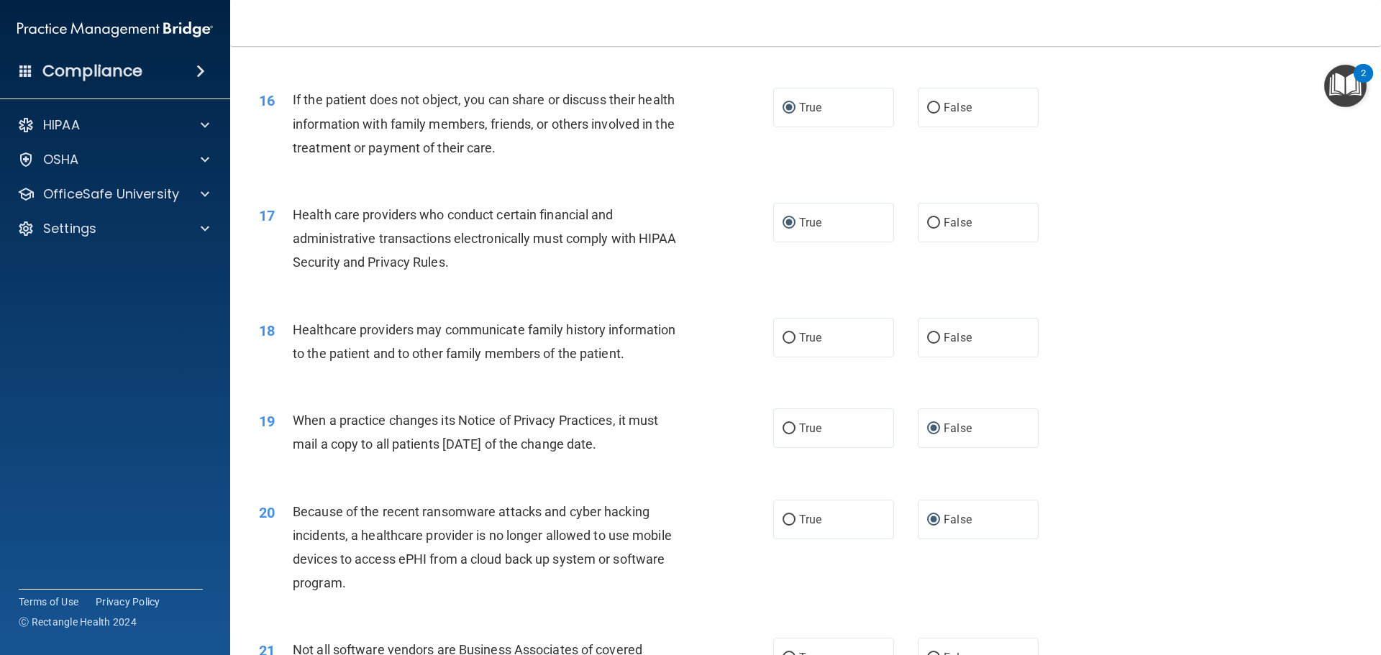
scroll to position [1655, 0]
click at [927, 335] on input "False" at bounding box center [933, 337] width 13 height 11
radio input "true"
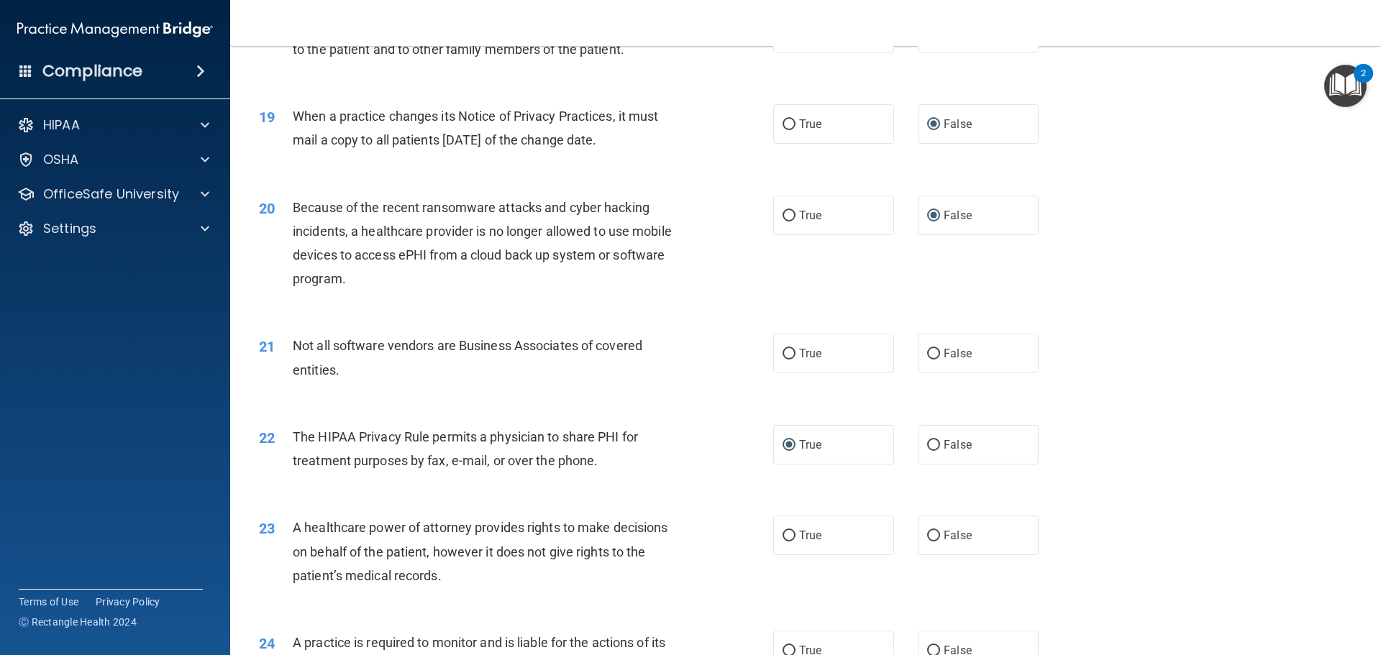
scroll to position [2014, 0]
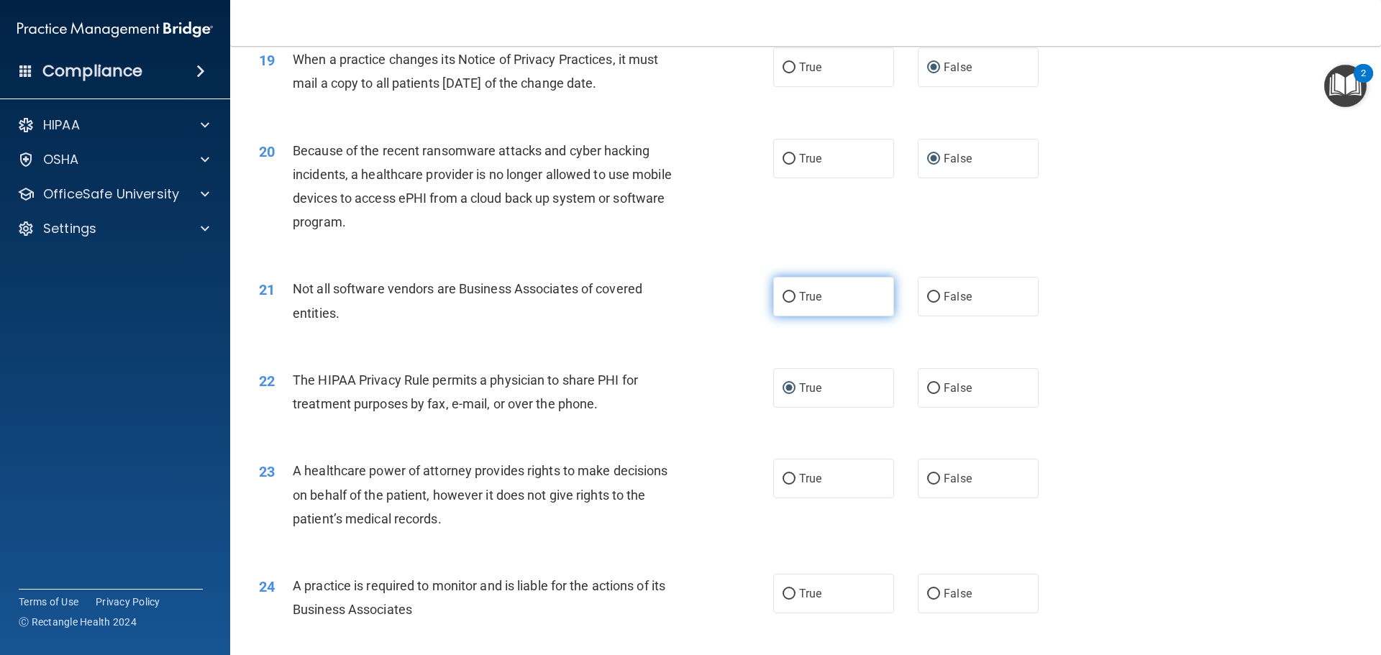
click at [783, 296] on input "True" at bounding box center [789, 297] width 13 height 11
radio input "true"
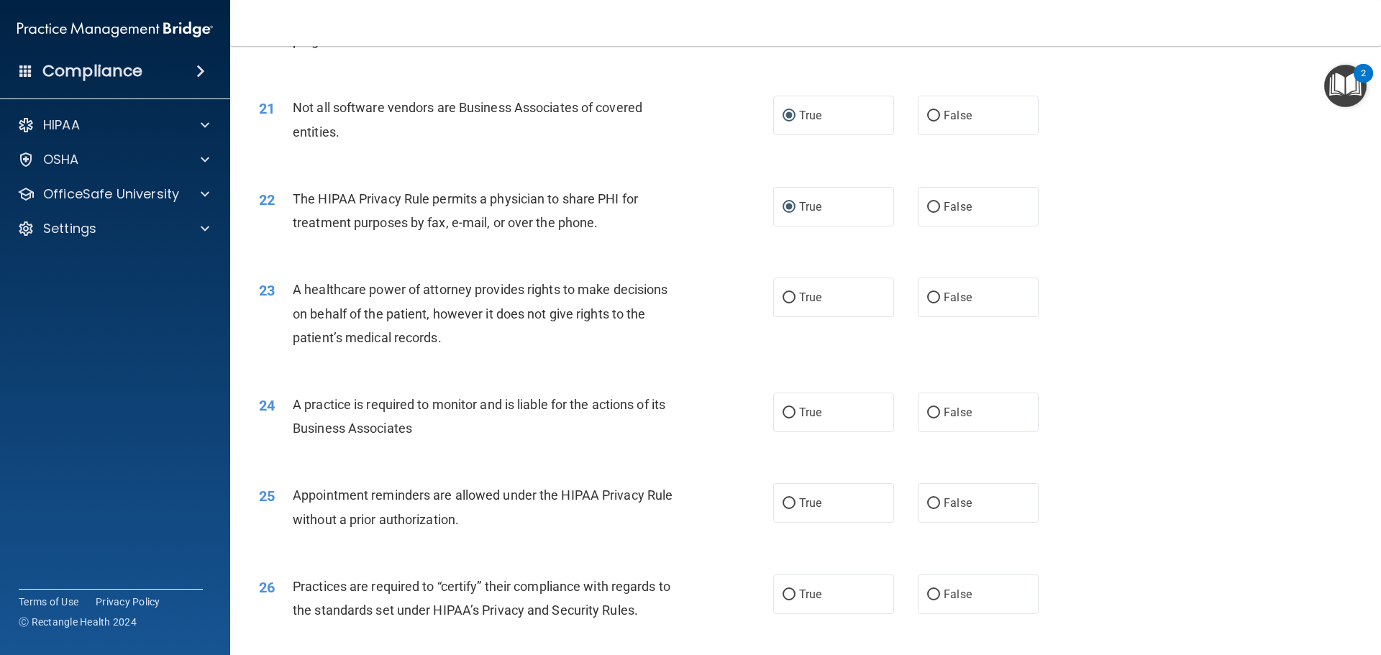
scroll to position [2230, 0]
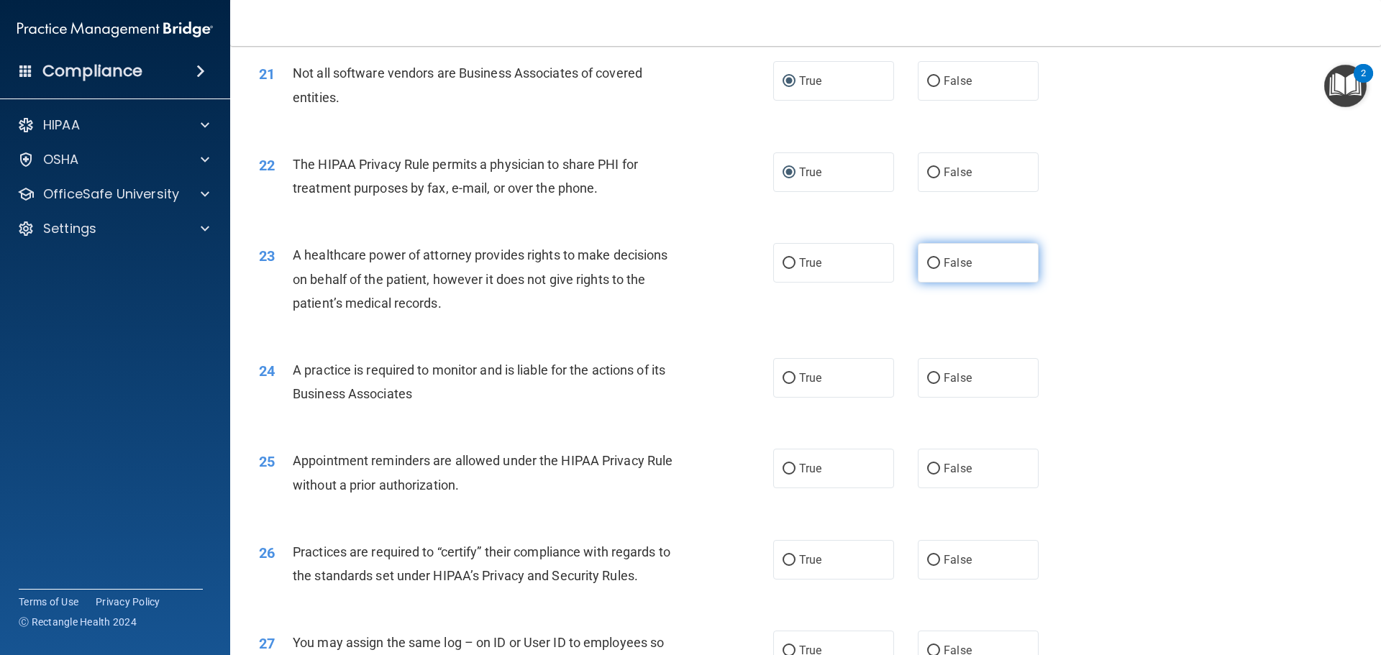
click at [927, 263] on input "False" at bounding box center [933, 263] width 13 height 11
radio input "true"
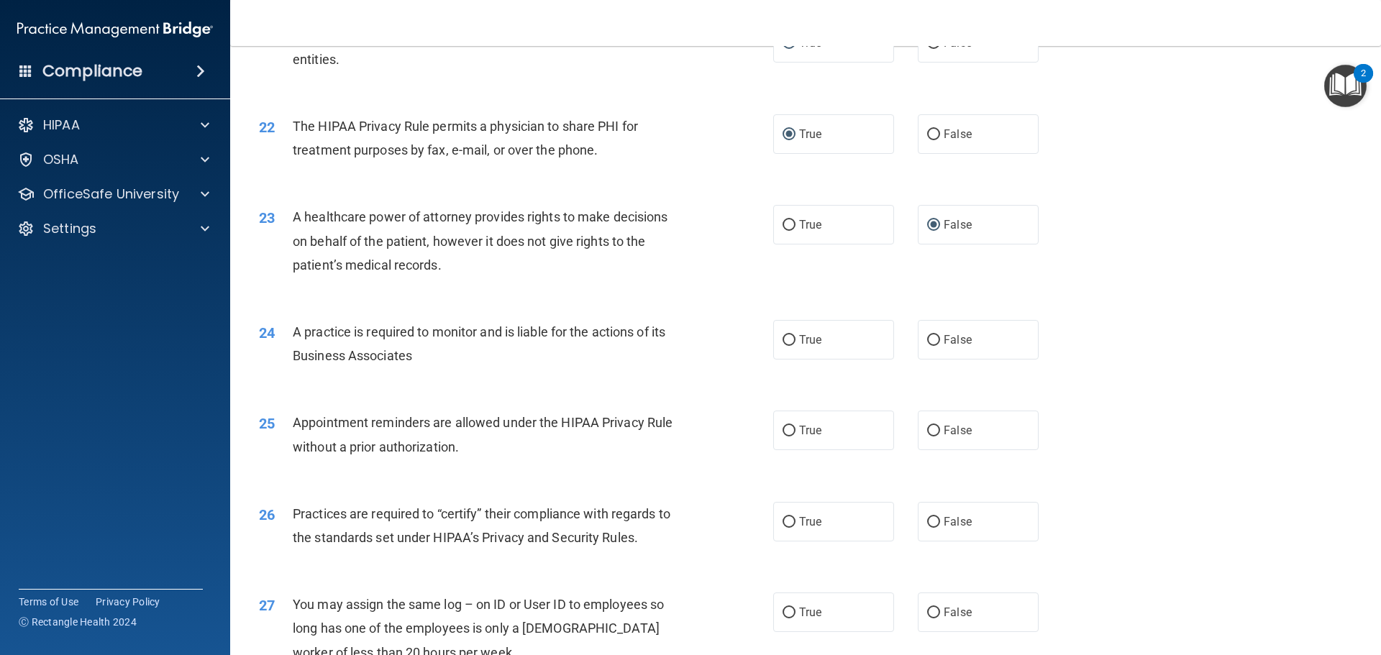
scroll to position [2302, 0]
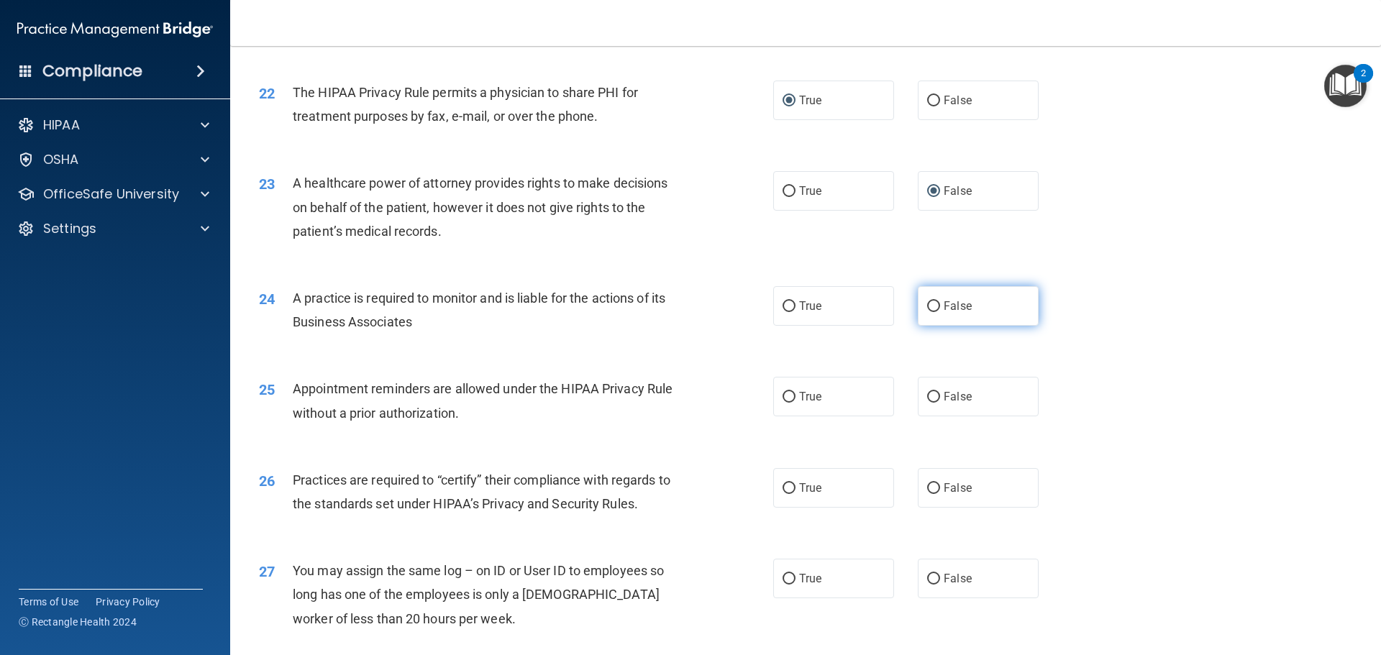
click at [927, 305] on input "False" at bounding box center [933, 306] width 13 height 11
radio input "true"
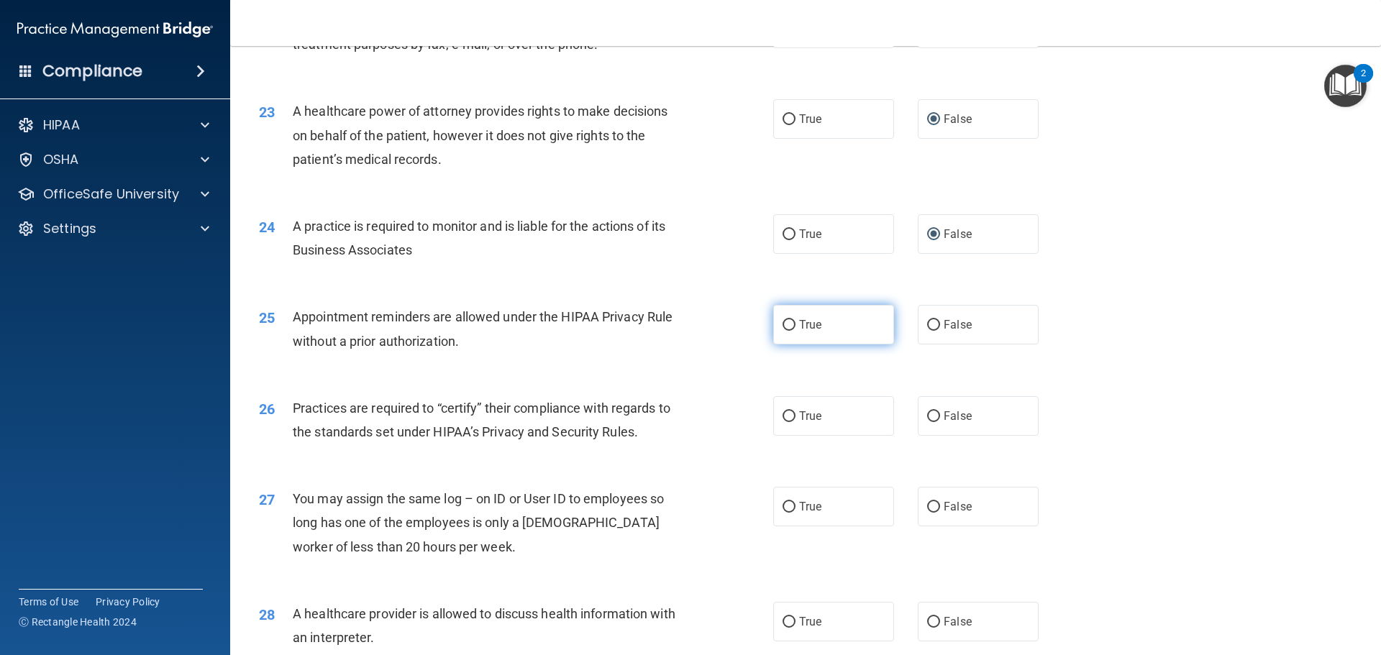
click at [783, 324] on input "True" at bounding box center [789, 325] width 13 height 11
radio input "true"
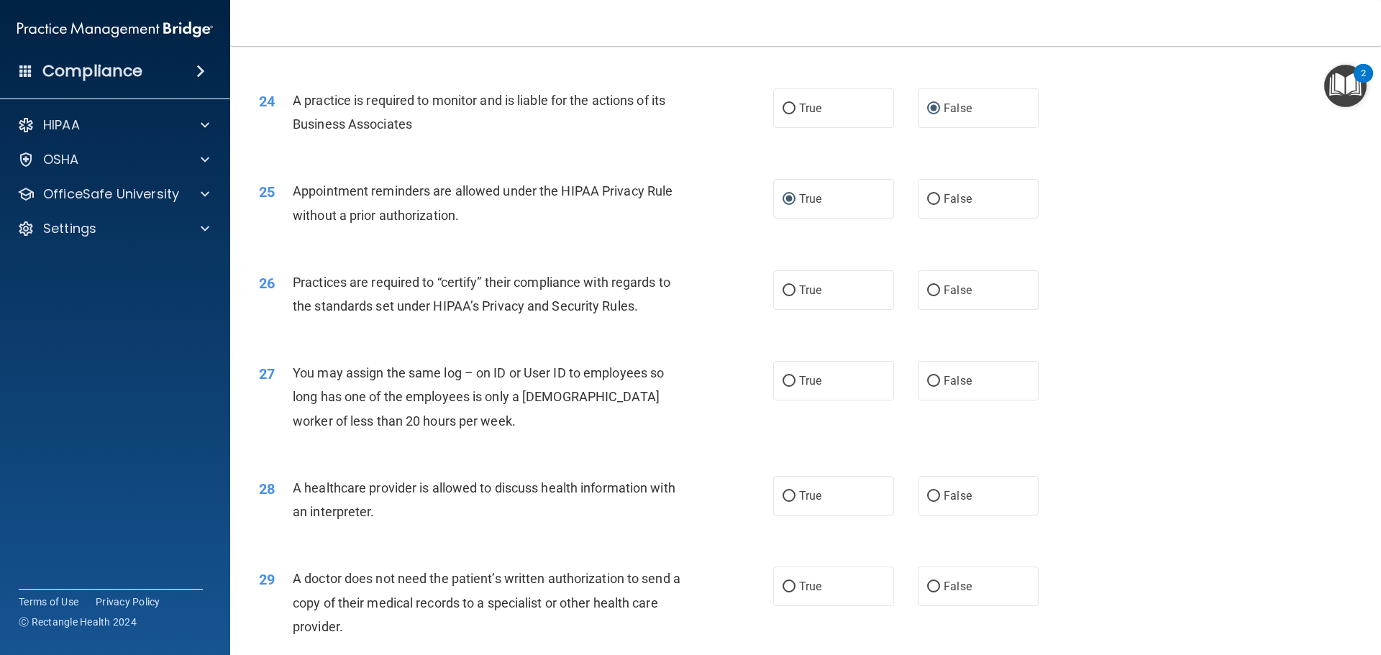
scroll to position [2518, 0]
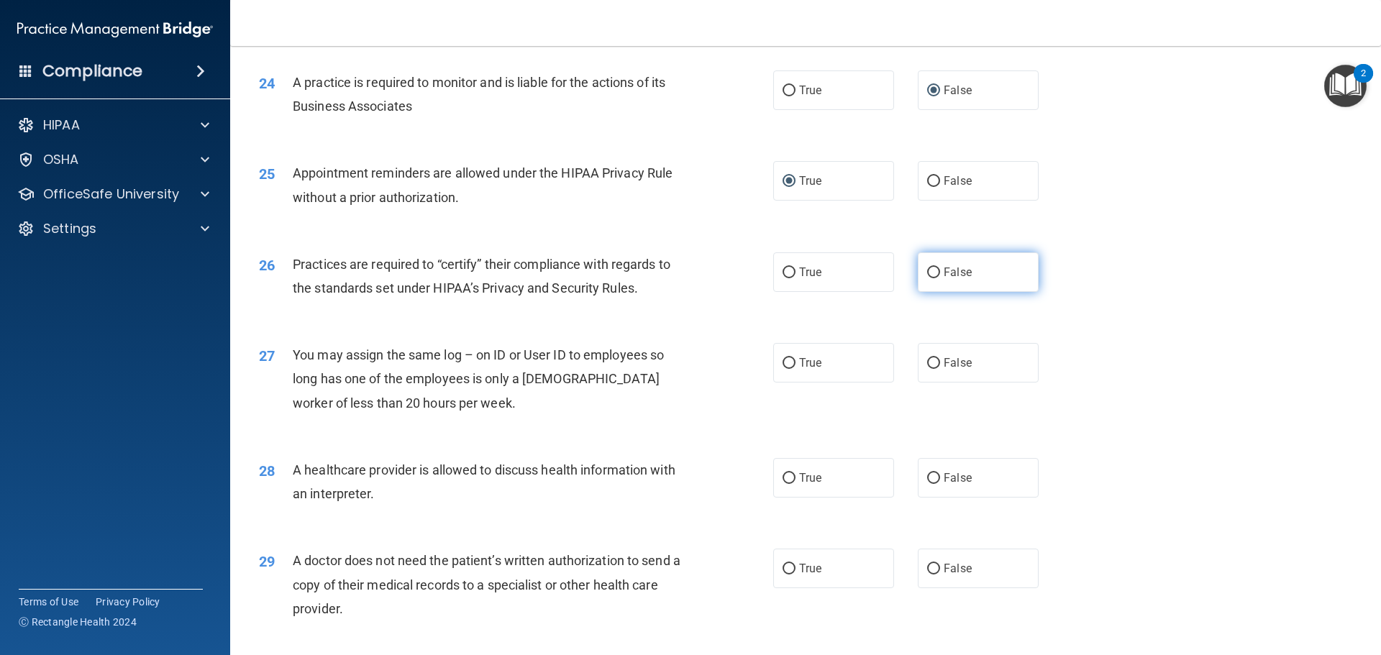
click at [932, 270] on input "False" at bounding box center [933, 273] width 13 height 11
radio input "true"
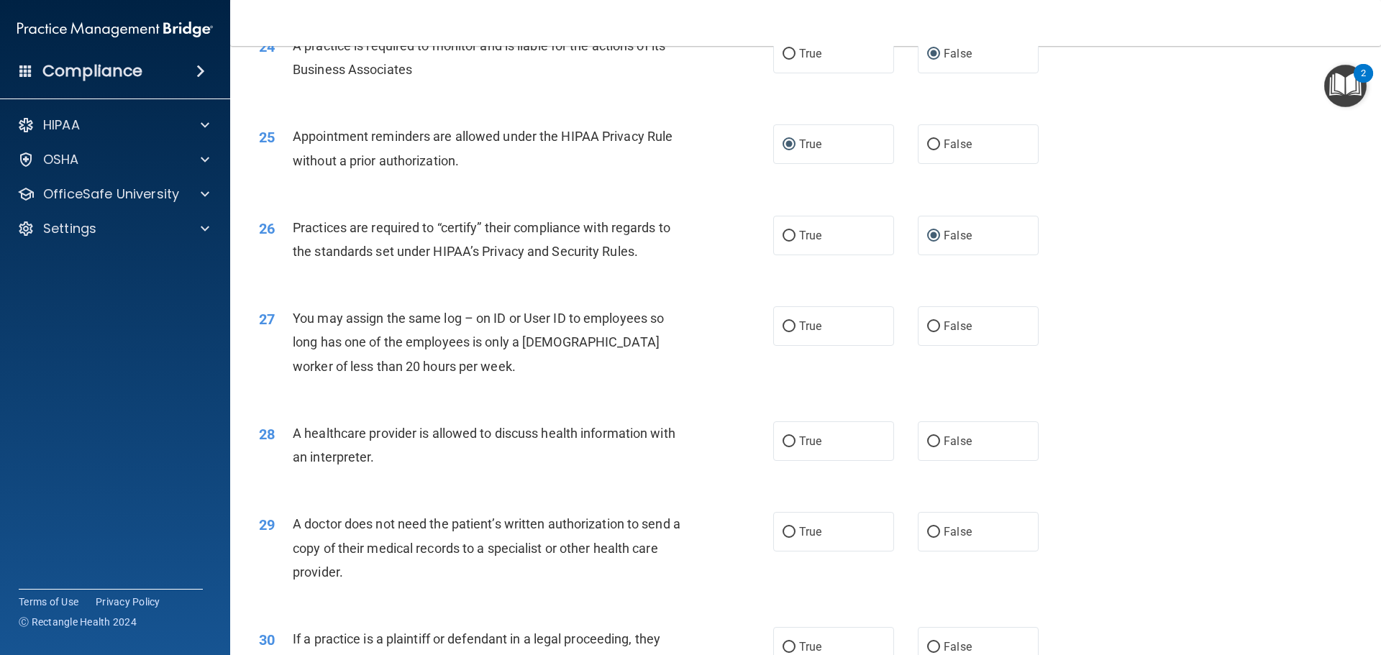
scroll to position [2662, 0]
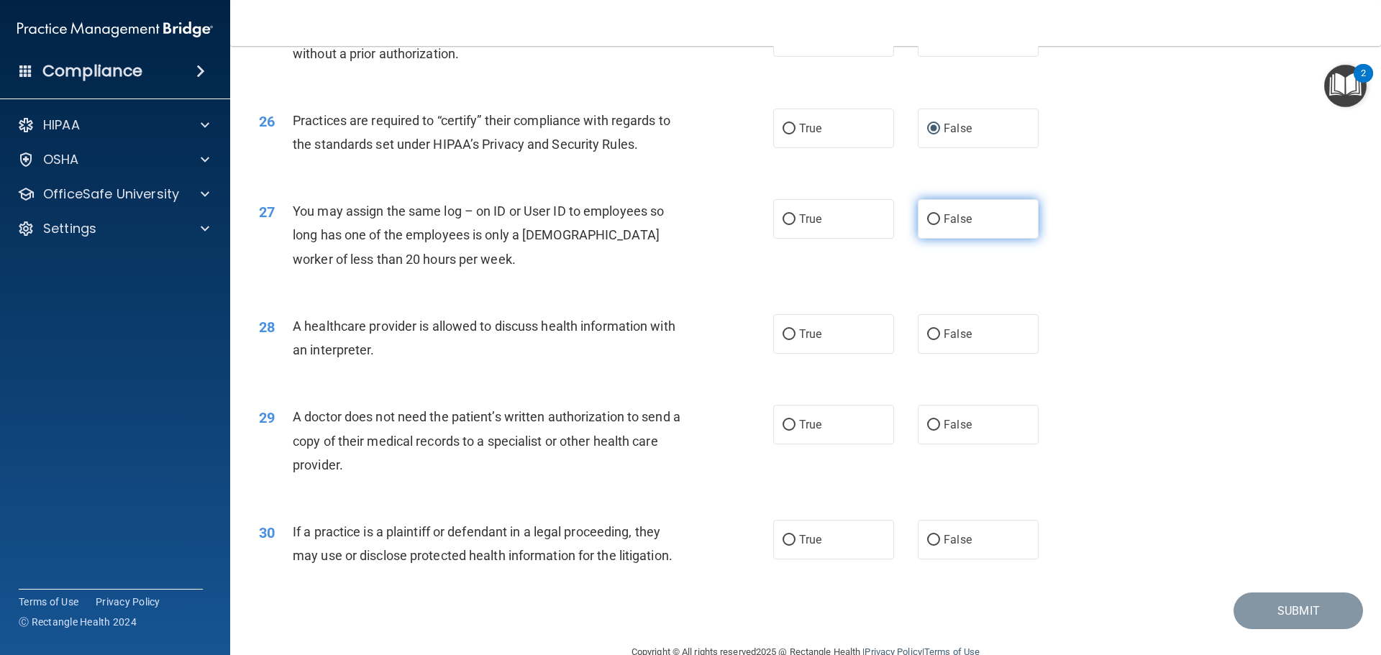
click at [929, 219] on input "False" at bounding box center [933, 219] width 13 height 11
radio input "true"
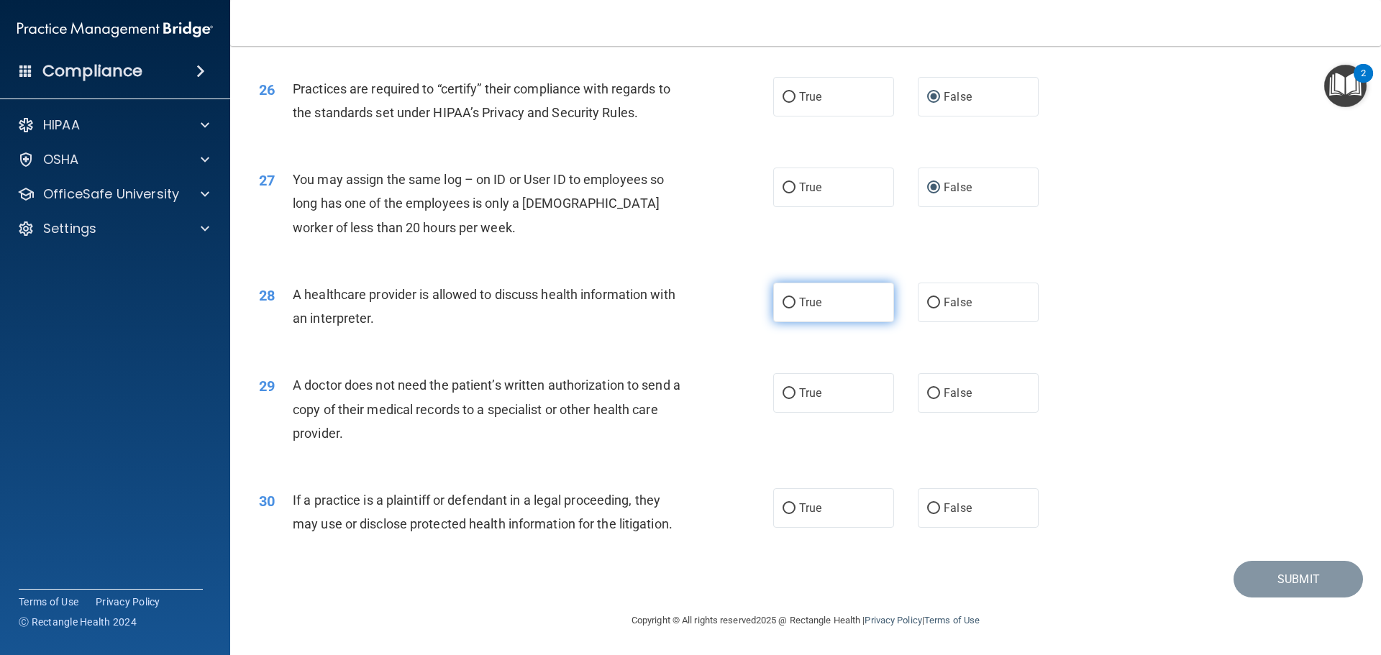
click at [784, 302] on input "True" at bounding box center [789, 303] width 13 height 11
radio input "true"
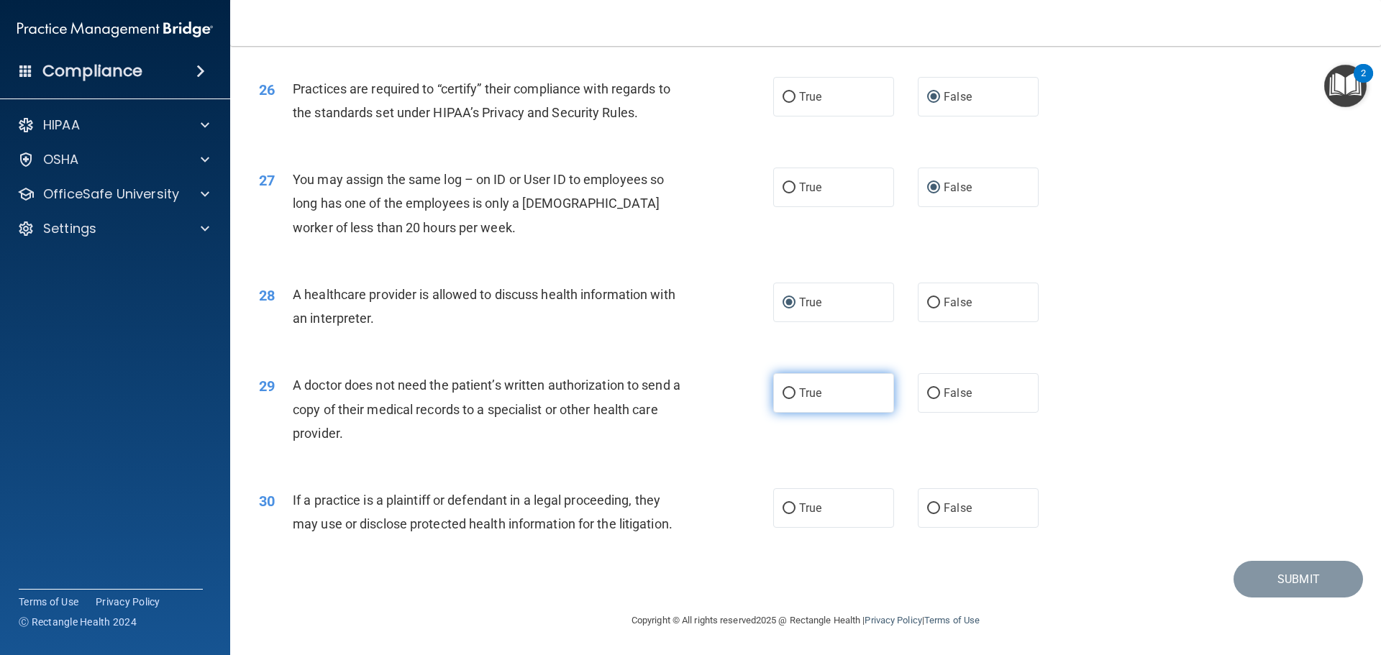
click at [784, 396] on input "True" at bounding box center [789, 393] width 13 height 11
radio input "true"
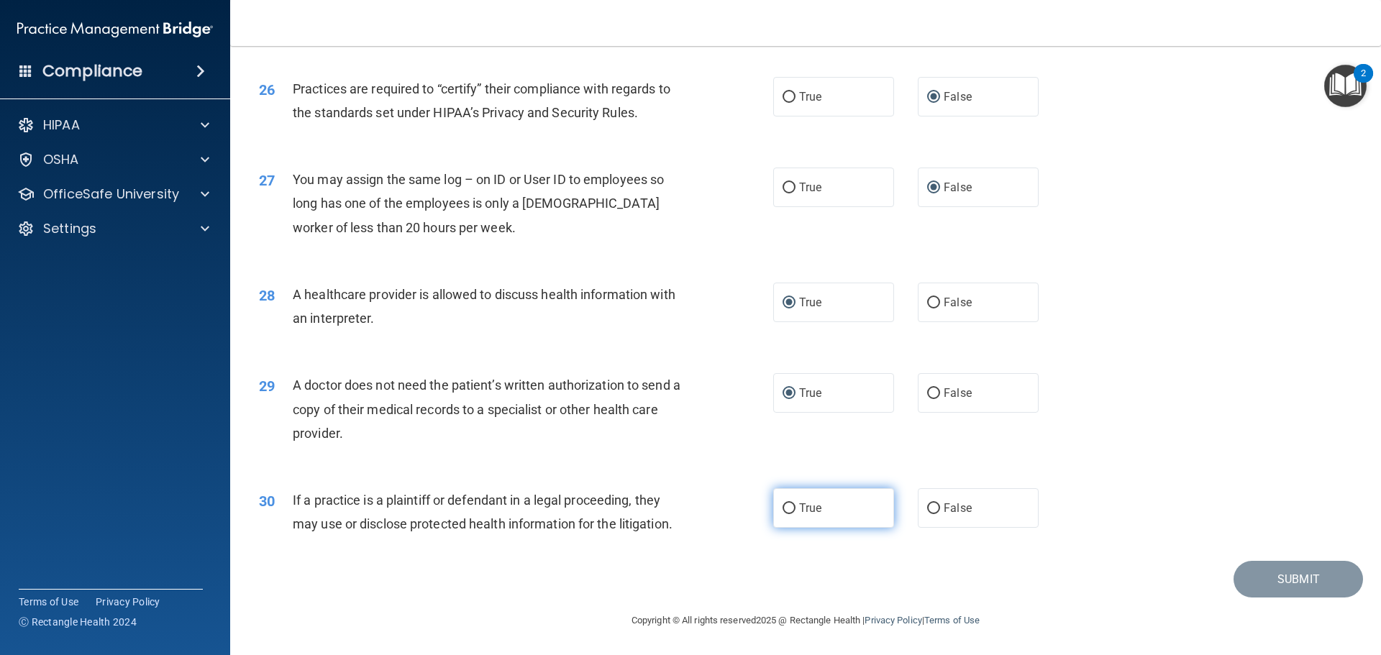
click at [786, 509] on input "True" at bounding box center [789, 509] width 13 height 11
radio input "true"
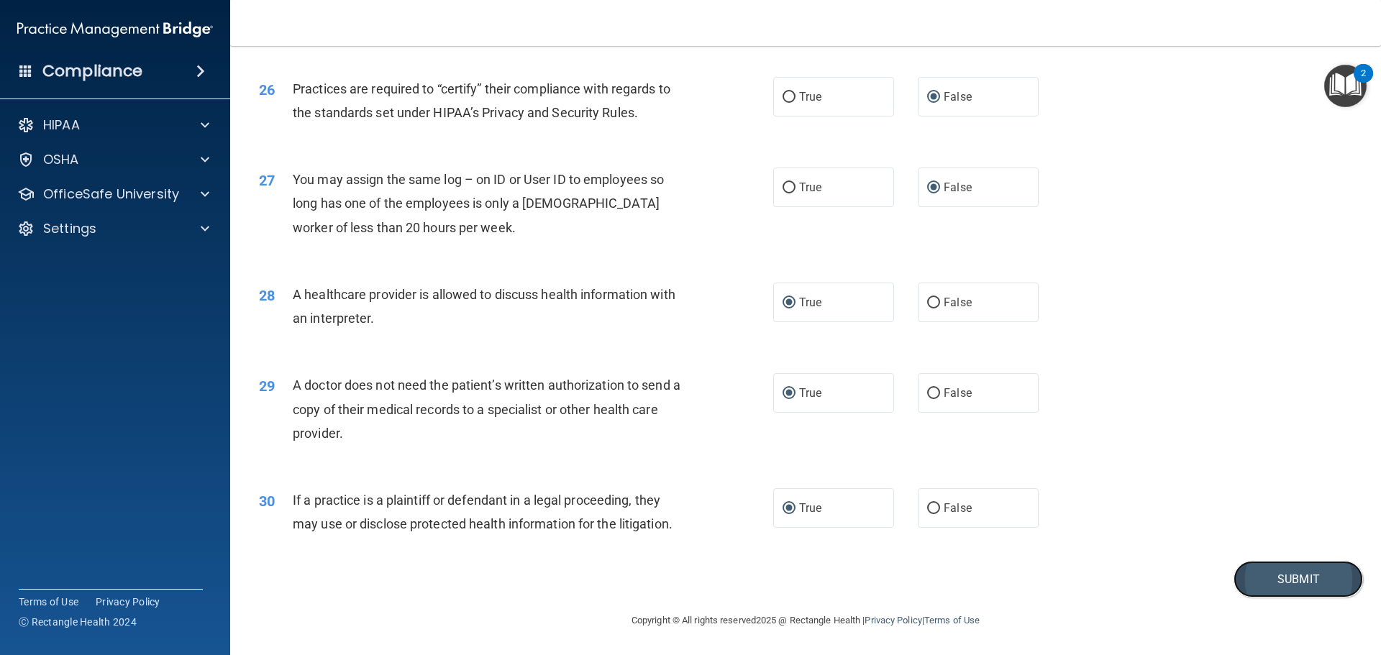
click at [1270, 583] on button "Submit" at bounding box center [1298, 579] width 129 height 37
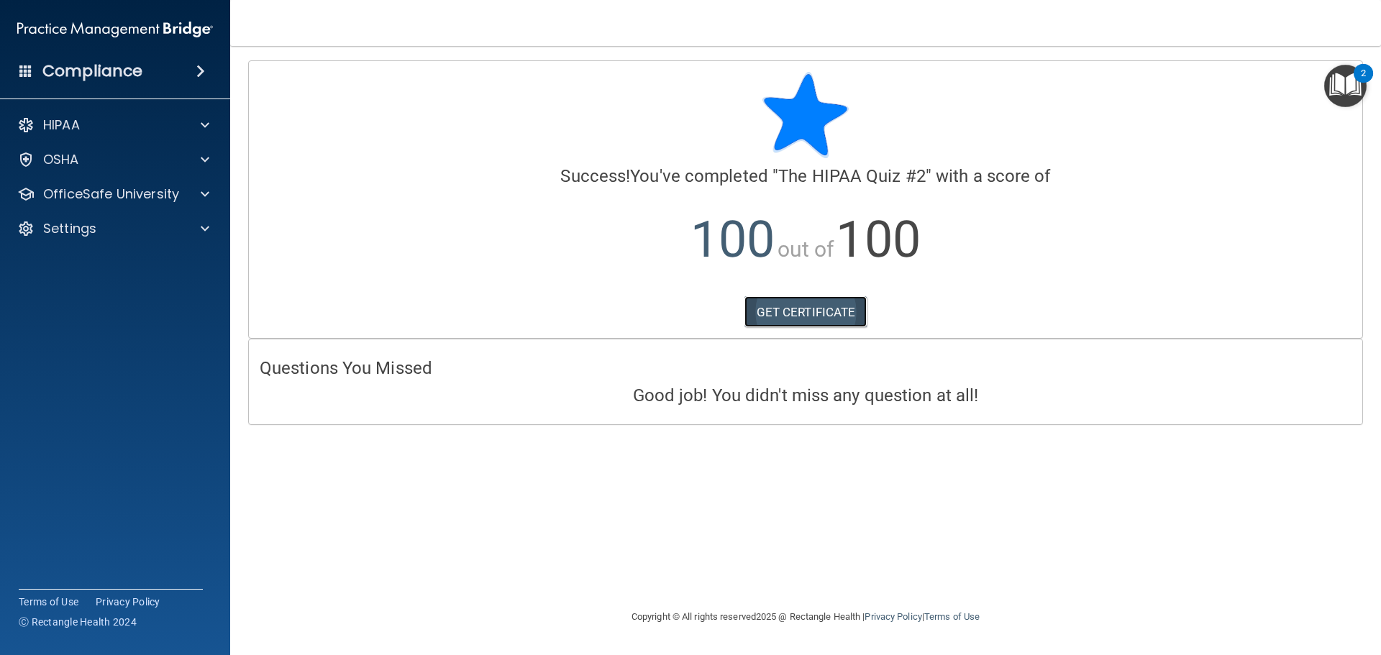
click at [801, 314] on link "GET CERTIFICATE" at bounding box center [806, 312] width 123 height 32
click at [108, 194] on p "OfficeSafe University" at bounding box center [111, 194] width 136 height 17
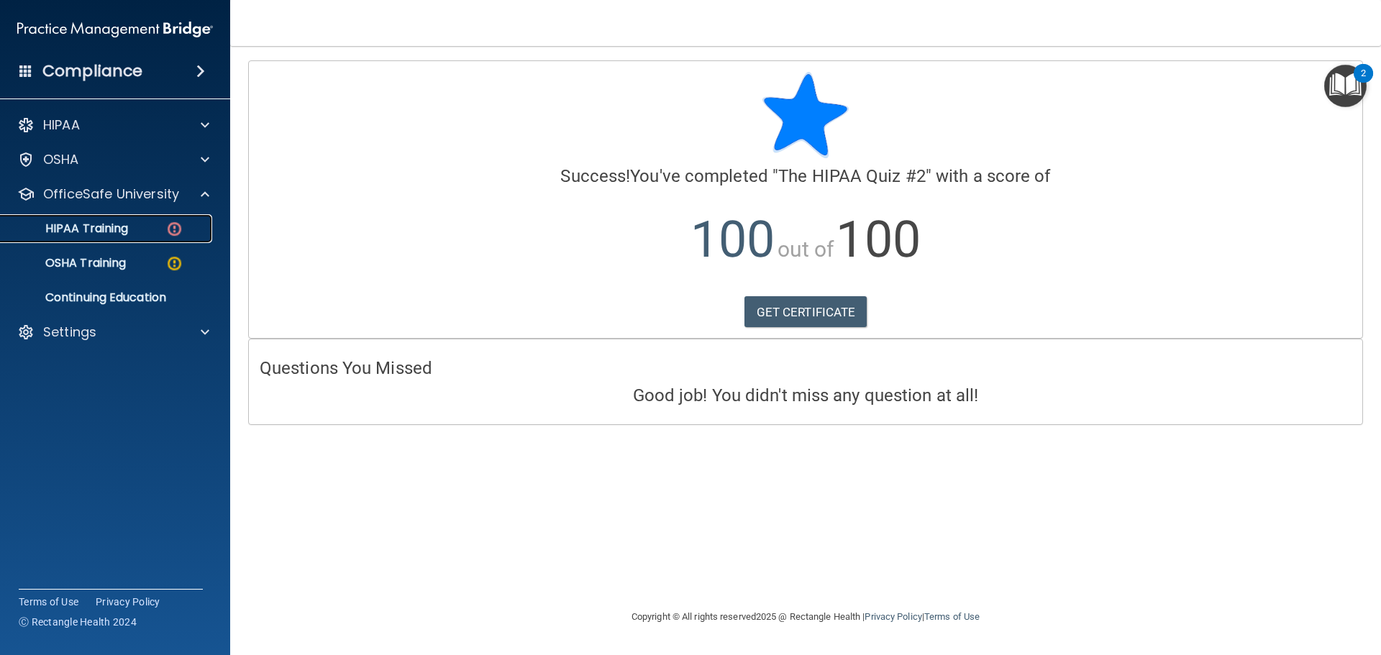
click at [173, 229] on img at bounding box center [174, 229] width 18 height 18
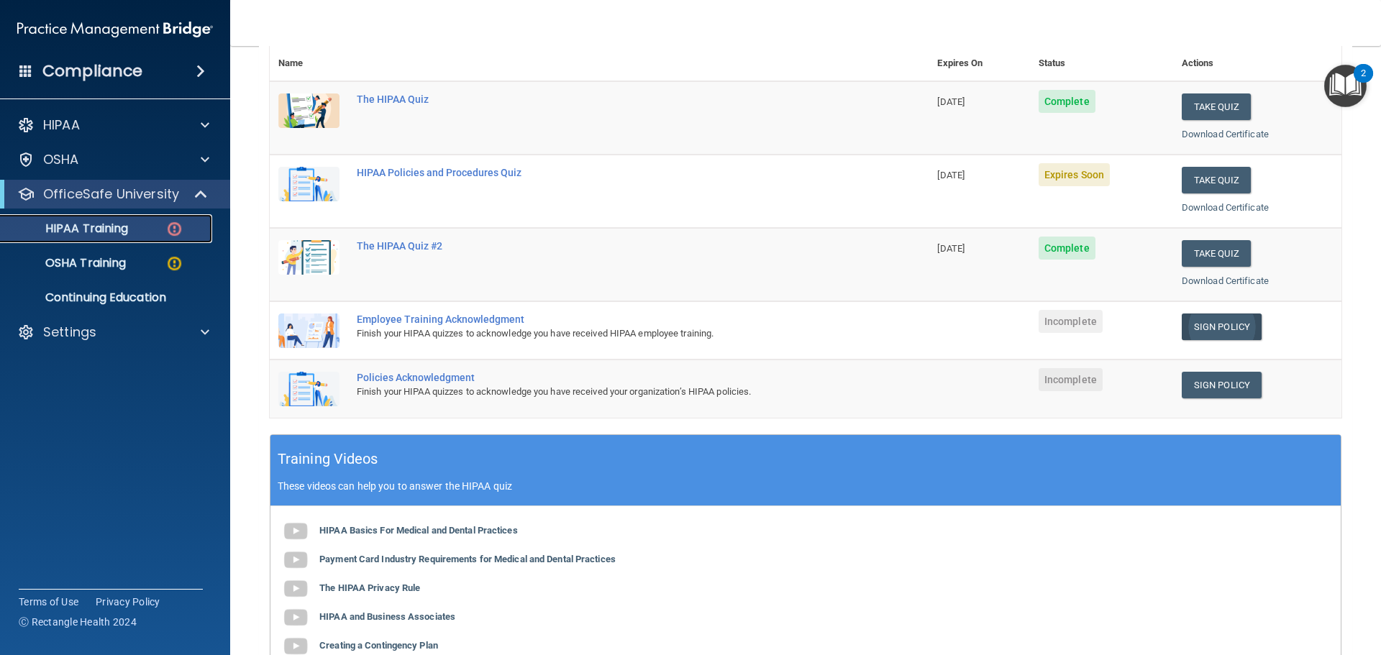
scroll to position [144, 0]
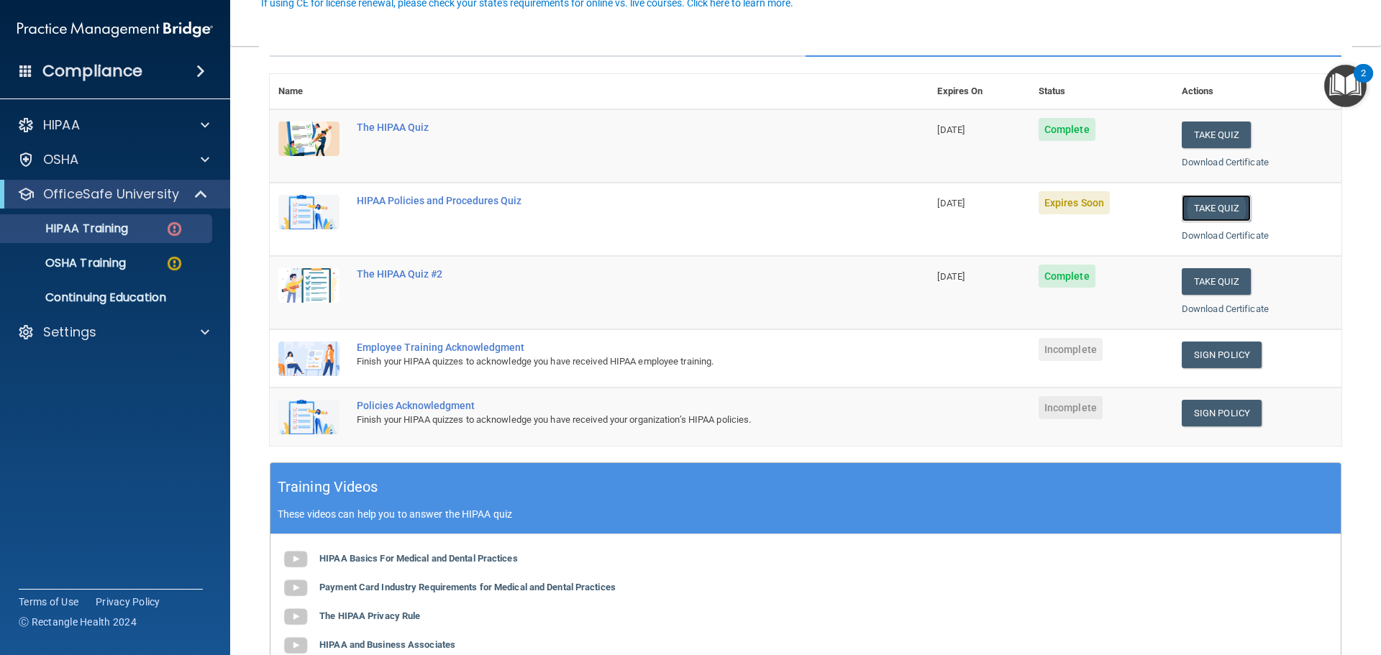
click at [1188, 206] on button "Take Quiz" at bounding box center [1216, 208] width 69 height 27
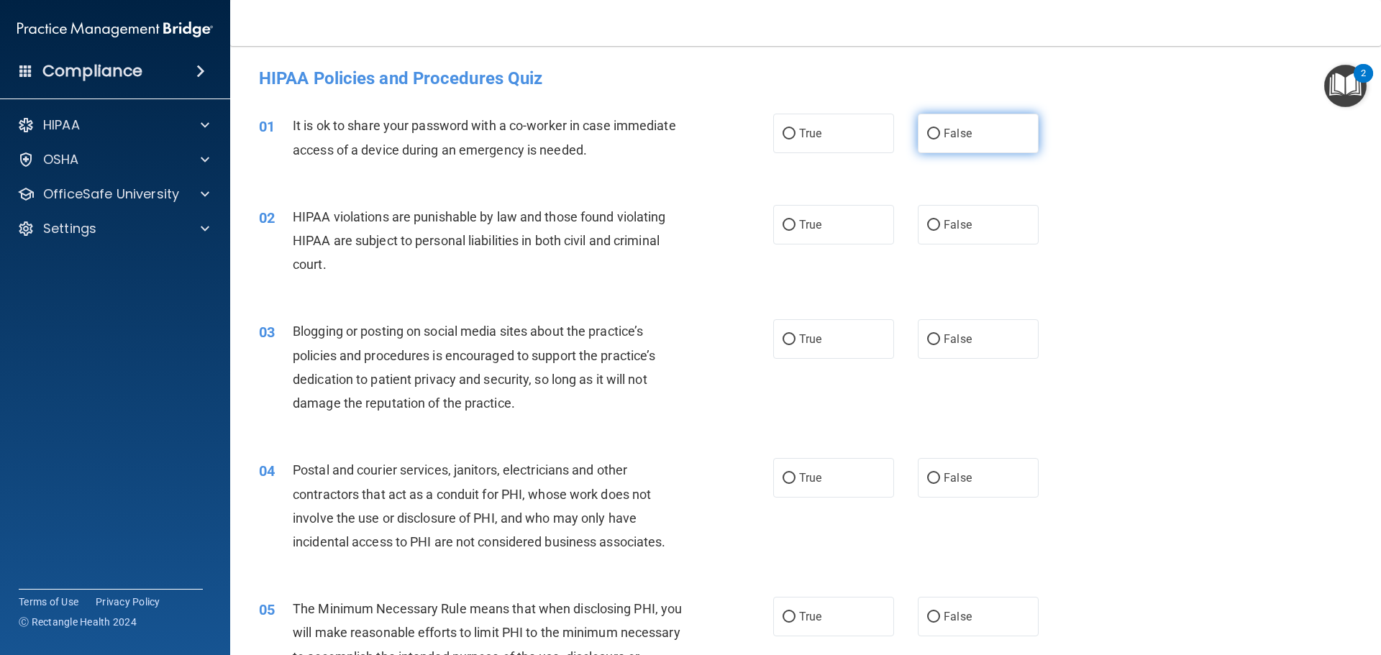
click at [927, 132] on input "False" at bounding box center [933, 134] width 13 height 11
radio input "true"
click at [786, 227] on input "True" at bounding box center [789, 225] width 13 height 11
radio input "true"
click at [927, 337] on input "False" at bounding box center [933, 340] width 13 height 11
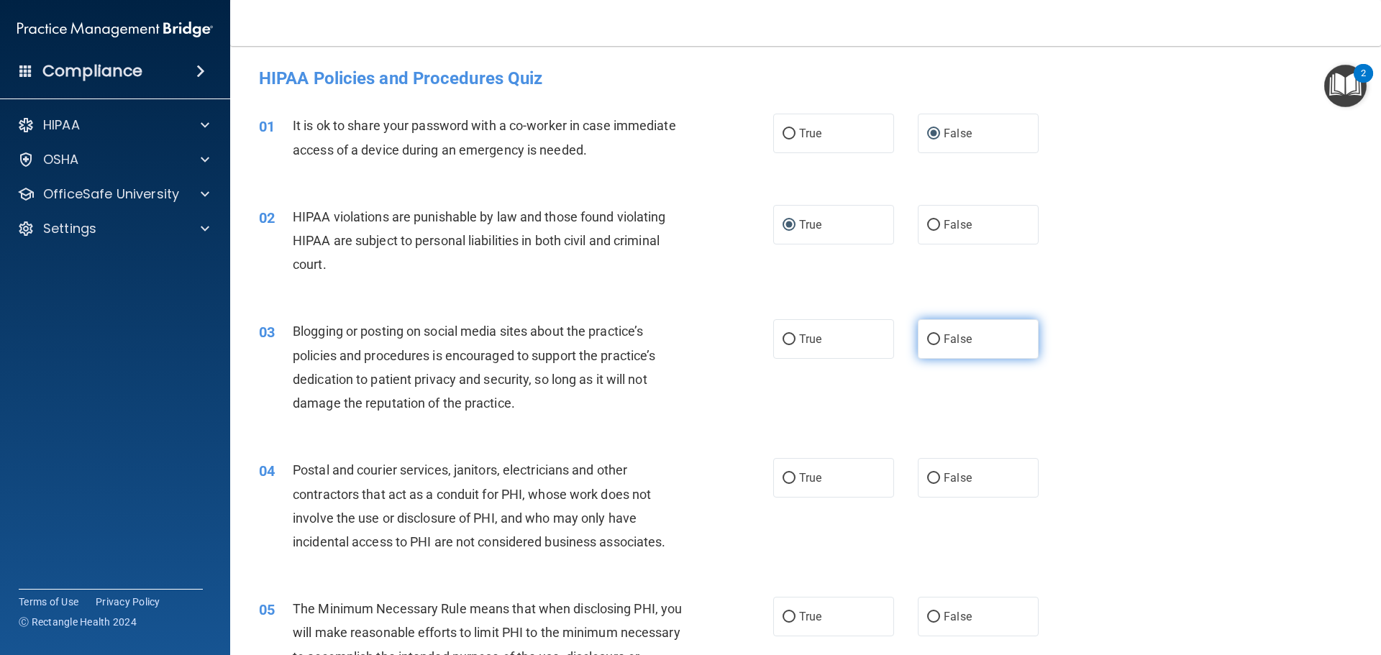
radio input "true"
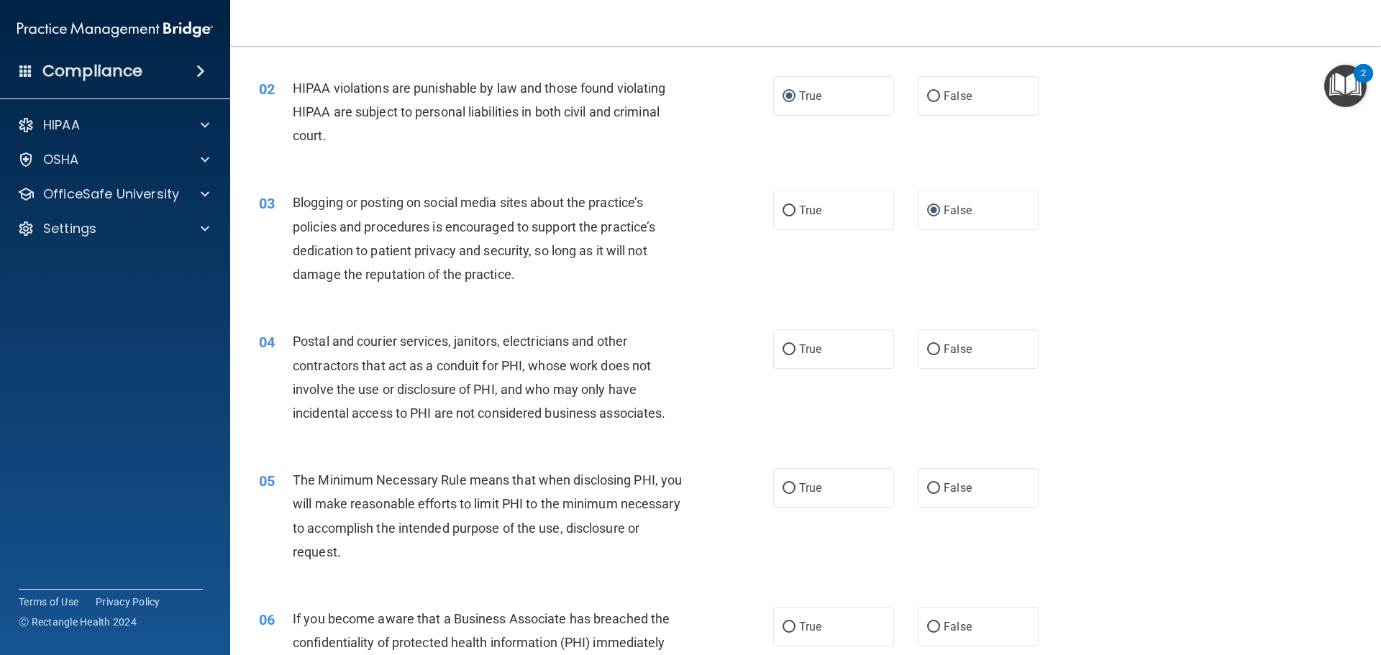
scroll to position [144, 0]
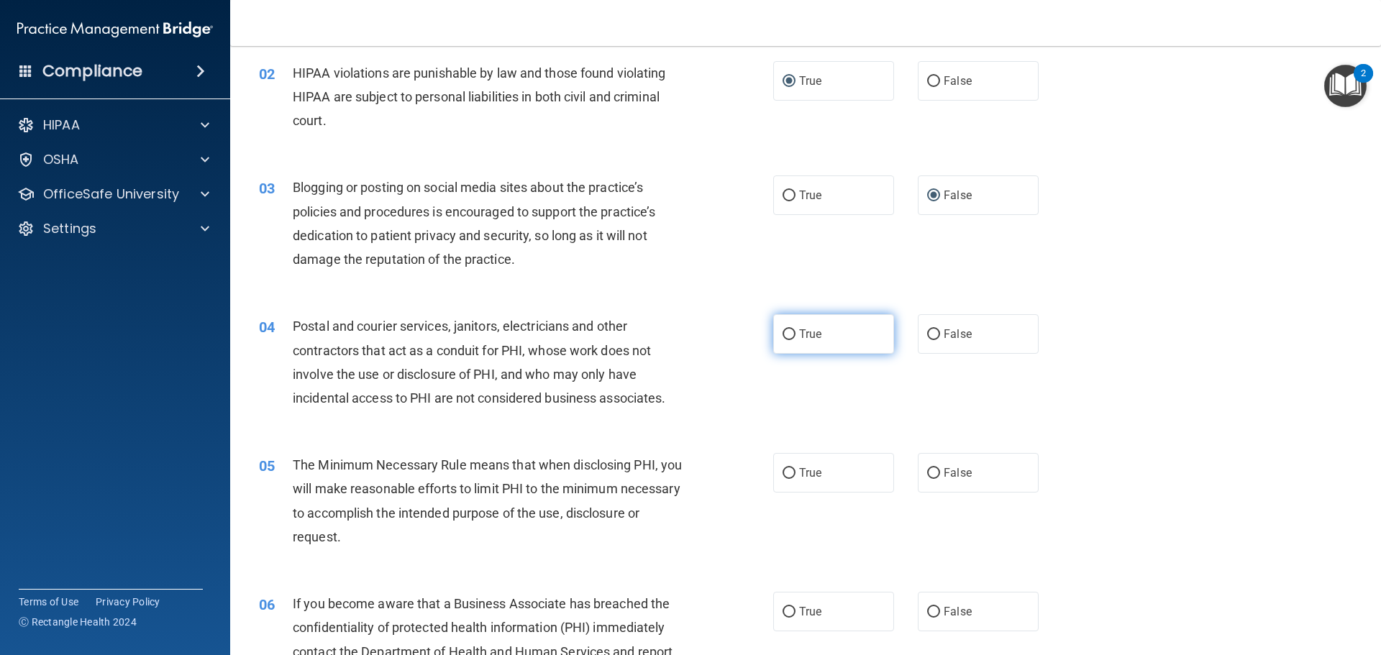
click at [786, 333] on input "True" at bounding box center [789, 334] width 13 height 11
radio input "true"
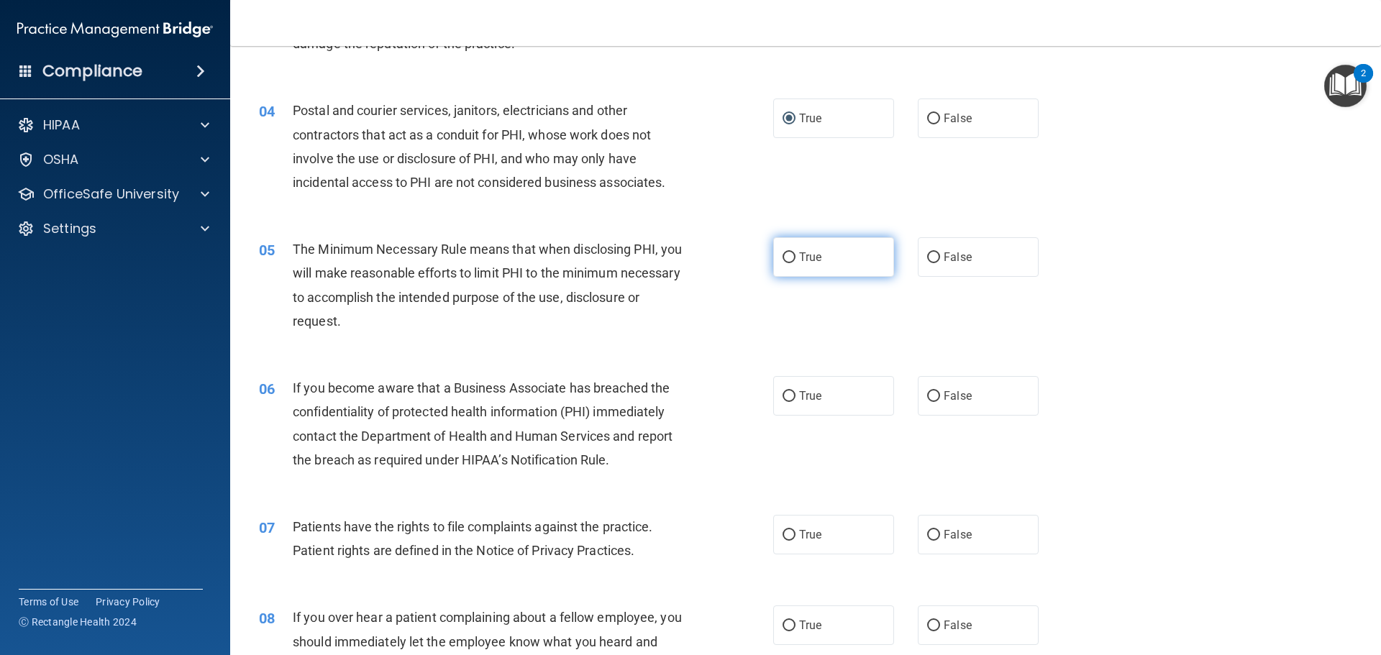
click at [785, 260] on input "True" at bounding box center [789, 258] width 13 height 11
radio input "true"
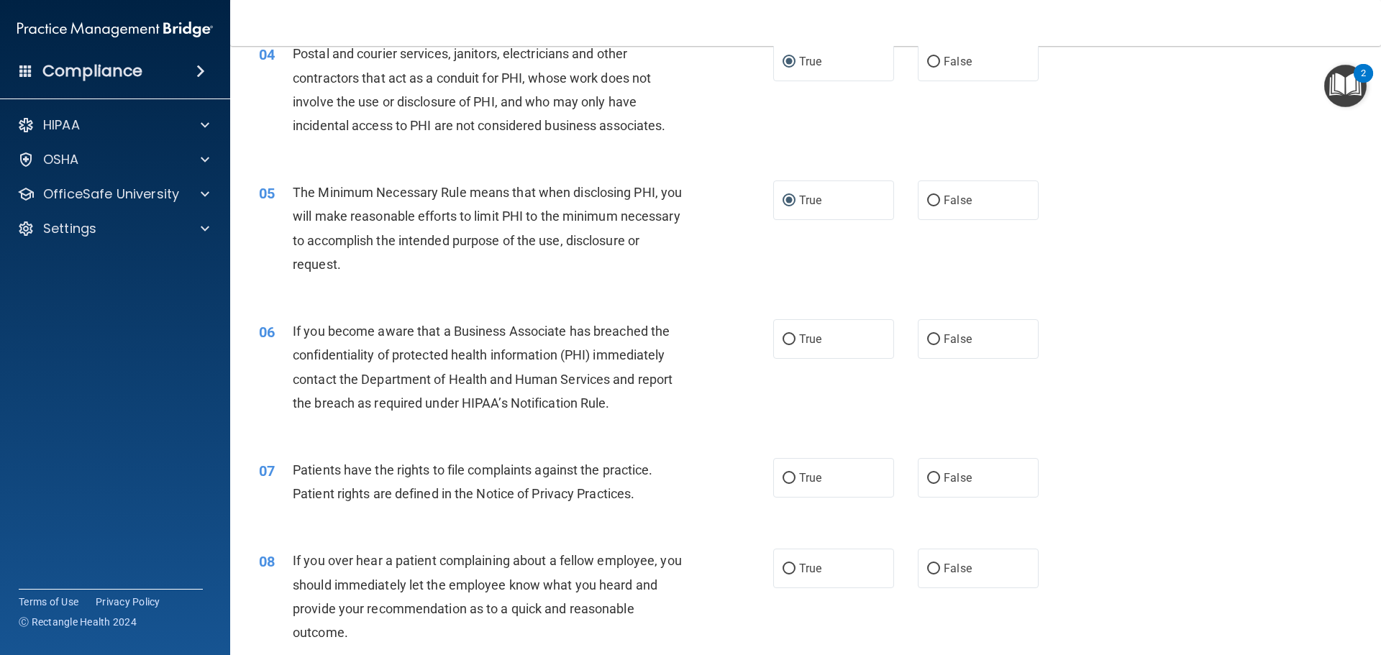
scroll to position [504, 0]
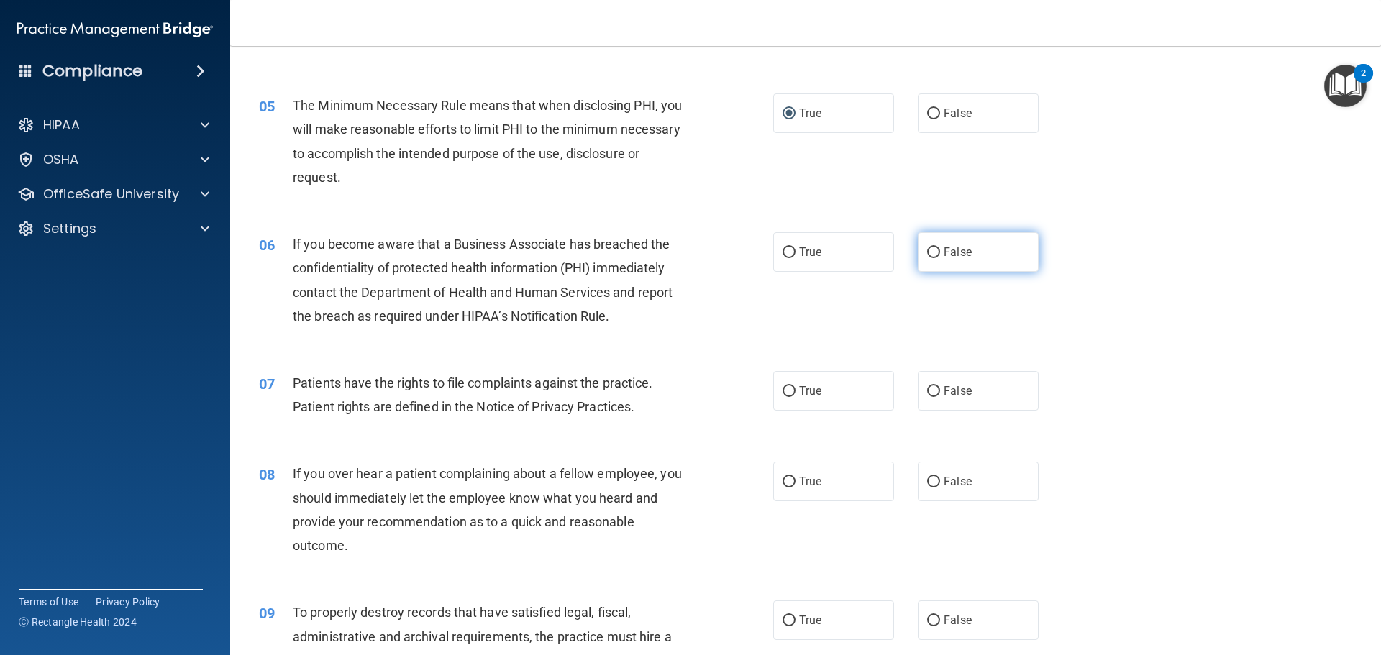
click at [931, 253] on input "False" at bounding box center [933, 252] width 13 height 11
radio input "true"
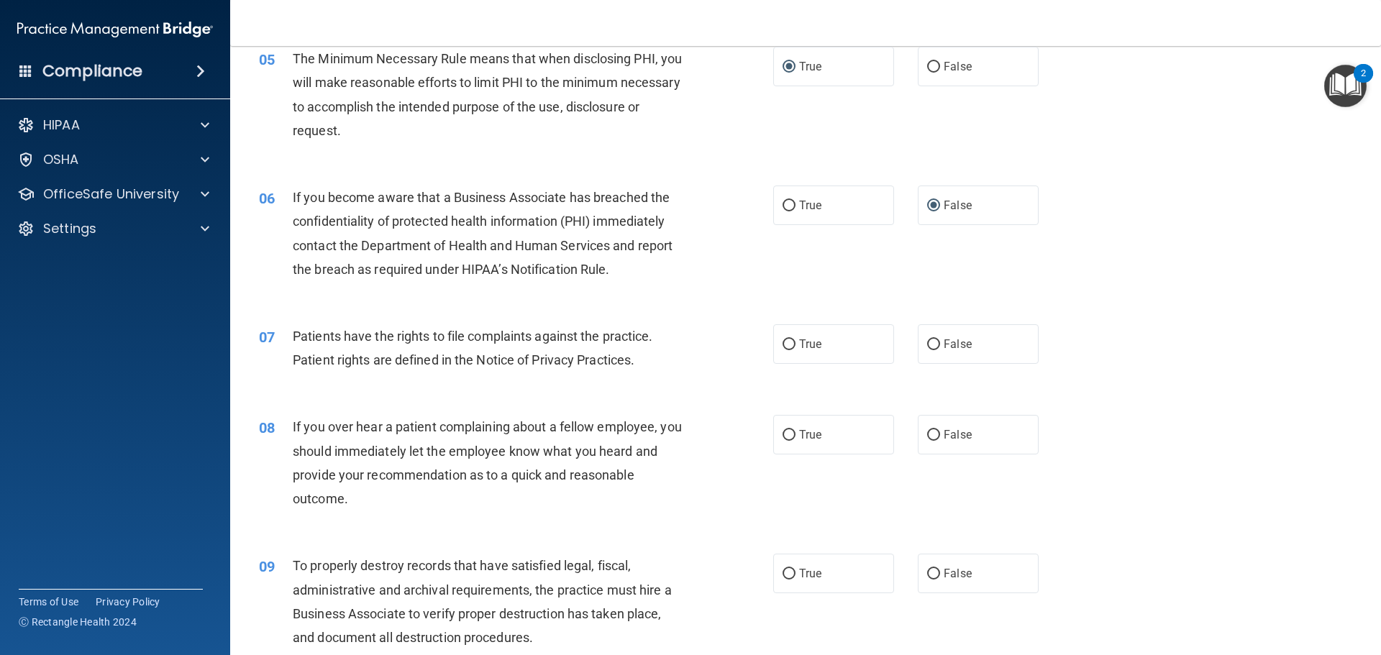
scroll to position [576, 0]
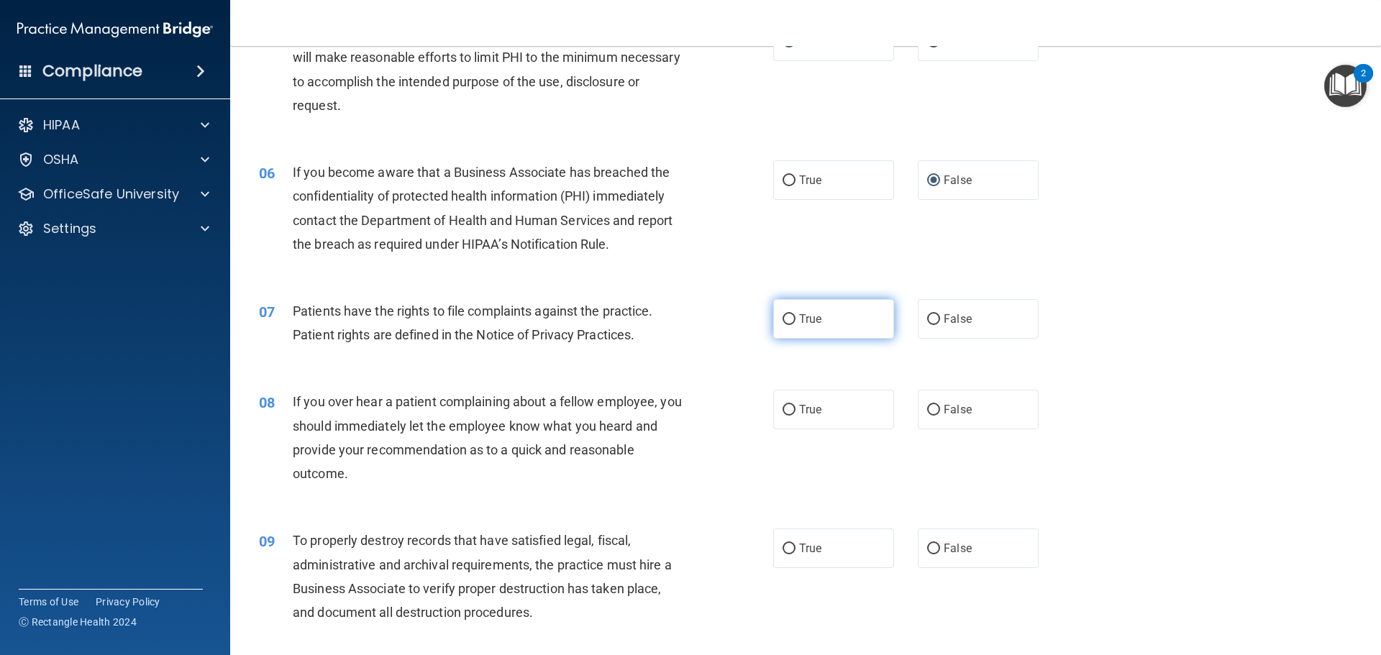
click at [783, 317] on input "True" at bounding box center [789, 319] width 13 height 11
radio input "true"
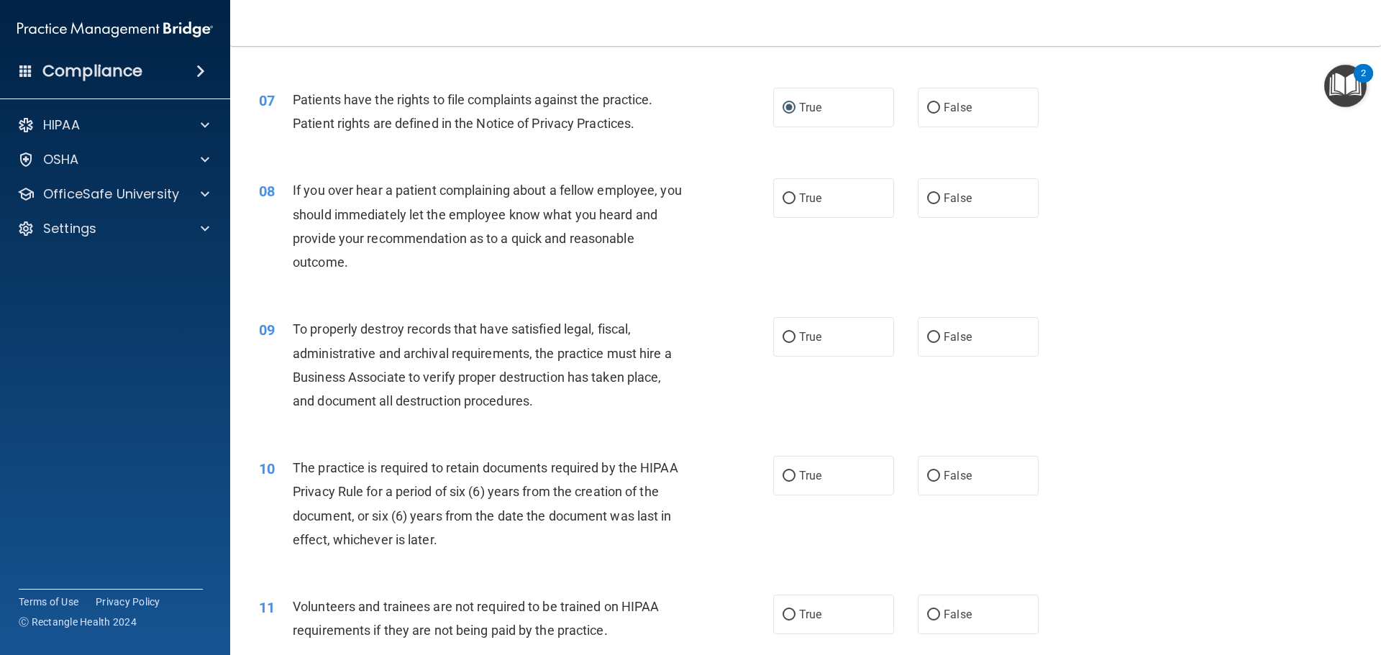
scroll to position [791, 0]
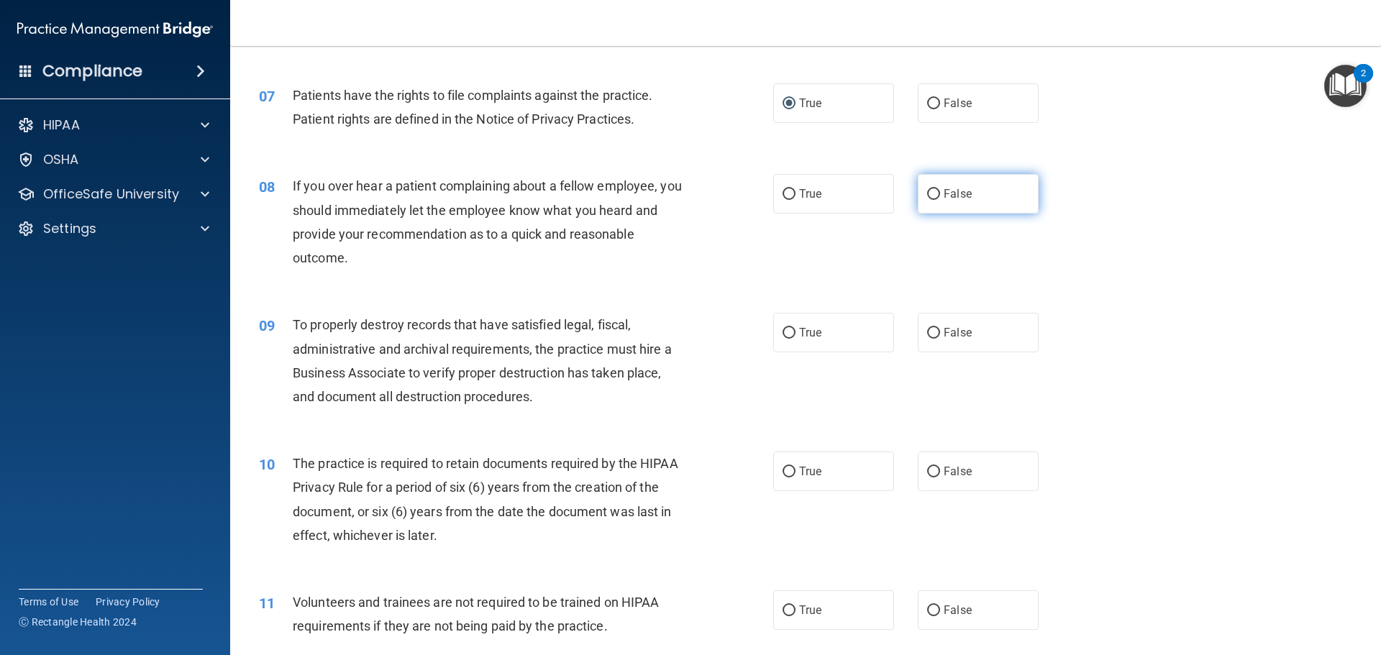
click at [927, 190] on input "False" at bounding box center [933, 194] width 13 height 11
radio input "true"
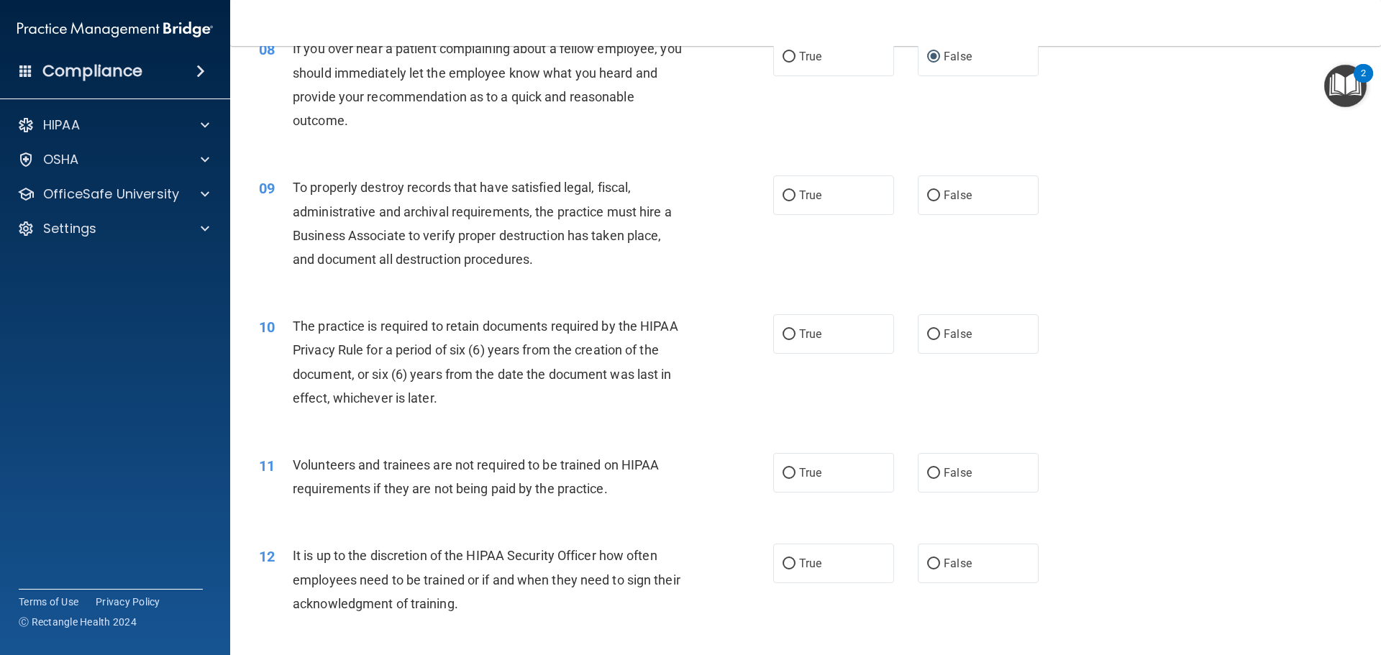
scroll to position [935, 0]
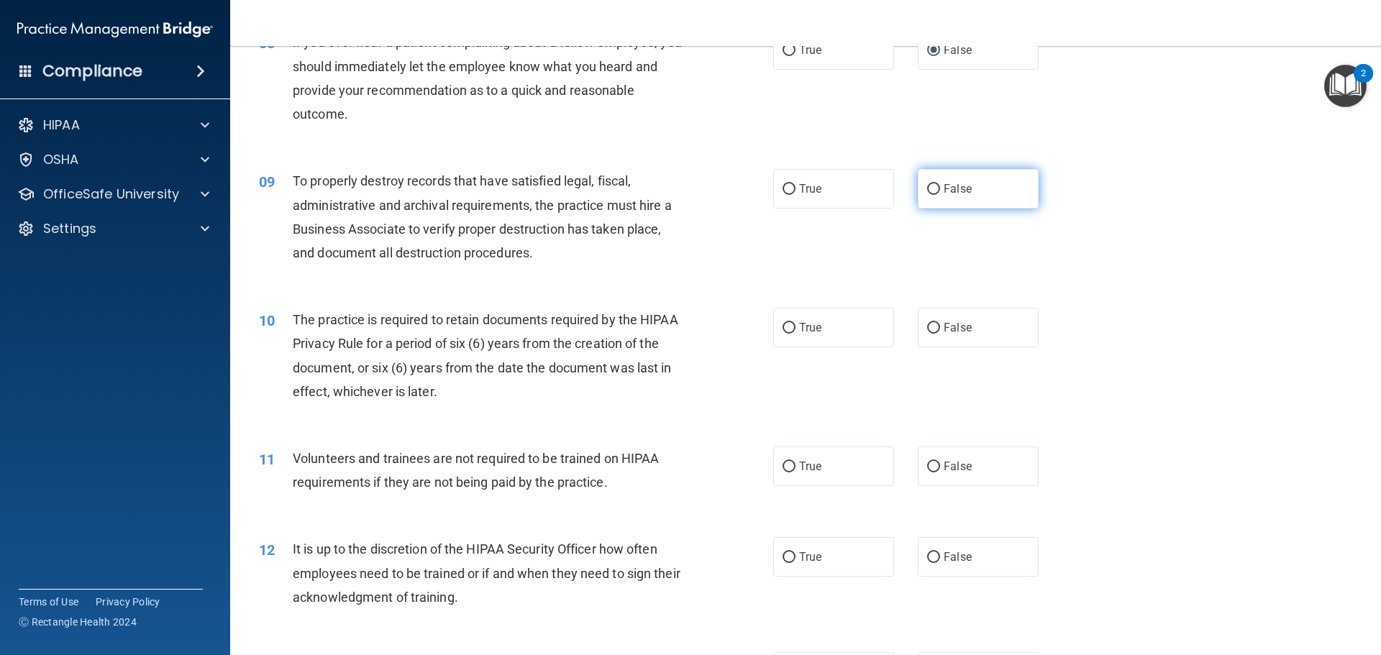
click at [929, 191] on input "False" at bounding box center [933, 189] width 13 height 11
radio input "true"
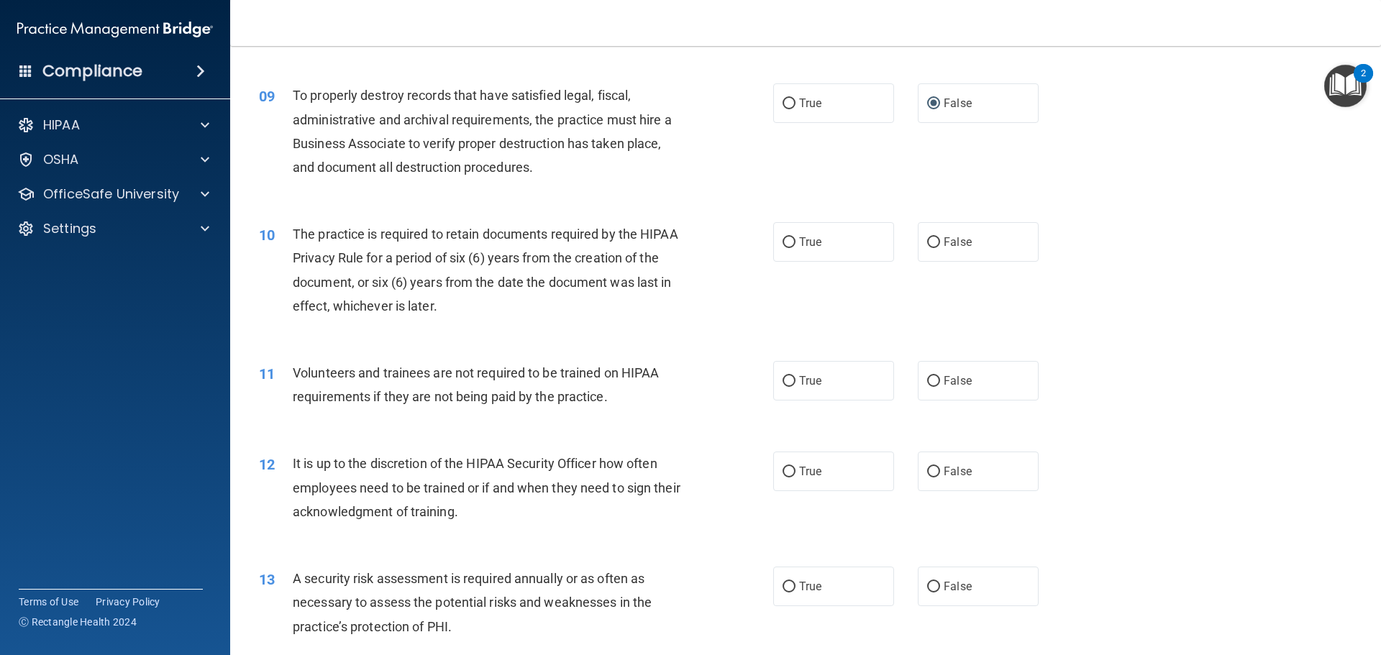
scroll to position [1151, 0]
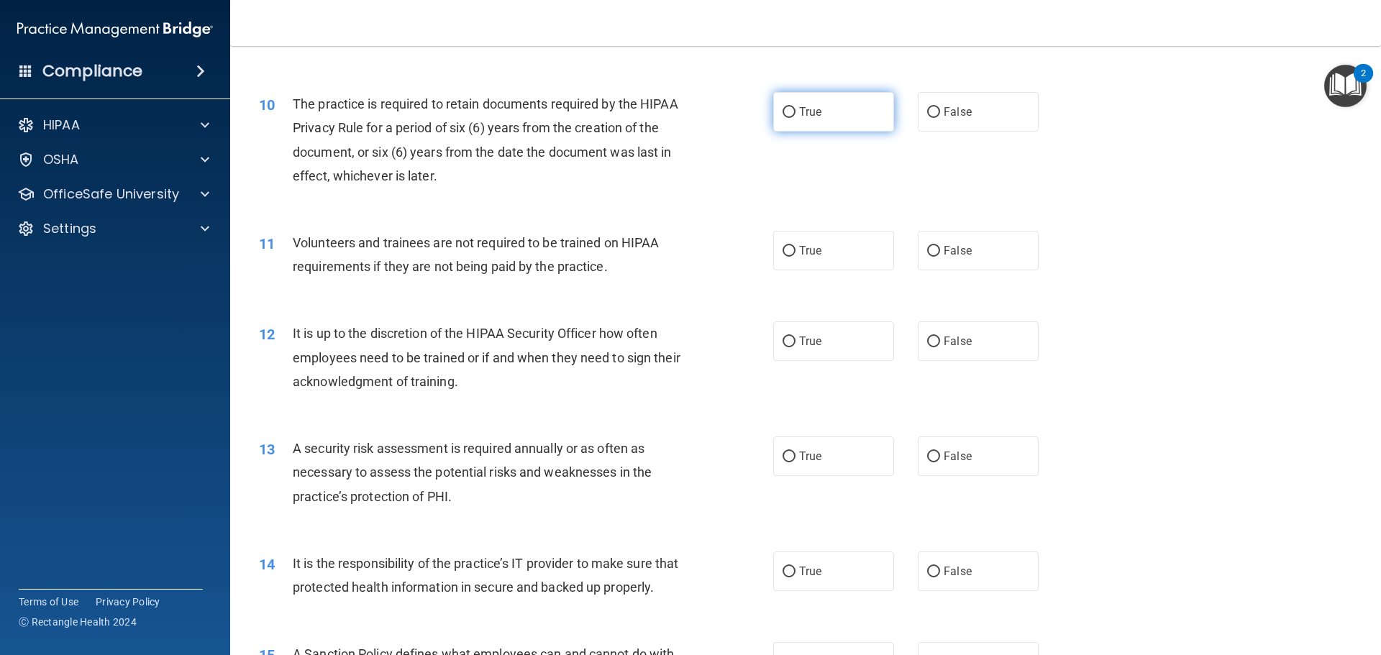
click at [783, 112] on input "True" at bounding box center [789, 112] width 13 height 11
radio input "true"
click at [927, 250] on input "False" at bounding box center [933, 251] width 13 height 11
radio input "true"
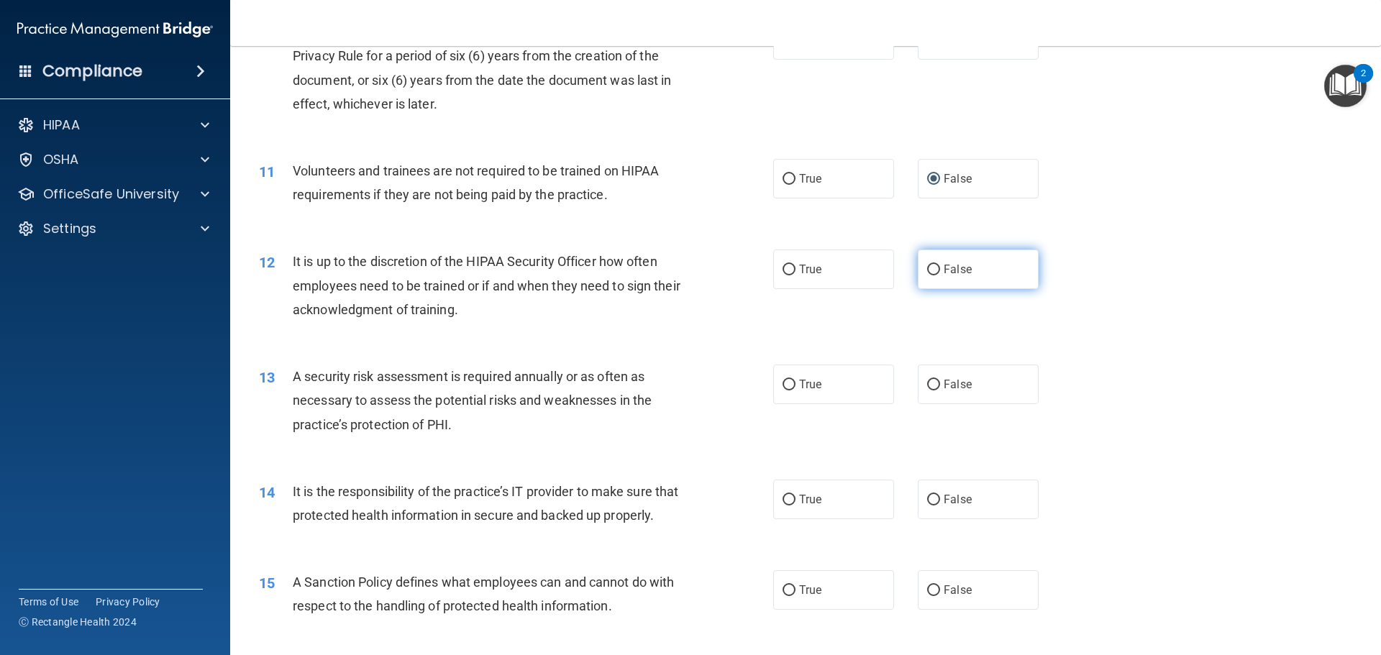
click at [927, 268] on input "False" at bounding box center [933, 270] width 13 height 11
radio input "true"
click at [927, 381] on input "False" at bounding box center [933, 385] width 13 height 11
radio input "true"
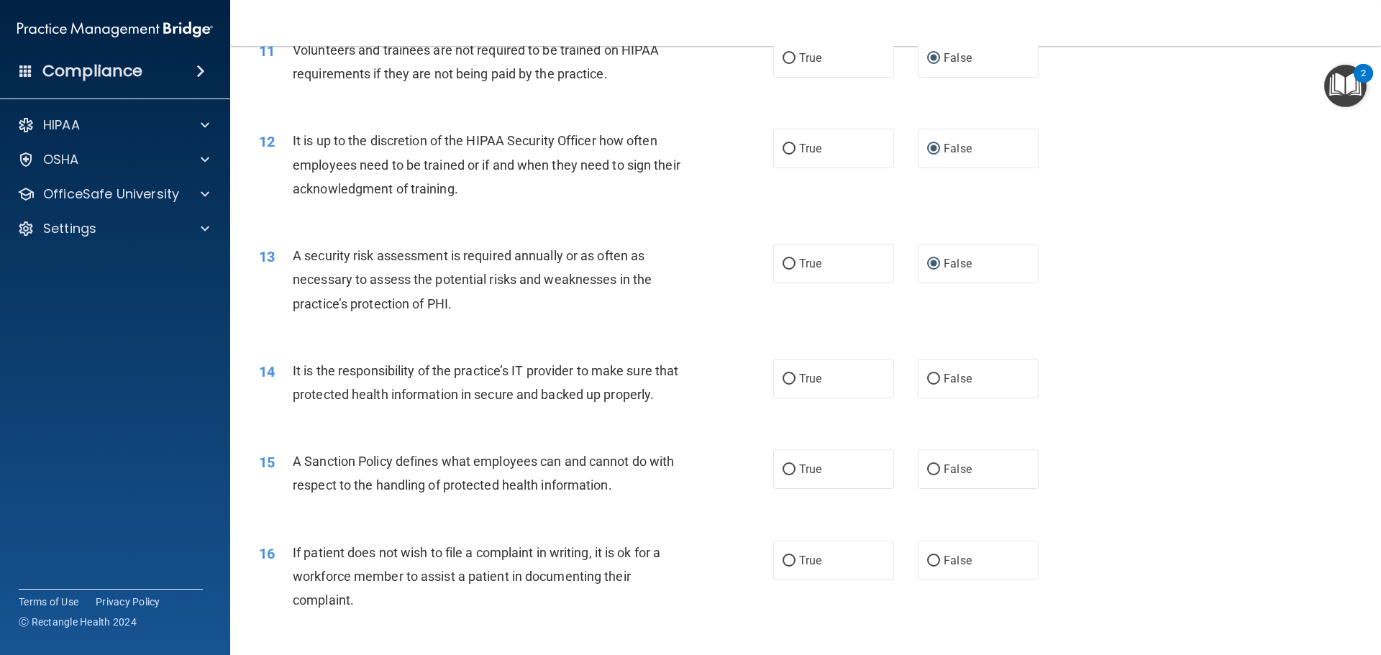
scroll to position [1367, 0]
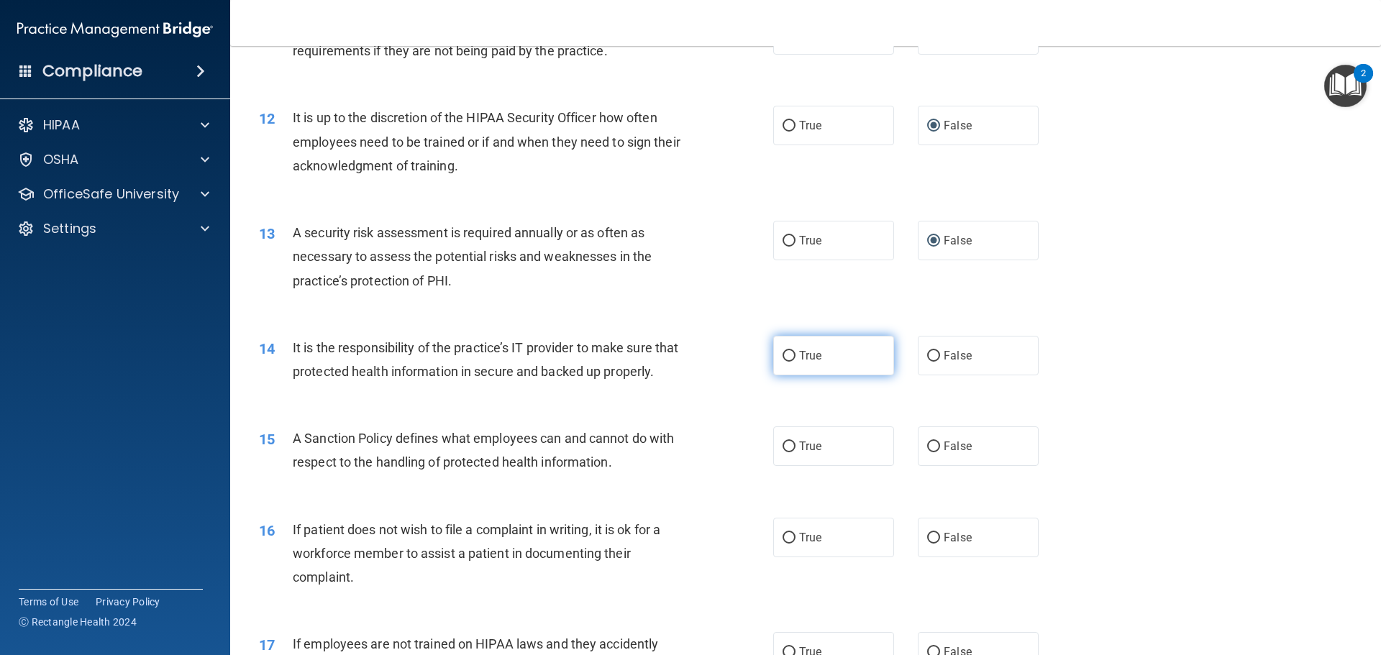
click at [787, 355] on input "True" at bounding box center [789, 356] width 13 height 11
radio input "true"
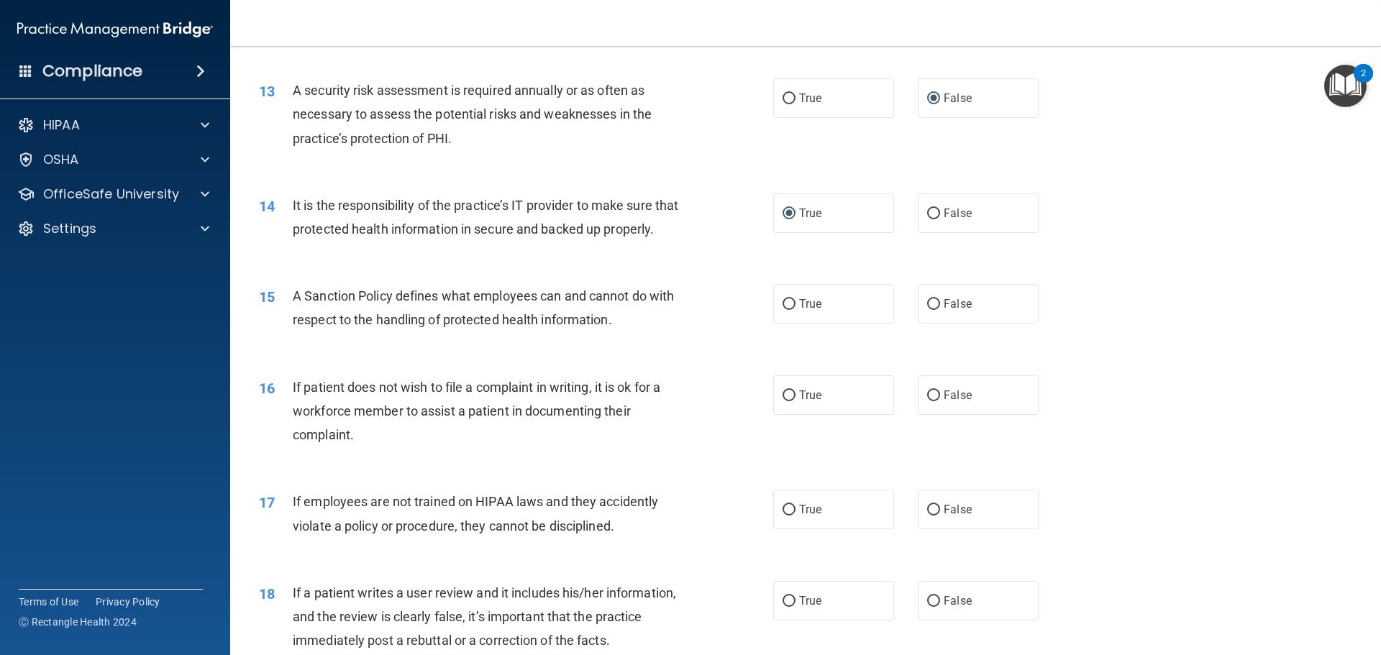
scroll to position [1511, 0]
click at [927, 309] on input "False" at bounding box center [933, 303] width 13 height 11
radio input "true"
click at [783, 400] on input "True" at bounding box center [789, 394] width 13 height 11
radio input "true"
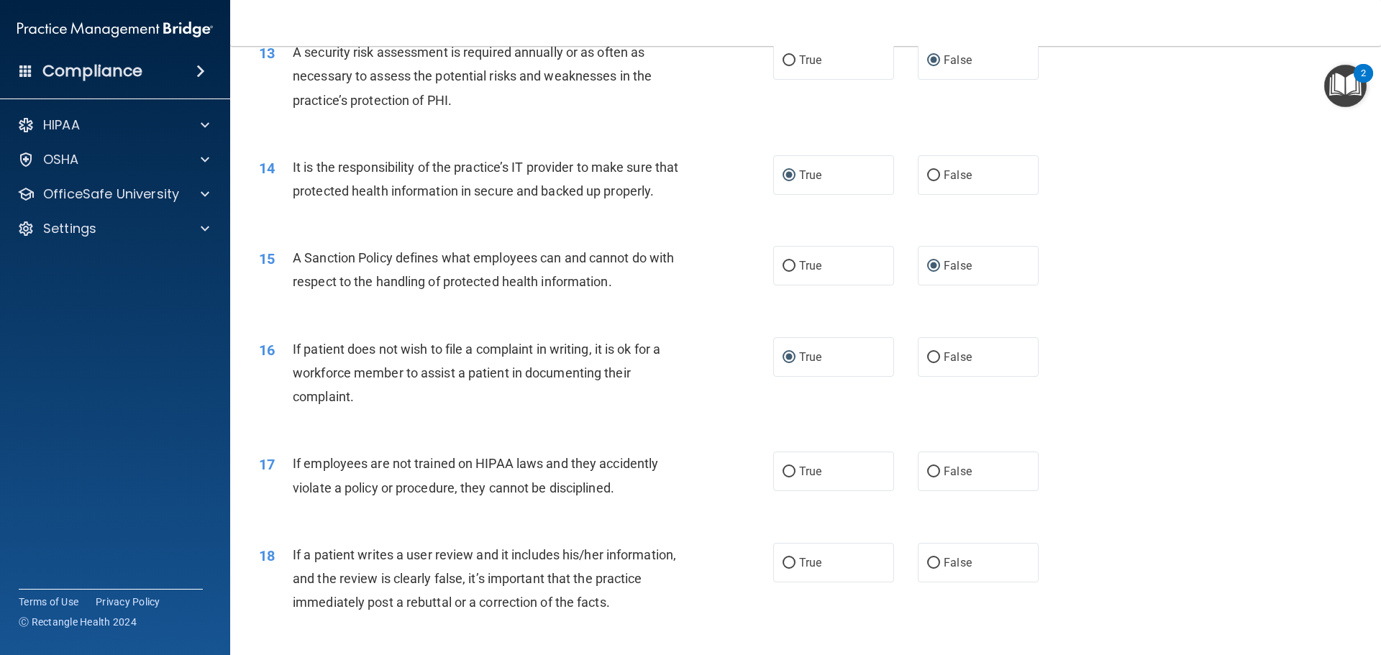
scroll to position [1583, 0]
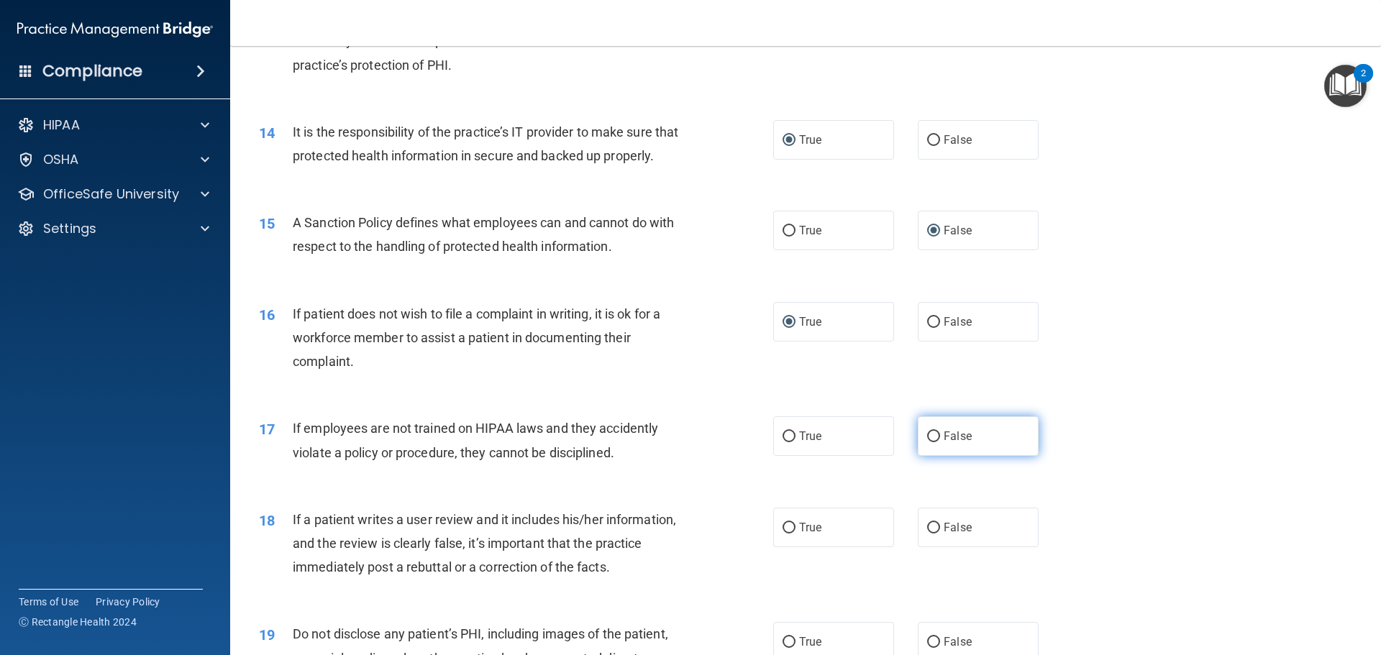
click at [927, 442] on input "False" at bounding box center [933, 437] width 13 height 11
radio input "true"
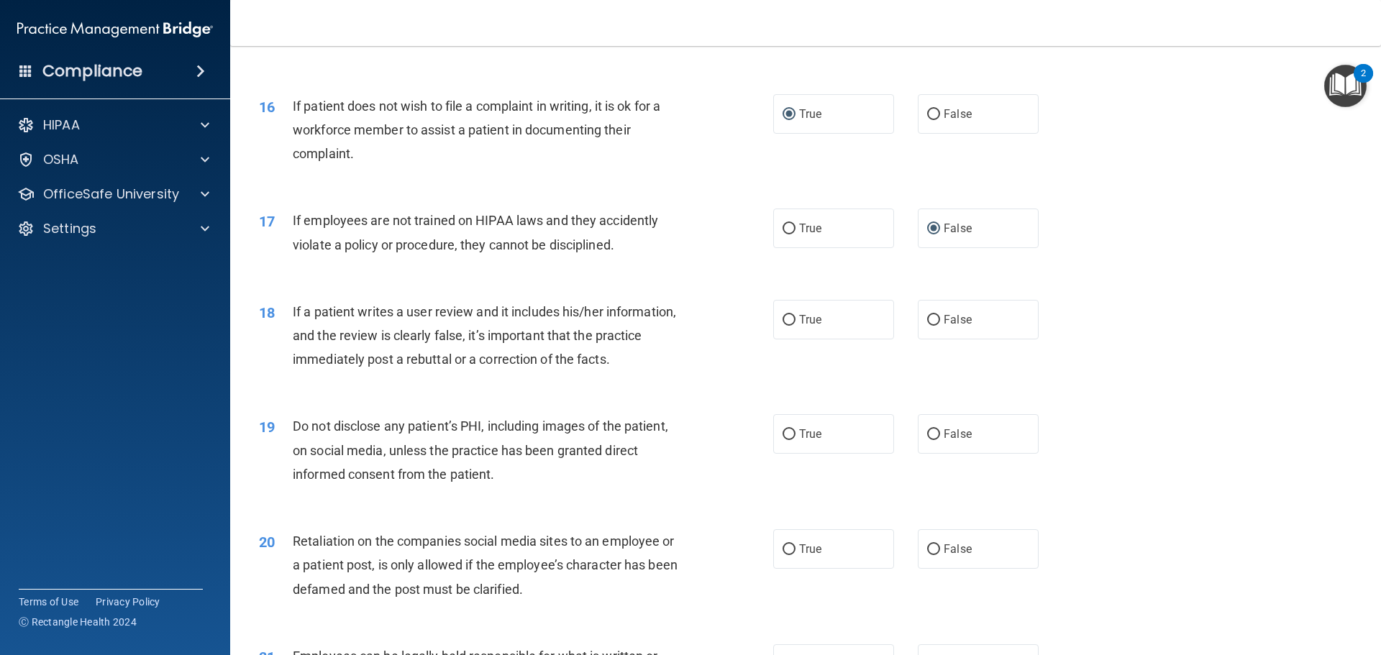
scroll to position [1798, 0]
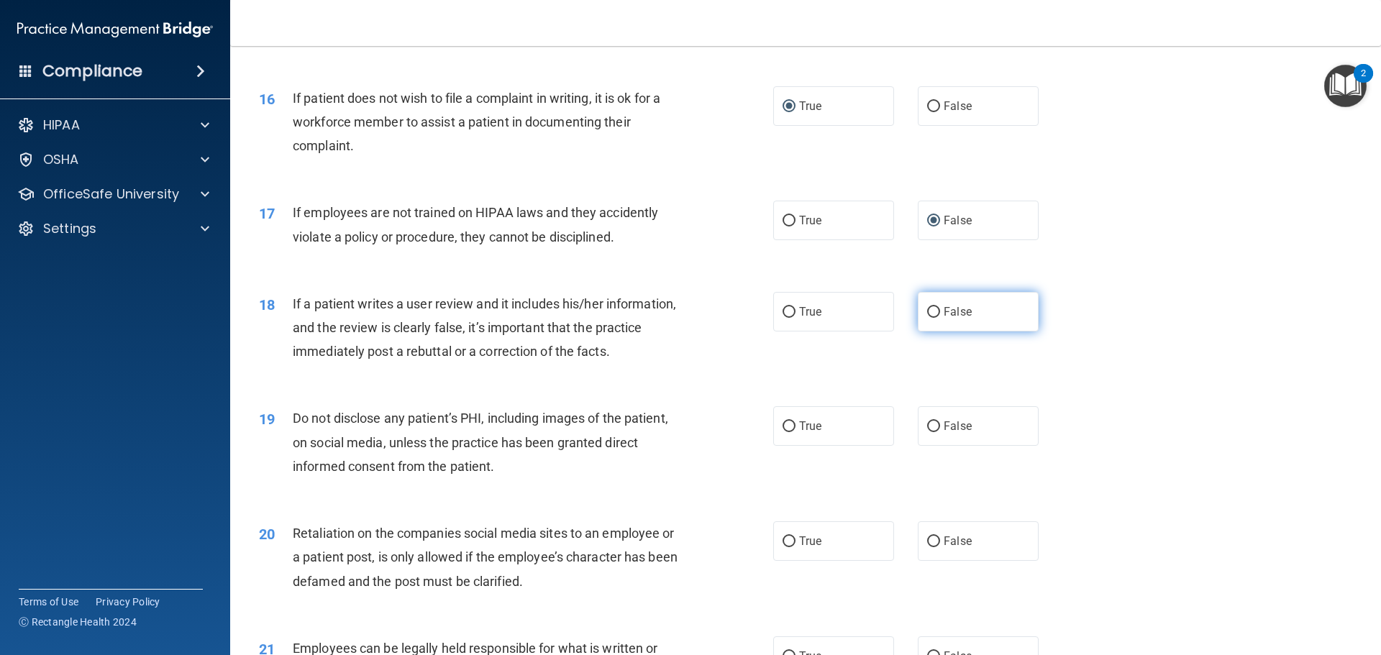
click at [933, 318] on input "False" at bounding box center [933, 312] width 13 height 11
radio input "true"
click at [784, 432] on input "True" at bounding box center [789, 427] width 13 height 11
radio input "true"
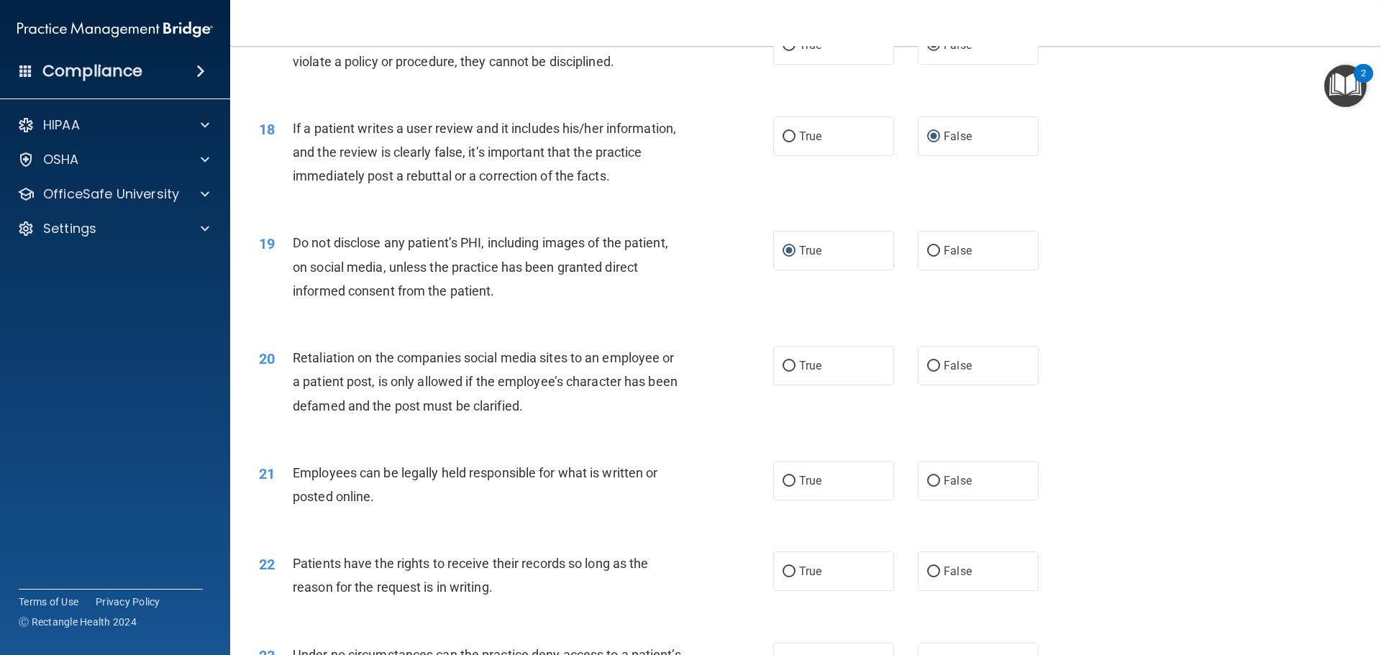
scroll to position [2014, 0]
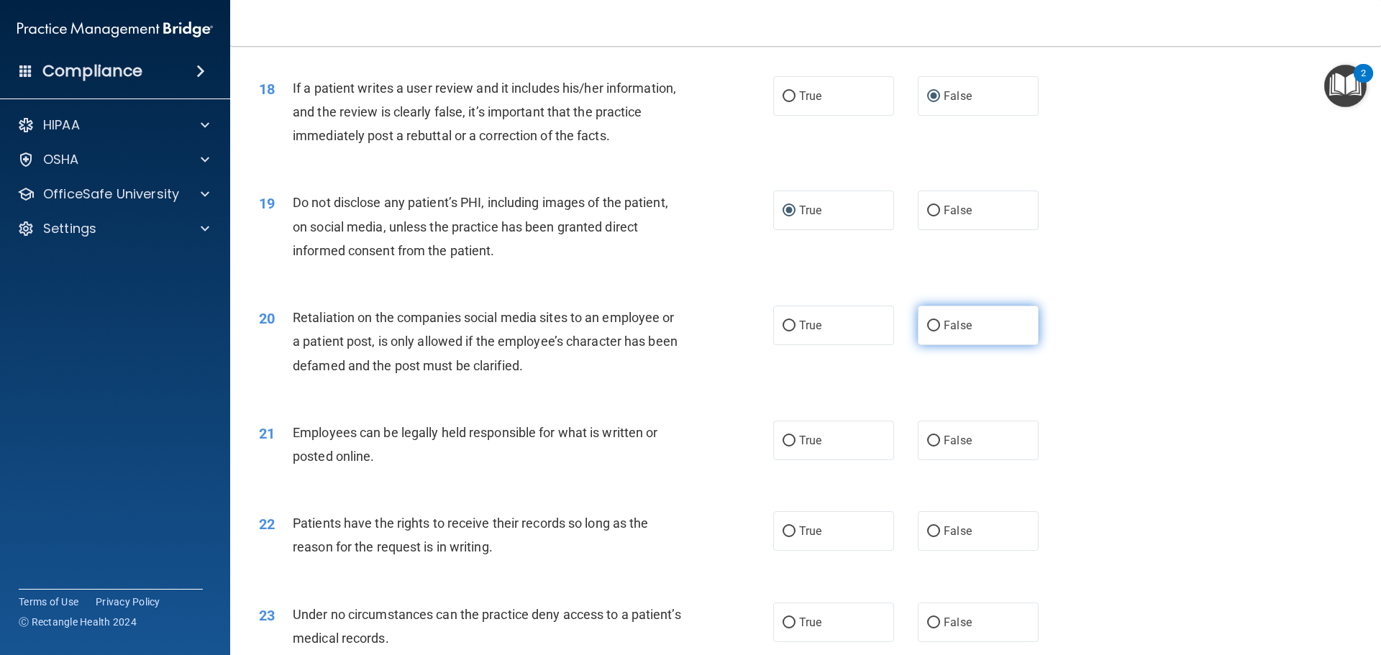
click at [927, 332] on input "False" at bounding box center [933, 326] width 13 height 11
radio input "true"
click at [786, 447] on input "True" at bounding box center [789, 441] width 13 height 11
radio input "true"
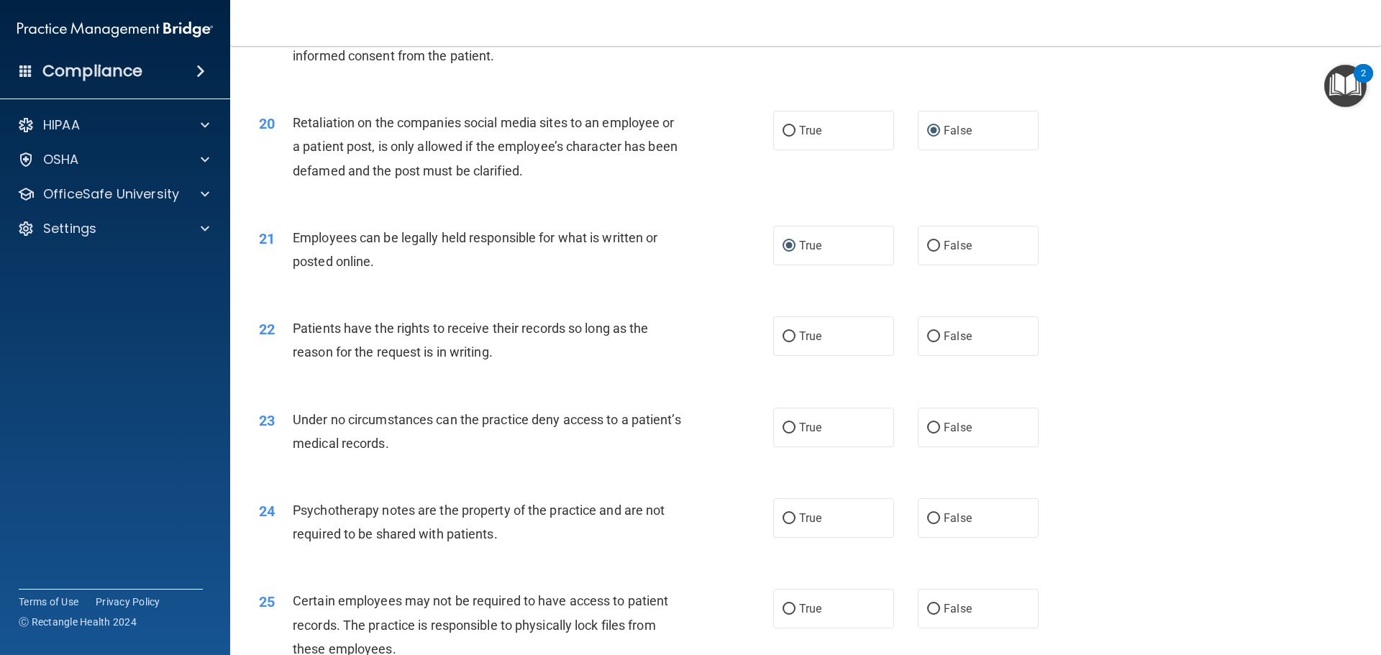
scroll to position [2230, 0]
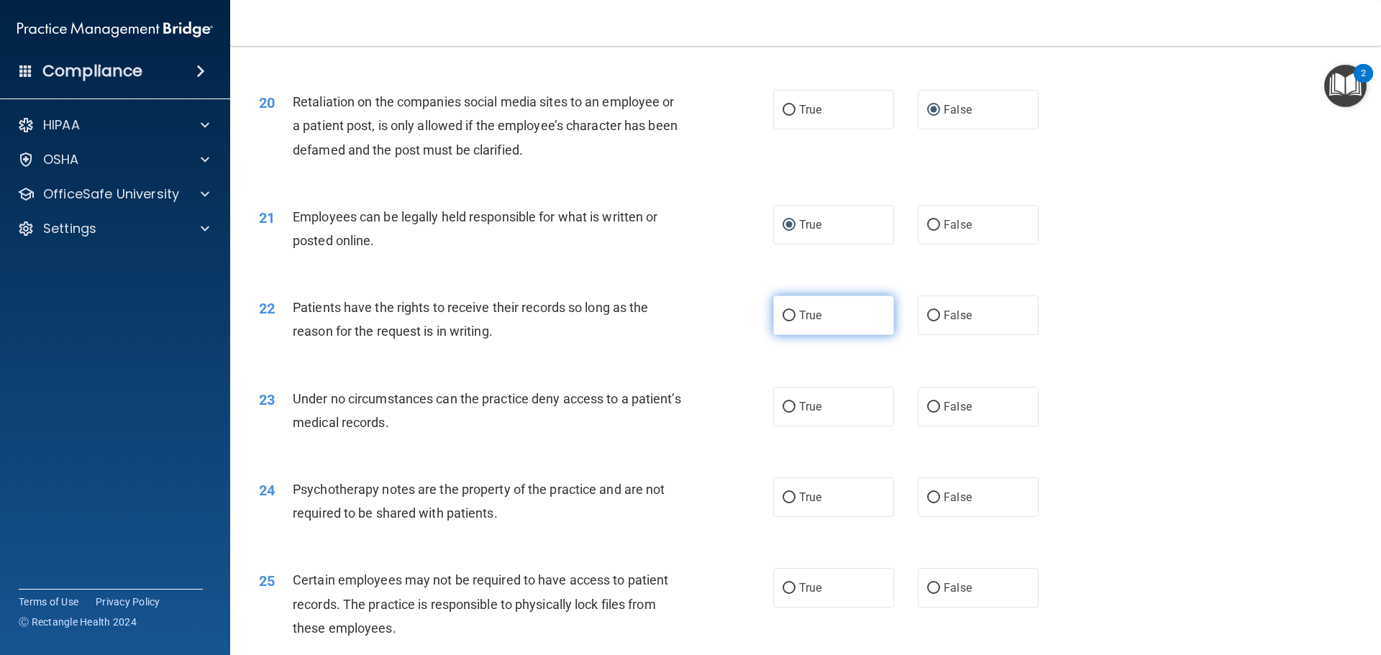
click at [785, 322] on input "True" at bounding box center [789, 316] width 13 height 11
radio input "true"
click at [928, 413] on input "False" at bounding box center [933, 407] width 13 height 11
radio input "true"
click at [786, 504] on input "True" at bounding box center [789, 498] width 13 height 11
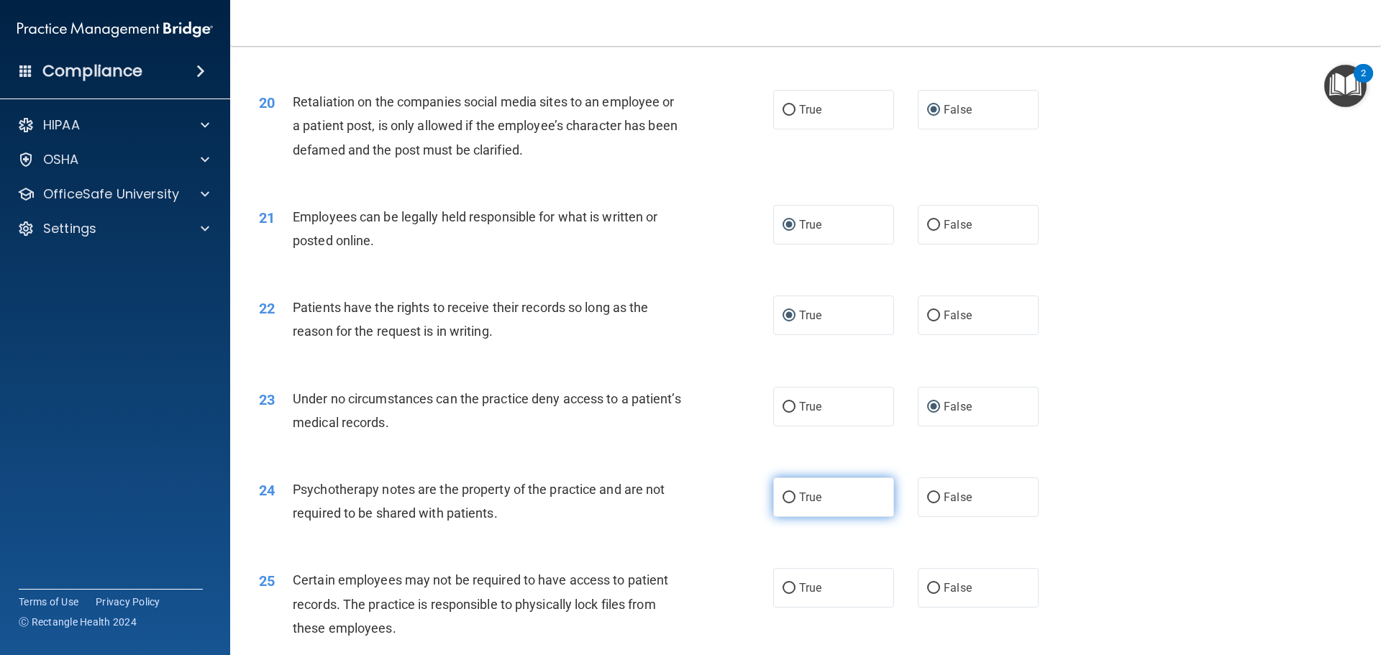
radio input "true"
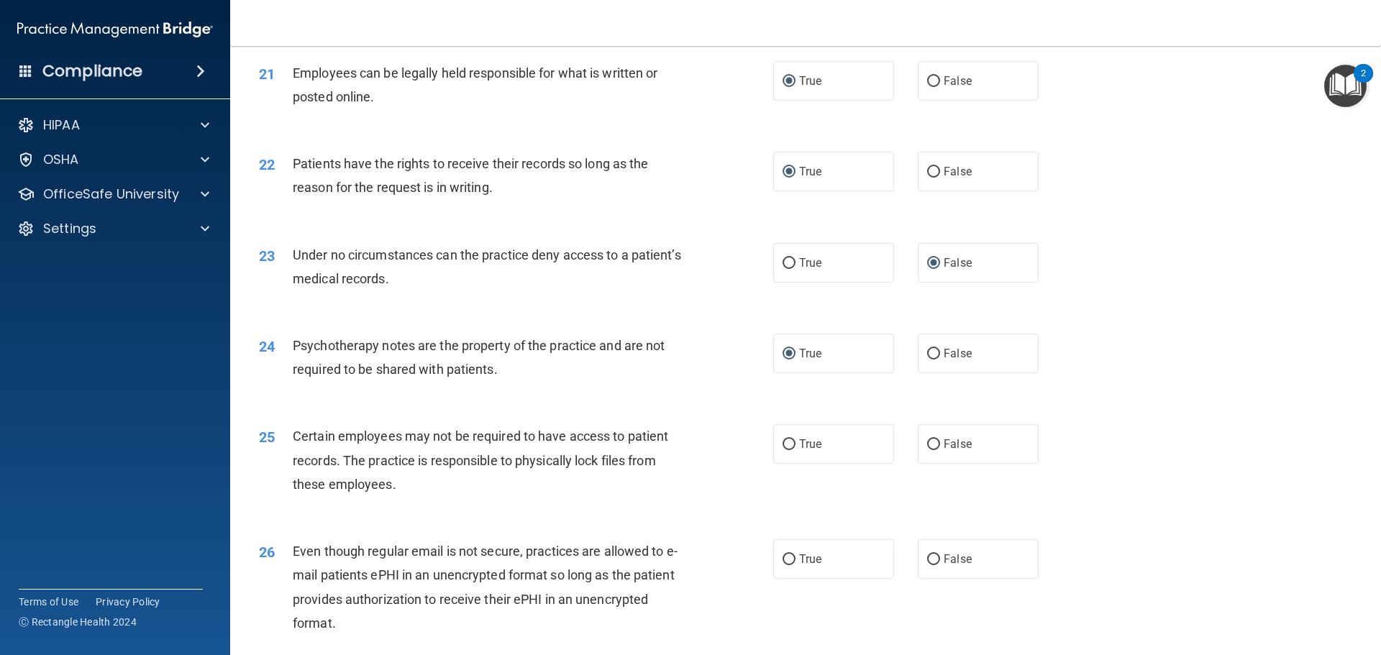
scroll to position [2446, 0]
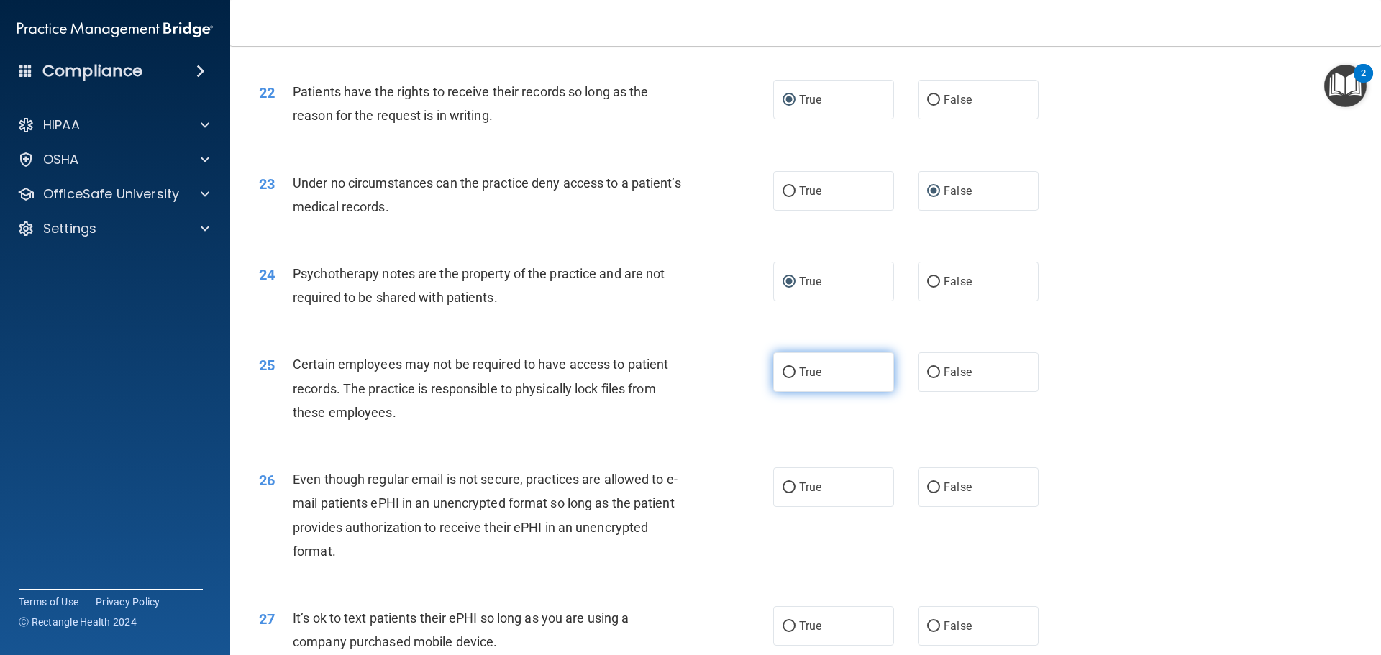
click at [783, 378] on input "True" at bounding box center [789, 373] width 13 height 11
radio input "true"
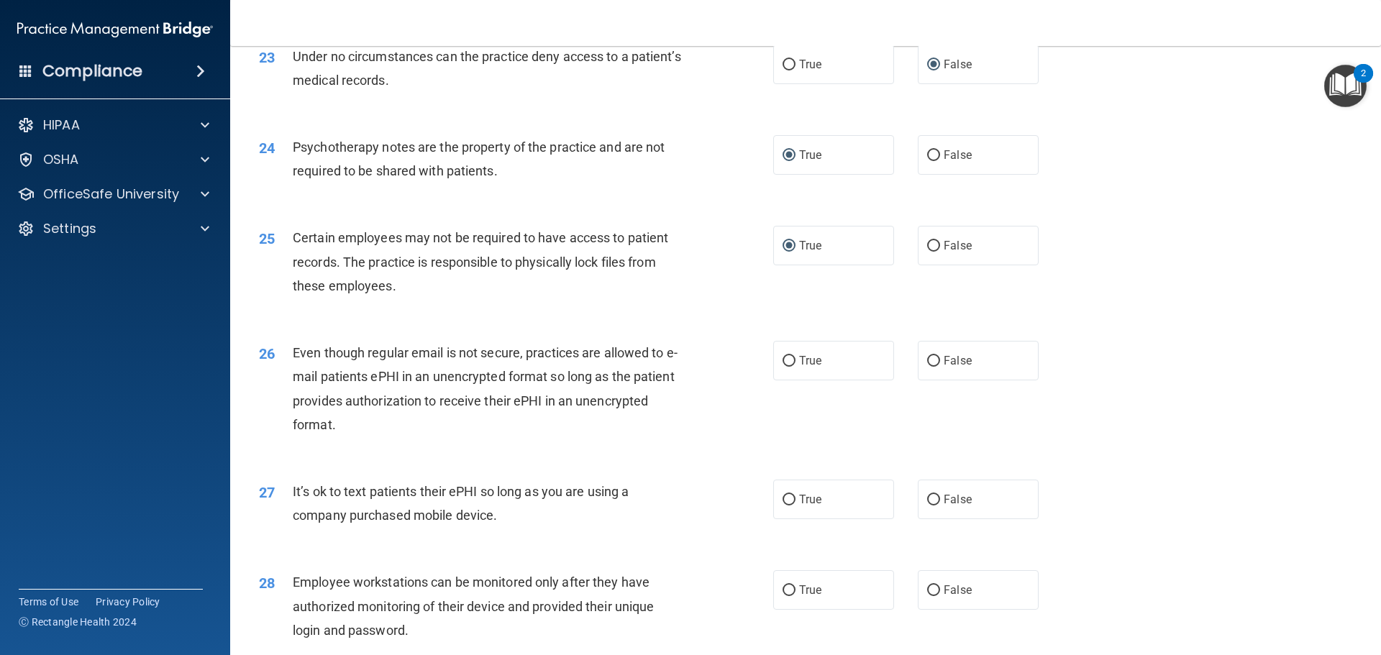
scroll to position [2590, 0]
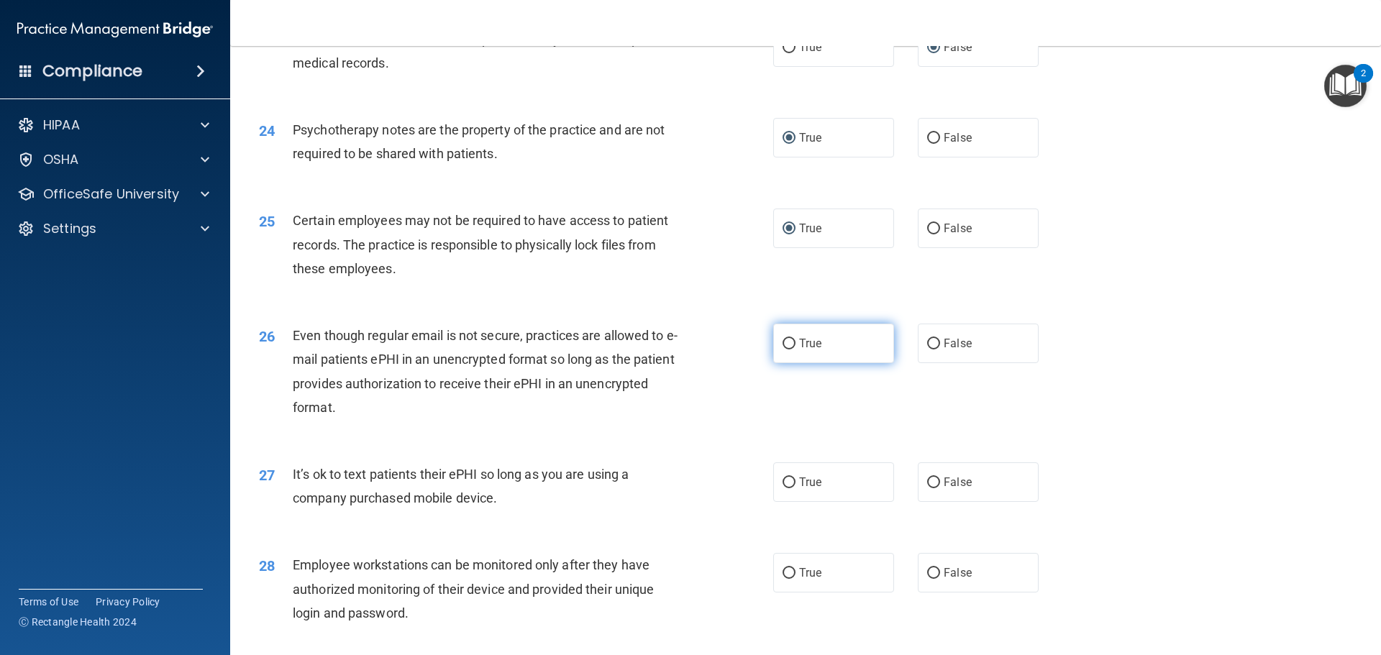
click at [785, 350] on input "True" at bounding box center [789, 344] width 13 height 11
radio input "true"
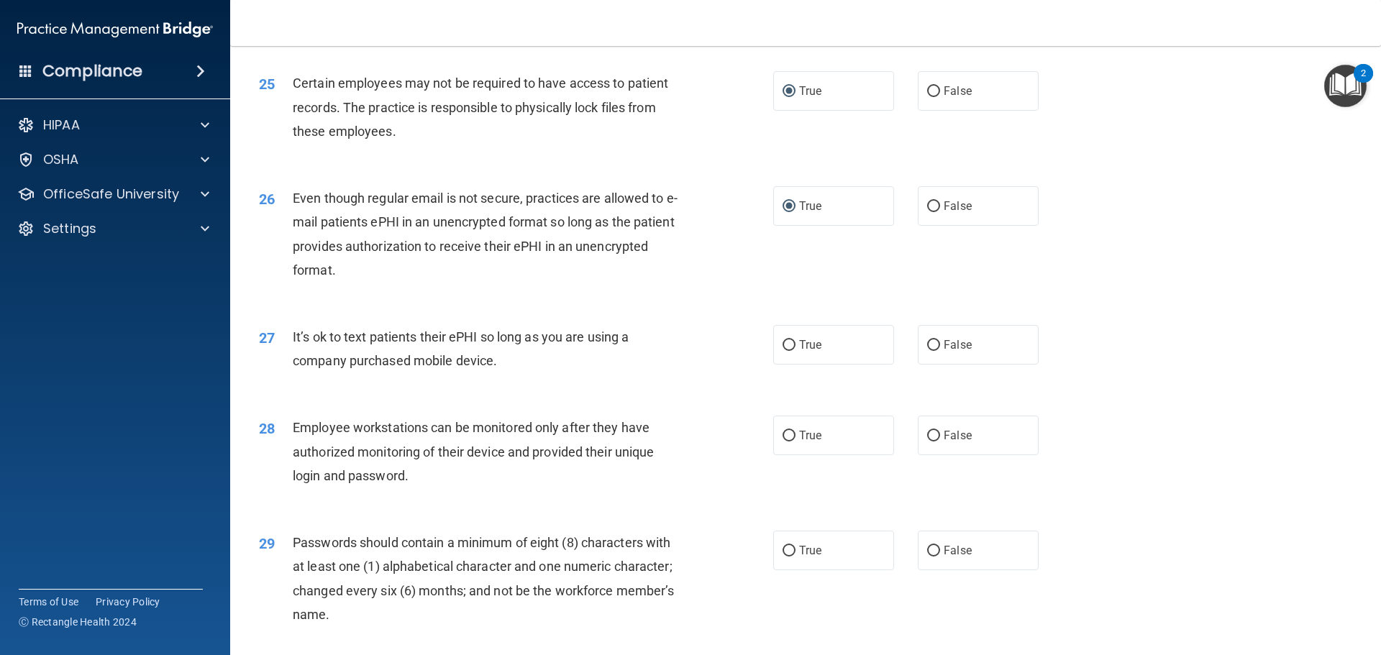
scroll to position [2734, 0]
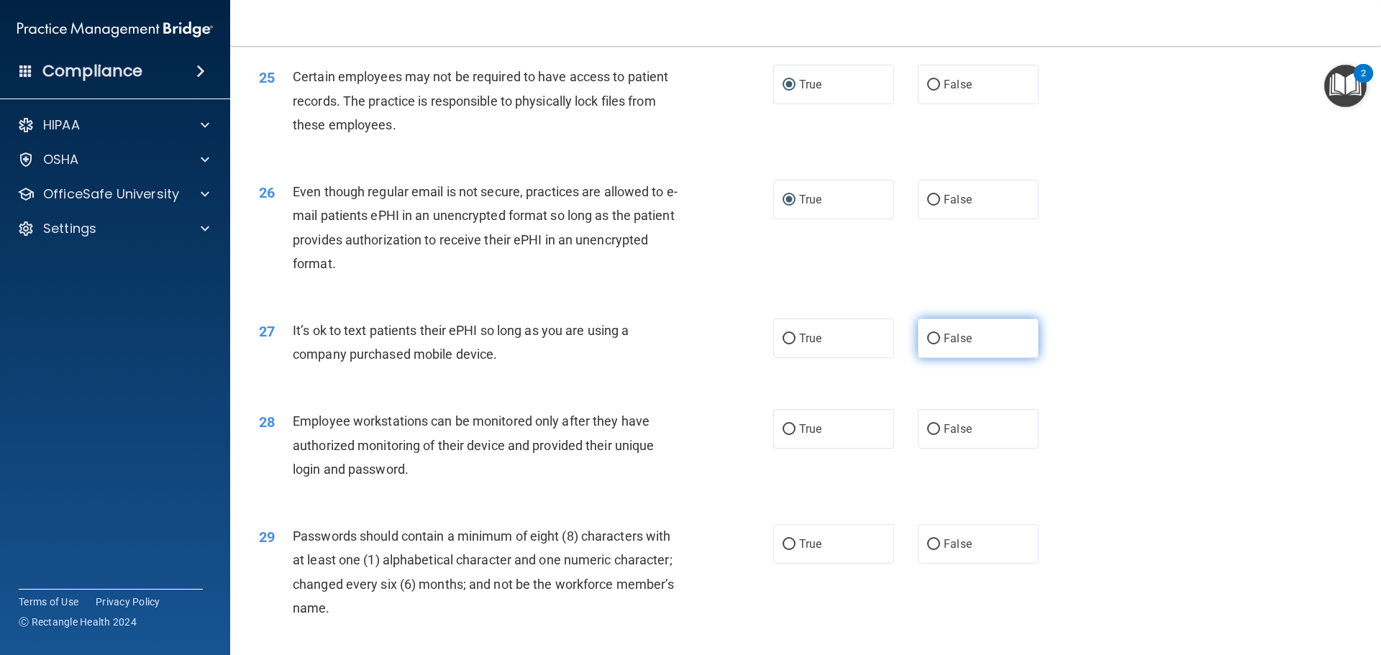
click at [927, 345] on input "False" at bounding box center [933, 339] width 13 height 11
radio input "true"
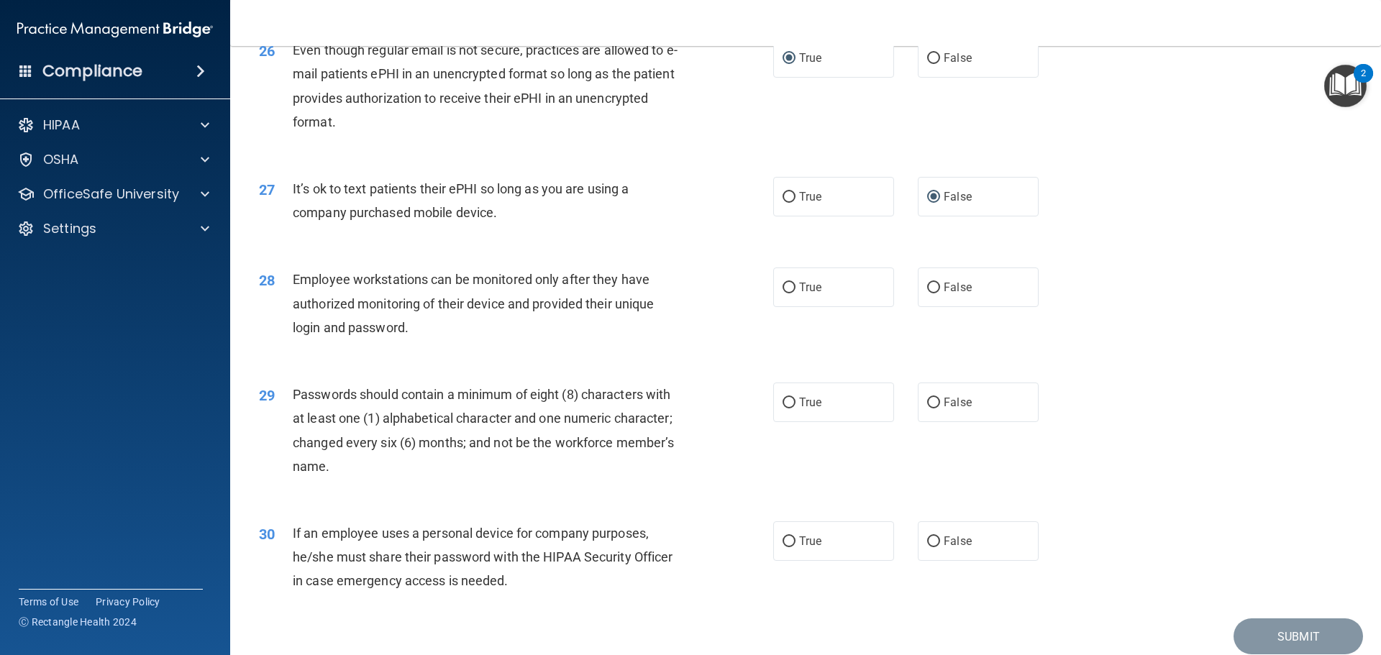
scroll to position [2878, 0]
click at [927, 291] on input "False" at bounding box center [933, 286] width 13 height 11
radio input "true"
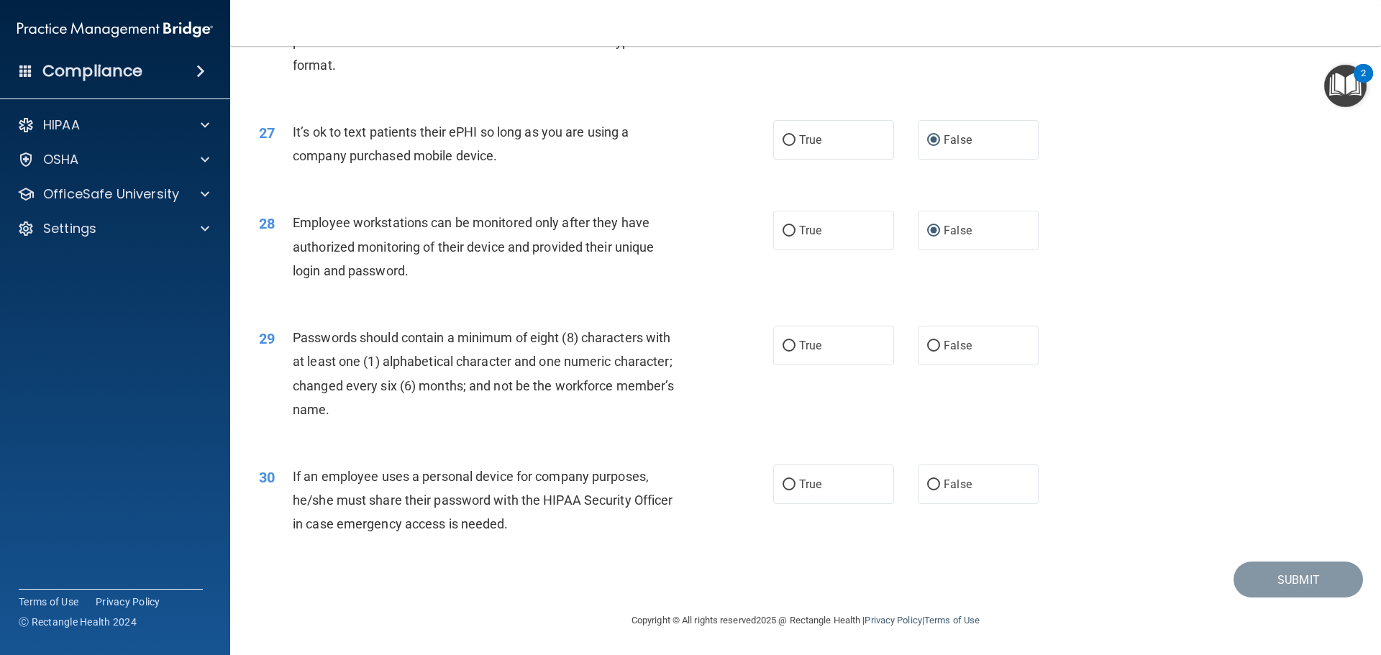
scroll to position [2956, 0]
click at [928, 348] on input "False" at bounding box center [933, 346] width 13 height 11
radio input "true"
click at [927, 484] on input "False" at bounding box center [933, 485] width 13 height 11
radio input "true"
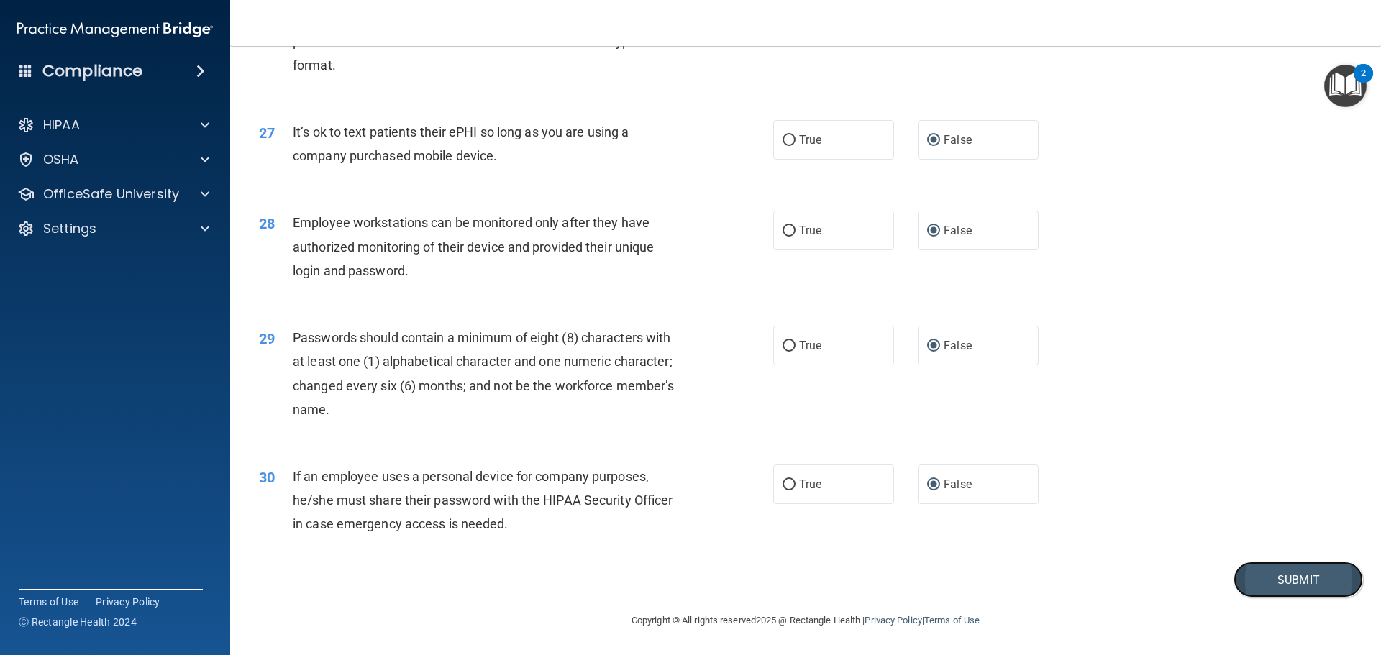
click at [1275, 585] on button "Submit" at bounding box center [1298, 580] width 129 height 37
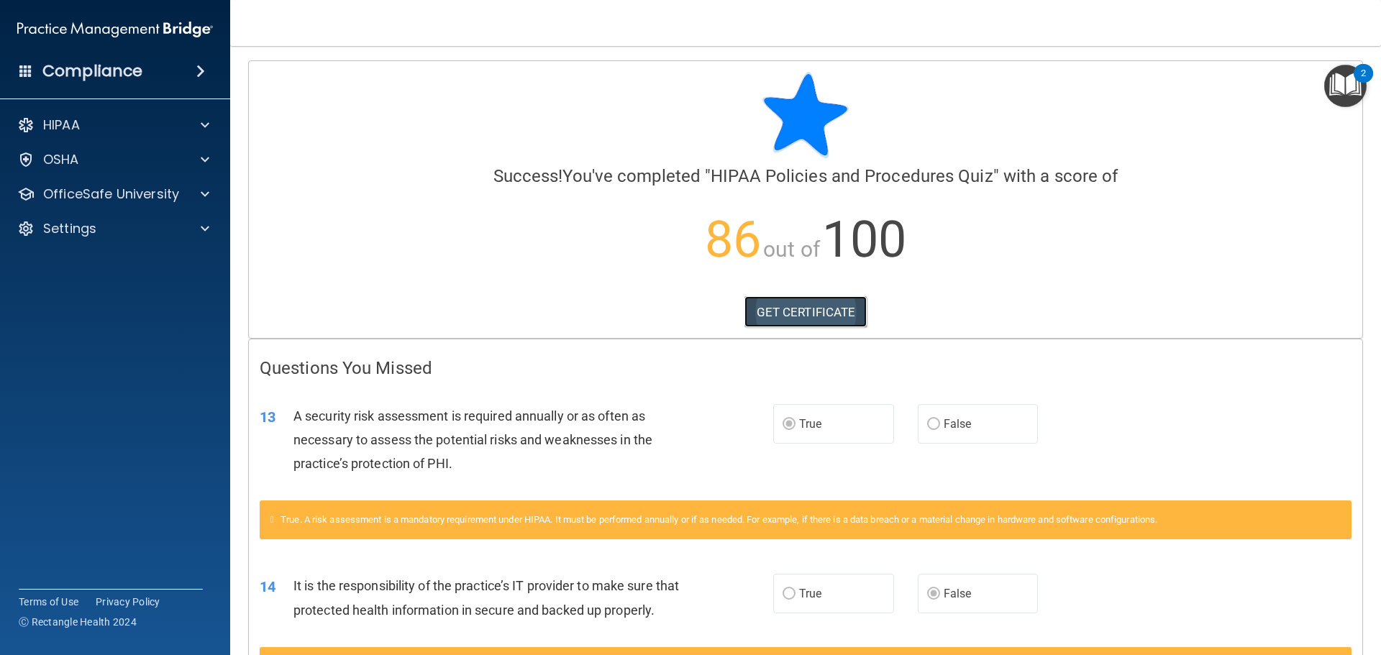
click at [789, 313] on link "GET CERTIFICATE" at bounding box center [806, 312] width 123 height 32
click at [202, 122] on span at bounding box center [205, 125] width 9 height 17
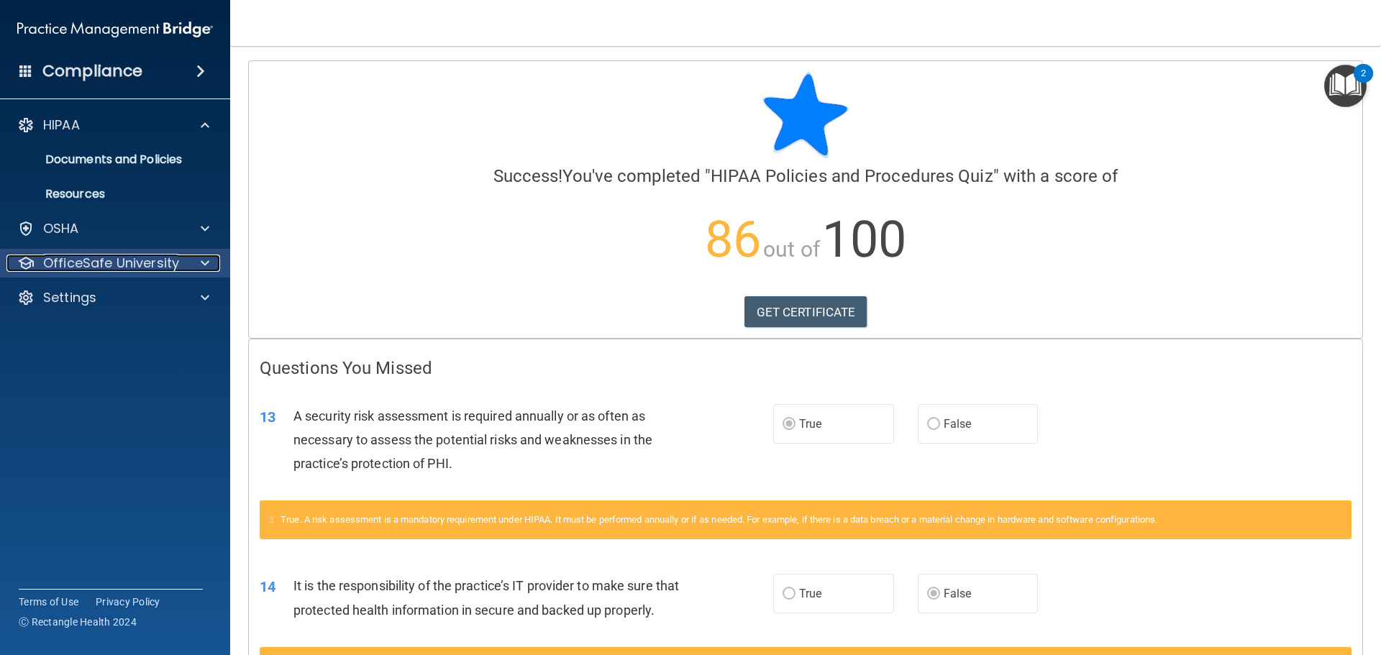
click at [142, 261] on p "OfficeSafe University" at bounding box center [111, 263] width 136 height 17
click at [196, 261] on div at bounding box center [203, 263] width 36 height 17
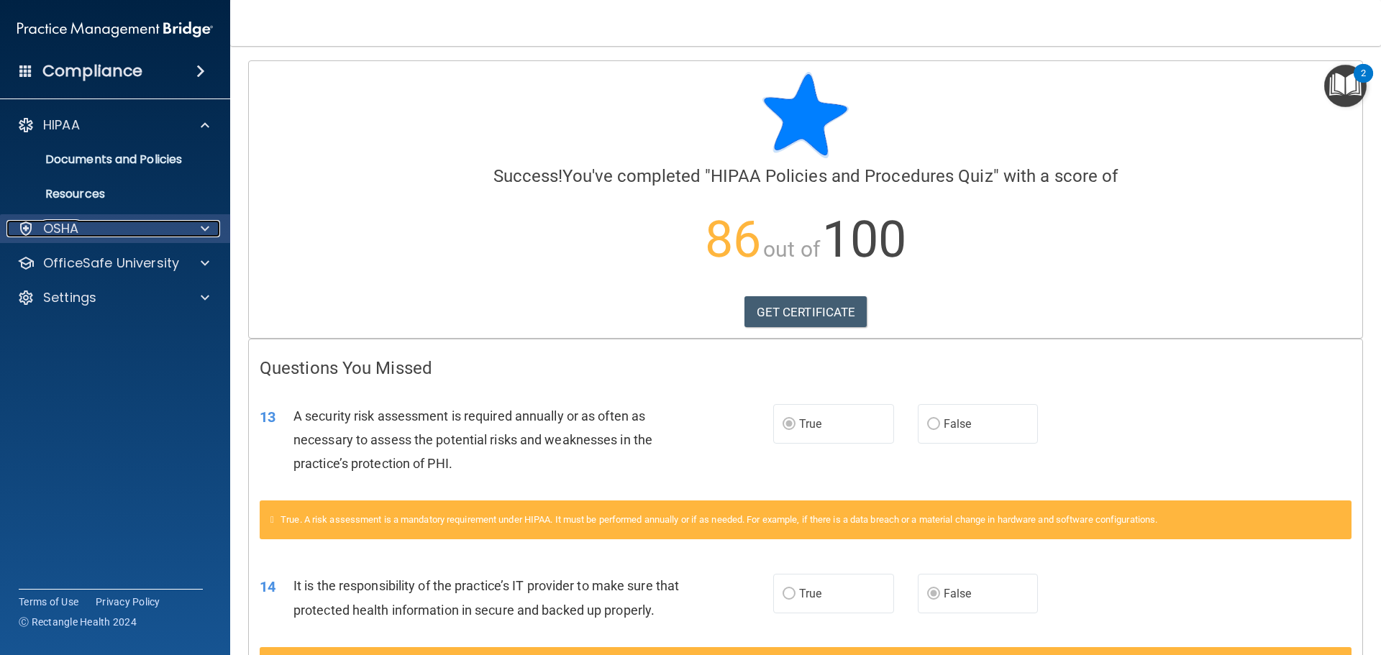
click at [201, 224] on span at bounding box center [205, 228] width 9 height 17
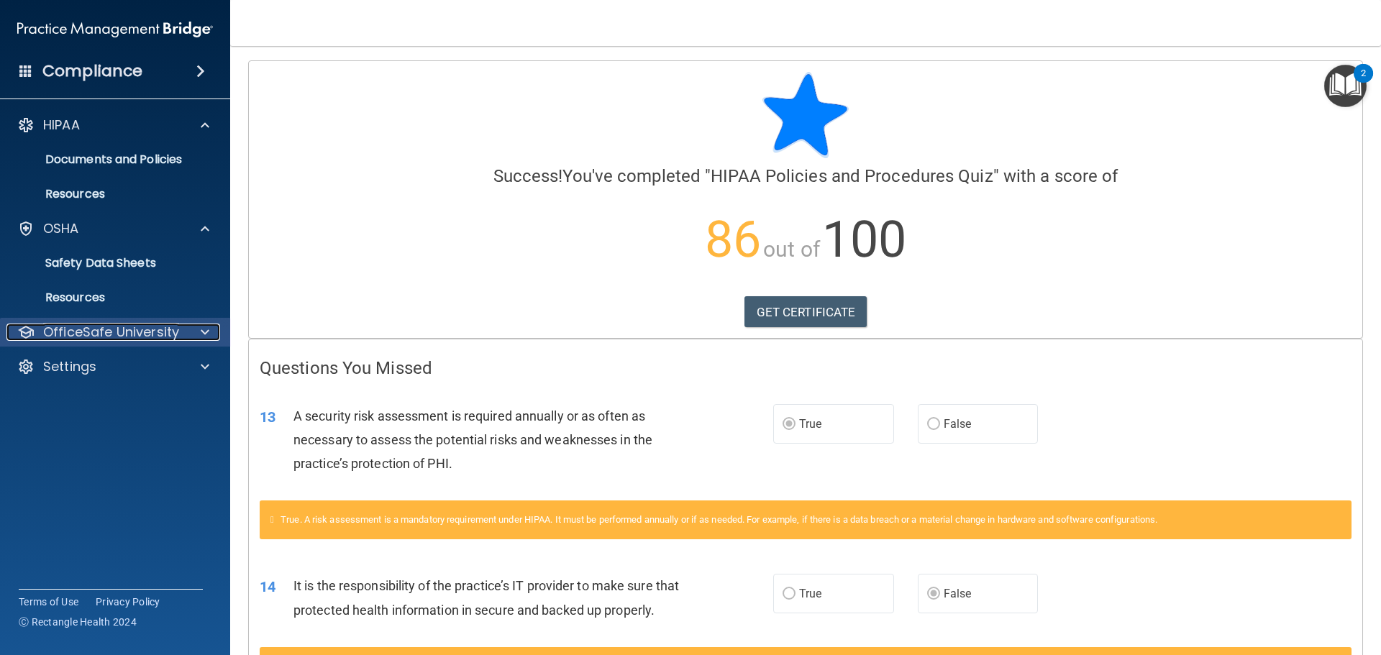
click at [145, 336] on p "OfficeSafe University" at bounding box center [111, 332] width 136 height 17
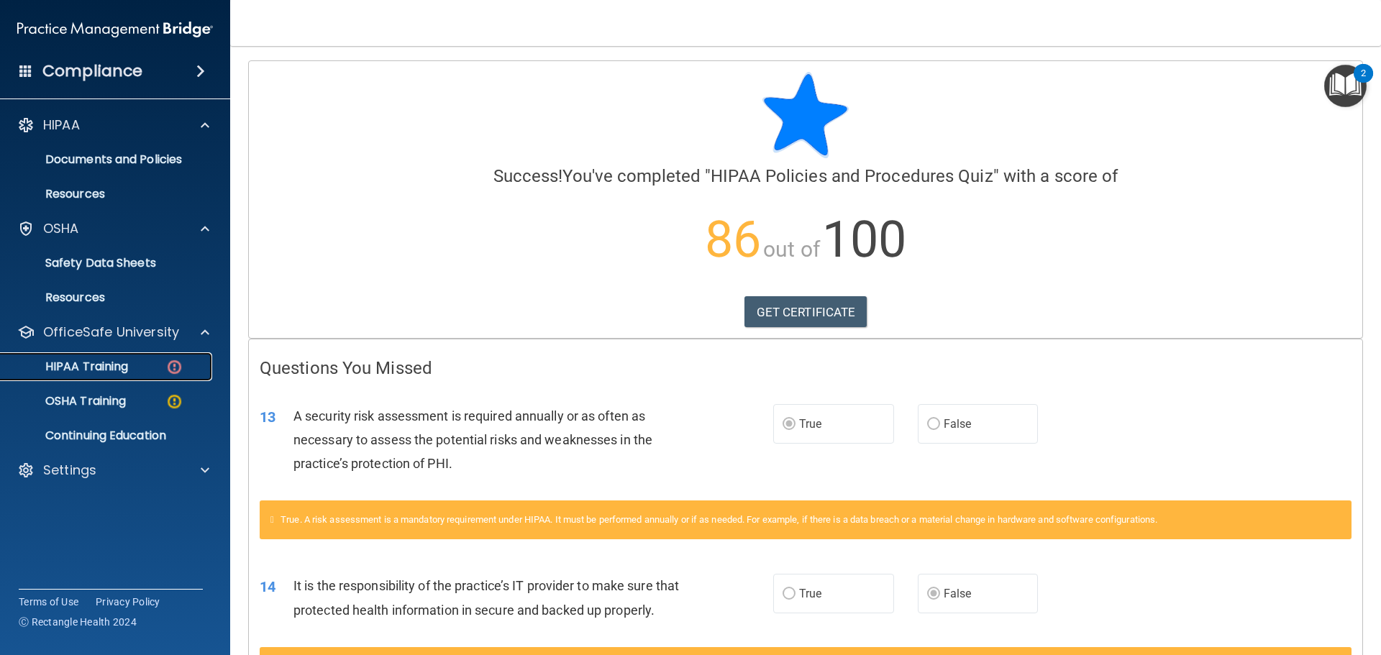
click at [132, 373] on div "HIPAA Training" at bounding box center [107, 367] width 196 height 14
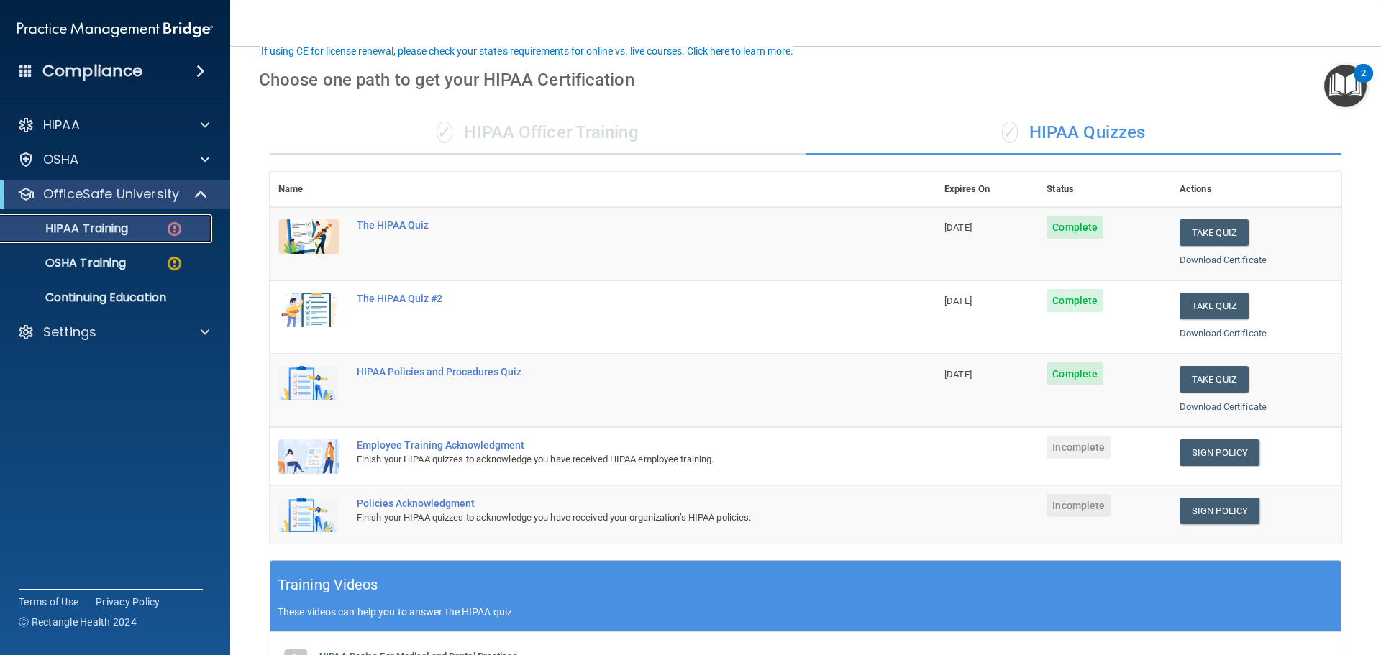
scroll to position [144, 0]
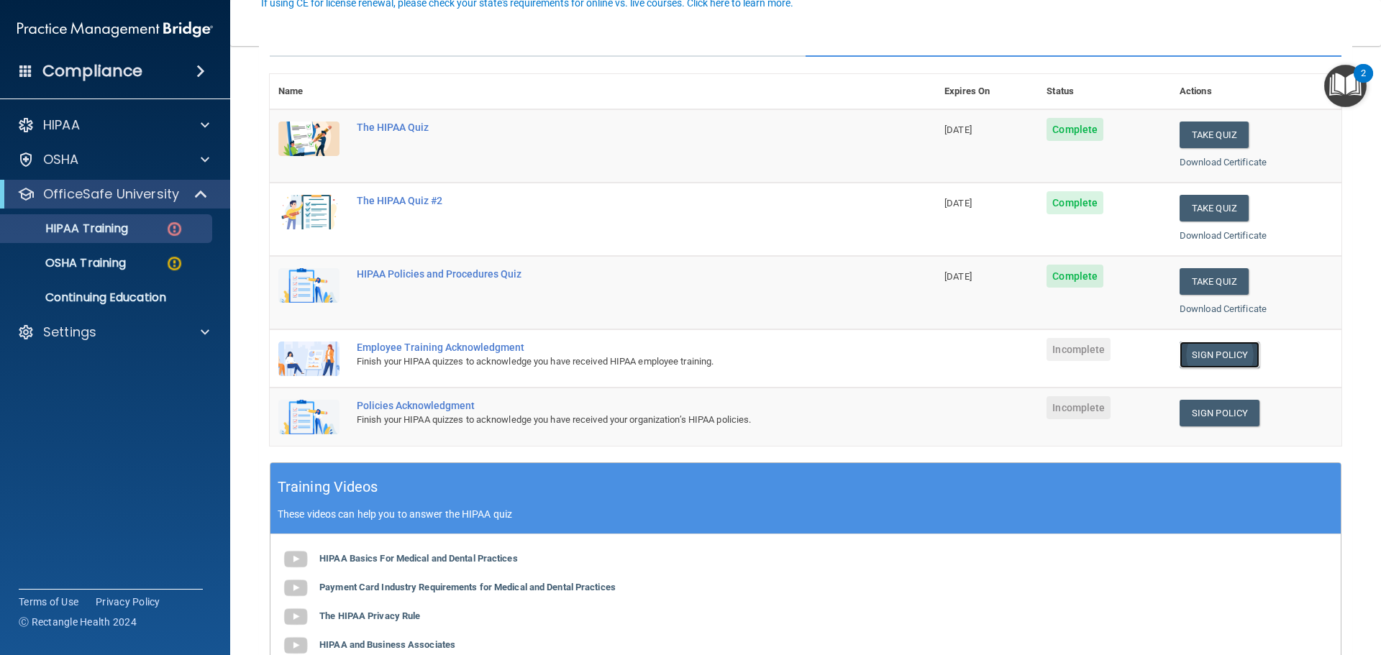
click at [1190, 358] on link "Sign Policy" at bounding box center [1220, 355] width 80 height 27
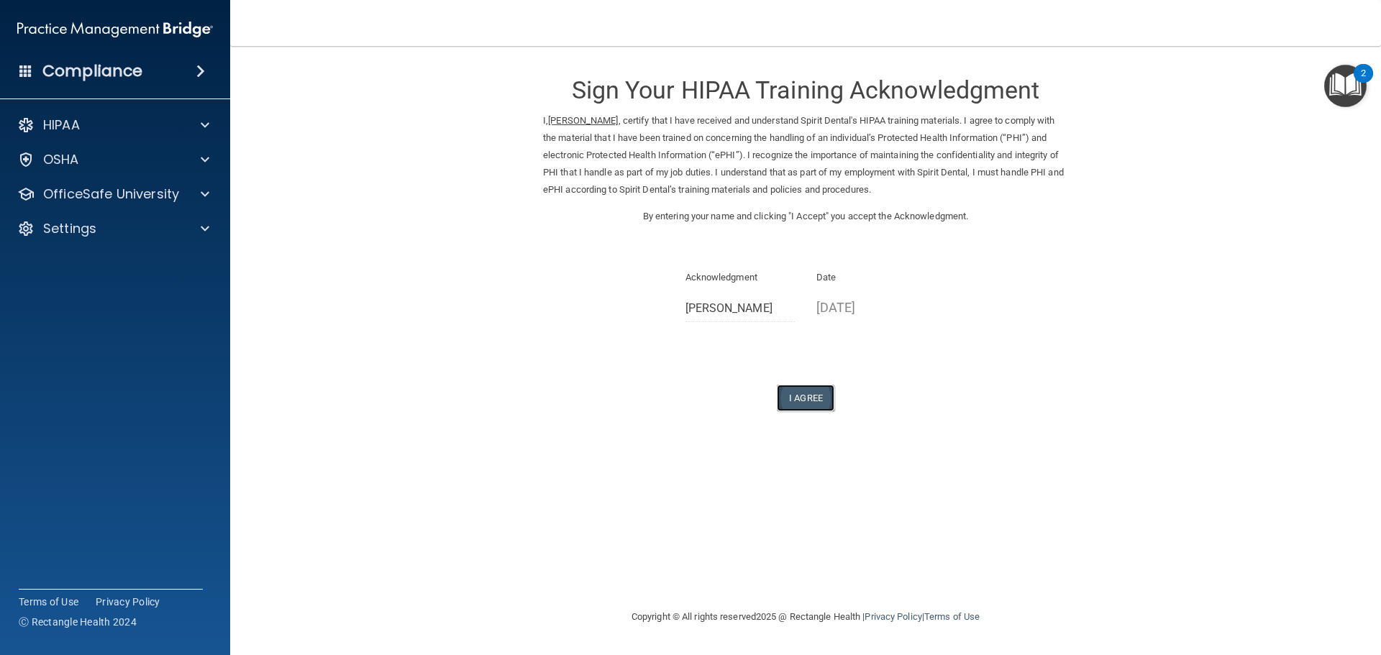
click at [803, 396] on button "I Agree" at bounding box center [806, 398] width 58 height 27
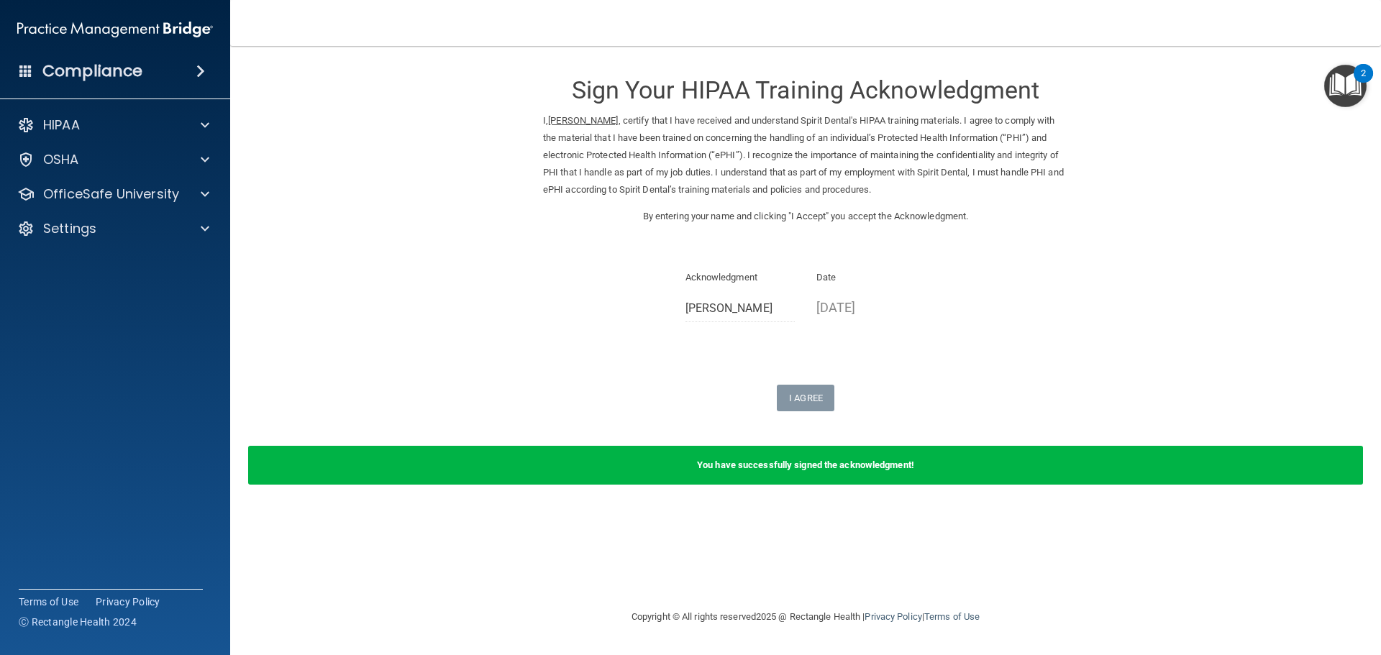
click at [858, 465] on b "You have successfully signed the acknowledgment!" at bounding box center [805, 465] width 217 height 11
click at [777, 467] on b "You have successfully signed the acknowledgment!" at bounding box center [805, 465] width 217 height 11
click at [203, 125] on span at bounding box center [205, 125] width 9 height 17
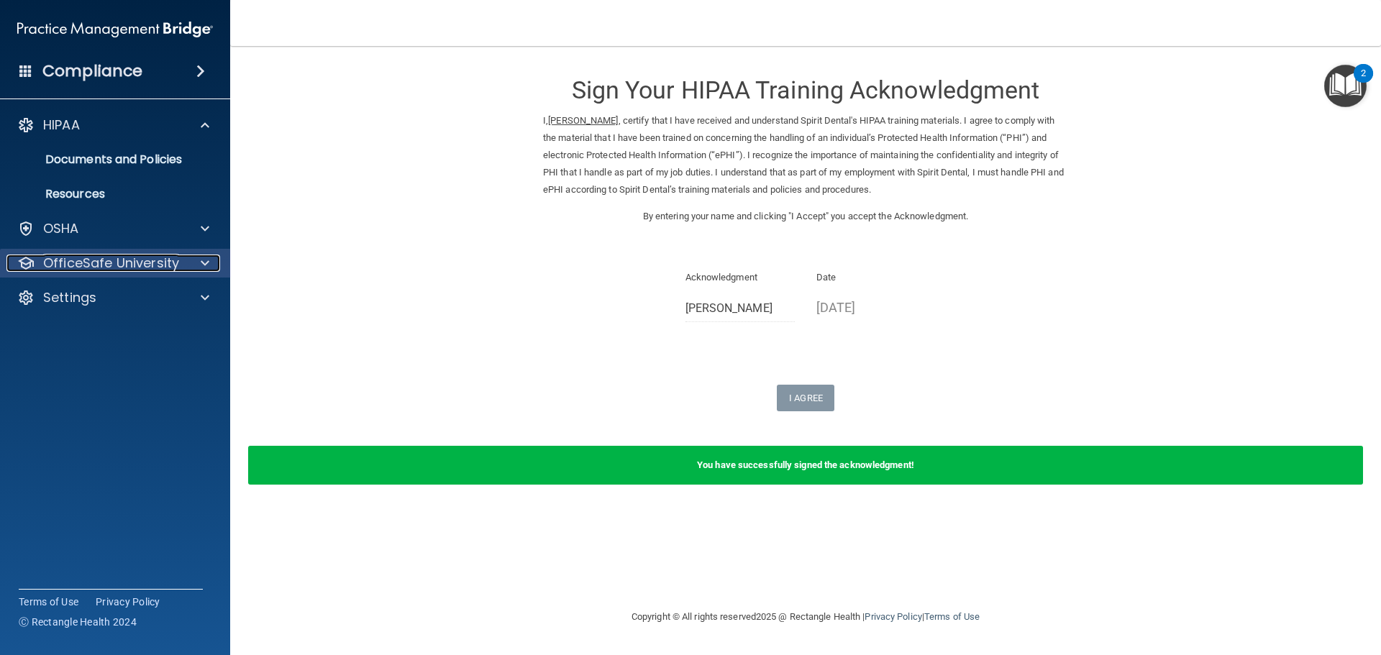
click at [173, 261] on p "OfficeSafe University" at bounding box center [111, 263] width 136 height 17
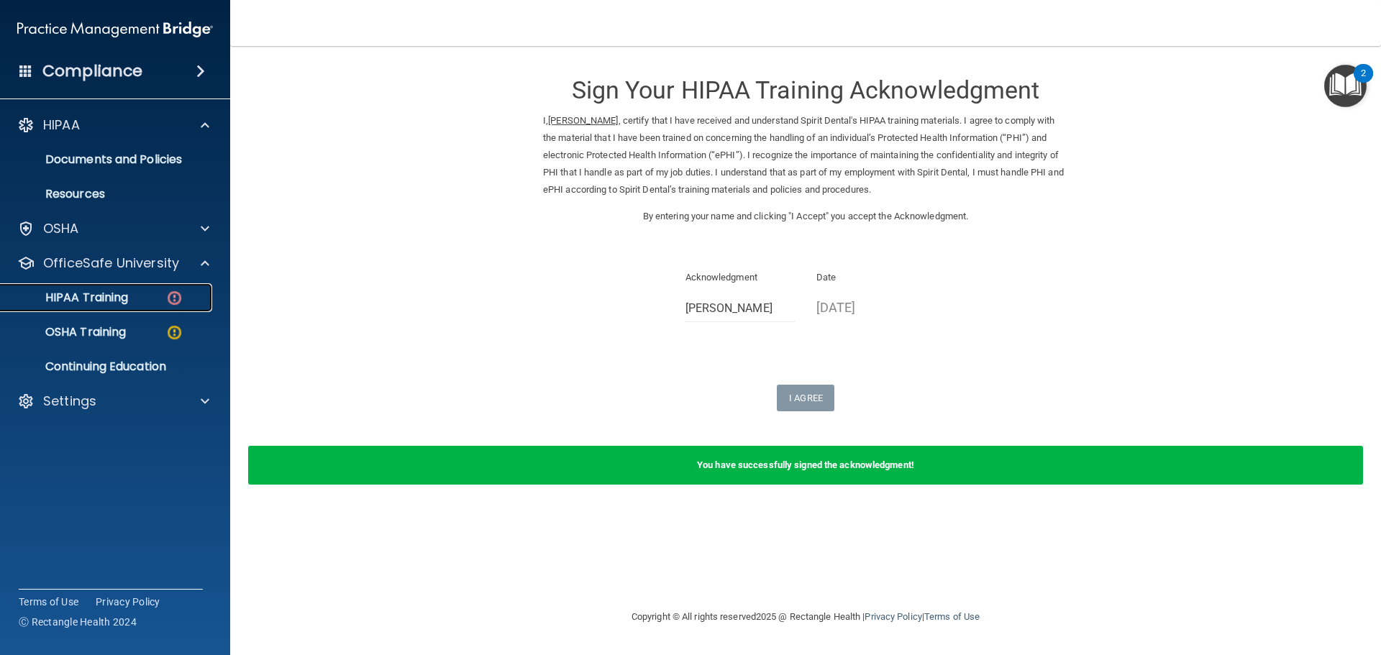
click at [168, 300] on img at bounding box center [174, 298] width 18 height 18
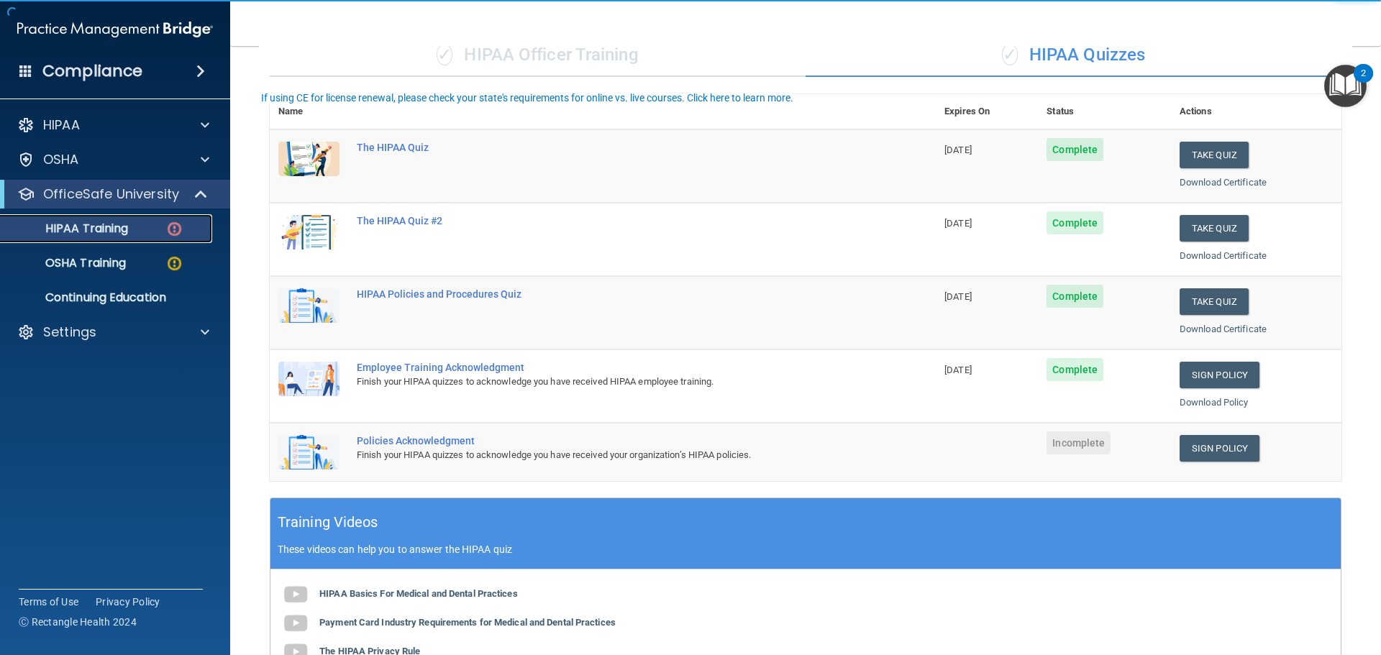
scroll to position [144, 0]
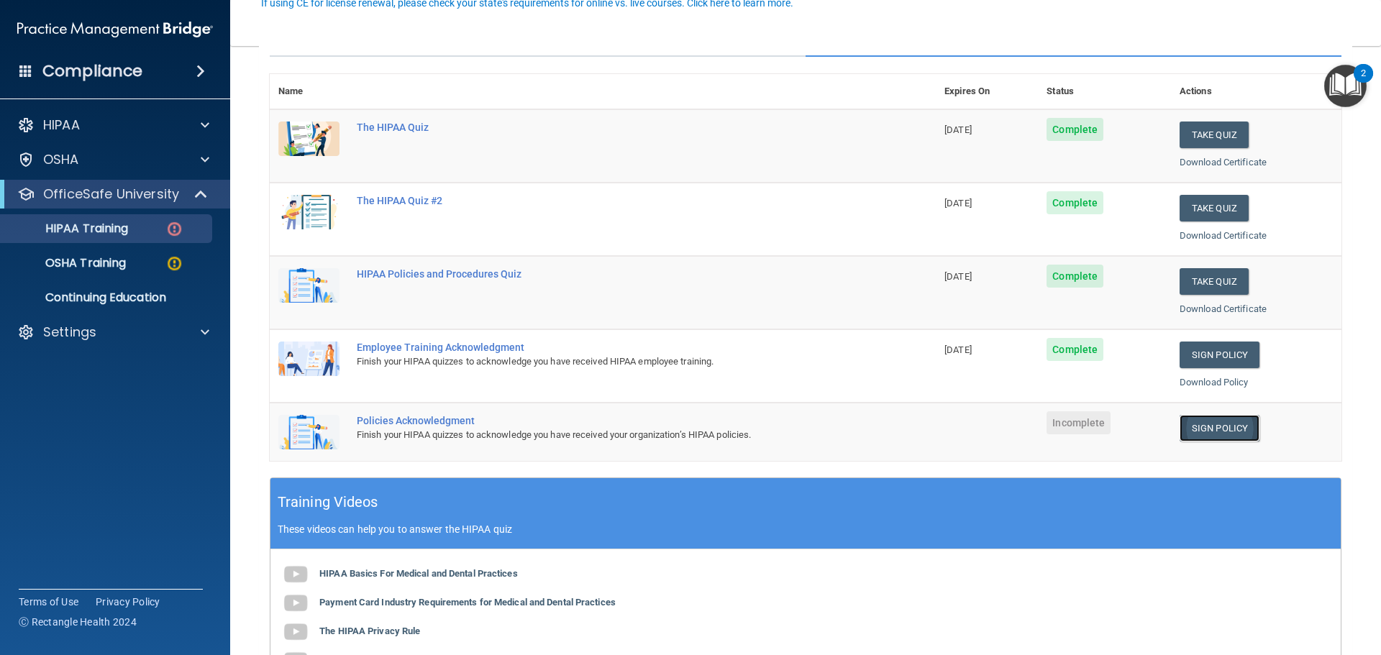
click at [1199, 425] on link "Sign Policy" at bounding box center [1220, 428] width 80 height 27
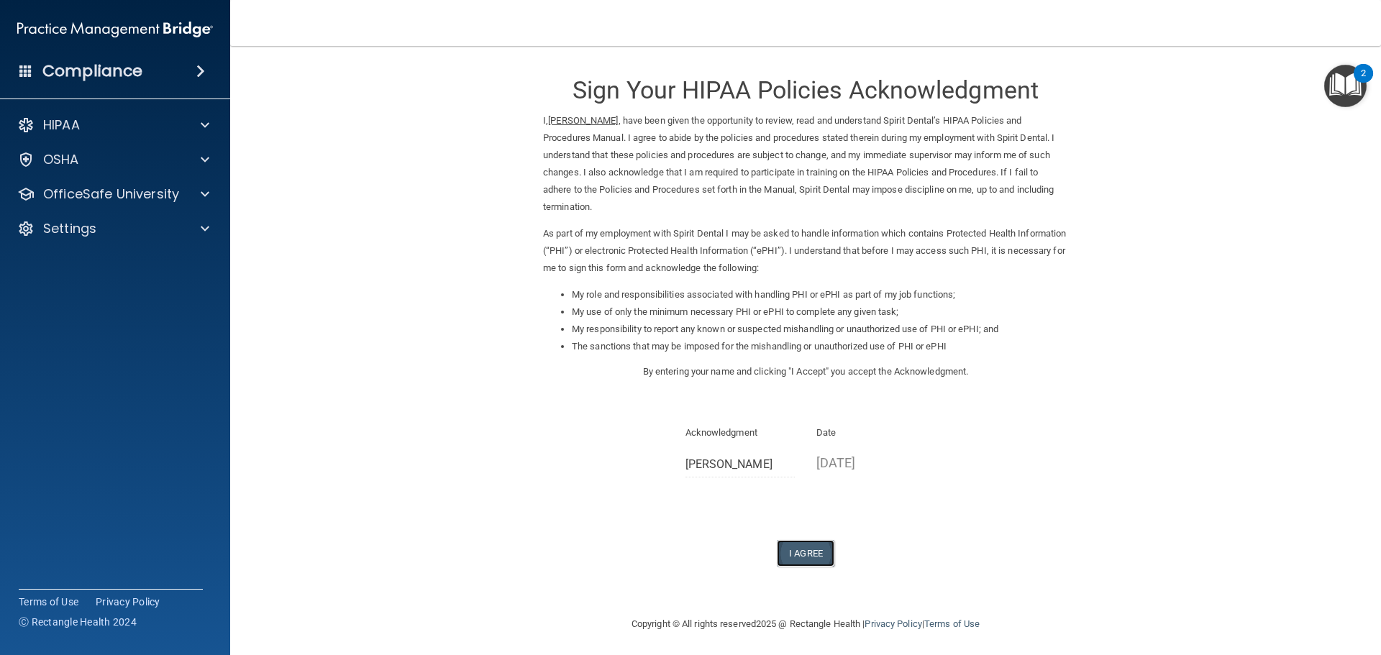
click at [809, 540] on button "I Agree" at bounding box center [806, 553] width 58 height 27
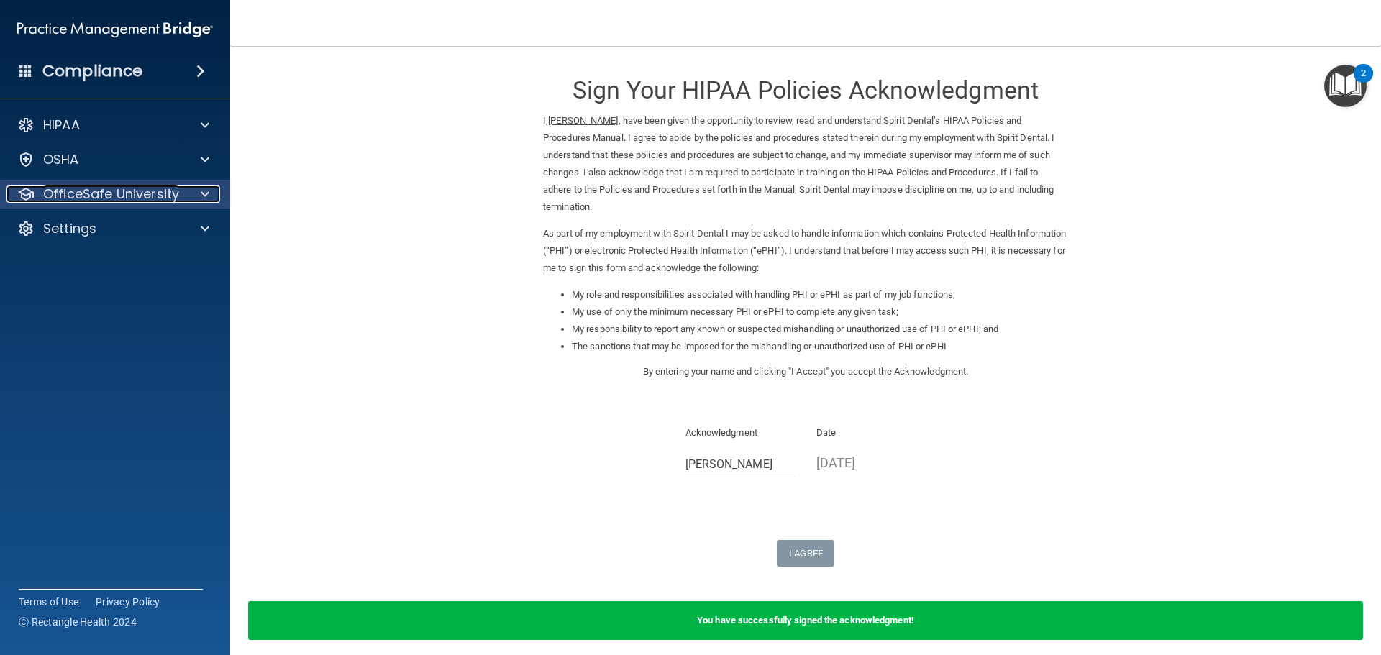
click at [106, 198] on p "OfficeSafe University" at bounding box center [111, 194] width 136 height 17
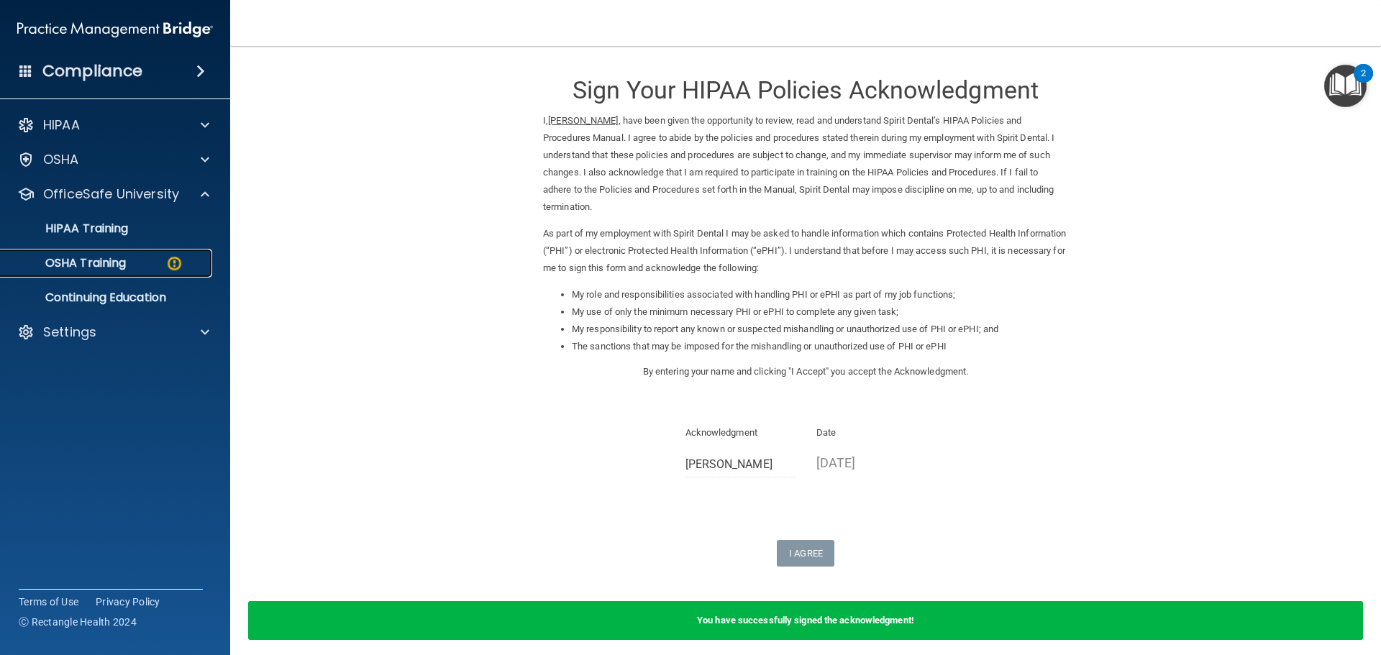
click at [175, 267] on img at bounding box center [174, 264] width 18 height 18
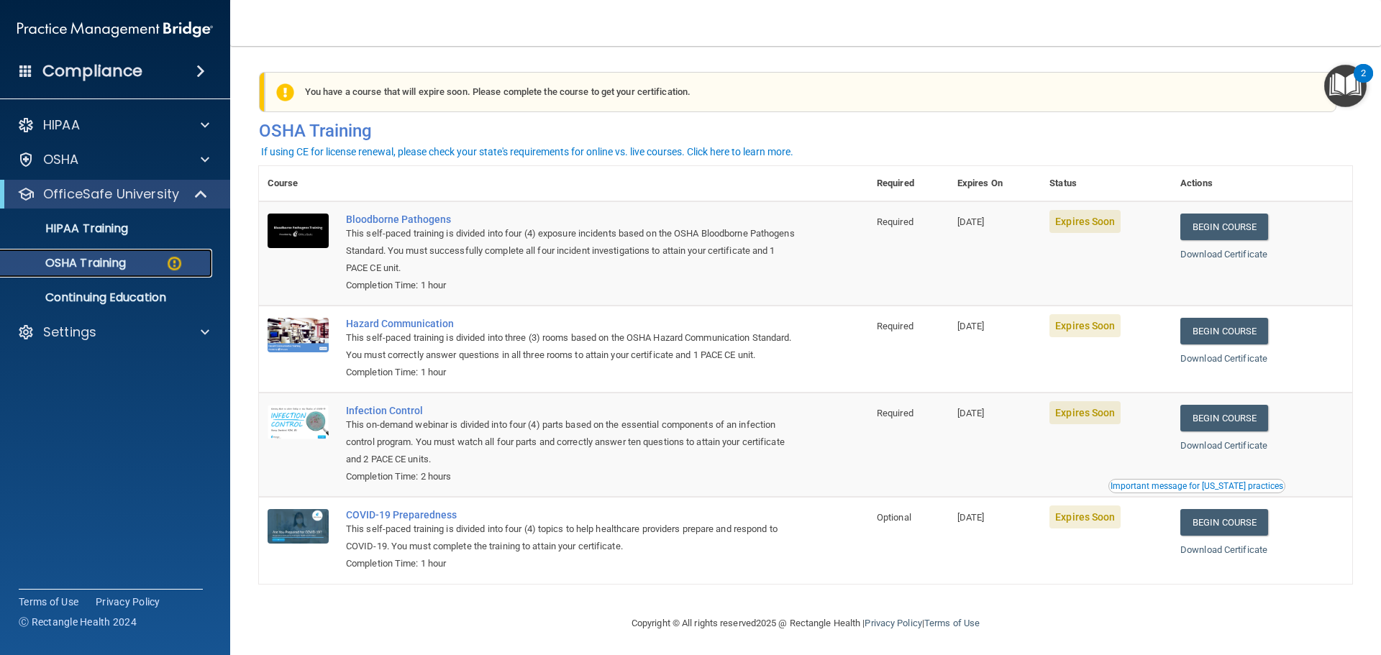
scroll to position [24, 0]
